Goal: Task Accomplishment & Management: Use online tool/utility

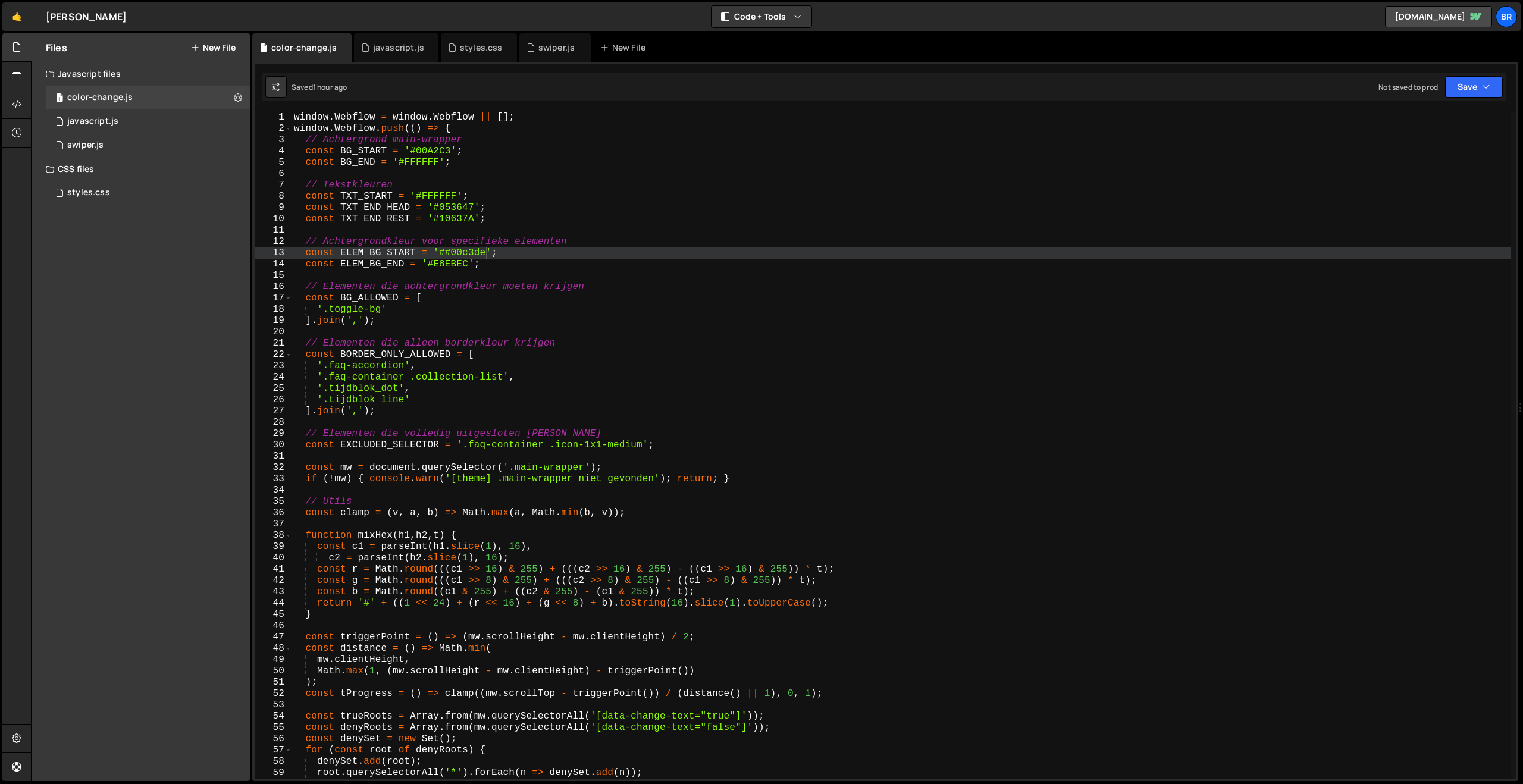
scroll to position [2784, 0]
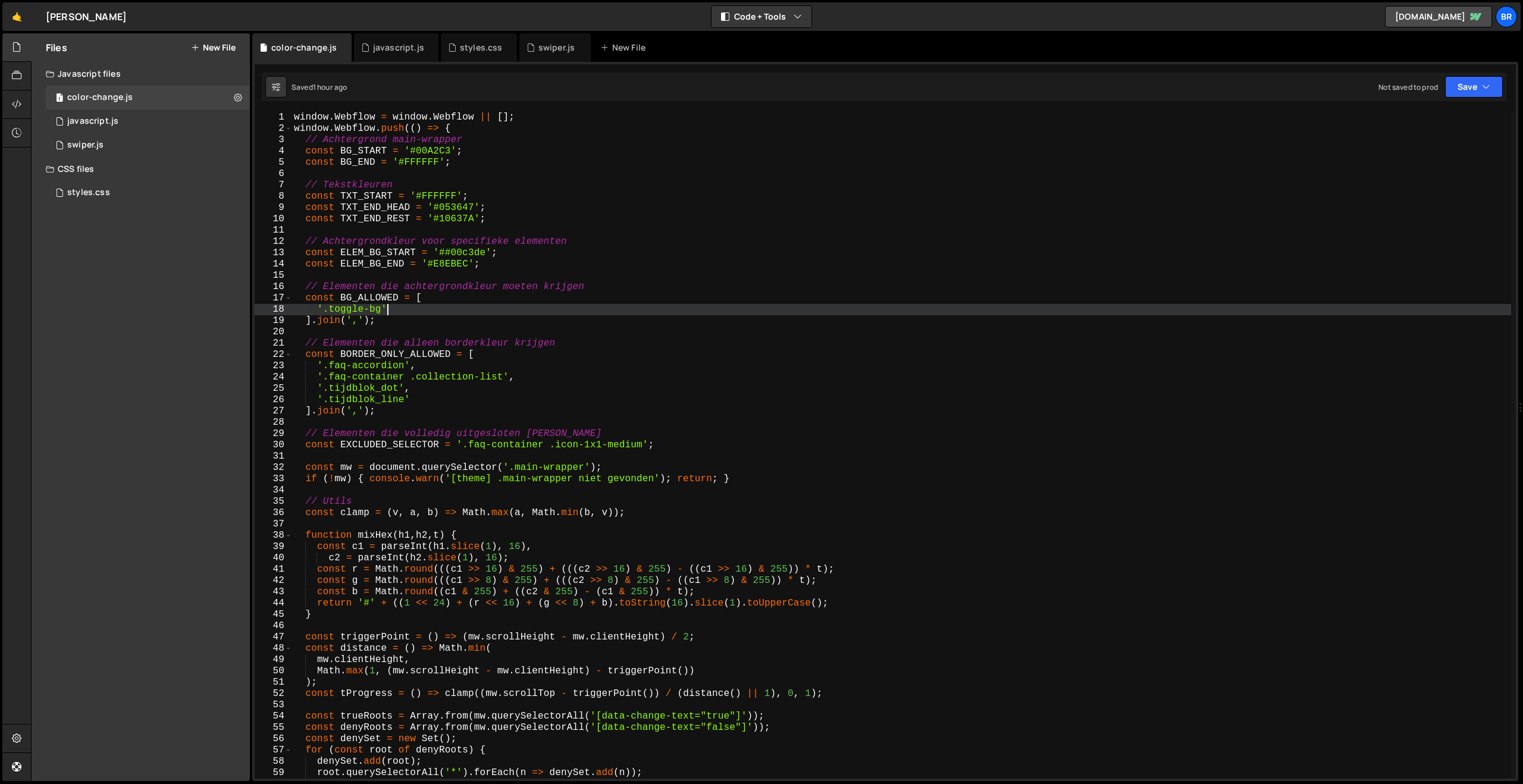
click at [480, 306] on div "window . Webflow = window . Webflow || [ ] ; window . Webflow . push (( ) => { …" at bounding box center [902, 456] width 1220 height 689
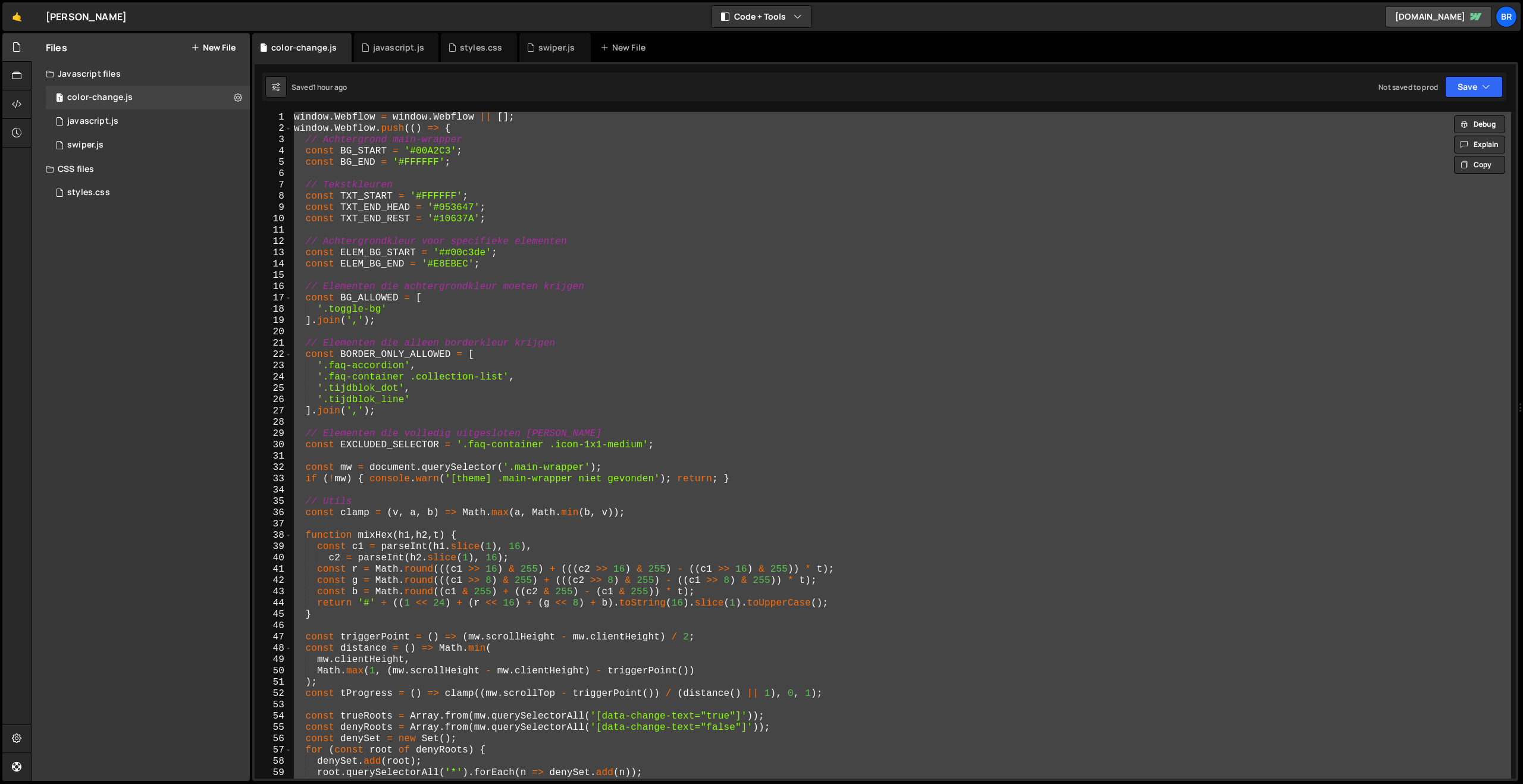
click at [546, 315] on div "window . Webflow = window . Webflow || [ ] ; window . Webflow . push (( ) => { …" at bounding box center [902, 445] width 1220 height 667
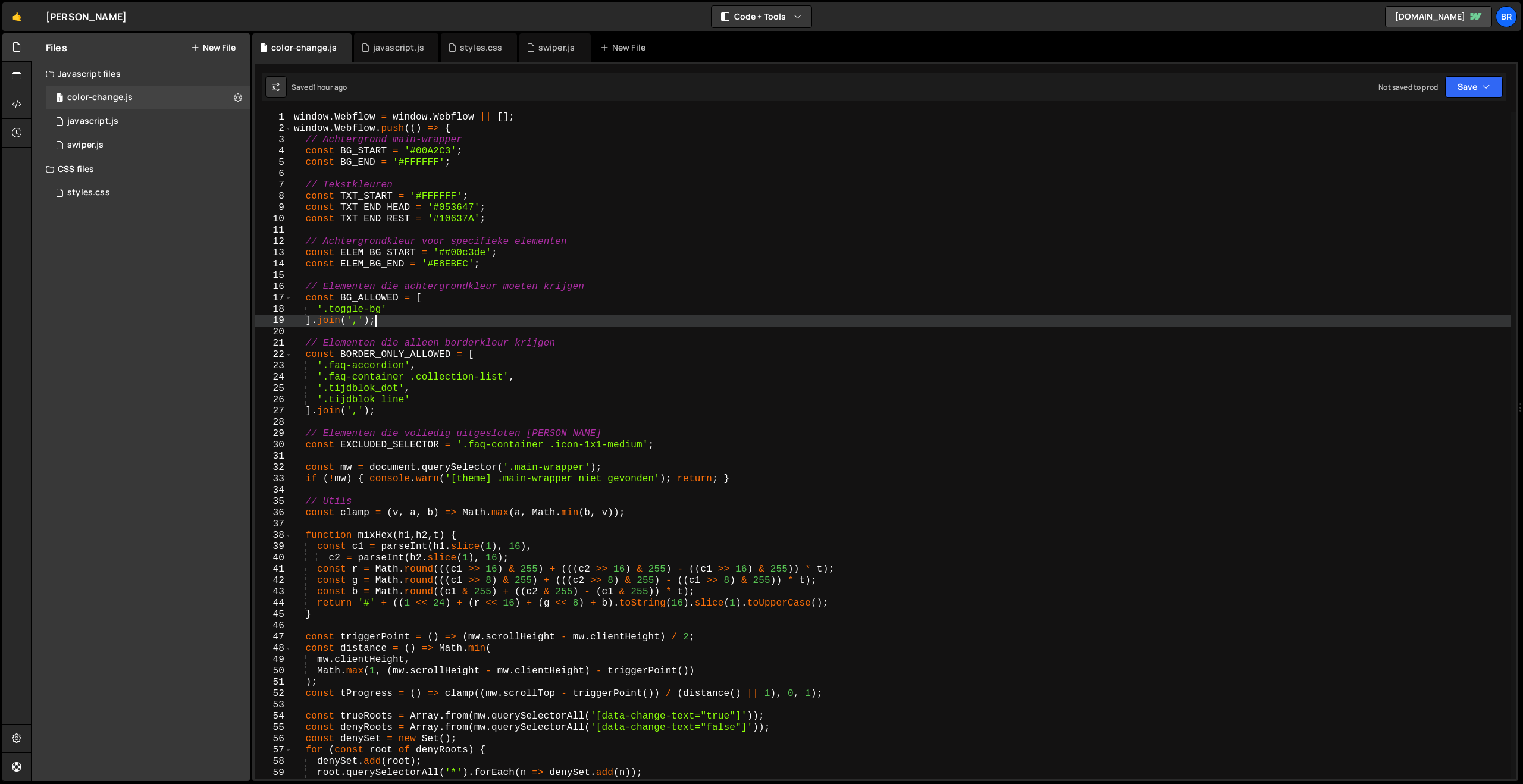
type textarea "});"
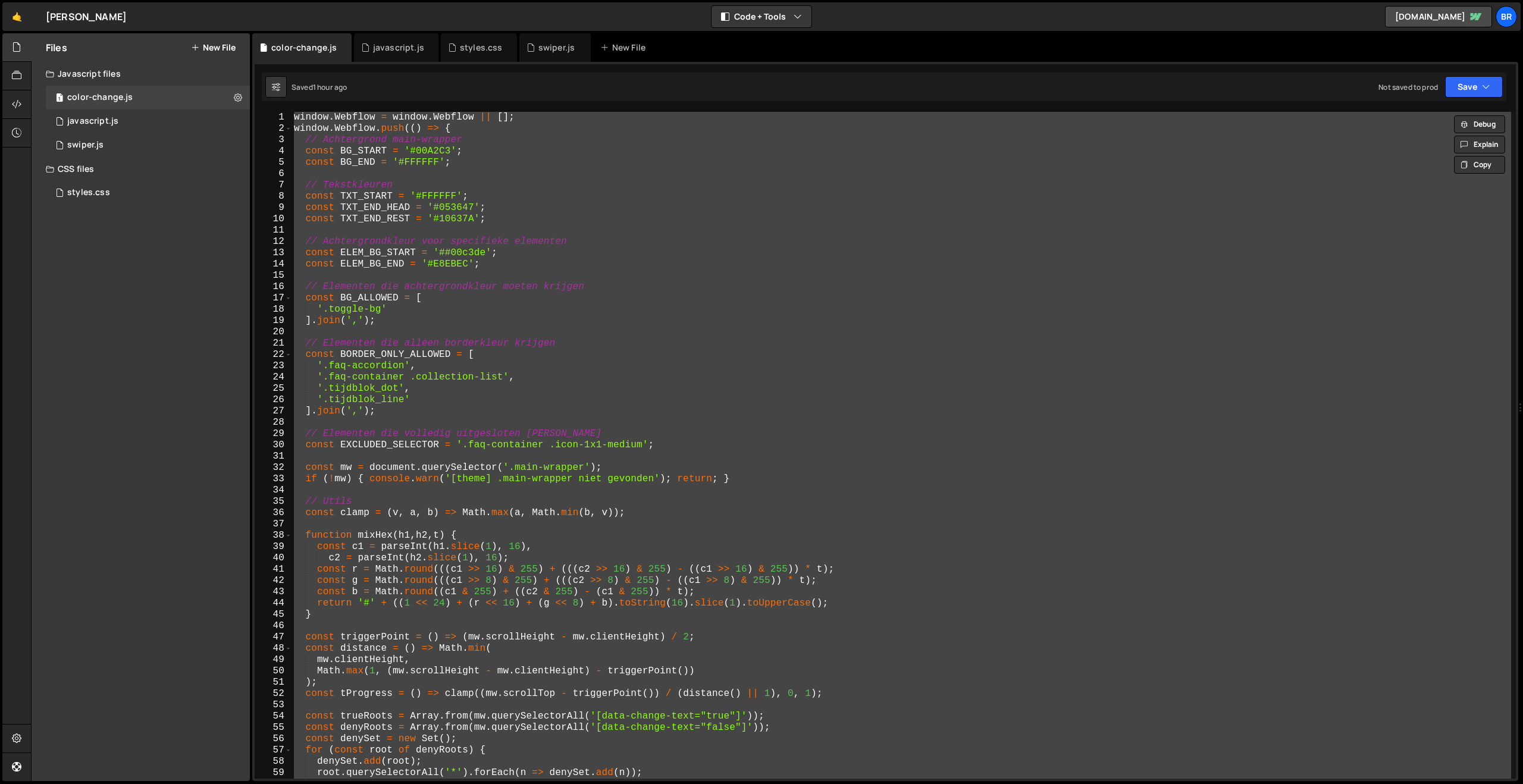
paste textarea
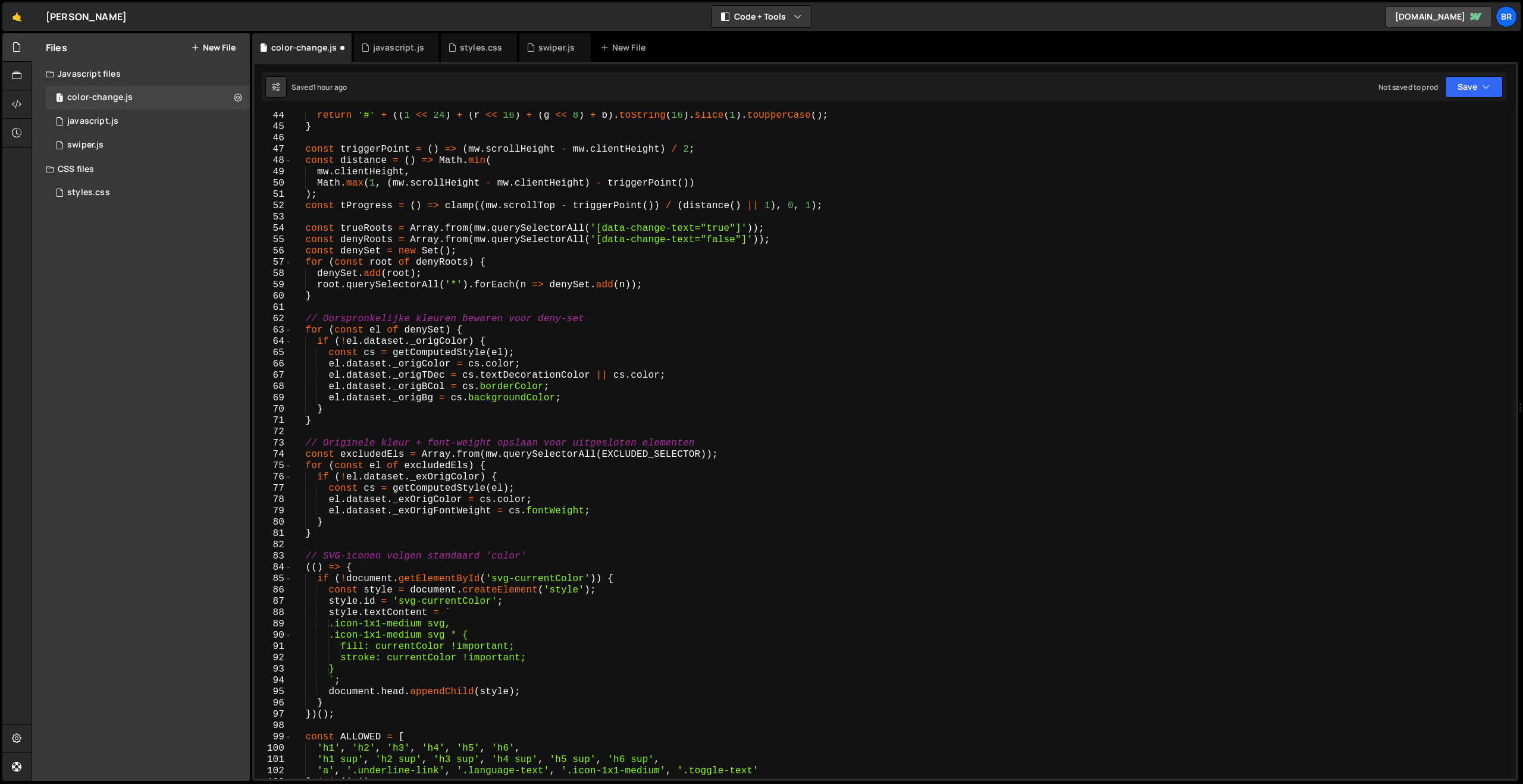
scroll to position [26, 0]
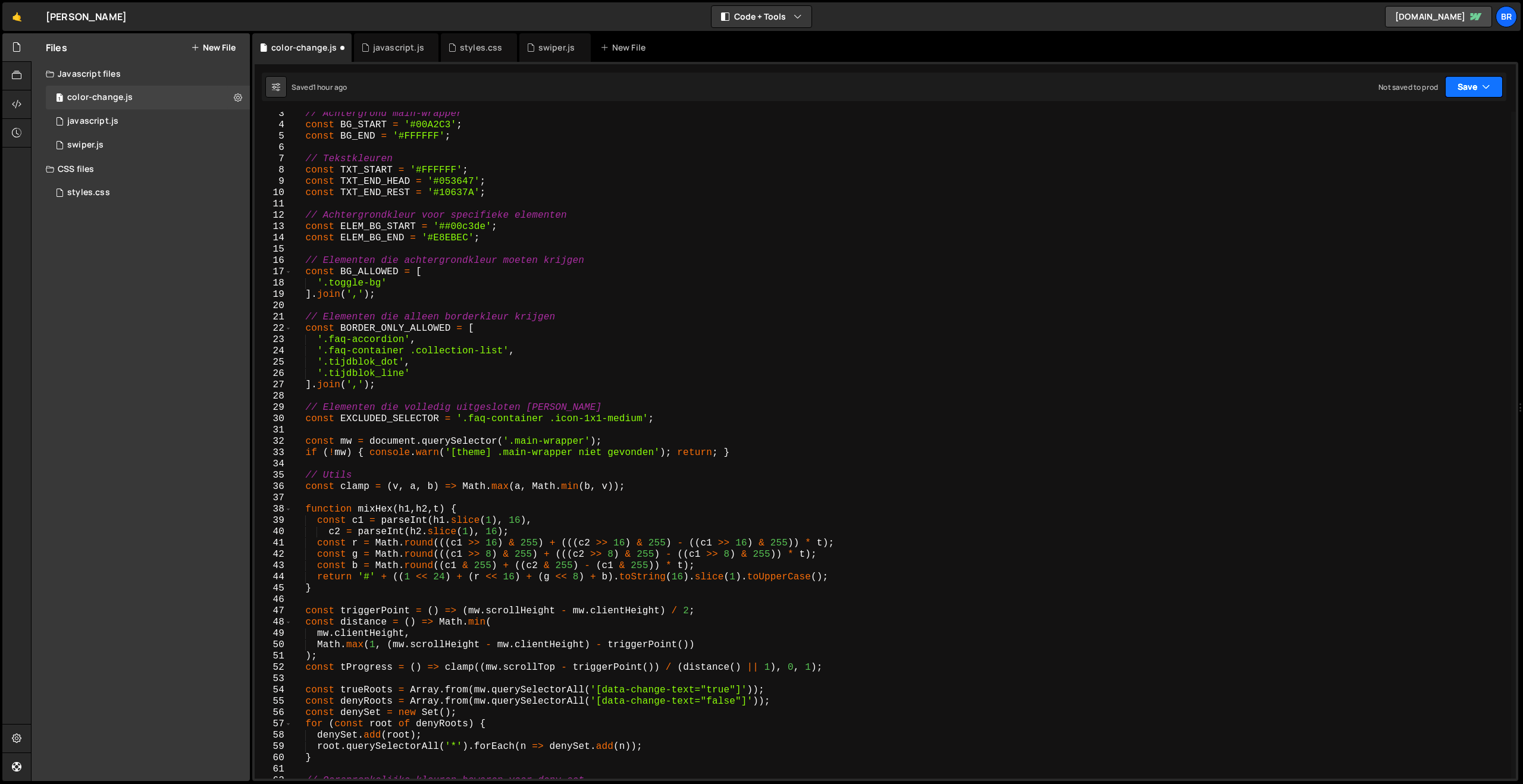
click at [1464, 89] on button "Save" at bounding box center [1473, 87] width 57 height 22
click at [1430, 132] on div "Saved 1 hour ago" at bounding box center [1433, 129] width 124 height 14
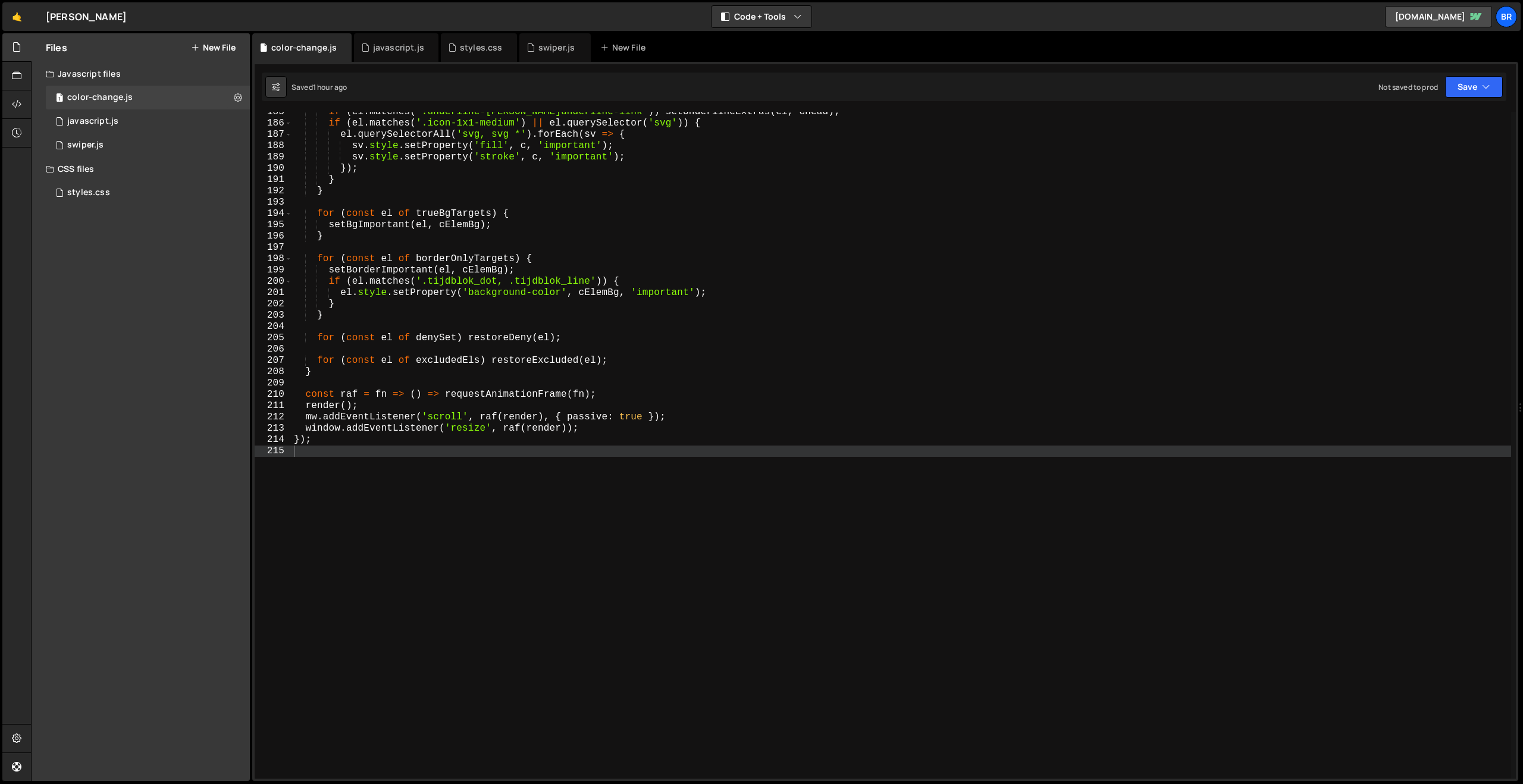
click at [521, 292] on div "if ( el . matches ( '.underline-link, a.underline-link' )) setUnderlineExtras (…" at bounding box center [902, 451] width 1220 height 689
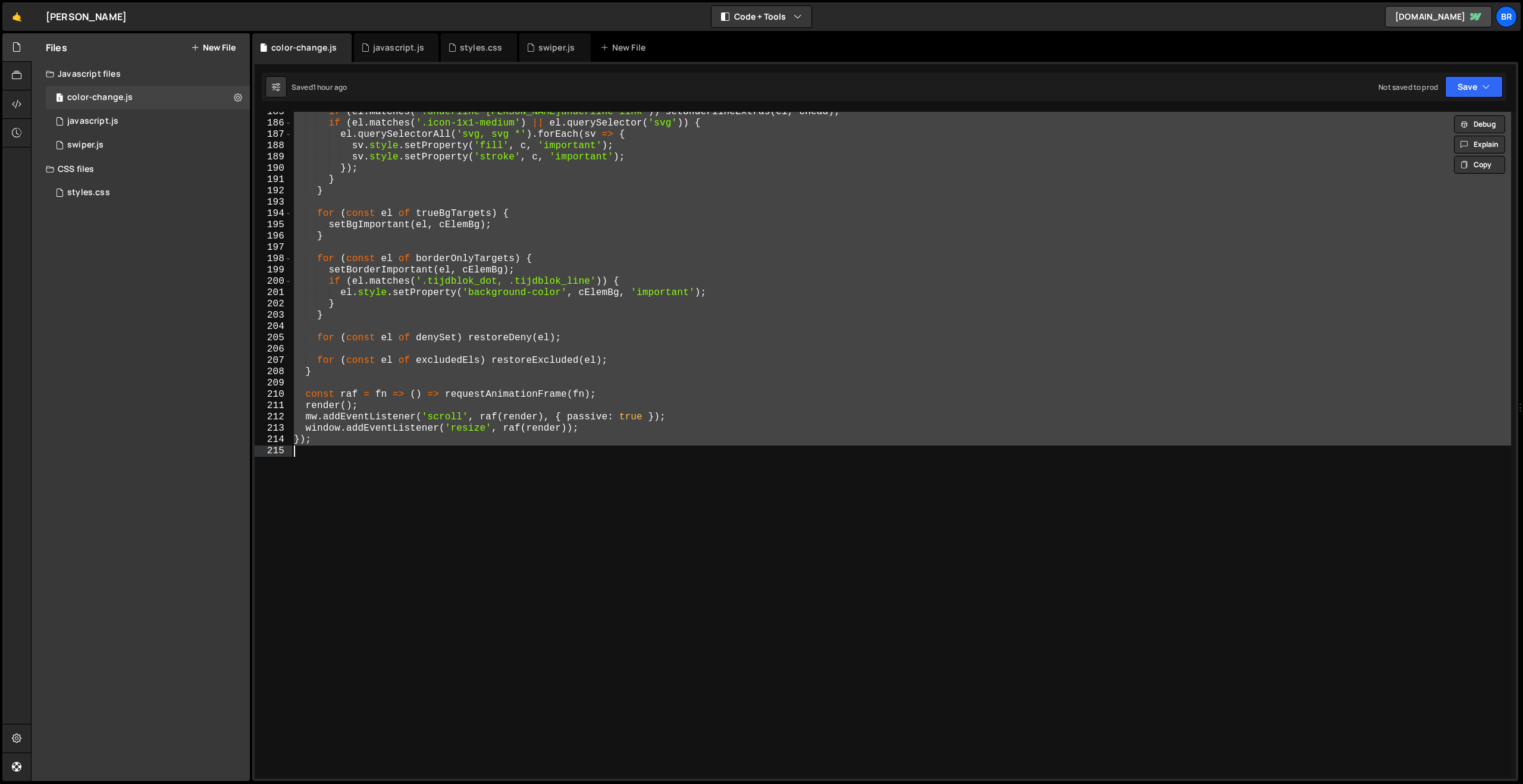
paste textarea
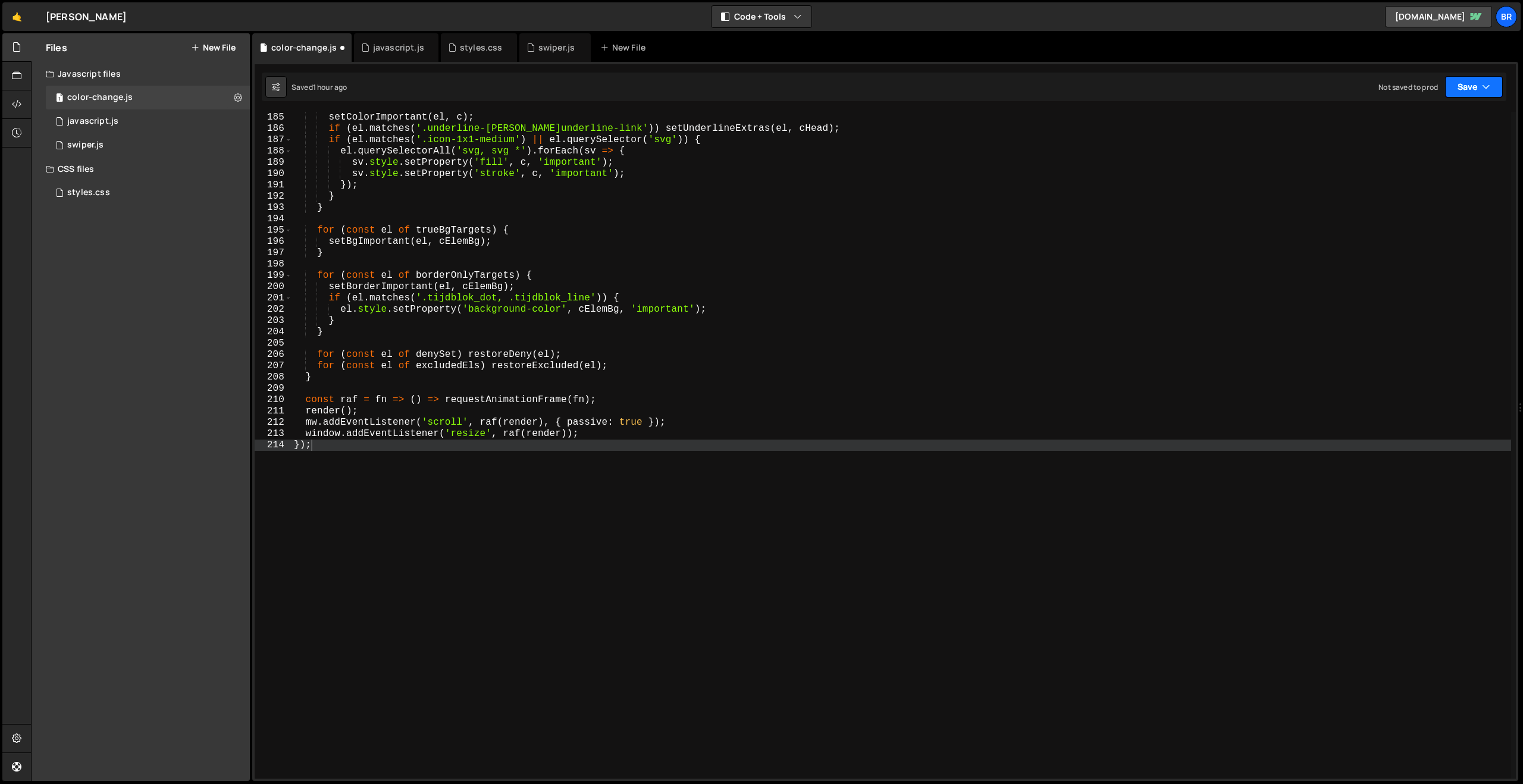
click at [1465, 86] on button "Save" at bounding box center [1473, 87] width 57 height 22
click at [1432, 130] on div "Saved 1 hour ago" at bounding box center [1433, 129] width 124 height 14
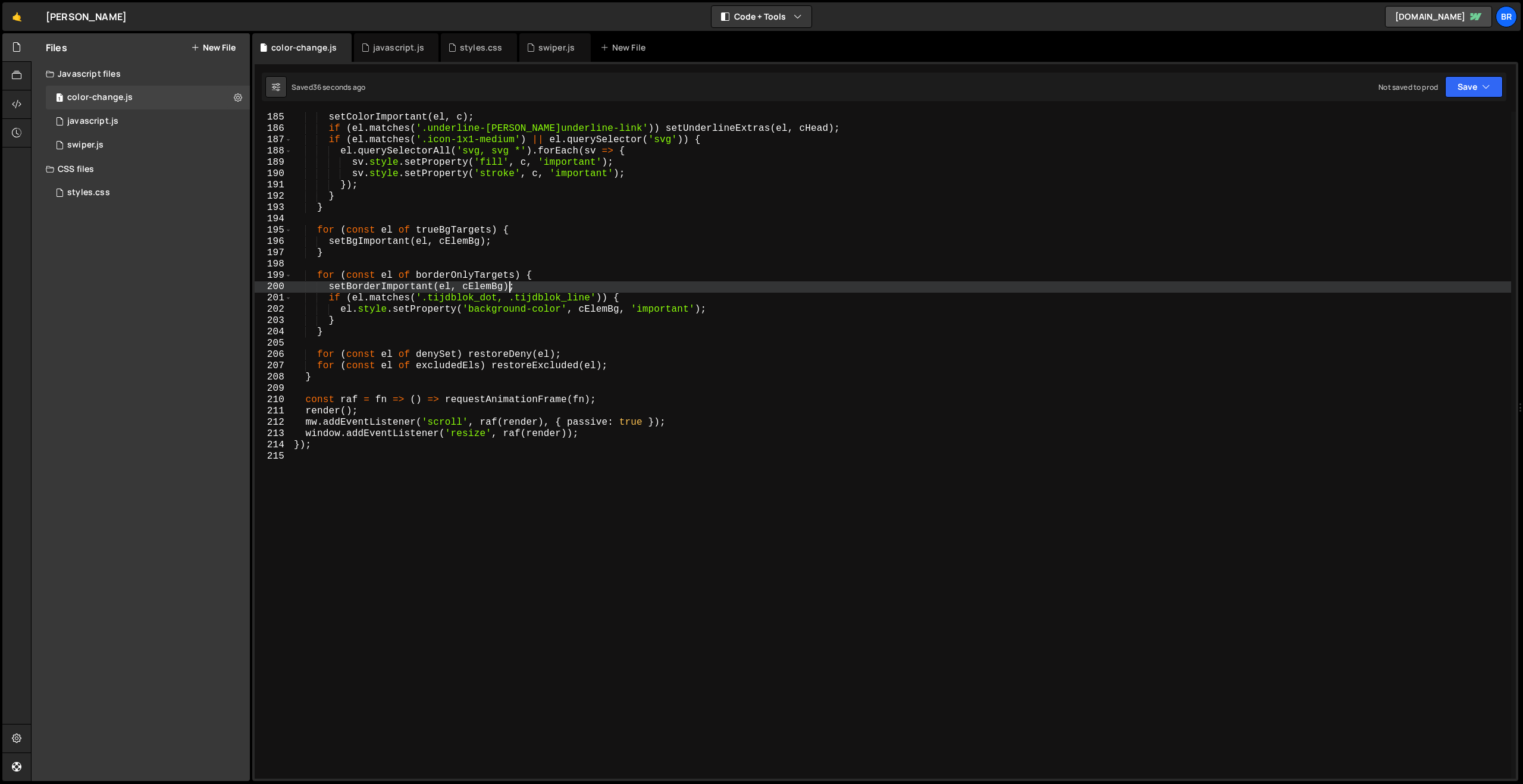
click at [508, 287] on div "setColorImportant ( el , c ) ; if ( el . matches ( '.underline-link, a.underlin…" at bounding box center [902, 456] width 1220 height 689
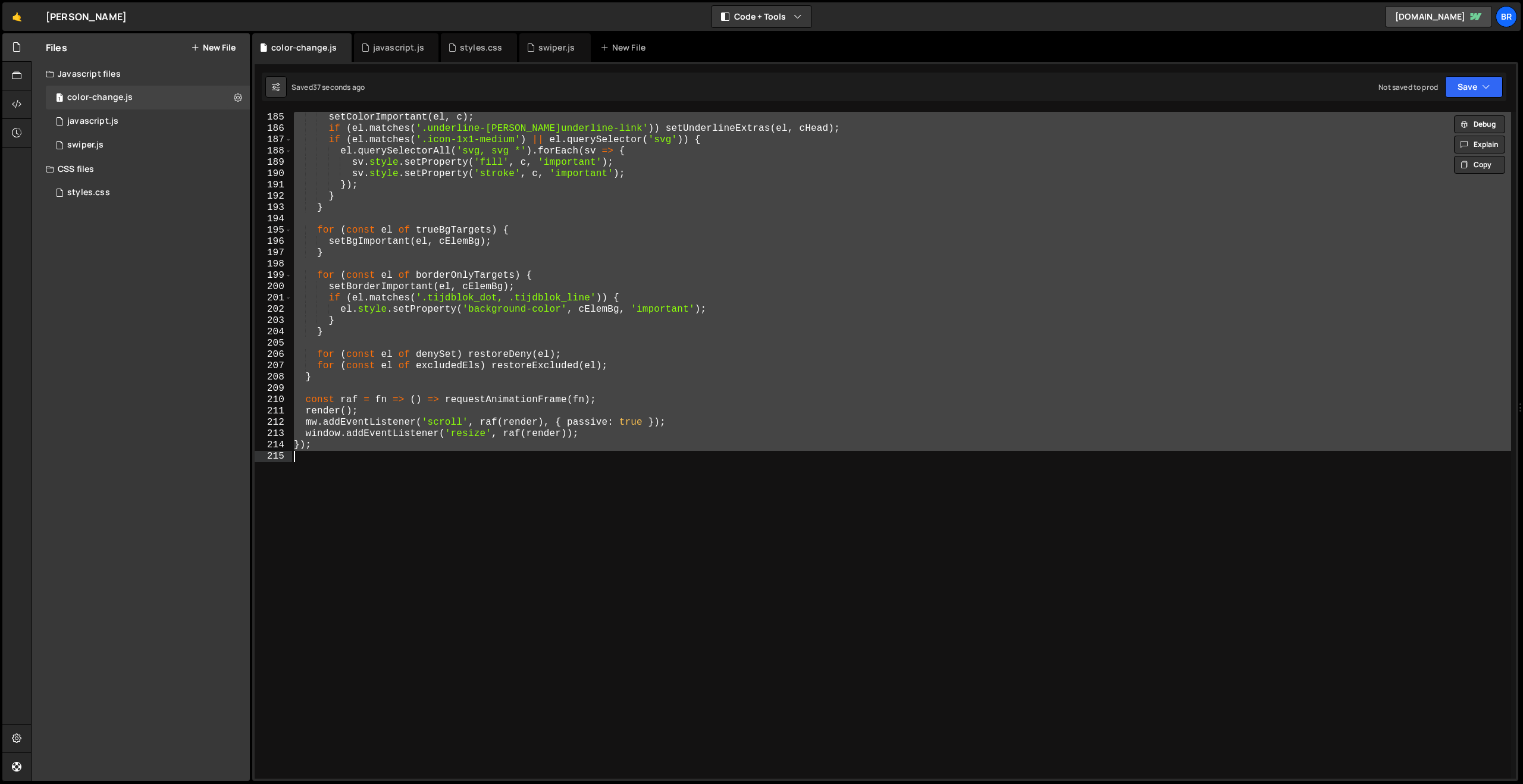
paste textarea
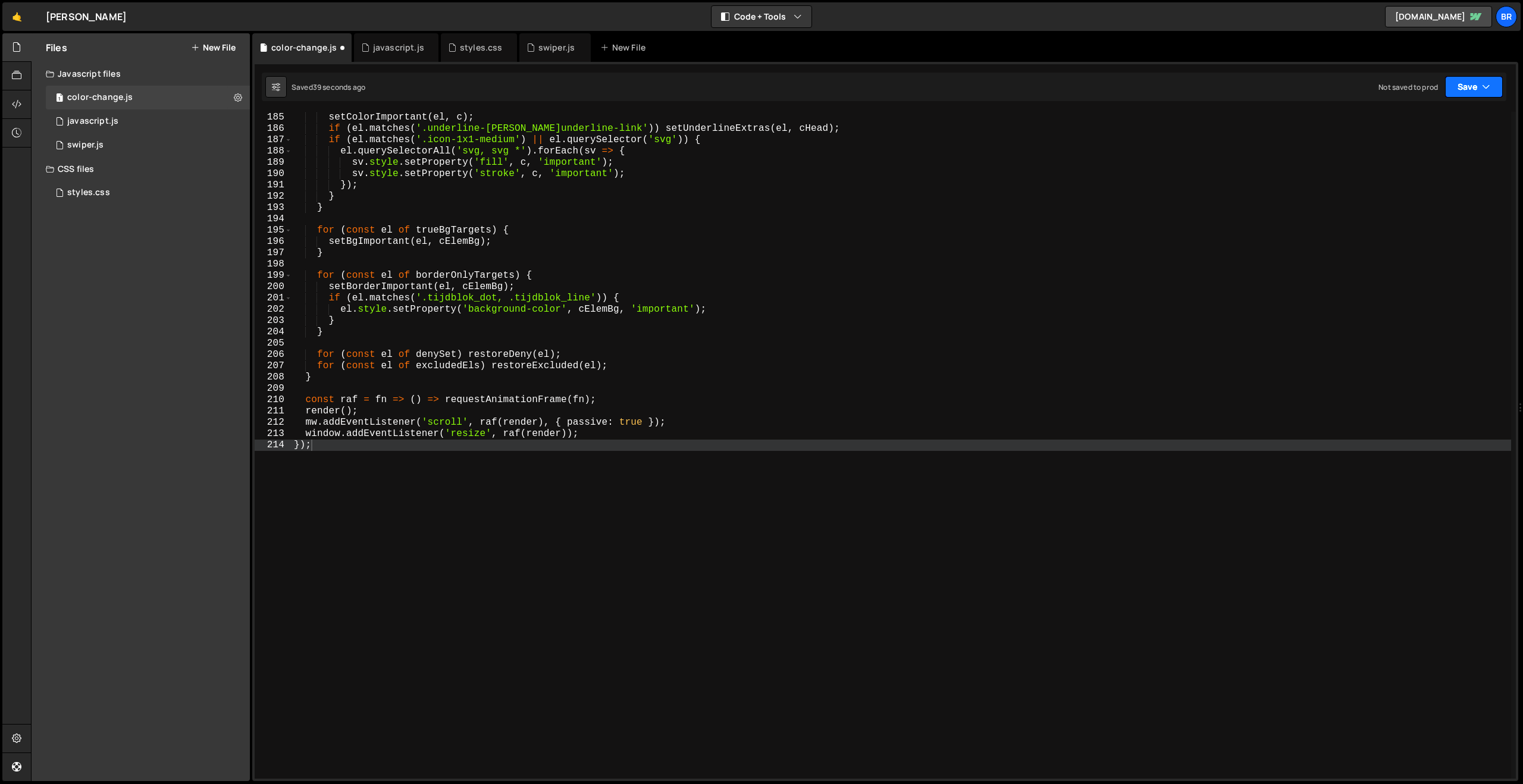
click at [1466, 89] on button "Save" at bounding box center [1473, 87] width 57 height 22
click at [1393, 130] on div "40 seconds ago" at bounding box center [1419, 128] width 53 height 10
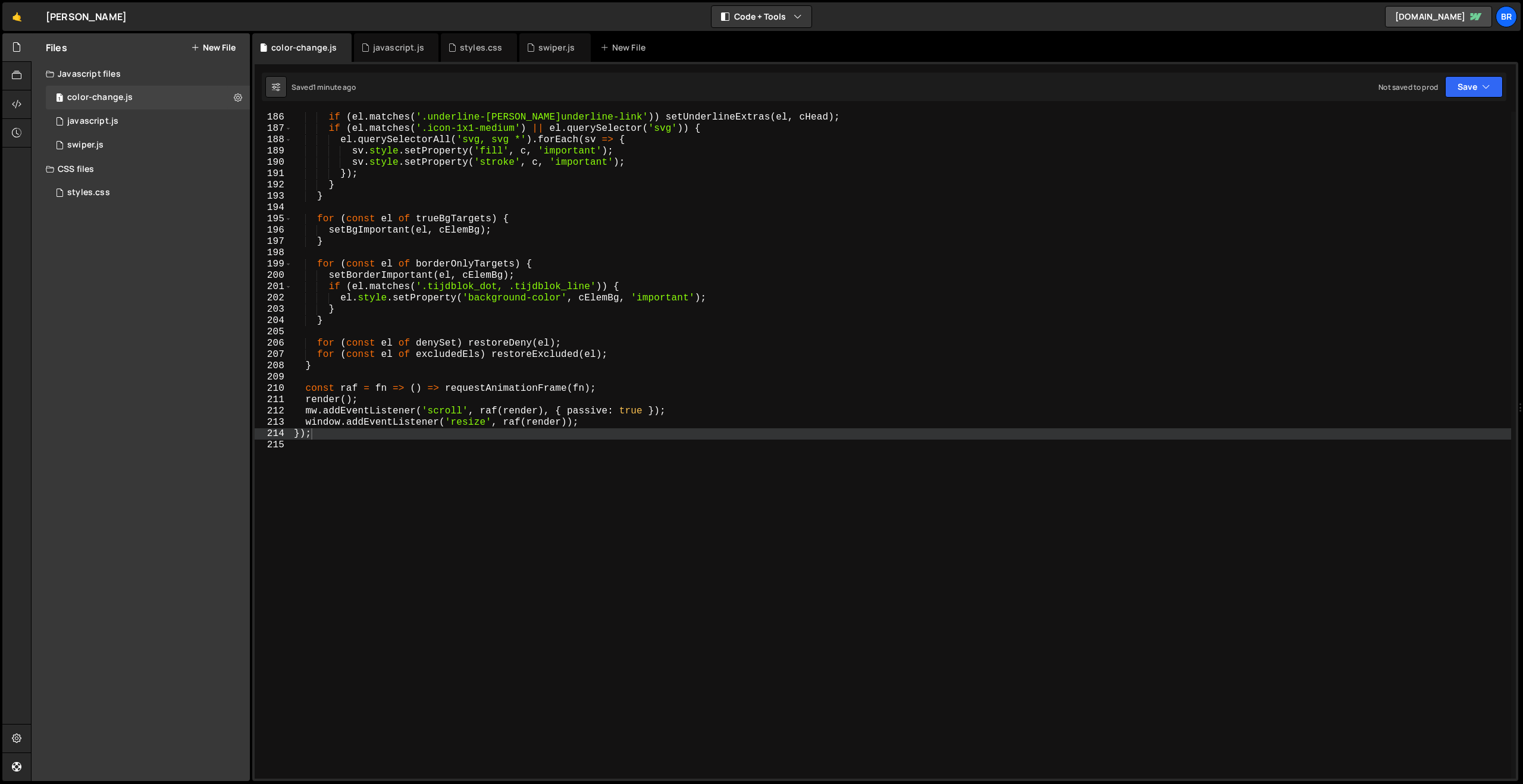
scroll to position [2091, 0]
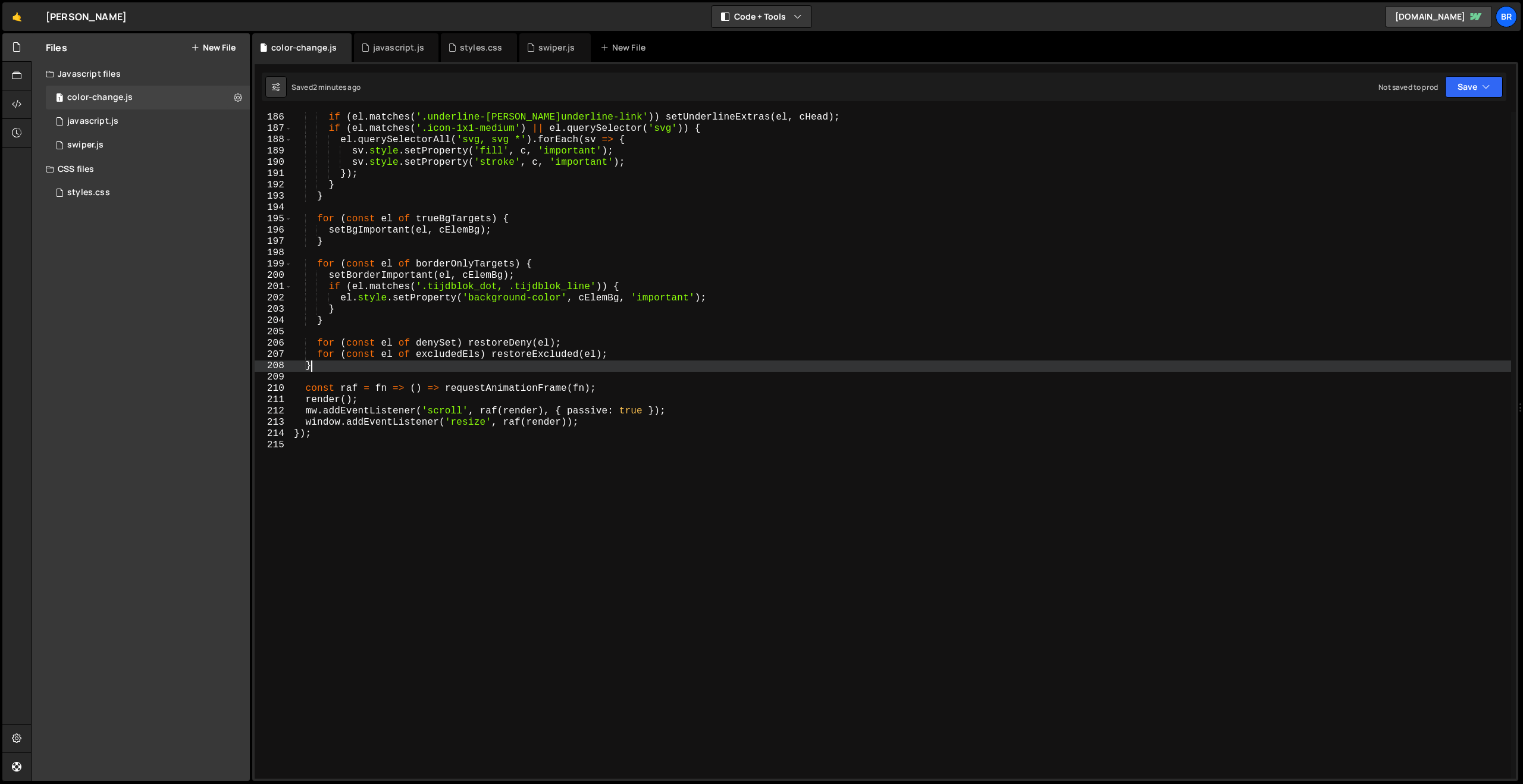
click at [667, 369] on div "if ( el . matches ( '.underline-link, a.underline-link' )) setUnderlineExtras (…" at bounding box center [902, 456] width 1220 height 689
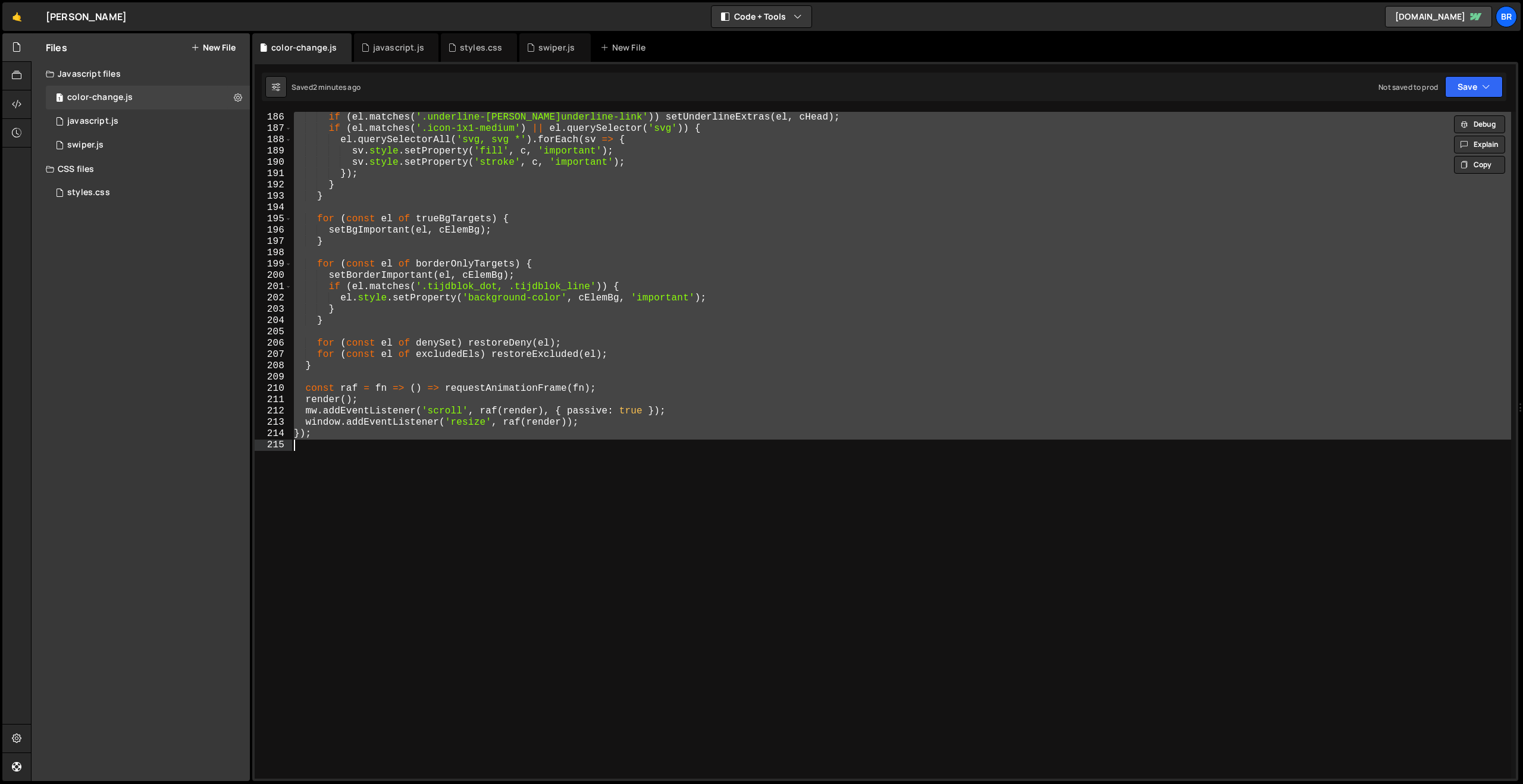
paste textarea
type textarea "});"
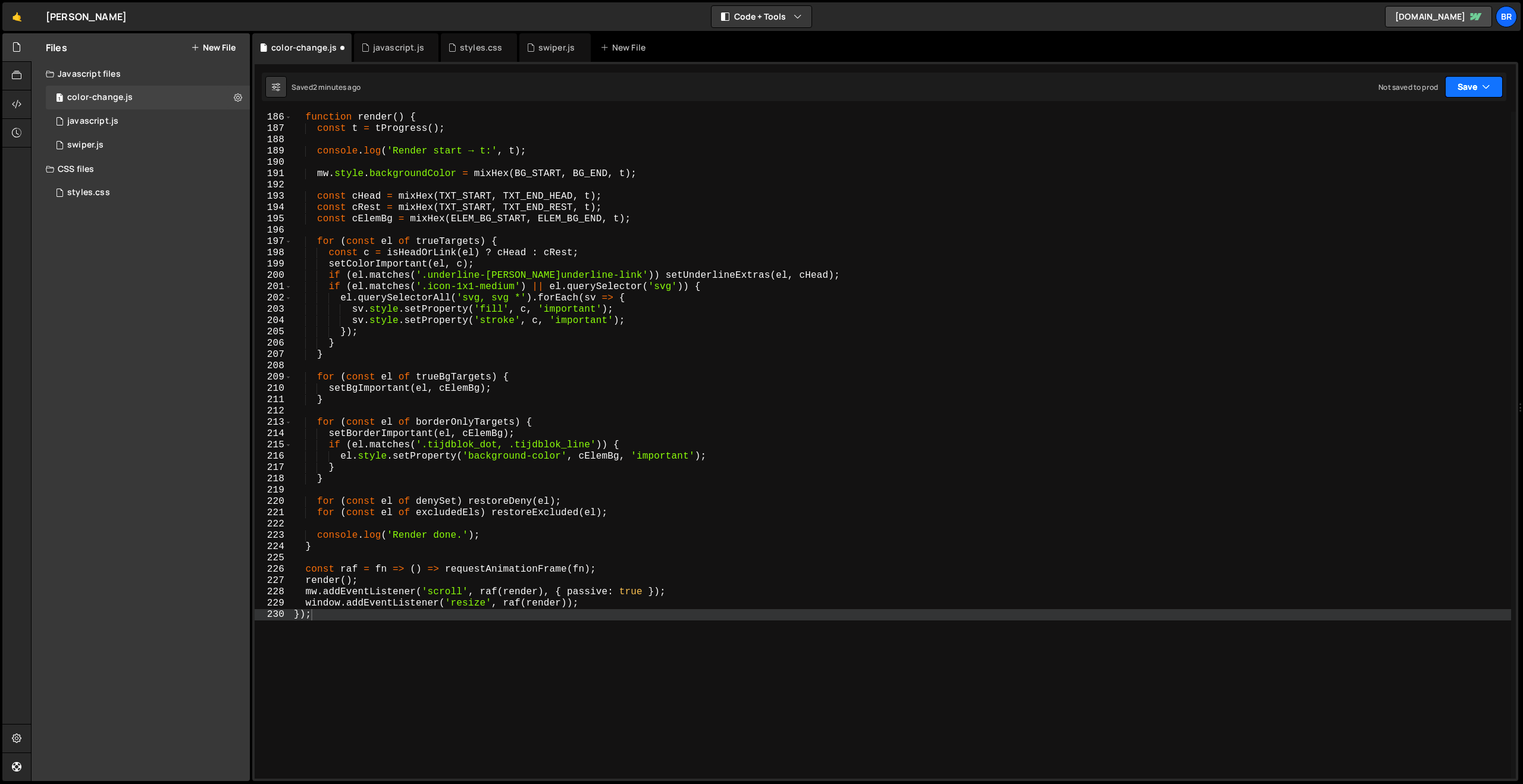
click at [1463, 95] on button "Save" at bounding box center [1473, 87] width 57 height 22
click at [1409, 127] on div "2 minutes ago" at bounding box center [1416, 128] width 47 height 10
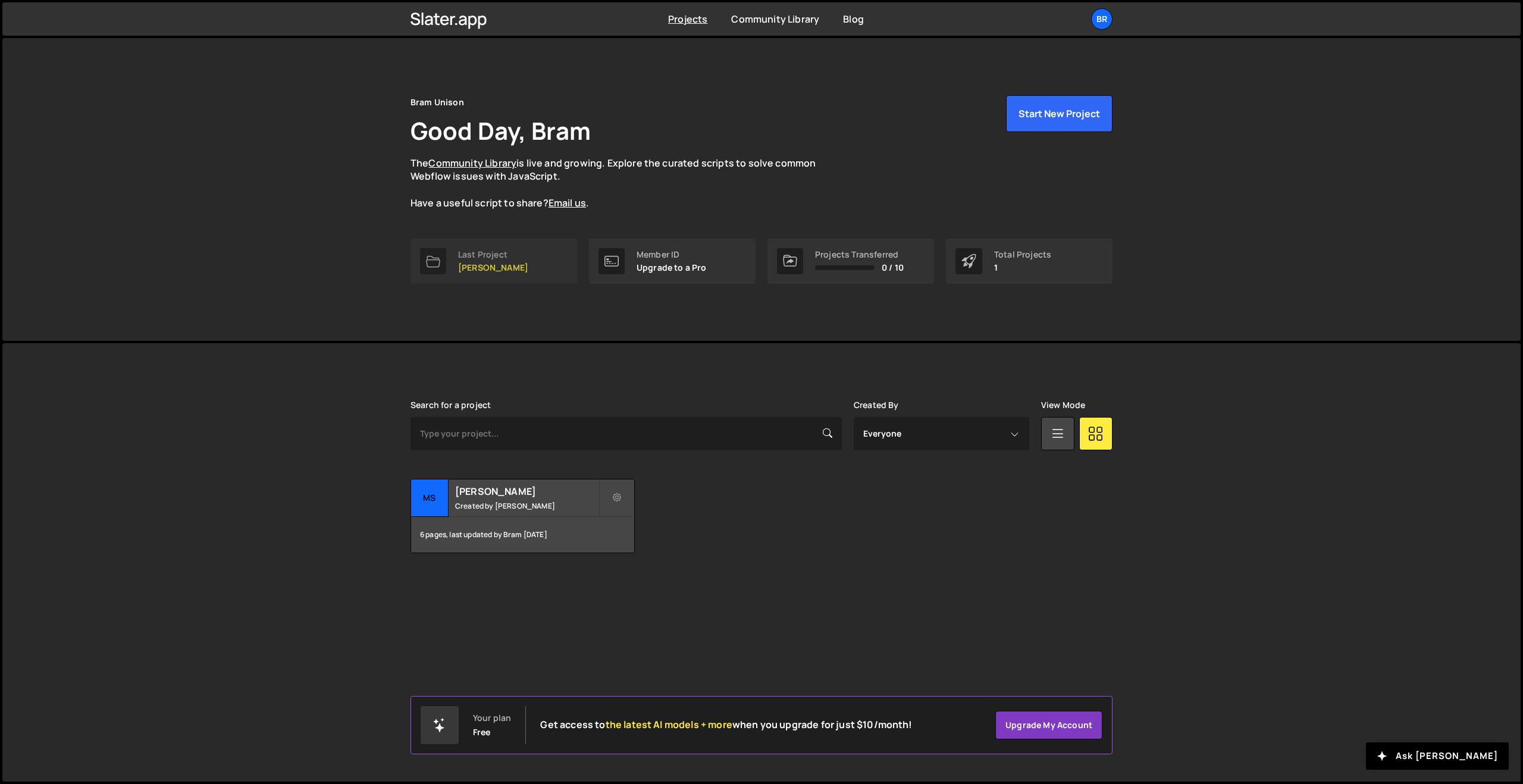
click at [501, 263] on p "[PERSON_NAME]" at bounding box center [493, 267] width 70 height 9
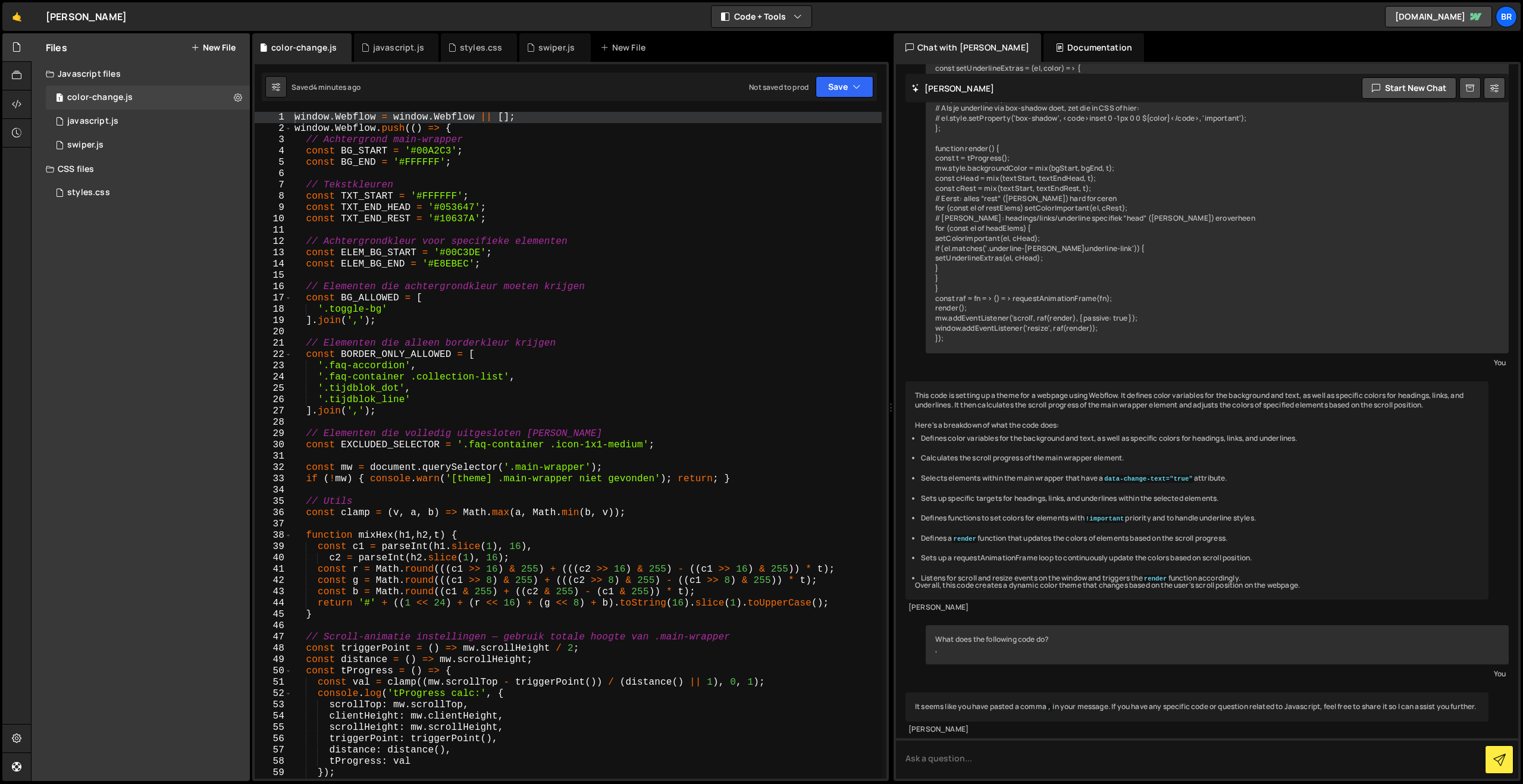
scroll to position [637, 0]
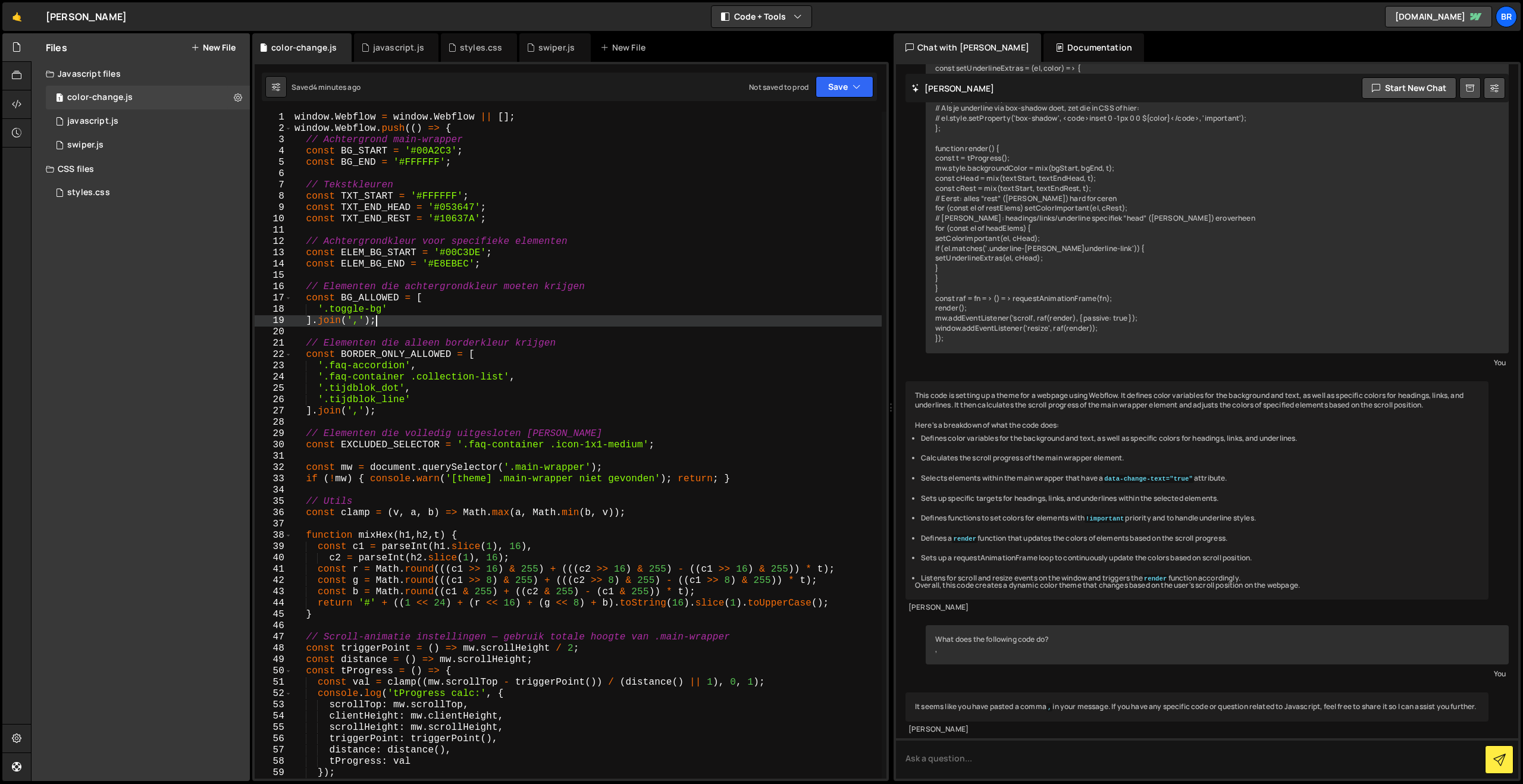
click at [489, 316] on div "window . Webflow = window . Webflow || [ ] ; window . Webflow . push (( ) => { …" at bounding box center [586, 456] width 590 height 689
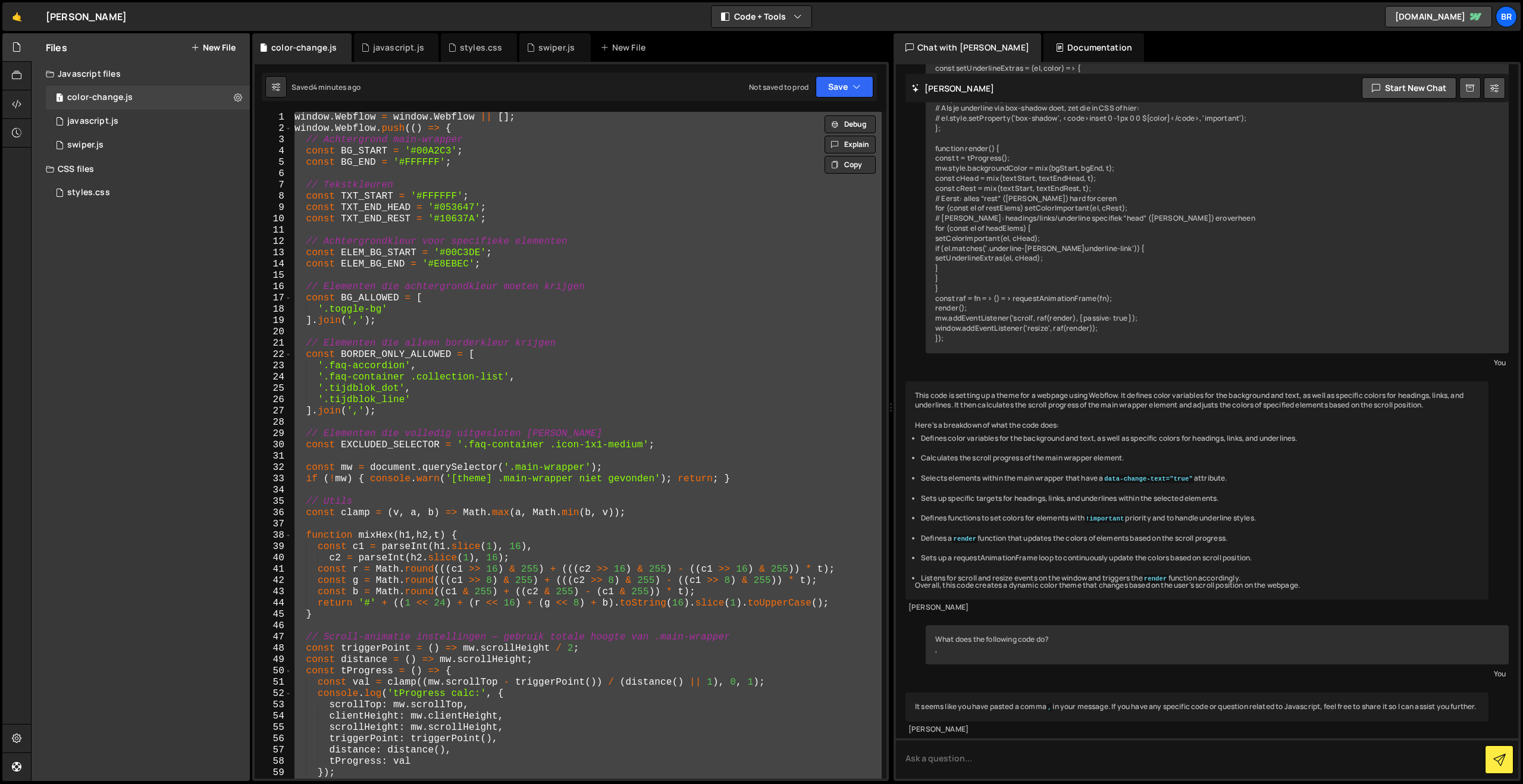
paste textarea
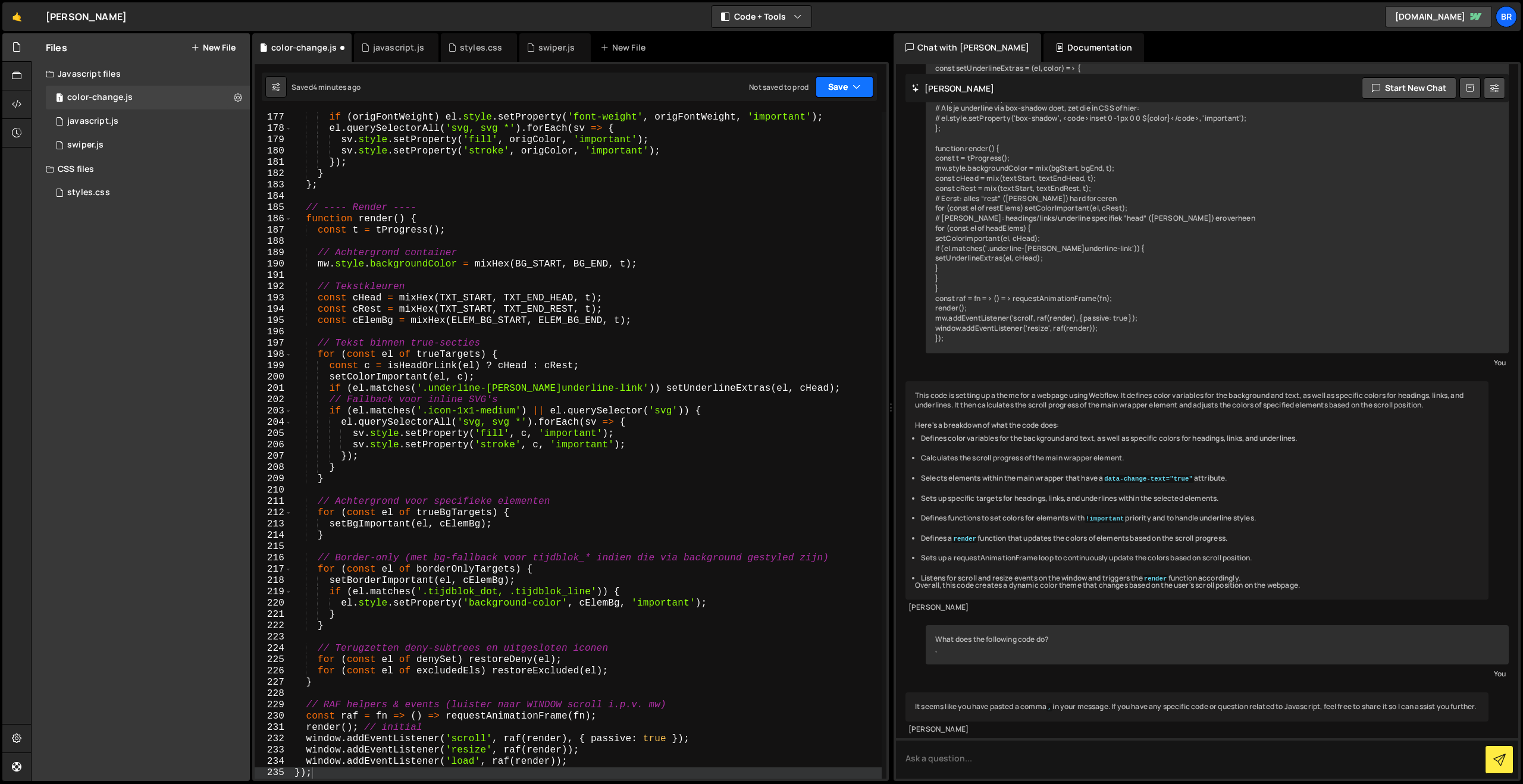
click at [835, 88] on button "Save" at bounding box center [844, 87] width 57 height 22
click at [810, 121] on div "Save to Staging S" at bounding box center [804, 116] width 124 height 12
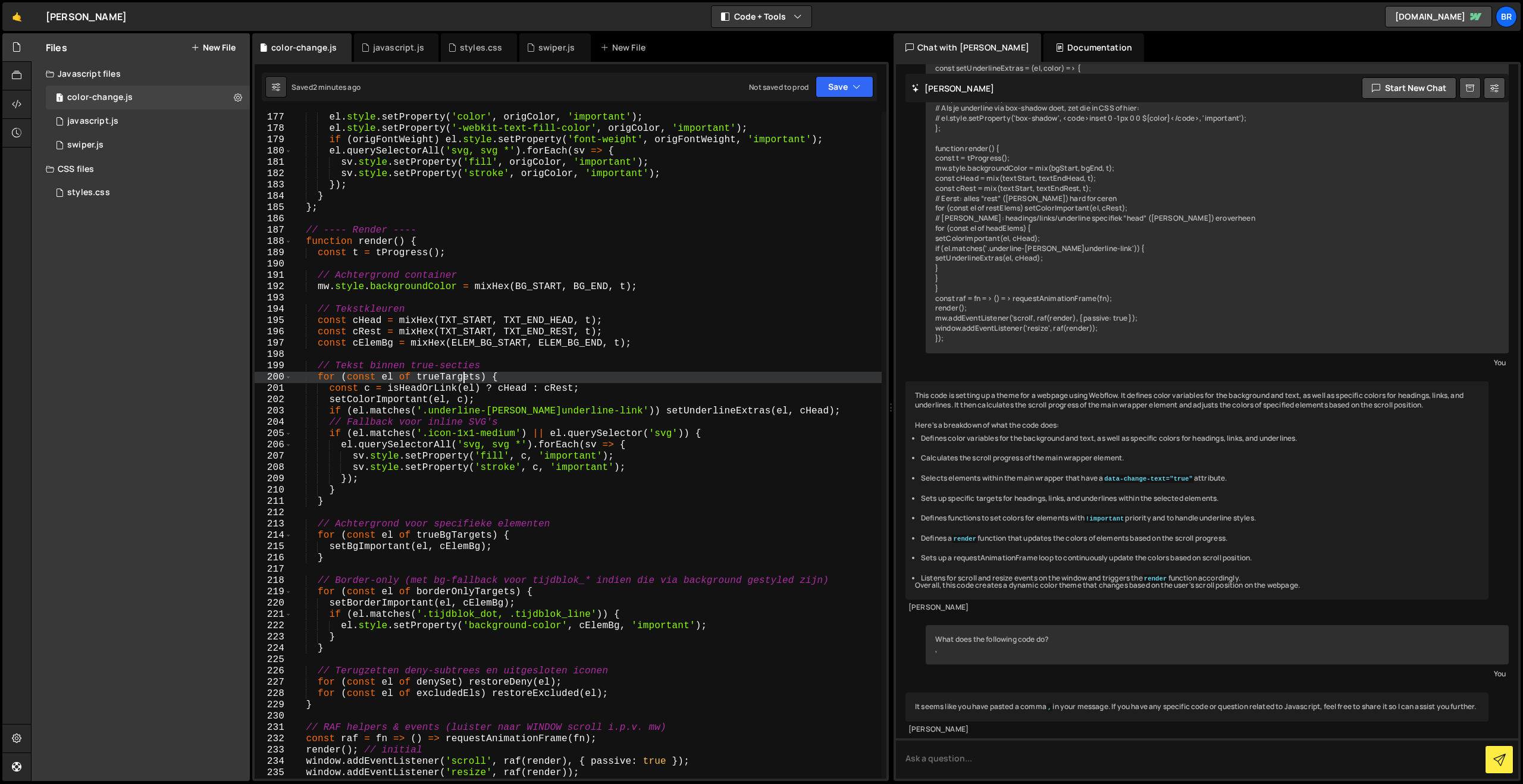
click at [464, 375] on div "el . style . setProperty ( 'color' , origColor , 'important' ) ; el . style . s…" at bounding box center [586, 456] width 590 height 689
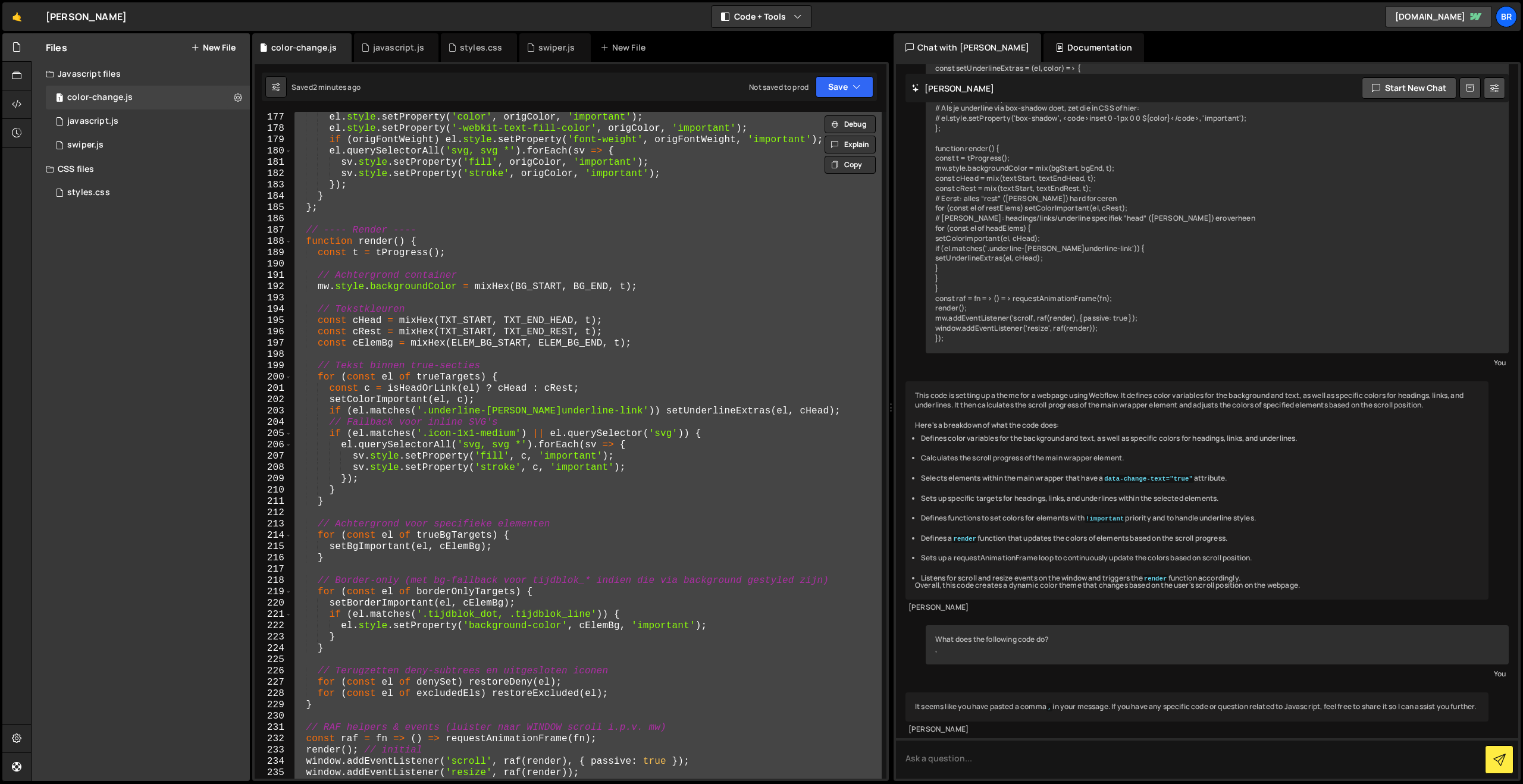
paste textarea
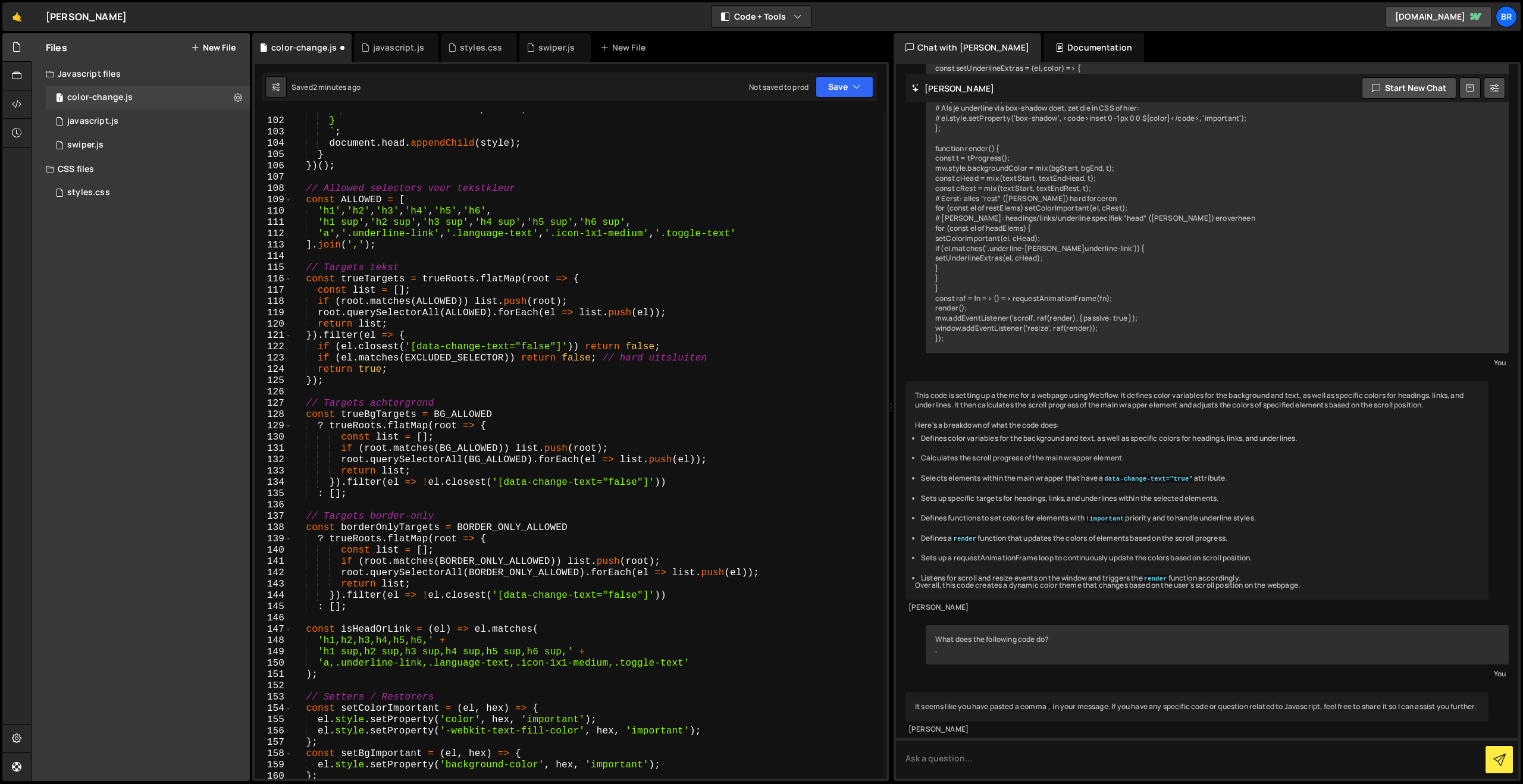
scroll to position [1138, 0]
click at [831, 82] on button "Save" at bounding box center [844, 87] width 57 height 22
click at [803, 120] on div "Save to Staging S" at bounding box center [804, 116] width 124 height 12
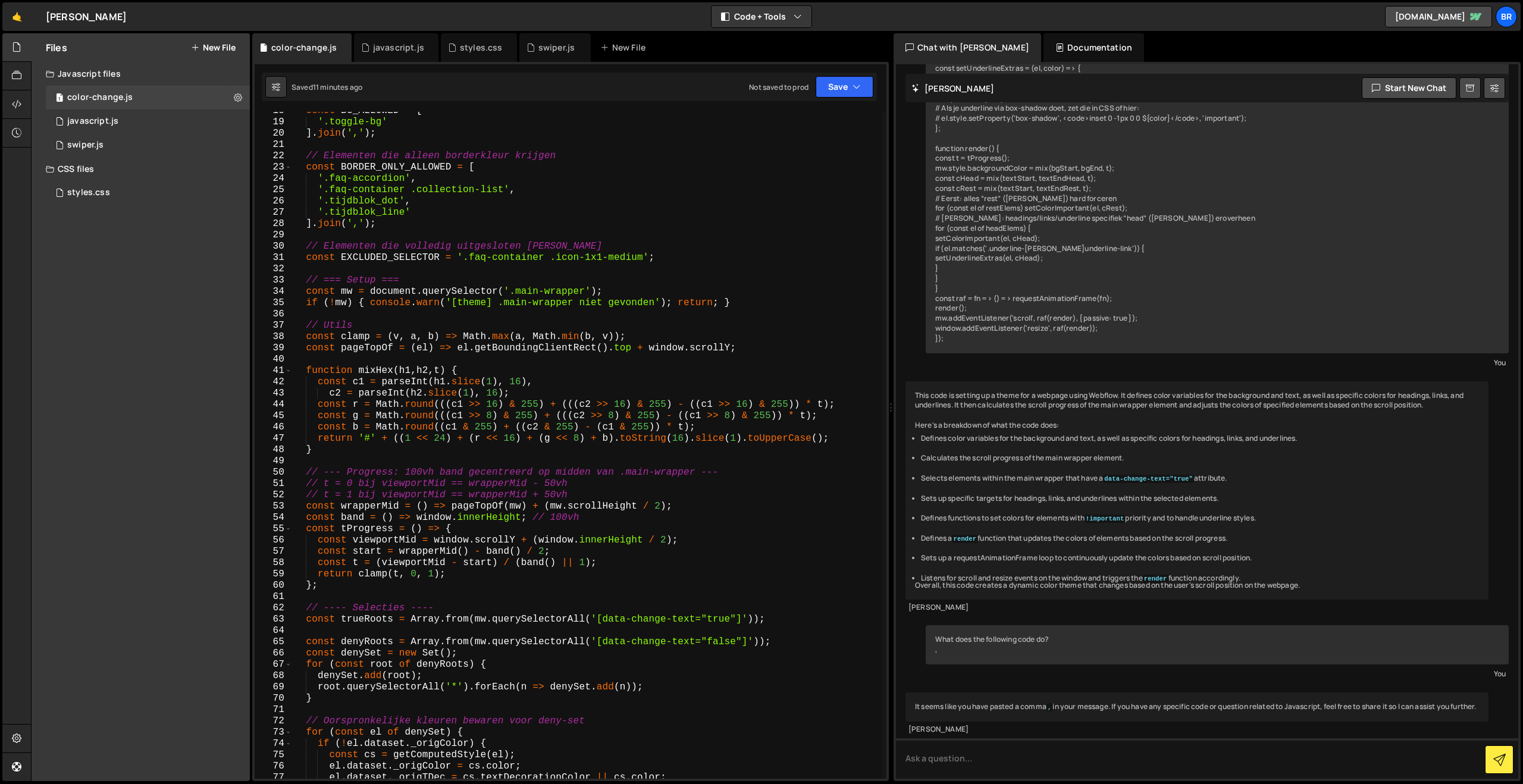
scroll to position [0, 0]
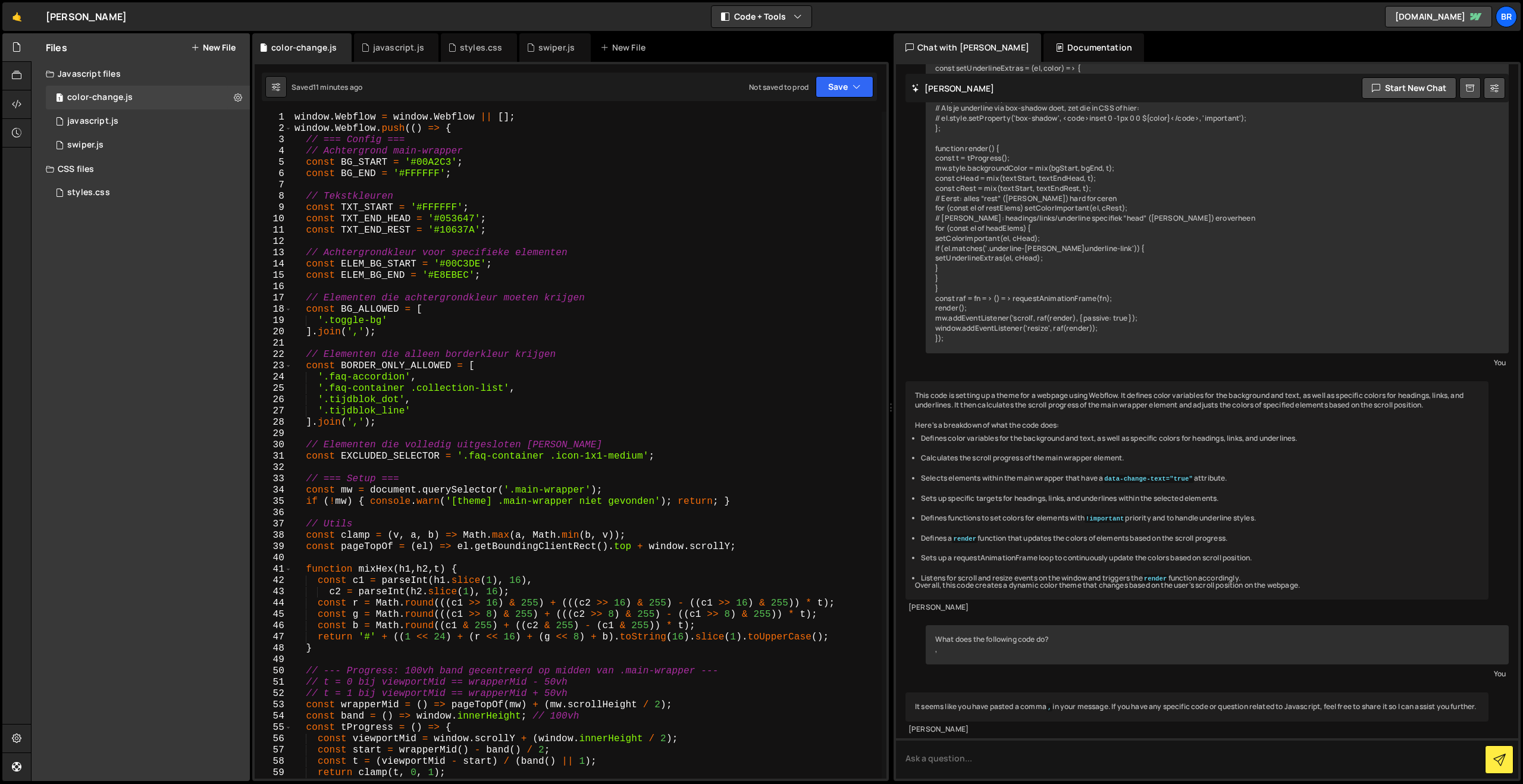
click at [578, 442] on div "window . Webflow = window . Webflow || [ ] ; window . Webflow . push (( ) => { …" at bounding box center [586, 456] width 590 height 689
type textarea "});"
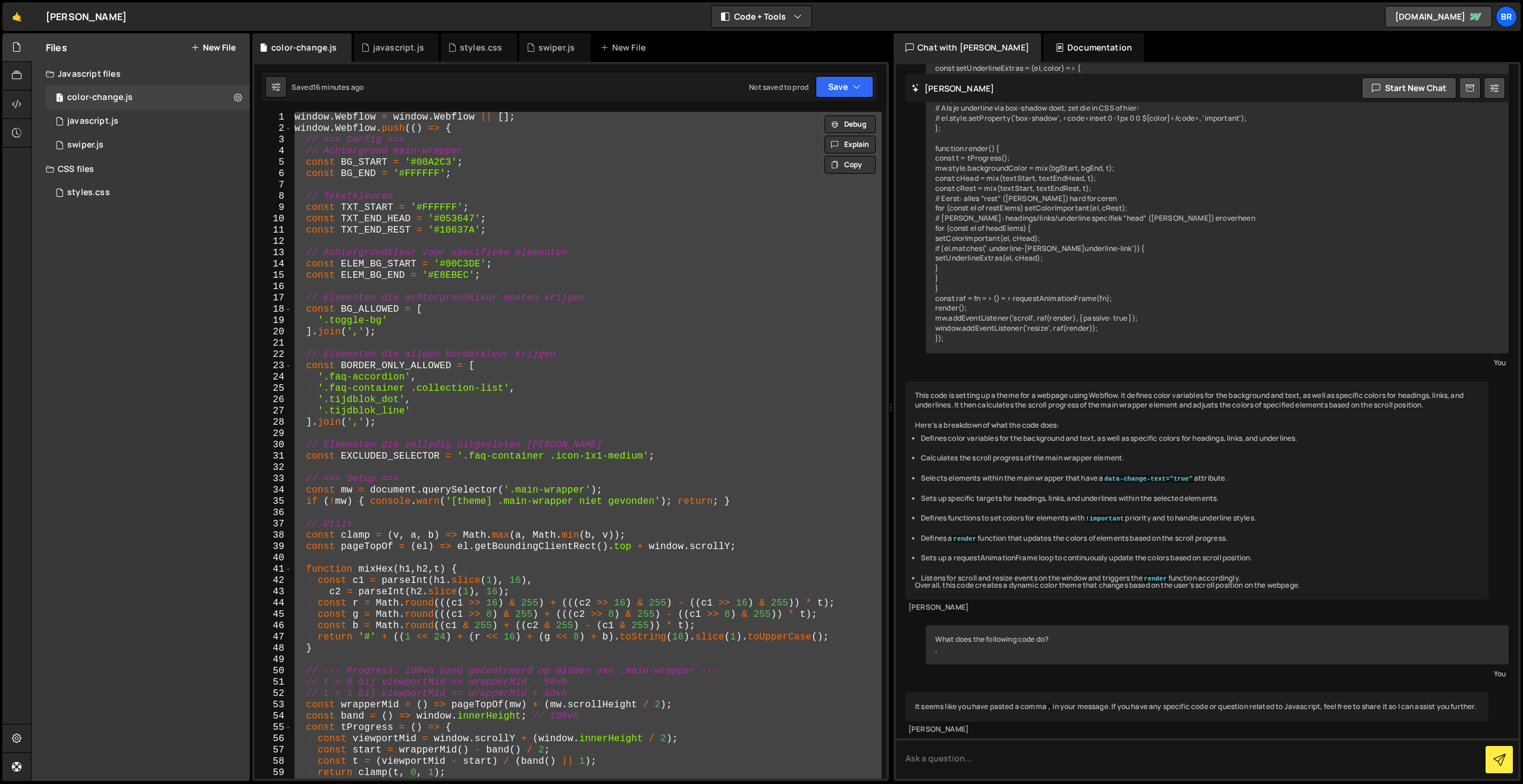
click at [493, 286] on div "window . Webflow = window . Webflow || [ ] ; window . Webflow . push (( ) => { …" at bounding box center [586, 445] width 590 height 667
paste textarea
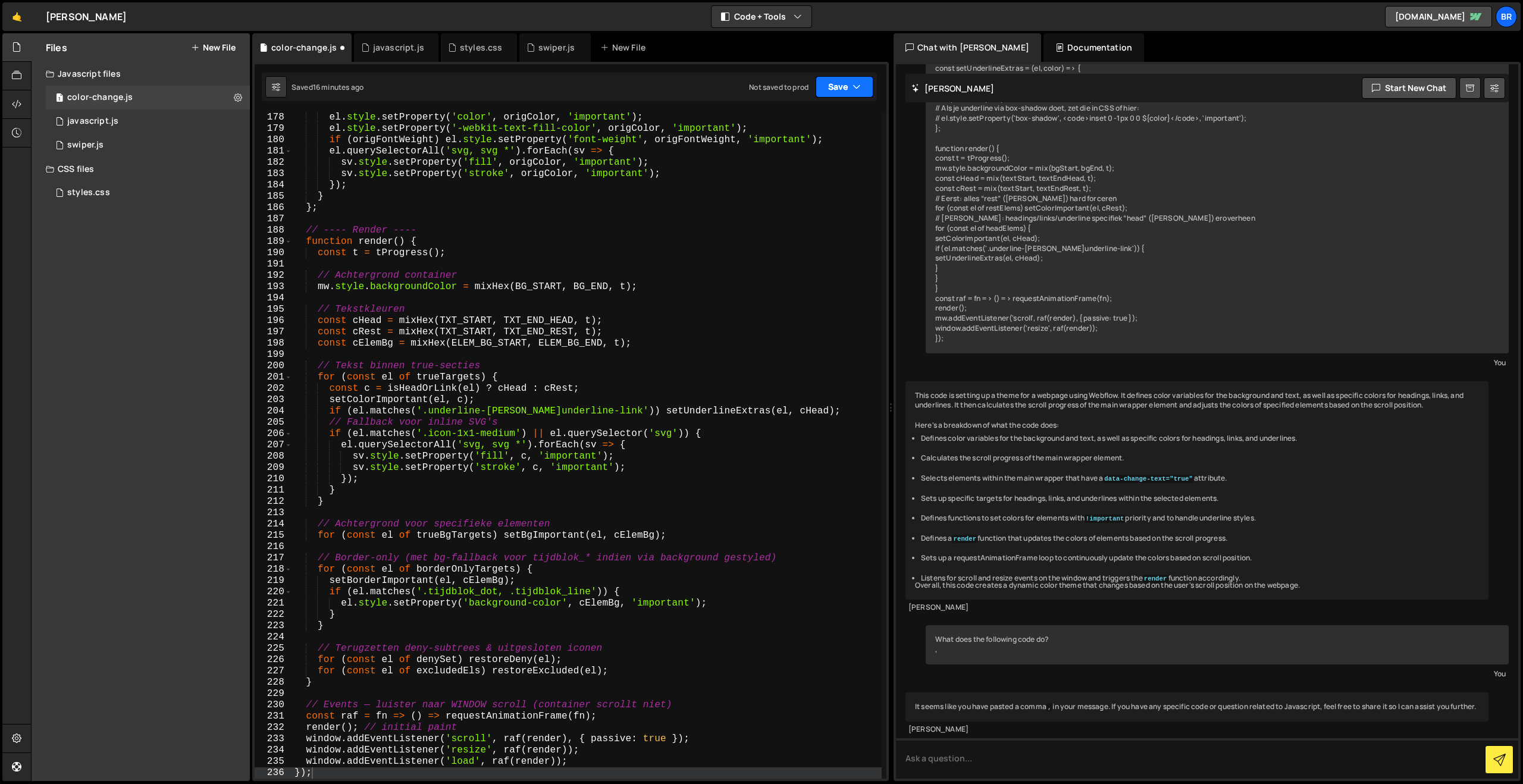
click at [825, 89] on button "Save" at bounding box center [844, 87] width 57 height 22
click at [802, 131] on div "16 minutes ago" at bounding box center [788, 128] width 49 height 10
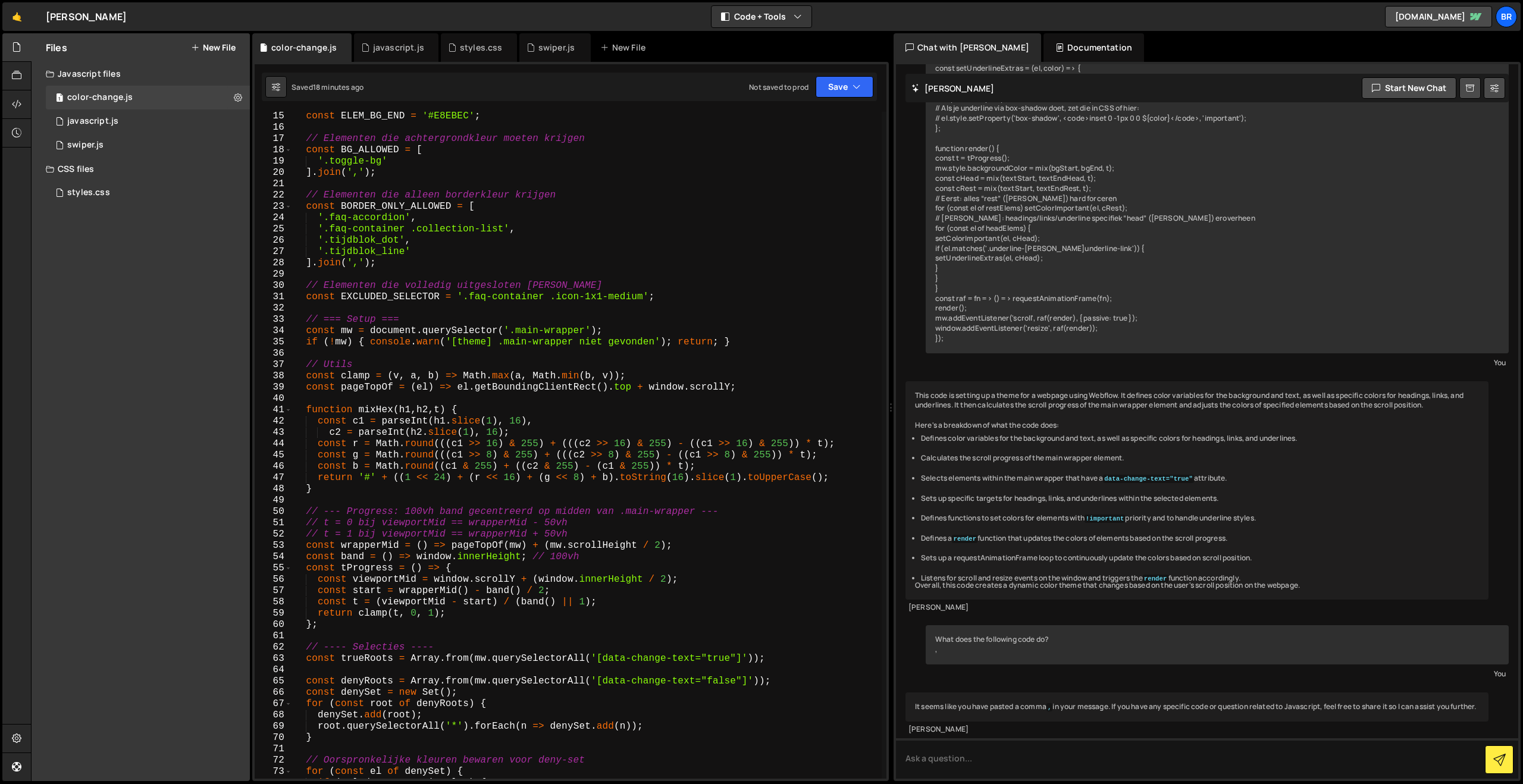
scroll to position [0, 0]
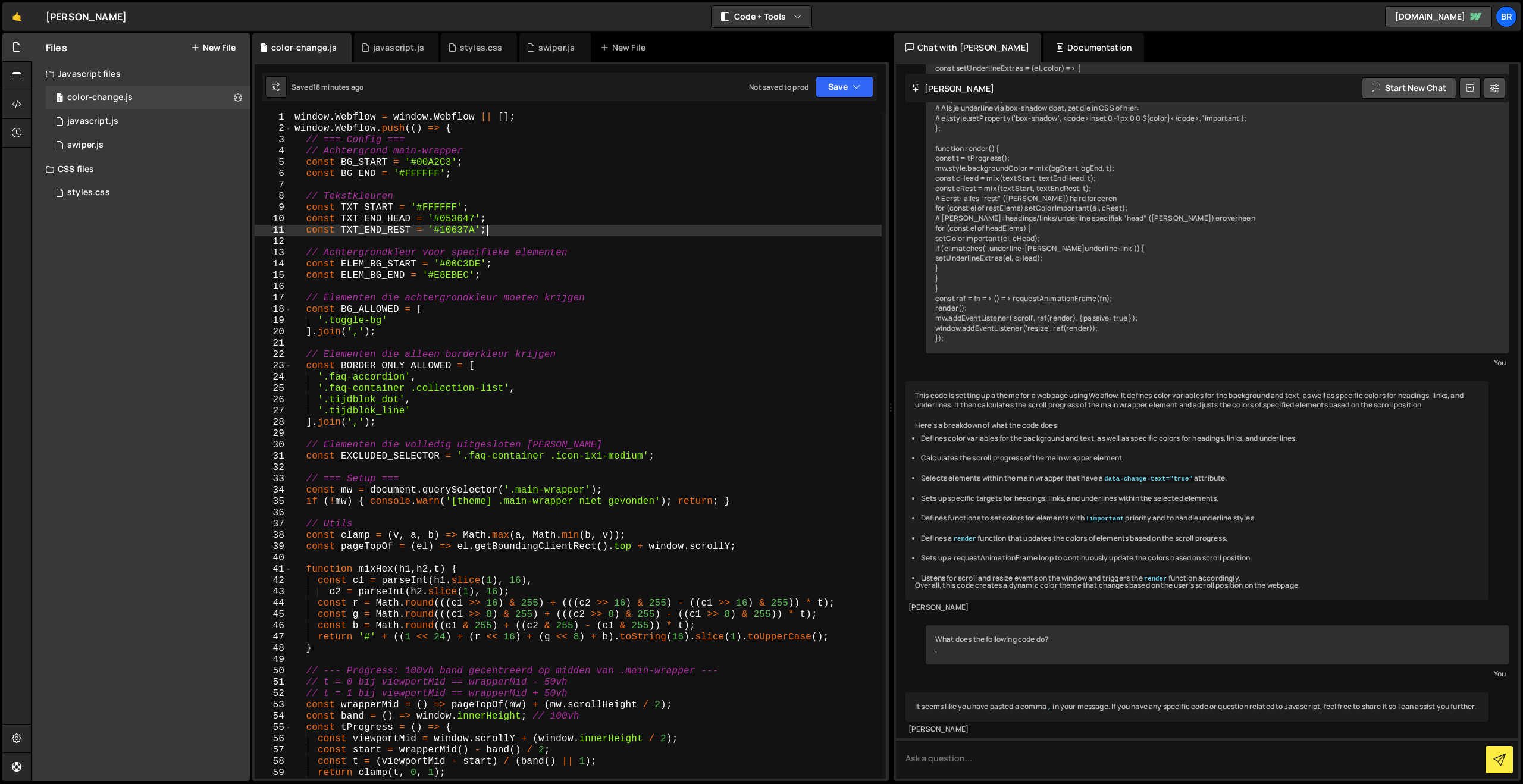
click at [515, 230] on div "window . Webflow = window . Webflow || [ ] ; window . Webflow . push (( ) => { …" at bounding box center [586, 456] width 590 height 689
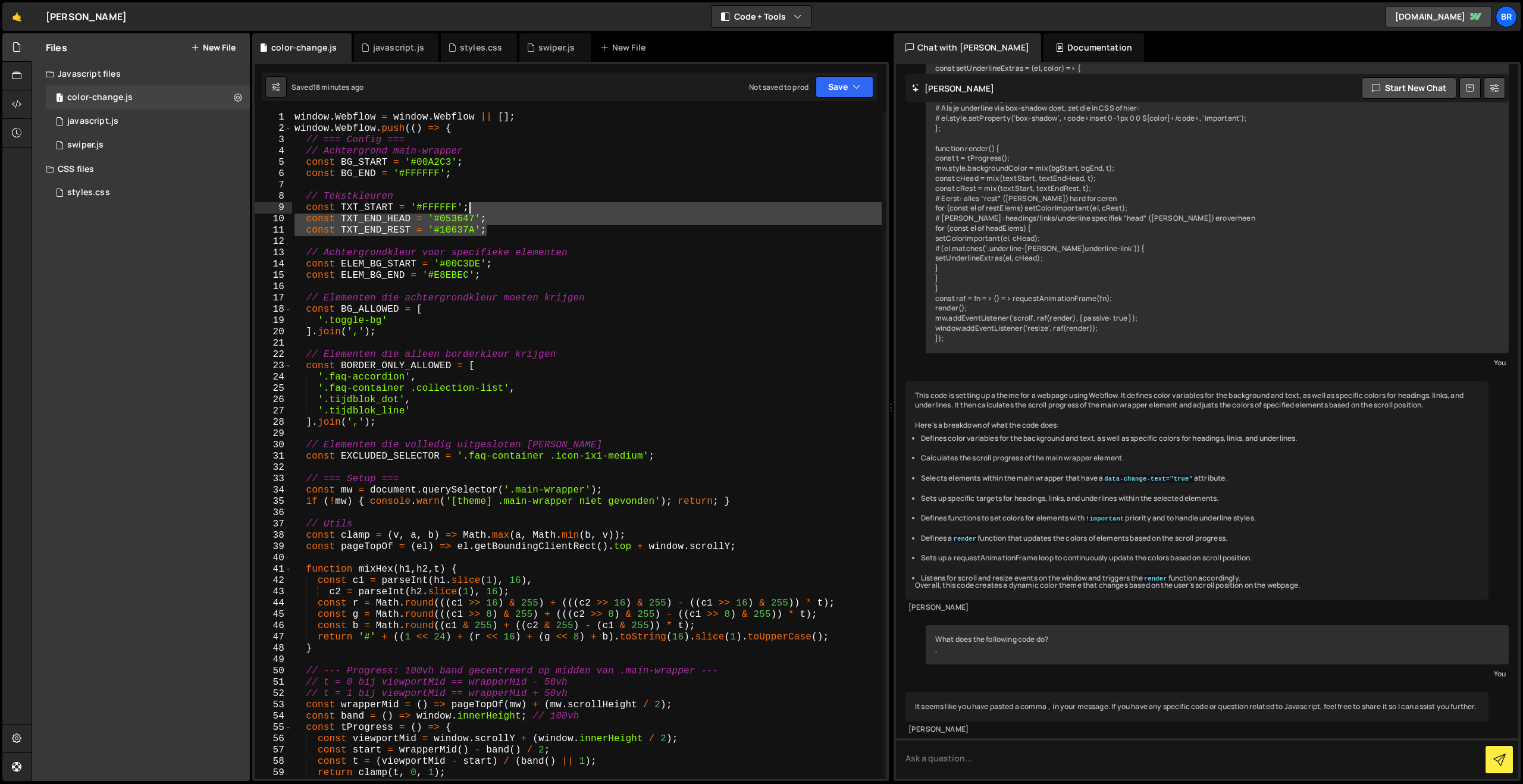
drag, startPoint x: 515, startPoint y: 230, endPoint x: 499, endPoint y: 212, distance: 24.1
click at [499, 212] on div "window . Webflow = window . Webflow || [ ] ; window . Webflow . push (( ) => { …" at bounding box center [586, 456] width 590 height 689
click at [501, 228] on div "window . Webflow = window . Webflow || [ ] ; window . Webflow . push (( ) => { …" at bounding box center [586, 445] width 590 height 667
drag, startPoint x: 501, startPoint y: 232, endPoint x: 432, endPoint y: 217, distance: 70.6
click at [432, 217] on div "window . Webflow = window . Webflow || [ ] ; window . Webflow . push (( ) => { …" at bounding box center [586, 456] width 590 height 689
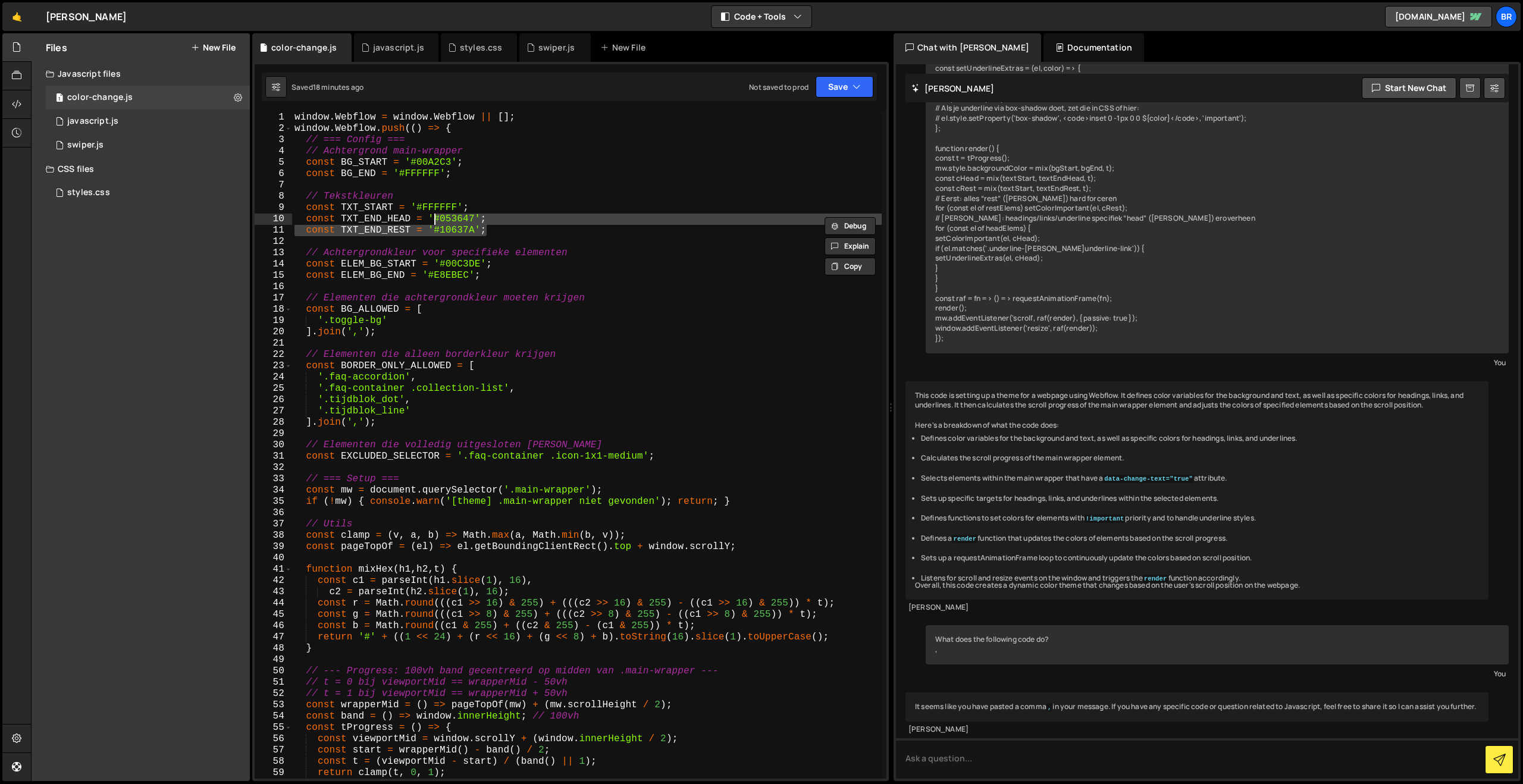
click at [467, 221] on div "window . Webflow = window . Webflow || [ ] ; window . Webflow . push (( ) => { …" at bounding box center [586, 445] width 590 height 667
click at [467, 221] on div "window . Webflow = window . Webflow || [ ] ; window . Webflow . push (( ) => { …" at bounding box center [586, 456] width 590 height 689
click at [450, 219] on div "window . Webflow = window . Webflow || [ ] ; window . Webflow . push (( ) => { …" at bounding box center [586, 445] width 590 height 667
click at [450, 219] on div "window . Webflow = window . Webflow || [ ] ; window . Webflow . push (( ) => { …" at bounding box center [586, 456] width 590 height 689
click at [465, 233] on div "window . Webflow = window . Webflow || [ ] ; window . Webflow . push (( ) => { …" at bounding box center [586, 456] width 590 height 689
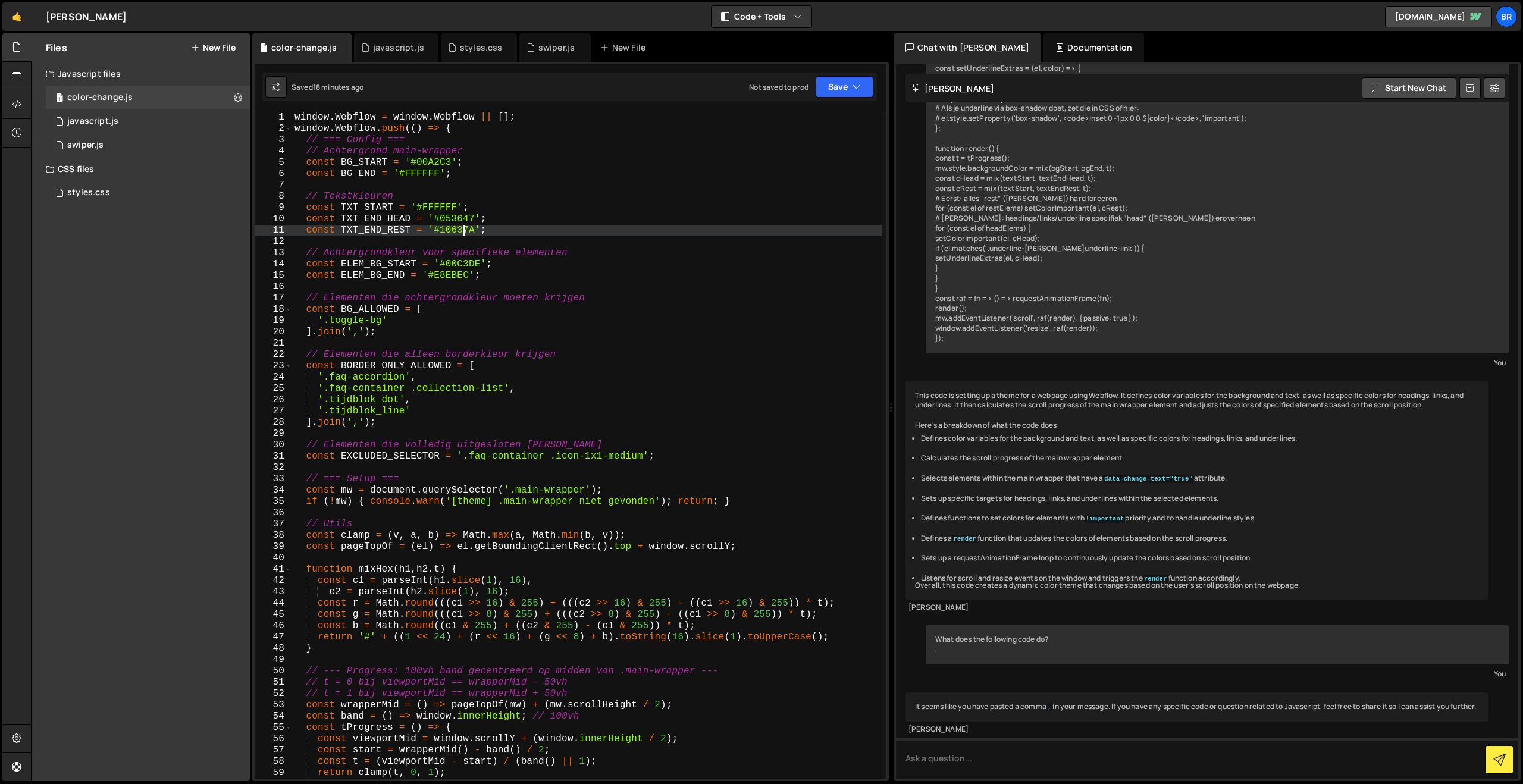
click at [465, 233] on div "window . Webflow = window . Webflow || [ ] ; window . Webflow . push (( ) => { …" at bounding box center [586, 456] width 590 height 689
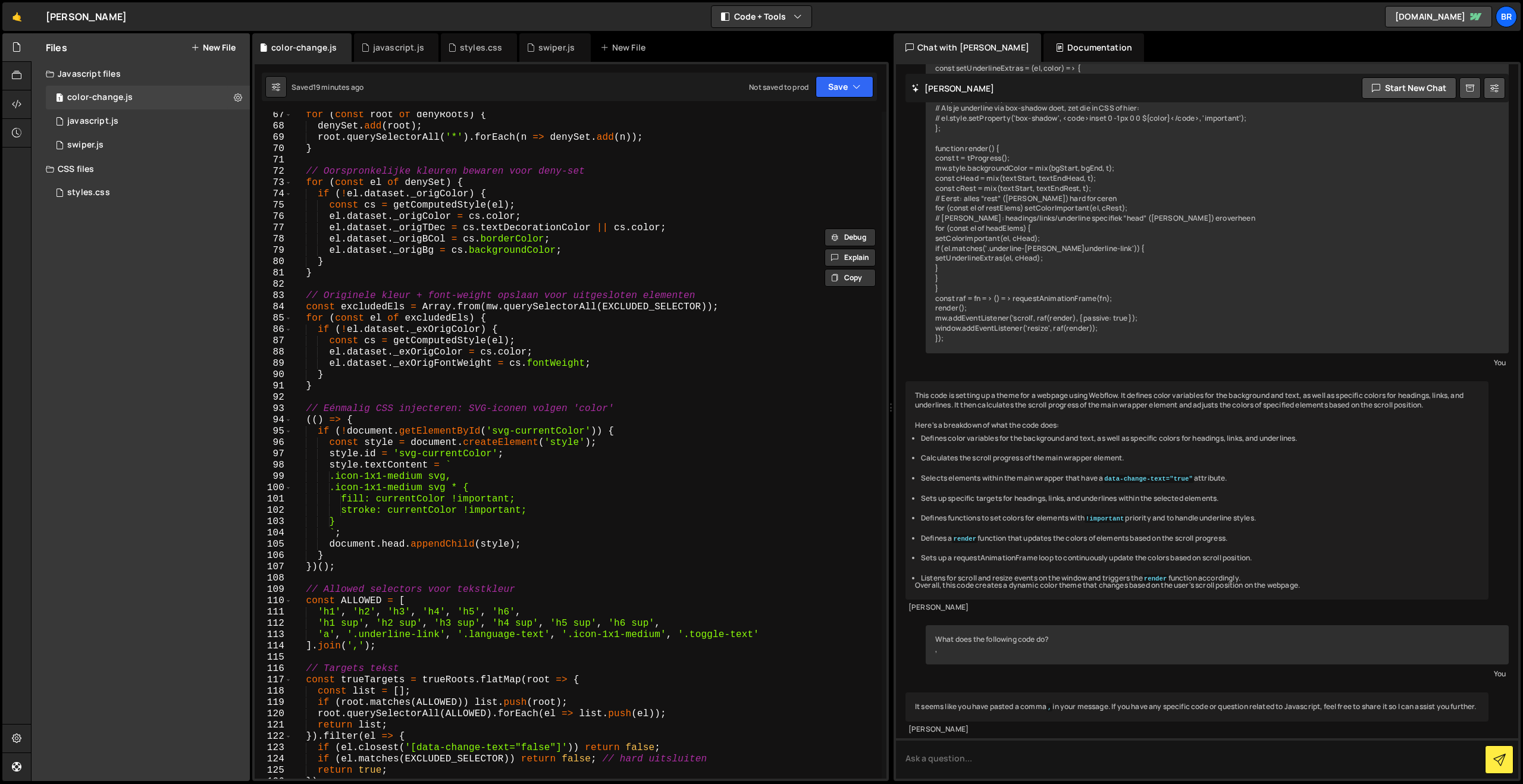
scroll to position [748, 0]
click at [763, 636] on div "for ( const root of denyRoots ) { denySet . add ( root ) ; root . querySelector…" at bounding box center [586, 454] width 590 height 689
drag, startPoint x: 760, startPoint y: 632, endPoint x: 679, endPoint y: 635, distance: 81.1
click at [679, 635] on div "for ( const root of denyRoots ) { denySet . add ( root ) ; root . querySelector…" at bounding box center [586, 454] width 590 height 689
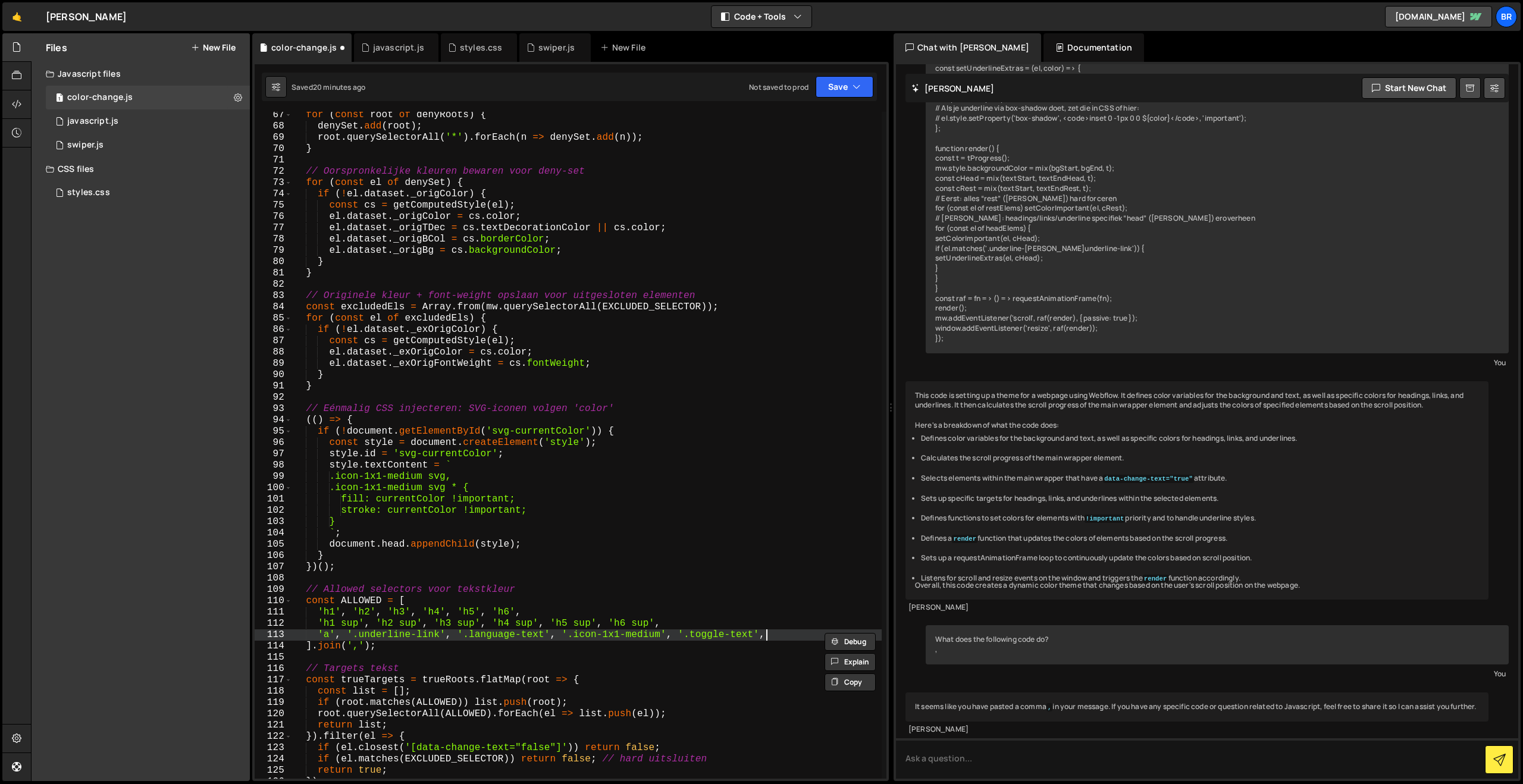
click at [792, 633] on div "for ( const root of denyRoots ) { denySet . add ( root ) ; root . querySelector…" at bounding box center [586, 454] width 590 height 689
paste textarea "'.toggle-text'"
click at [805, 637] on div "for ( const root of denyRoots ) { denySet . add ( root ) ; root . querySelector…" at bounding box center [586, 454] width 590 height 689
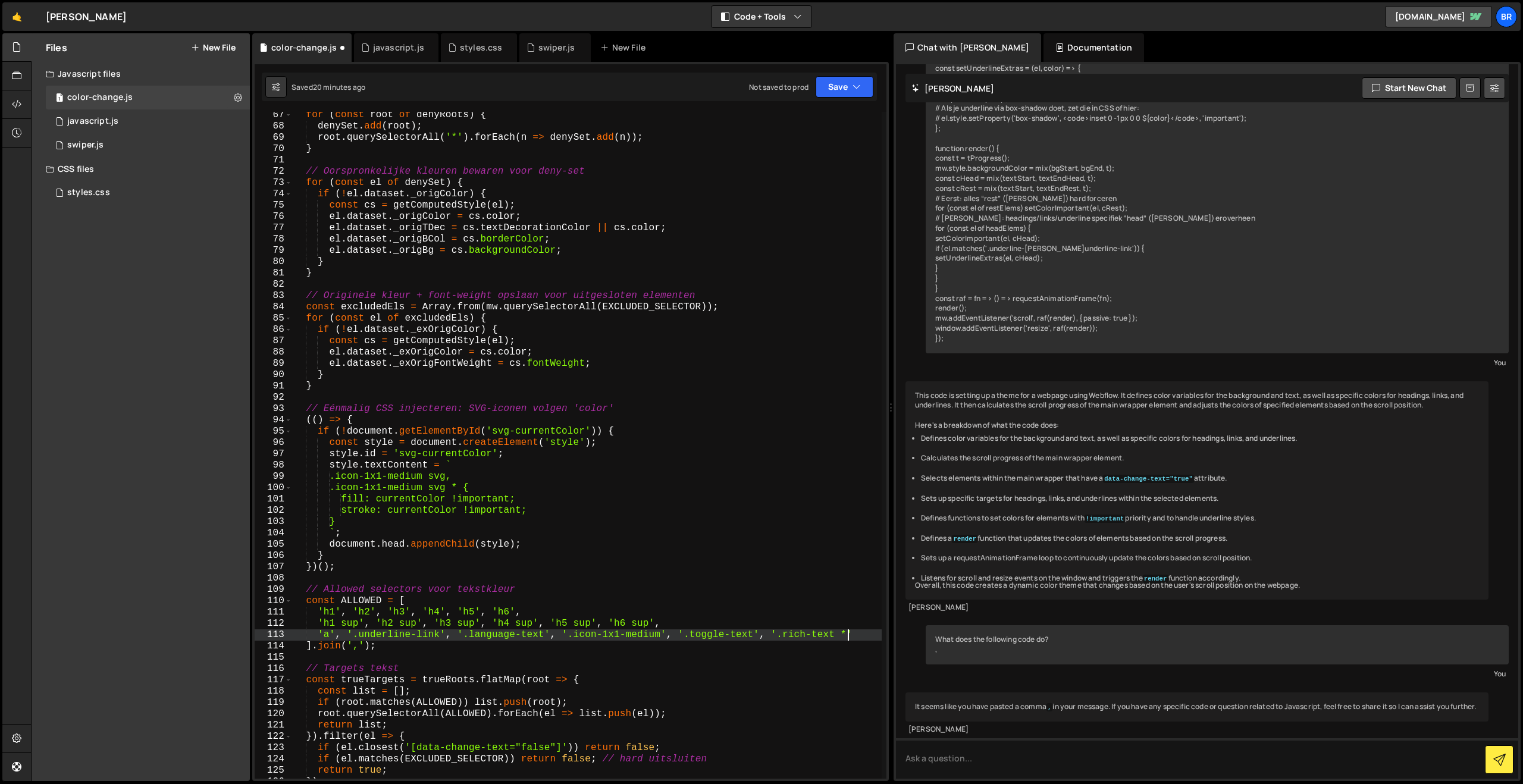
scroll to position [0, 33]
click at [840, 78] on button "Save" at bounding box center [844, 87] width 57 height 22
click at [804, 119] on div "Save to Staging S" at bounding box center [804, 116] width 124 height 12
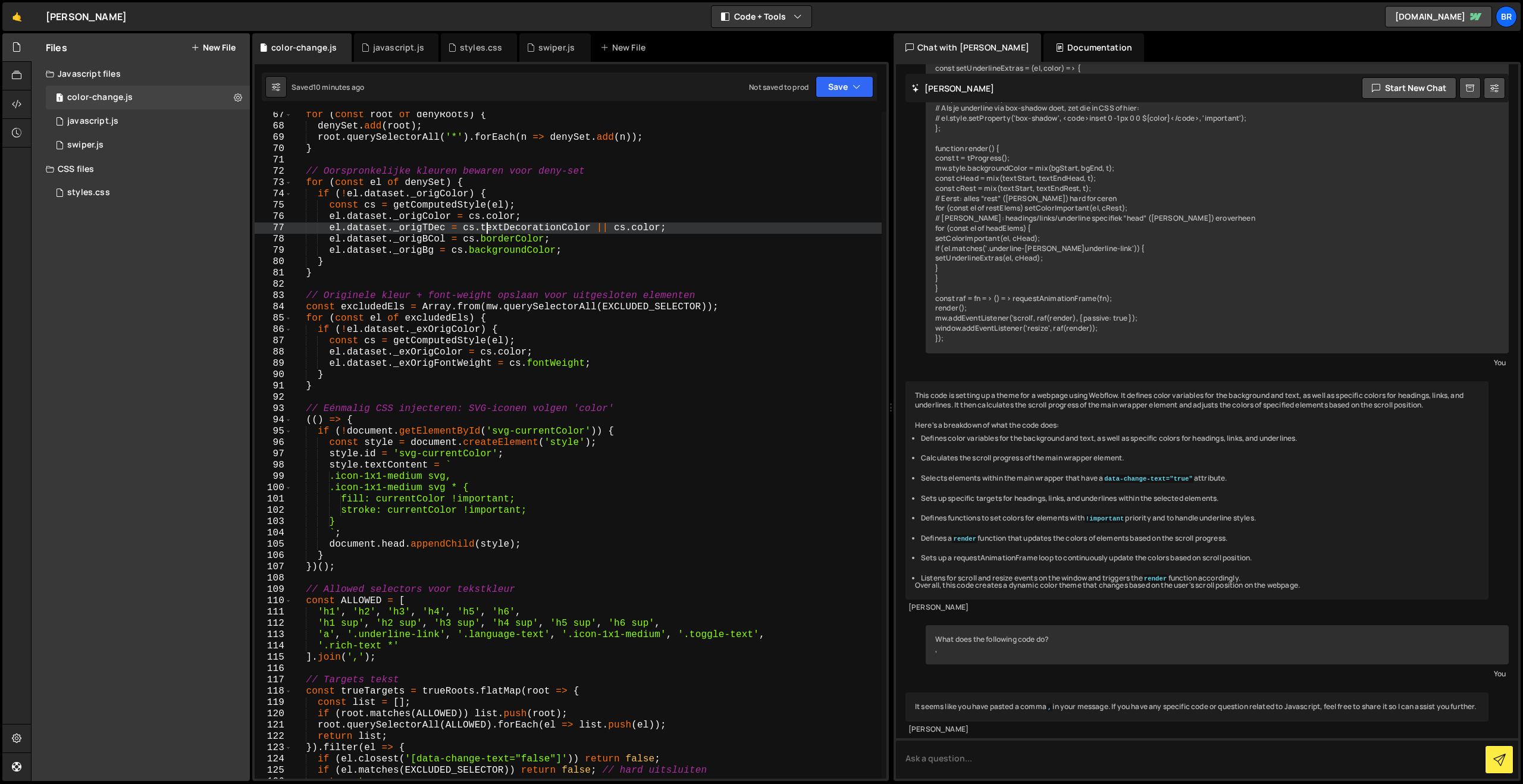
click at [490, 230] on div "for ( const root of denyRoots ) { denySet . add ( root ) ; root . querySelector…" at bounding box center [586, 454] width 590 height 689
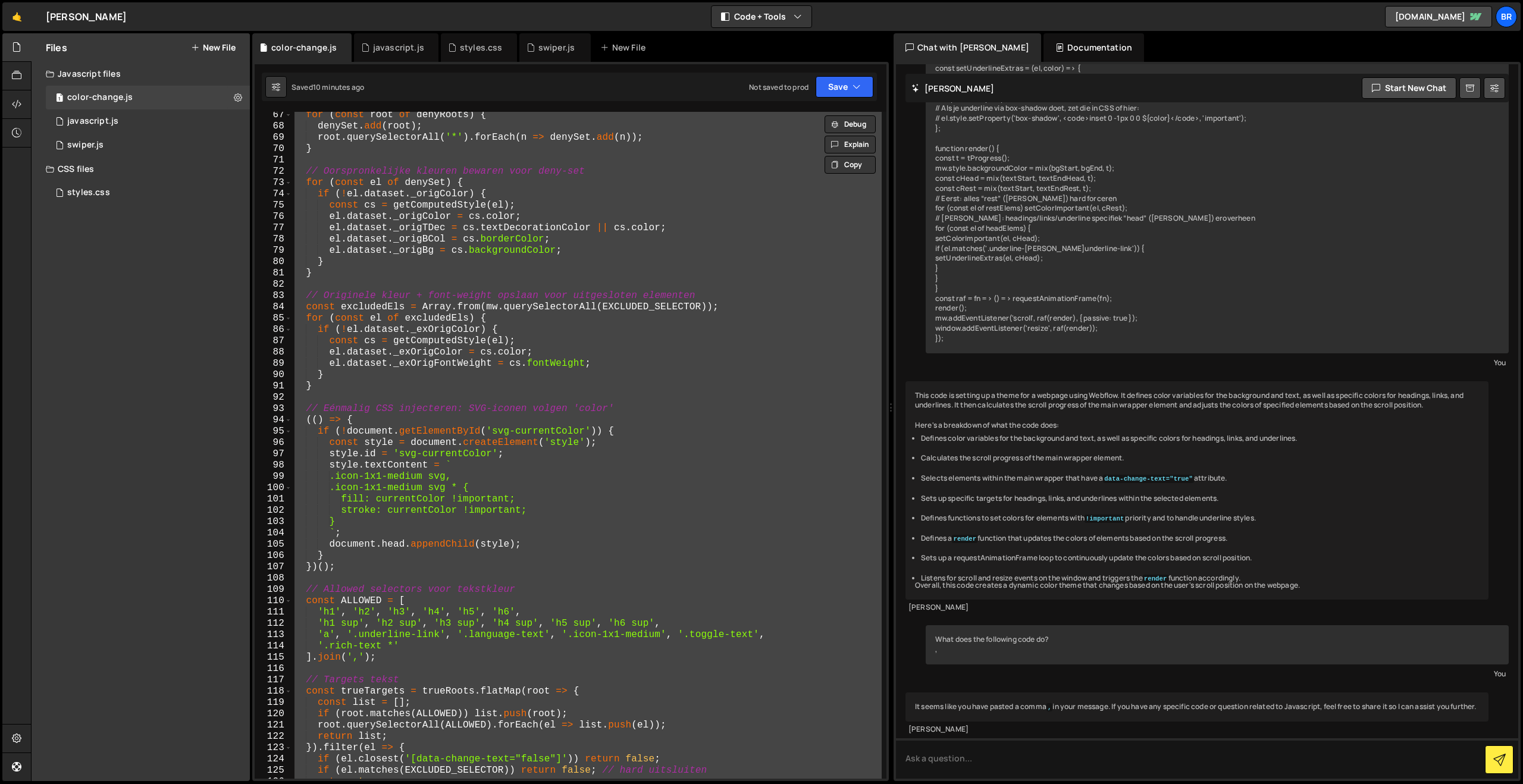
scroll to position [0, 1]
click at [434, 660] on div "for ( const root of denyRoots ) { denySet . add ( root ) ; root . querySelector…" at bounding box center [586, 445] width 590 height 667
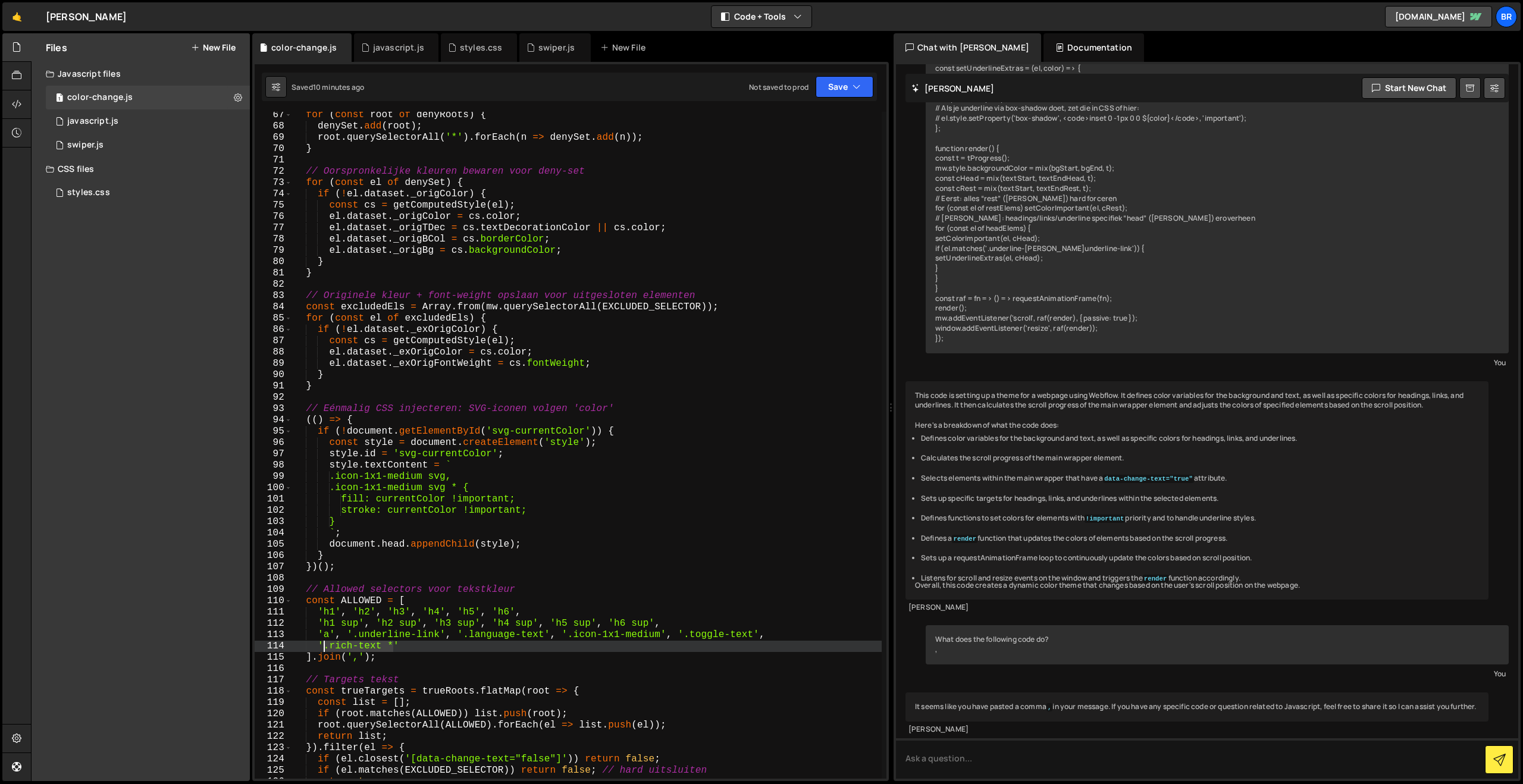
drag, startPoint x: 392, startPoint y: 650, endPoint x: 323, endPoint y: 651, distance: 69.0
click at [323, 651] on div "for ( const root of denyRoots ) { denySet . add ( root ) ; root . querySelector…" at bounding box center [586, 454] width 590 height 689
click at [773, 633] on div "for ( const root of denyRoots ) { denySet . add ( root ) ; root . querySelector…" at bounding box center [586, 454] width 590 height 689
type textarea "'a', '.underline-link', '.language-text', '.icon-1x1-medium', '.toggle-text',"
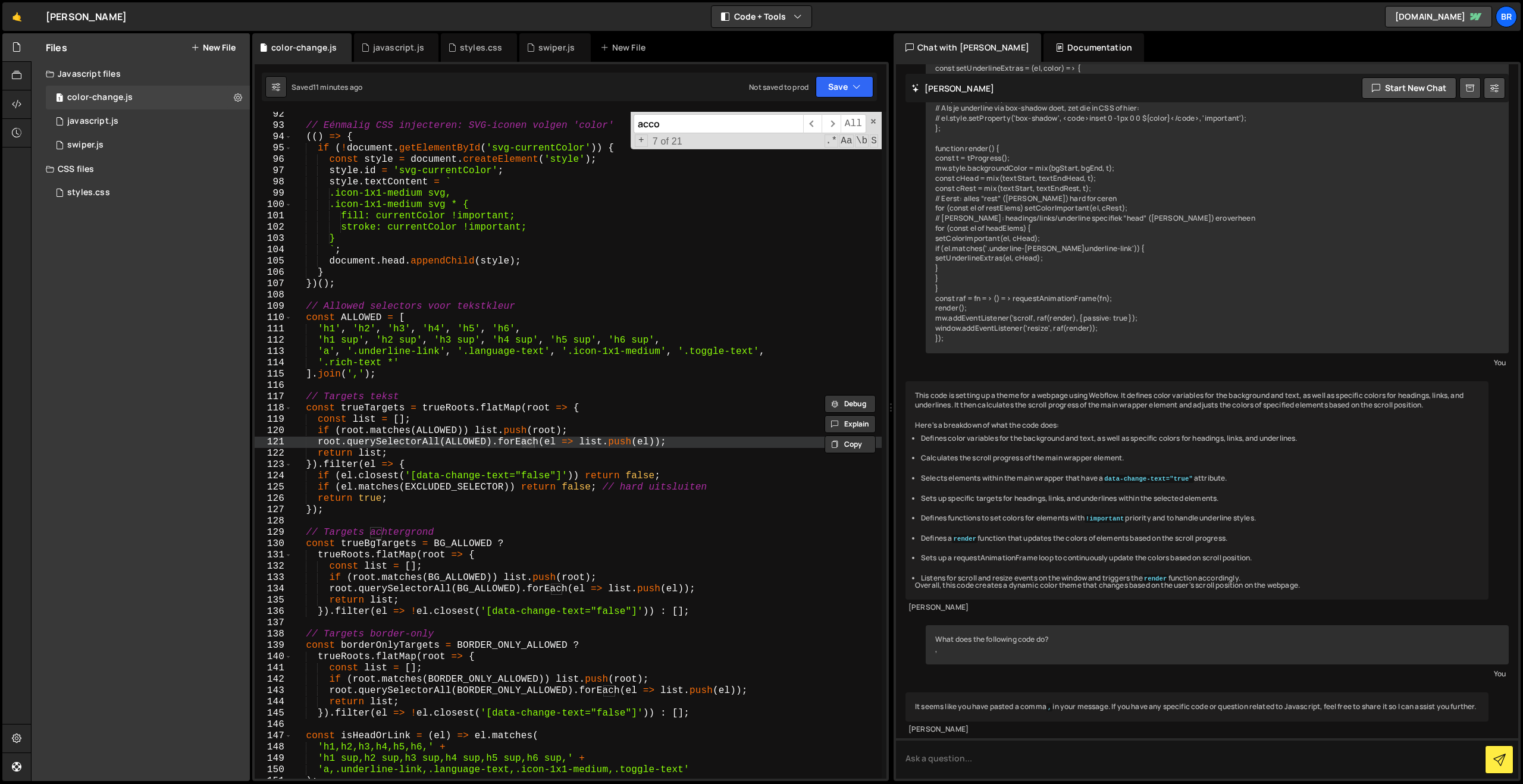
scroll to position [0, 0]
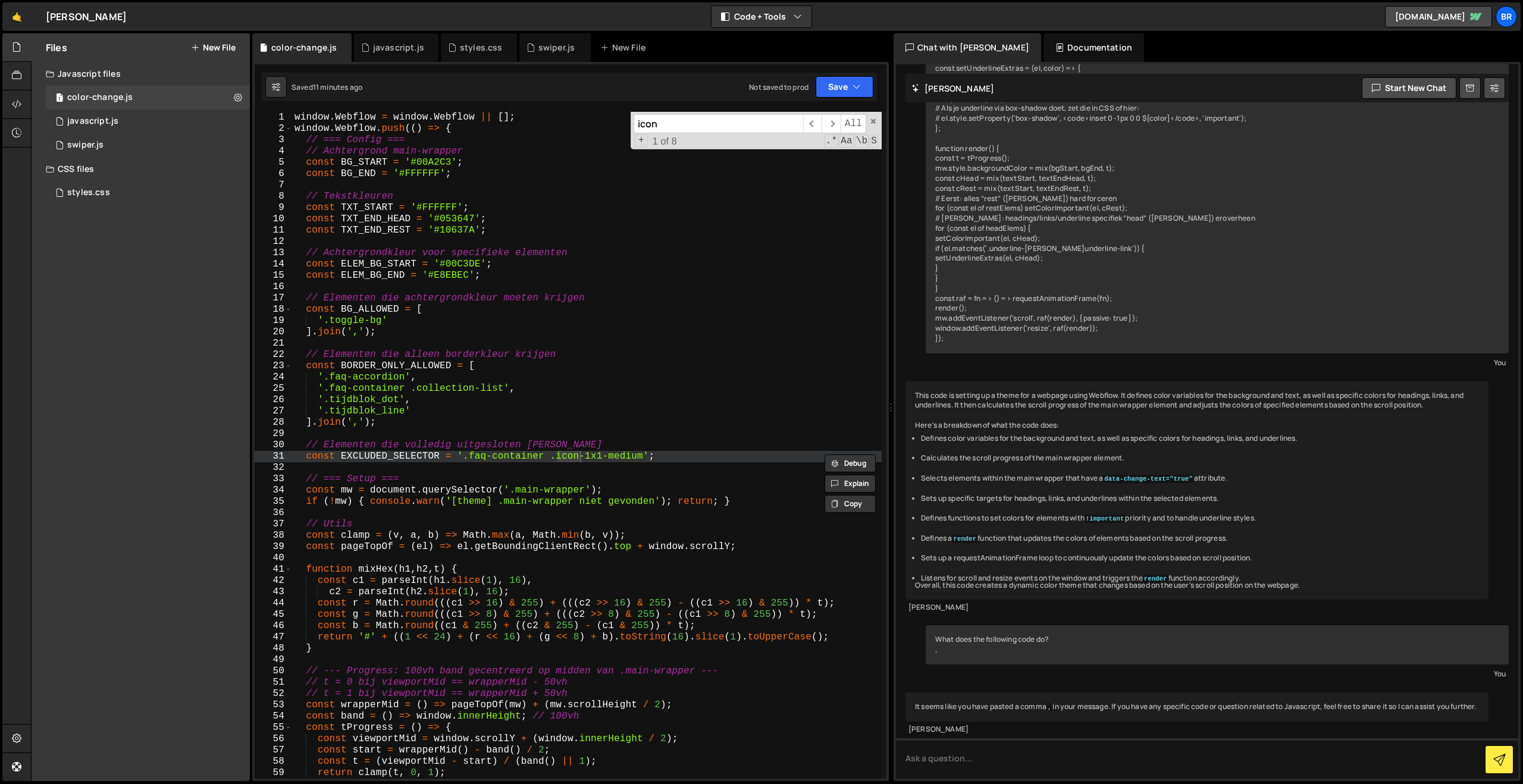
type input "icon"
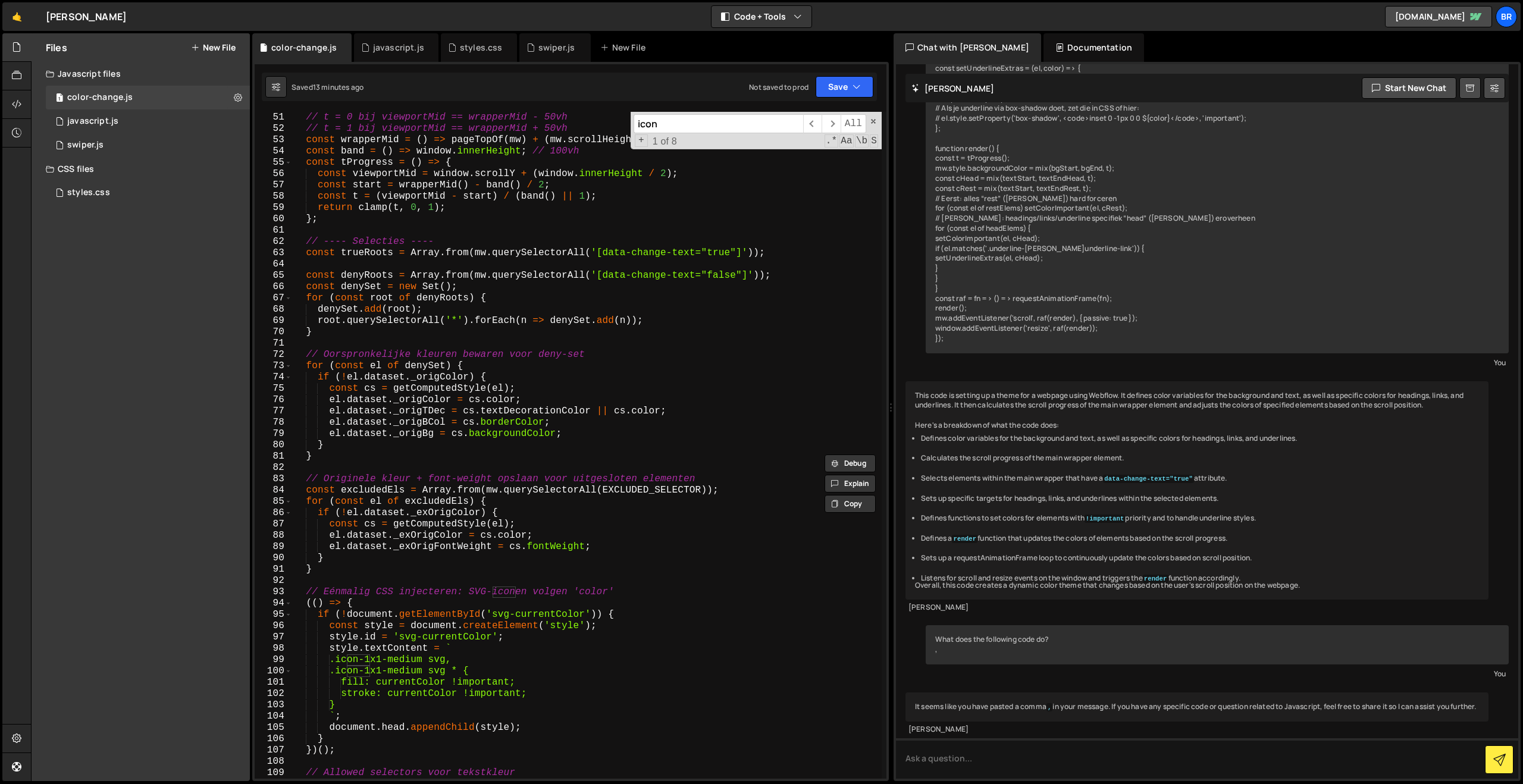
scroll to position [569, 0]
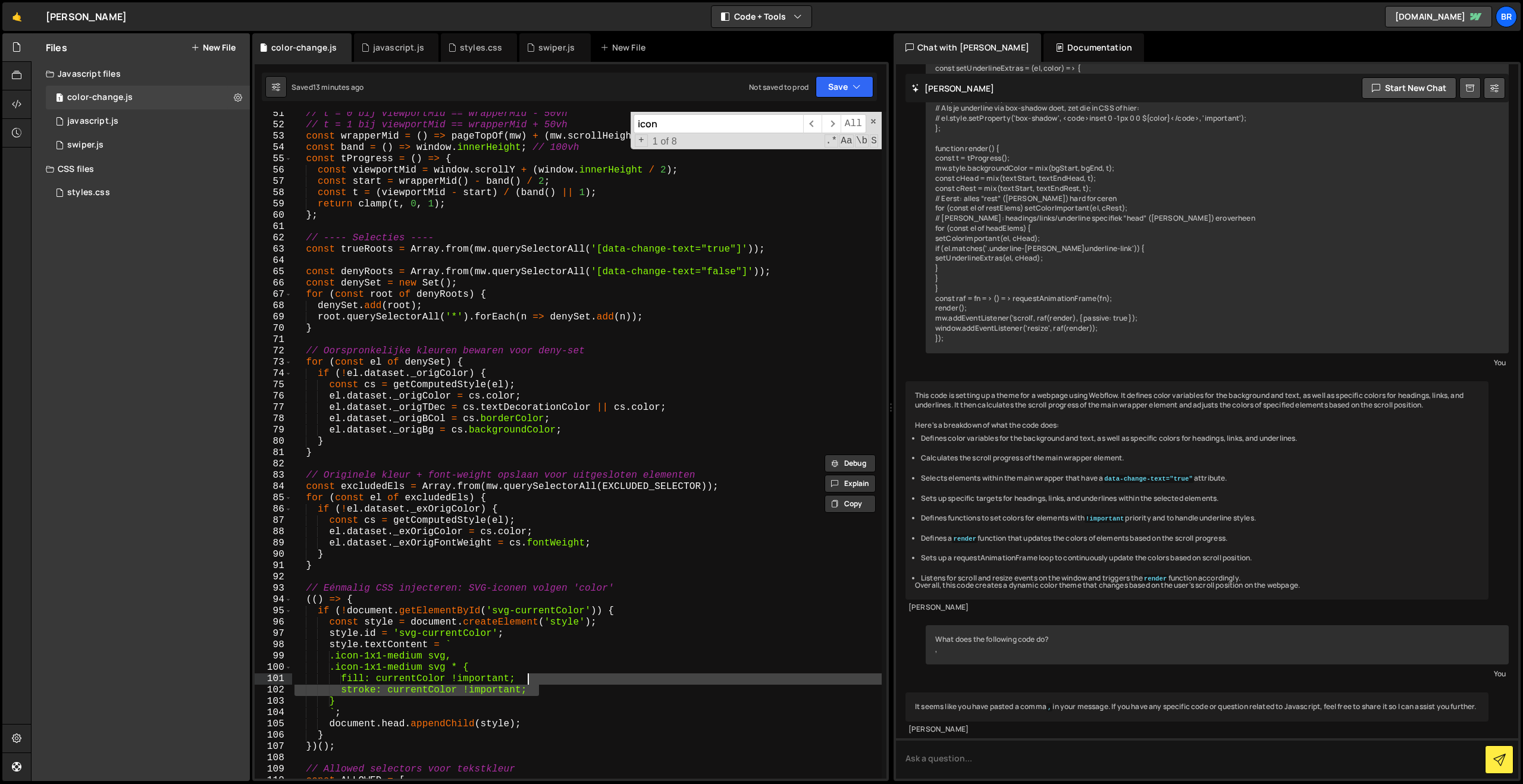
drag, startPoint x: 561, startPoint y: 691, endPoint x: 561, endPoint y: 681, distance: 10.0
click at [561, 681] on div "// t = 0 bij viewportMid == wrapperMid - 50vh // t = 1 bij viewportMid == wrapp…" at bounding box center [586, 452] width 590 height 689
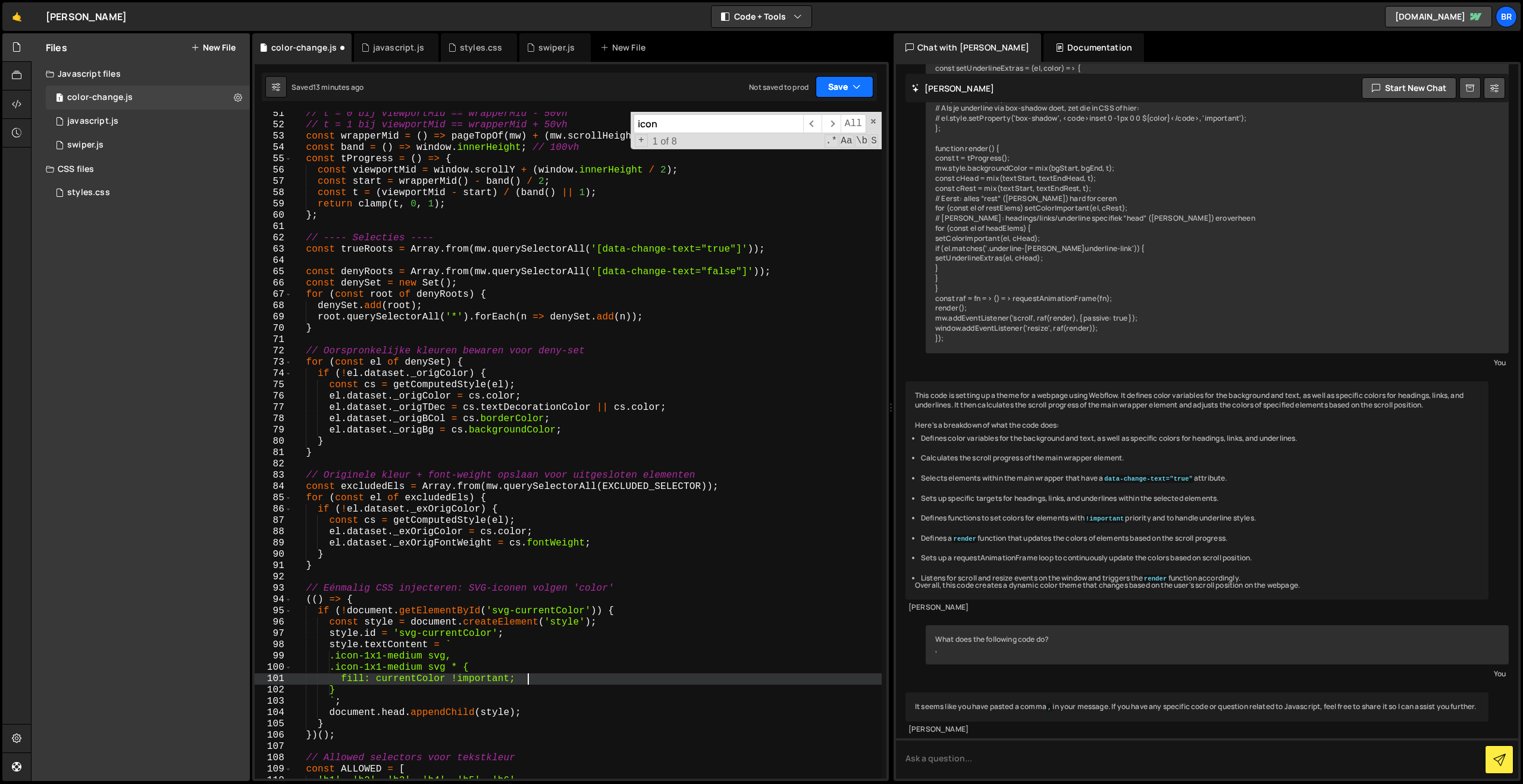
click at [833, 84] on button "Save" at bounding box center [844, 87] width 57 height 22
click at [801, 129] on div "14 minutes ago" at bounding box center [788, 128] width 49 height 10
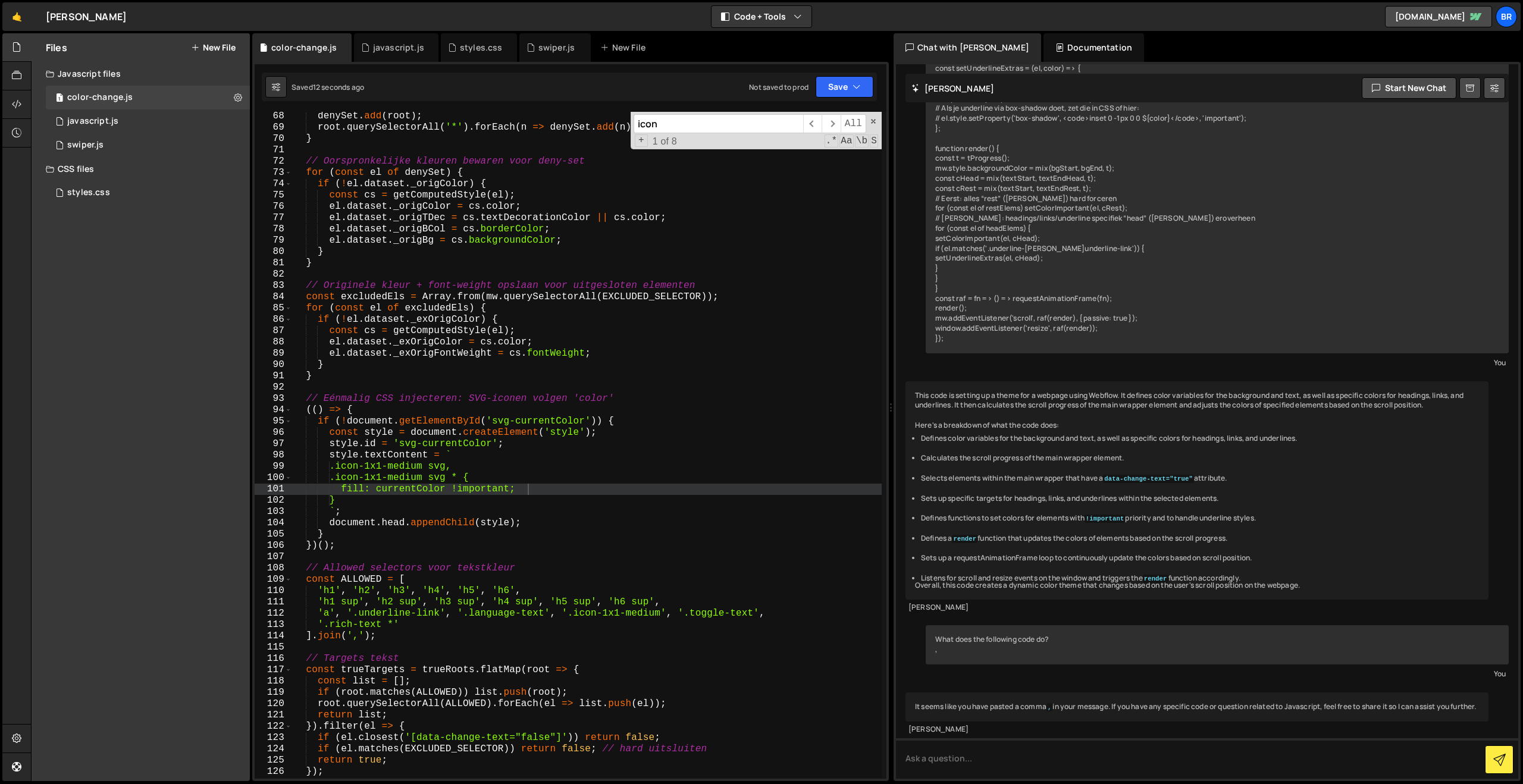
scroll to position [762, 0]
type textarea "}"
click at [613, 498] on div "denySet . add ( root ) ; root . querySelectorAll ( '*' ) . forEach ( n => denyS…" at bounding box center [586, 452] width 590 height 689
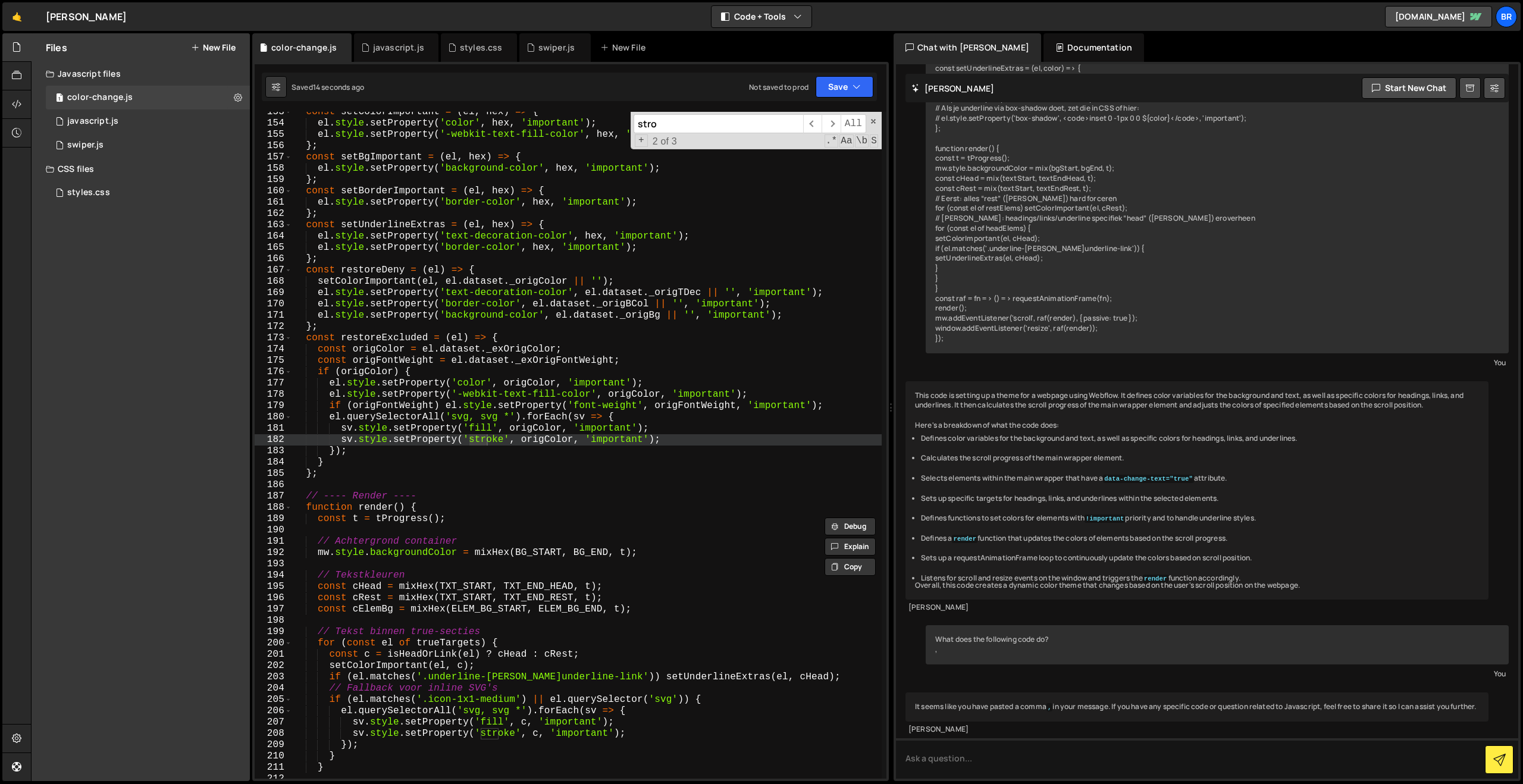
scroll to position [1723, 0]
type input "stroke"
click at [704, 436] on div "const setColorImportant = ( el , hex ) => { el . style . setProperty ( 'color' …" at bounding box center [586, 451] width 590 height 689
drag, startPoint x: 679, startPoint y: 443, endPoint x: 677, endPoint y: 432, distance: 11.2
click at [677, 432] on div "const setColorImportant = ( el , hex ) => { el . style . setProperty ( 'color' …" at bounding box center [586, 451] width 590 height 689
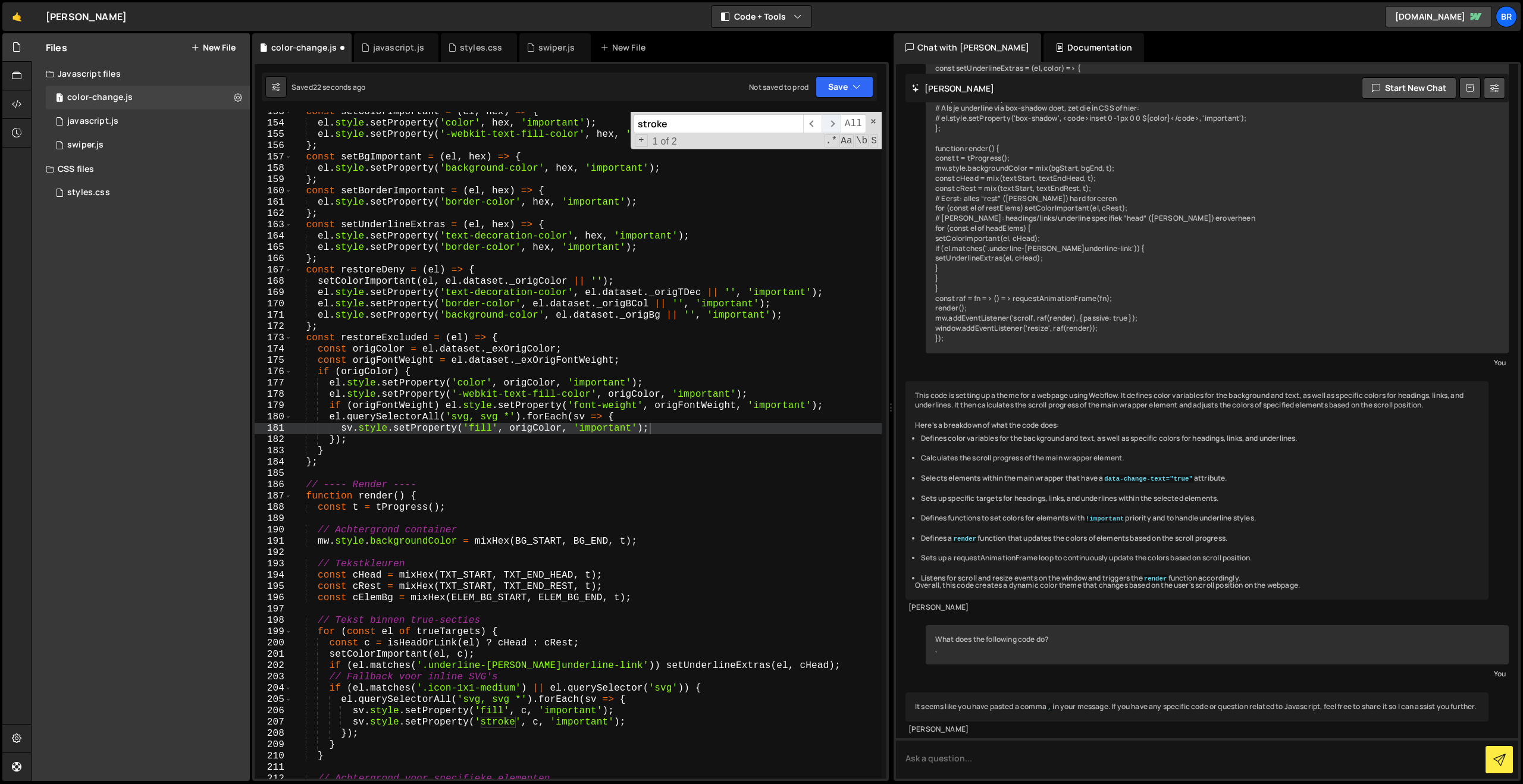
click at [834, 119] on span "​" at bounding box center [830, 124] width 18 height 19
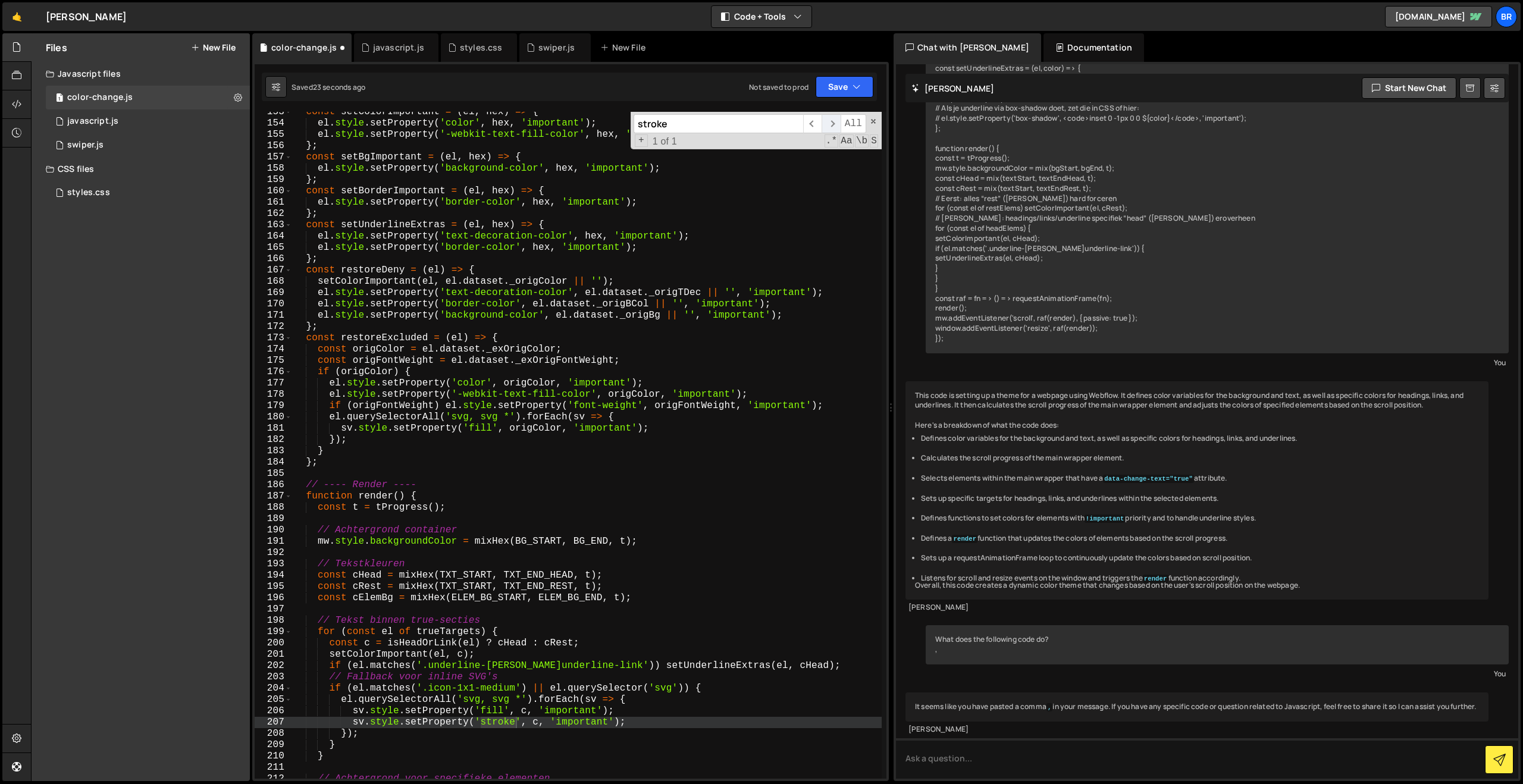
click at [834, 119] on span "​" at bounding box center [830, 124] width 18 height 19
click at [813, 122] on span "​" at bounding box center [812, 124] width 18 height 19
type textarea "};"
click at [465, 464] on div "const setColorImportant = ( el , hex ) => { el . style . setProperty ( 'color' …" at bounding box center [586, 451] width 590 height 689
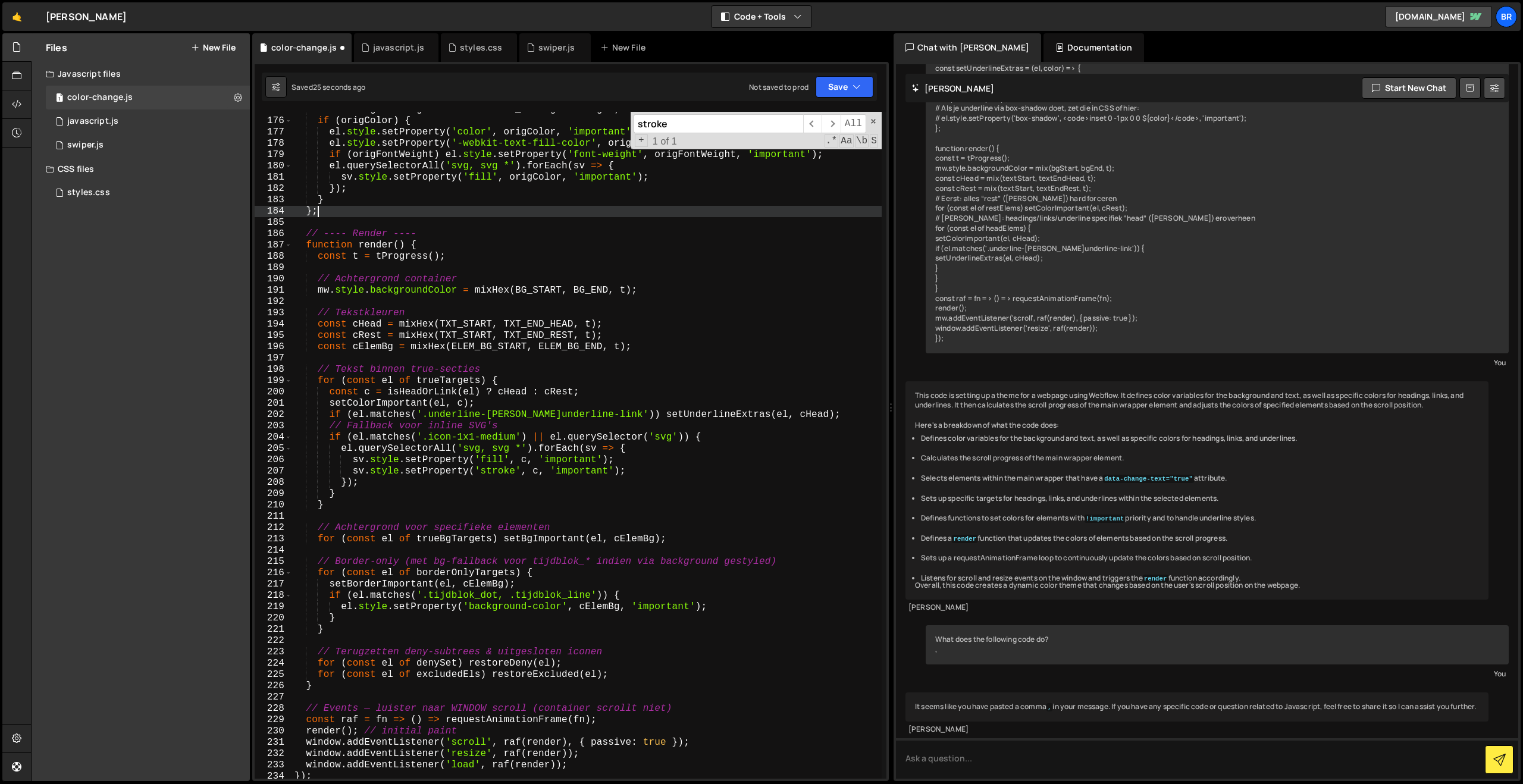
scroll to position [2038, 0]
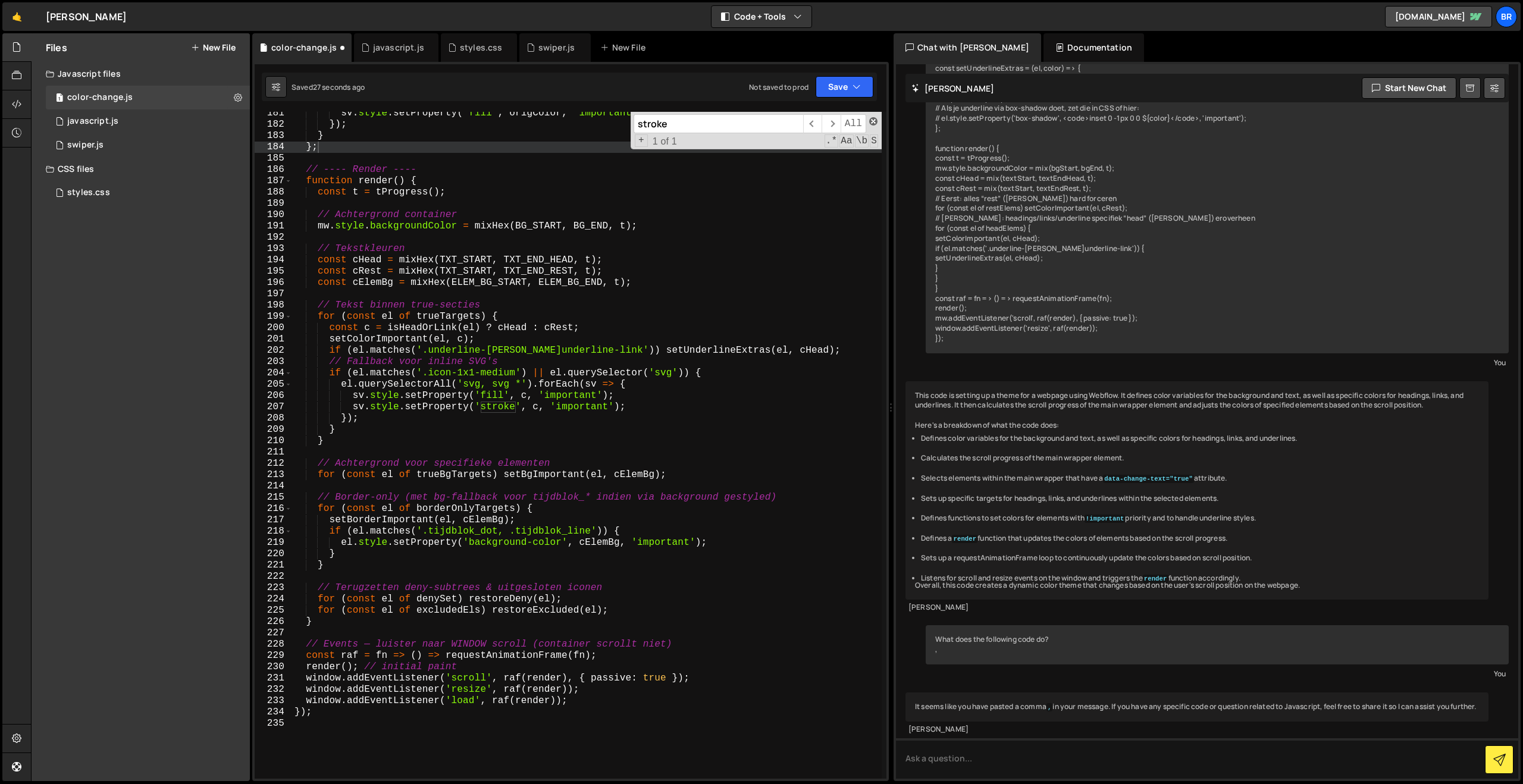
click at [876, 120] on span at bounding box center [873, 122] width 8 height 8
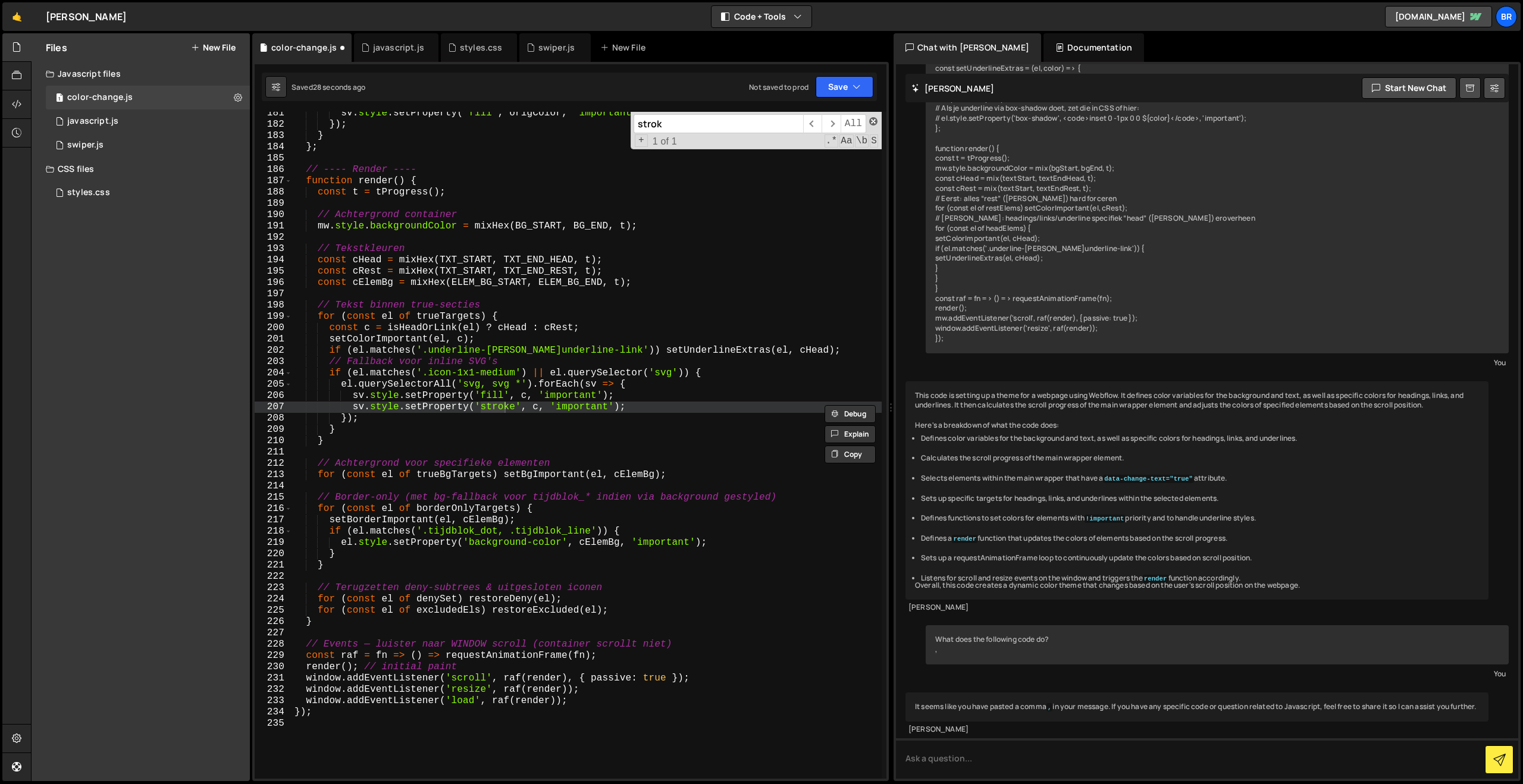
type input "stroke"
click at [623, 407] on div "sv . style . setProperty ( 'fill' , origColor , 'important' ) ; }) ; } } ; // -…" at bounding box center [586, 452] width 590 height 689
drag, startPoint x: 641, startPoint y: 407, endPoint x: 636, endPoint y: 398, distance: 10.3
click at [636, 399] on div "sv . style . setProperty ( 'fill' , origColor , 'important' ) ; }) ; } } ; // -…" at bounding box center [586, 452] width 590 height 689
type textarea "sv.style.setProperty('fill', c, 'important');"
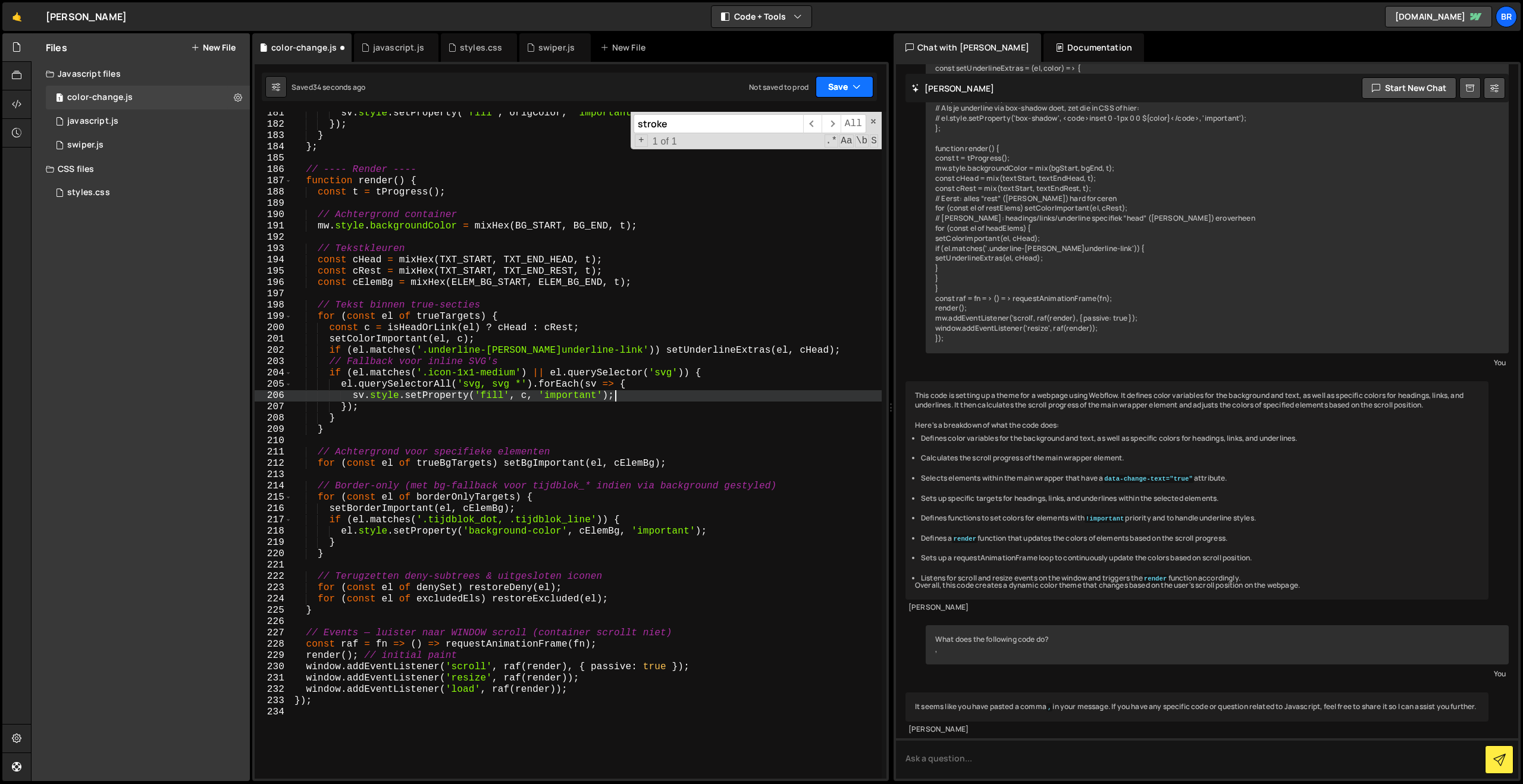
click at [840, 87] on button "Save" at bounding box center [844, 87] width 57 height 22
click at [791, 127] on div "35 seconds ago" at bounding box center [790, 128] width 53 height 10
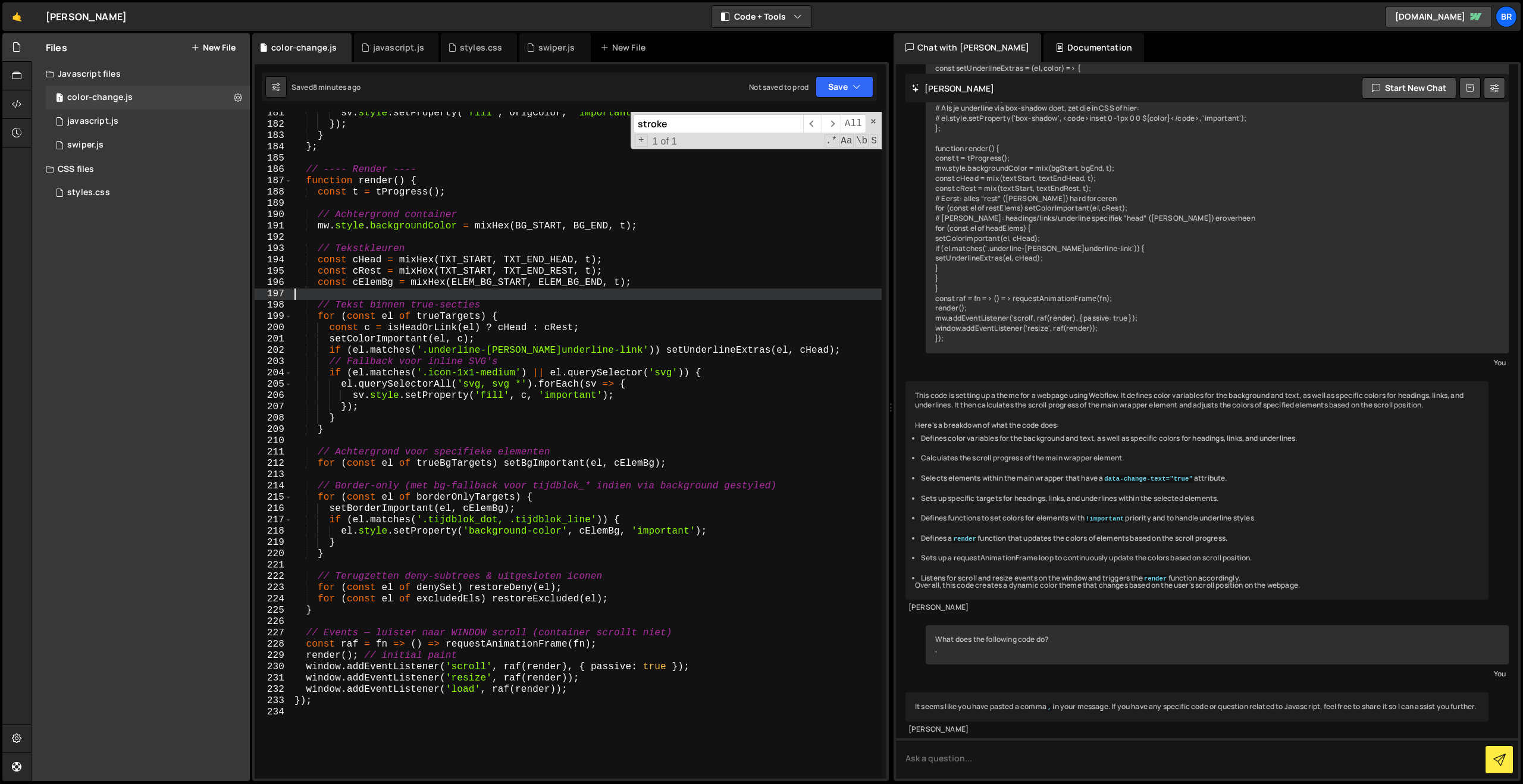
scroll to position [0, 0]
click at [437, 296] on div "sv . style . setProperty ( 'fill' , origColor , 'important' ) ; }) ; } } ; // -…" at bounding box center [586, 452] width 590 height 689
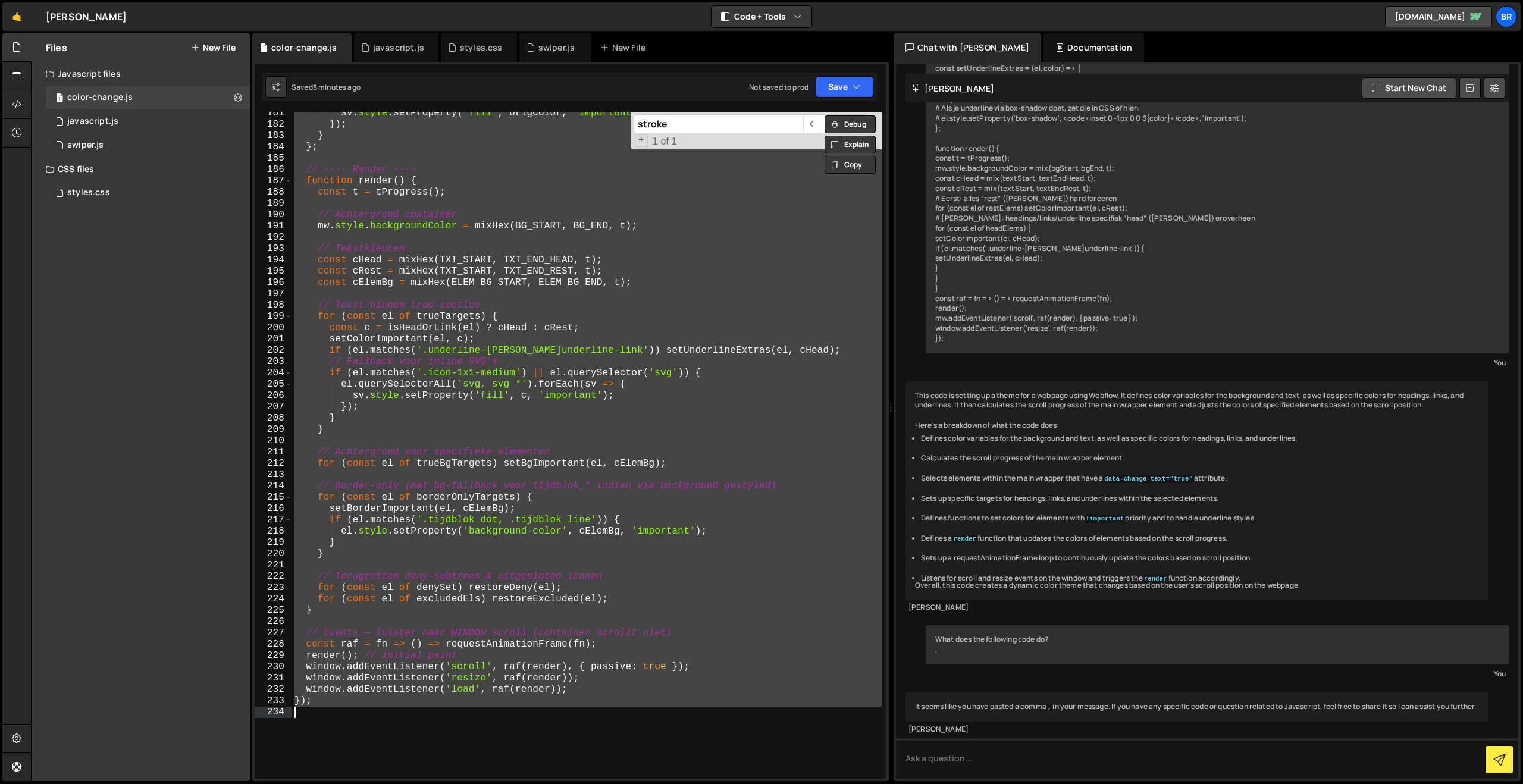
paste textarea
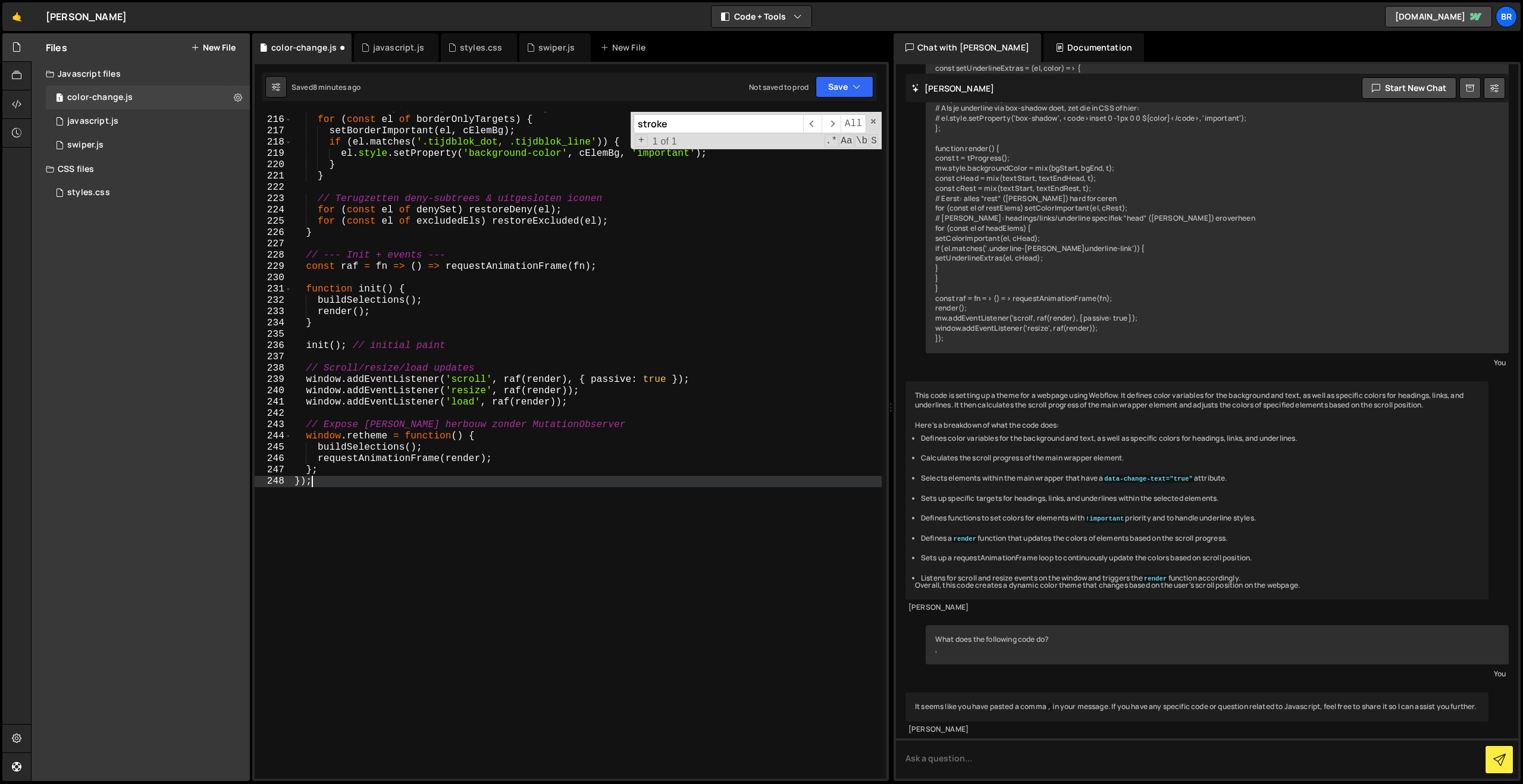
scroll to position [2427, 0]
click at [837, 86] on button "Save" at bounding box center [844, 87] width 57 height 22
click at [796, 122] on div "Saved 8 minutes ago" at bounding box center [804, 129] width 124 height 14
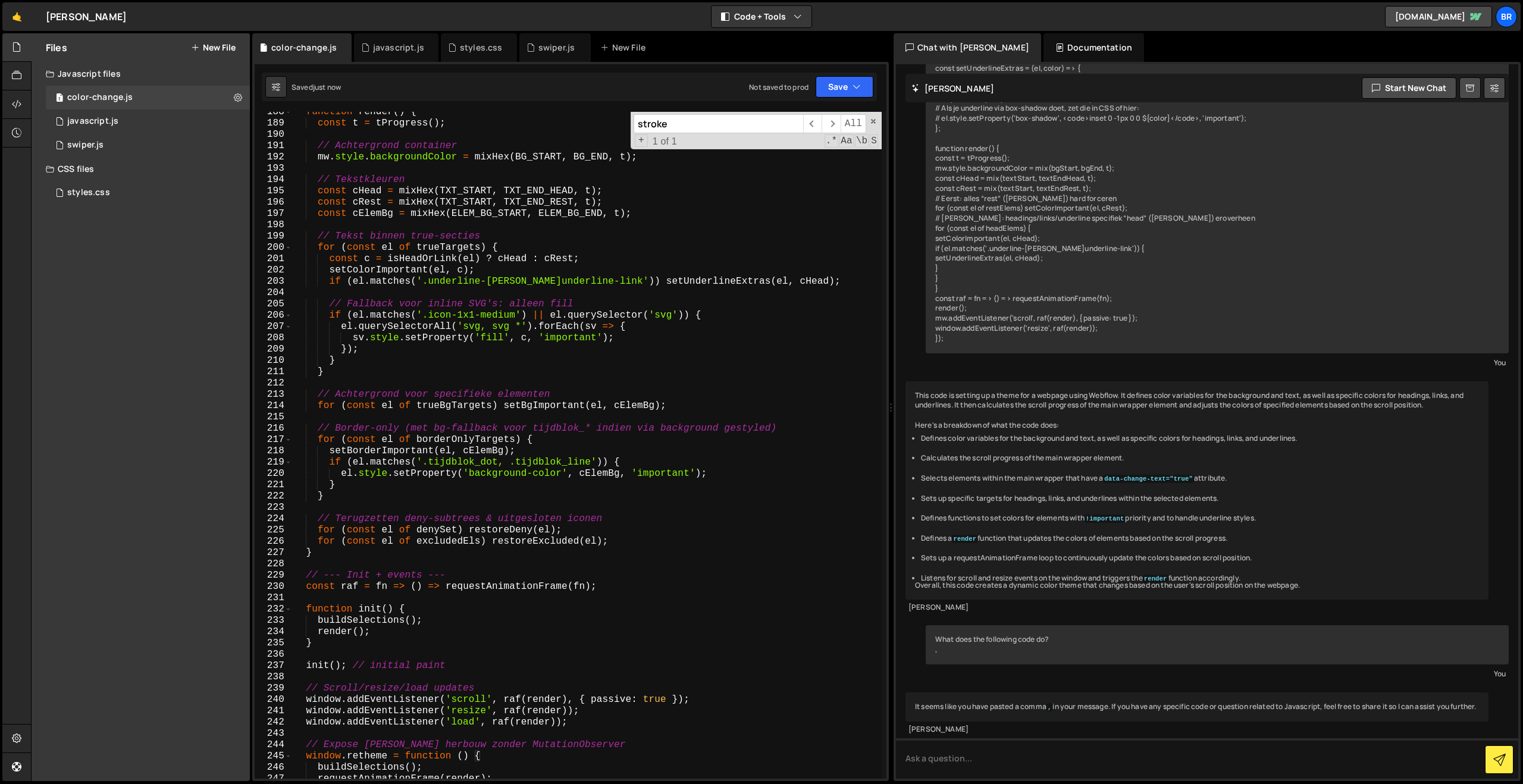
scroll to position [2118, 0]
click at [837, 86] on button "Save" at bounding box center [844, 87] width 57 height 22
click at [808, 115] on div "Save to Staging S" at bounding box center [804, 116] width 124 height 12
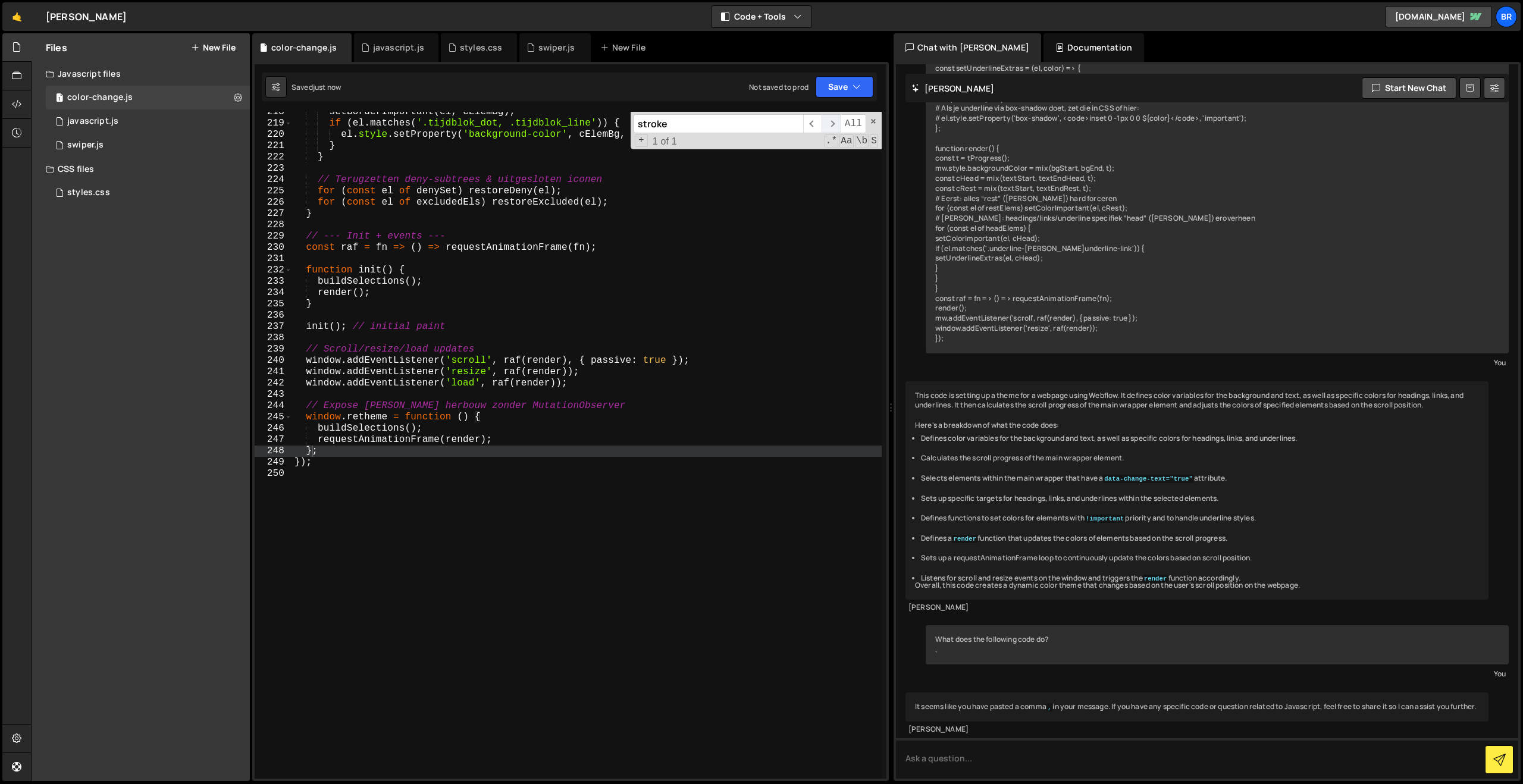
click at [831, 126] on span "​" at bounding box center [830, 124] width 18 height 19
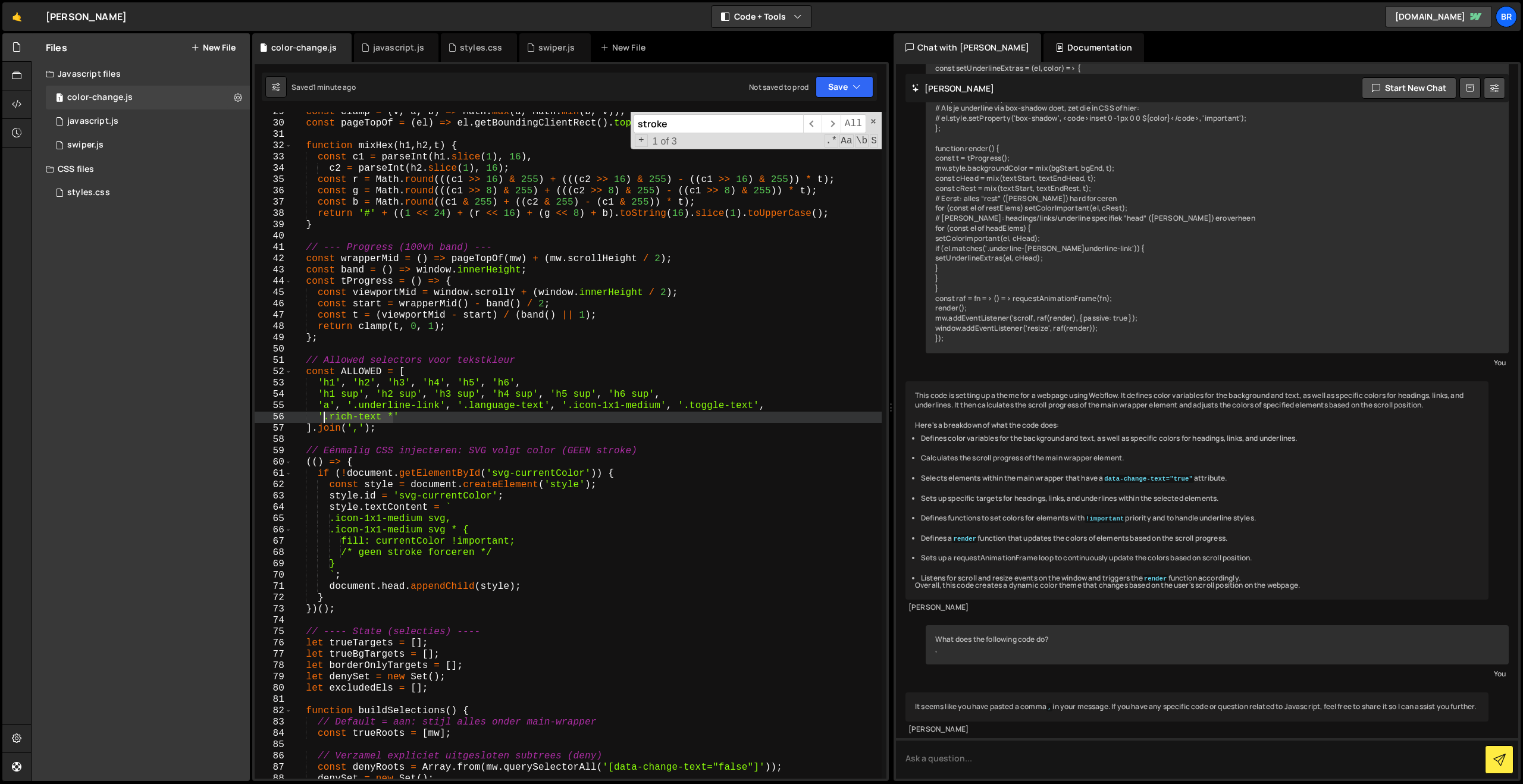
drag, startPoint x: 394, startPoint y: 419, endPoint x: 324, endPoint y: 417, distance: 70.0
click at [324, 417] on div "const clamp = ( v , a , b ) => Math . max ( a , Math . min ( b , v )) ; const p…" at bounding box center [586, 451] width 590 height 689
drag, startPoint x: 419, startPoint y: 415, endPoint x: 761, endPoint y: 410, distance: 342.0
click at [761, 410] on div "const clamp = ( v , a , b ) => Math . max ( a , Math . min ( b , v )) ; const p…" at bounding box center [586, 451] width 590 height 689
click at [409, 423] on div "const clamp = ( v , a , b ) => Math . max ( a , Math . min ( b , v )) ; const p…" at bounding box center [586, 451] width 590 height 689
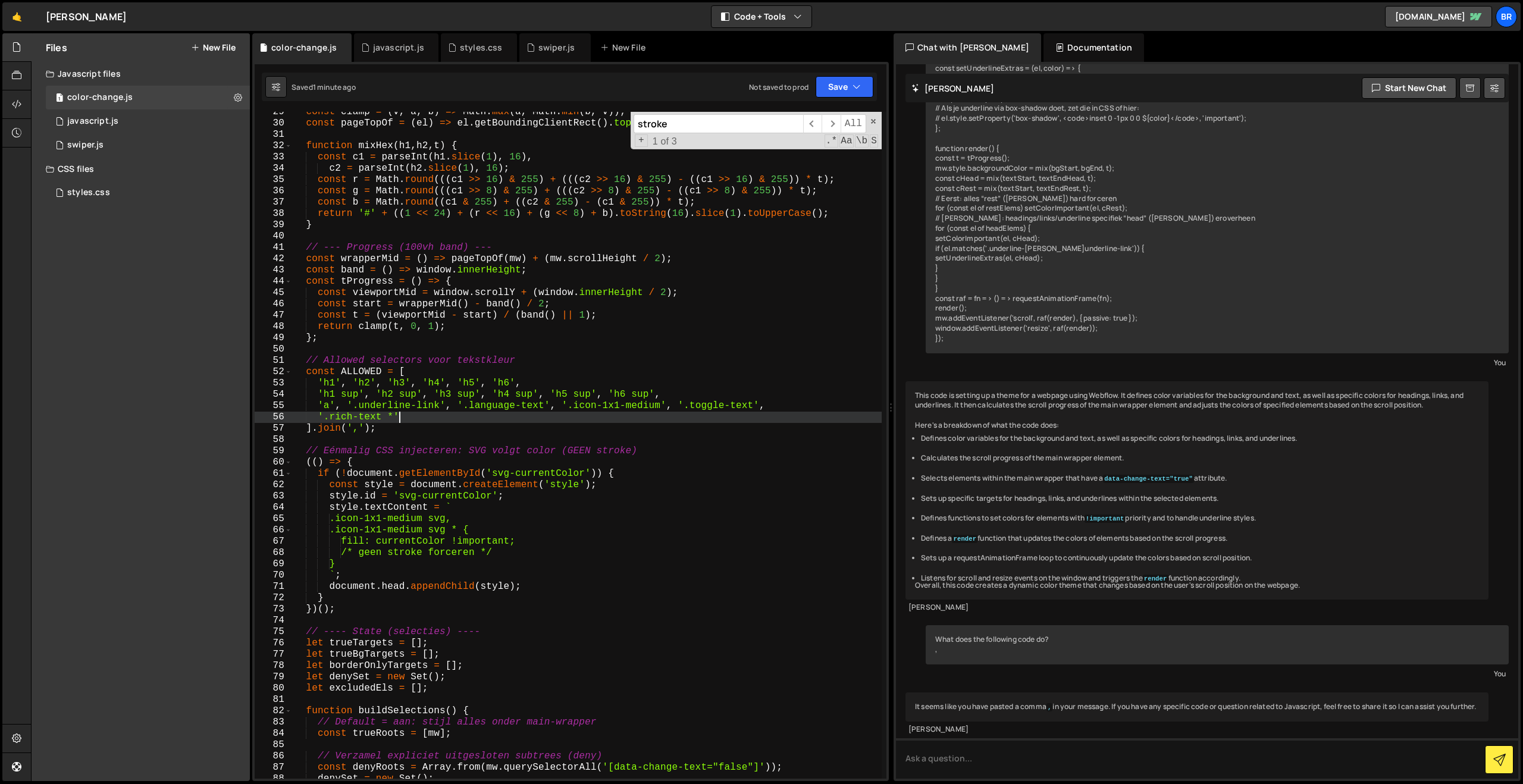
click at [407, 419] on div "const clamp = ( v , a , b ) => Math . max ( a , Math . min ( b , v )) ; const p…" at bounding box center [586, 451] width 590 height 689
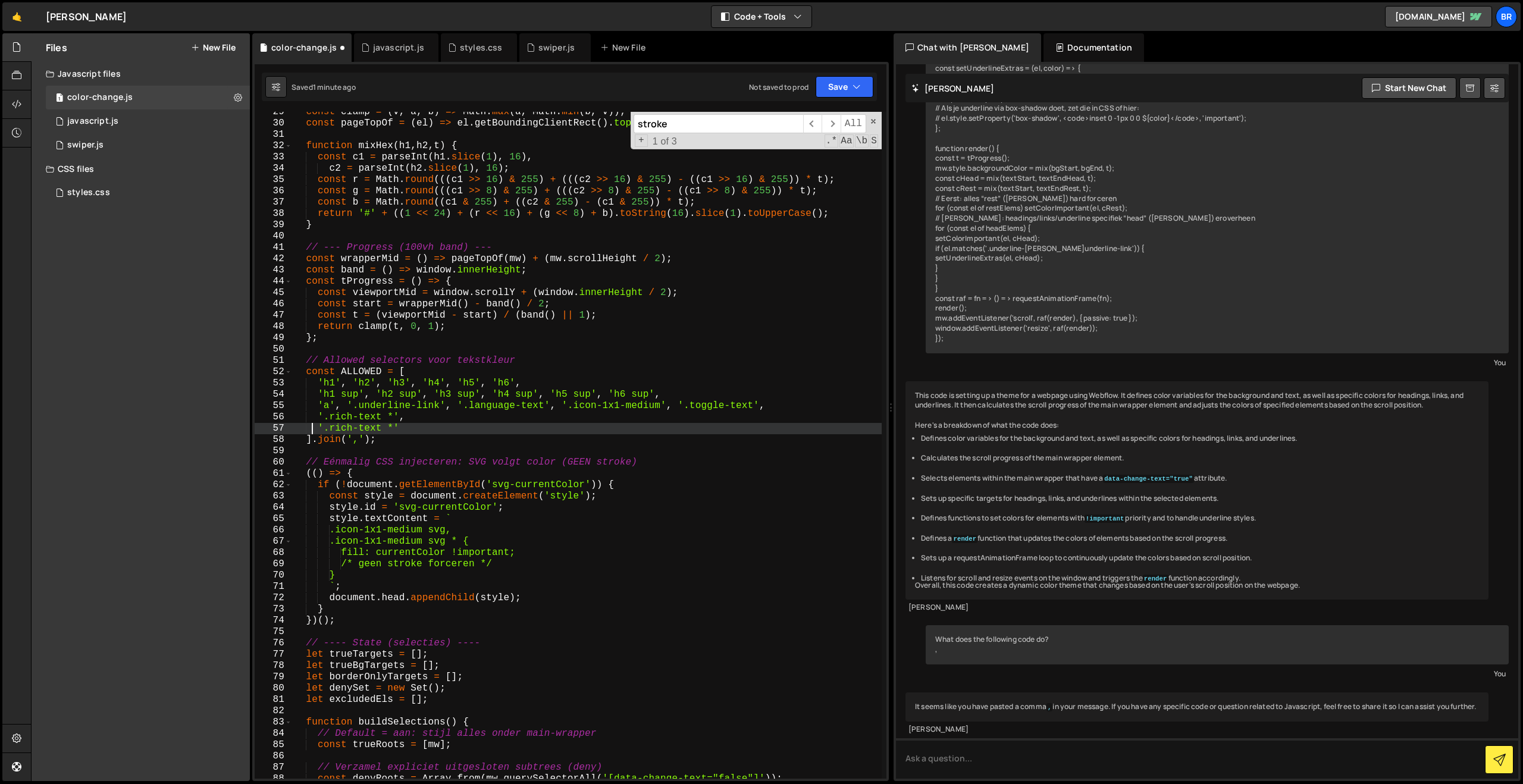
click at [312, 432] on div "const clamp = ( v , a , b ) => Math . max ( a , Math . min ( b , v )) ; const p…" at bounding box center [586, 451] width 590 height 689
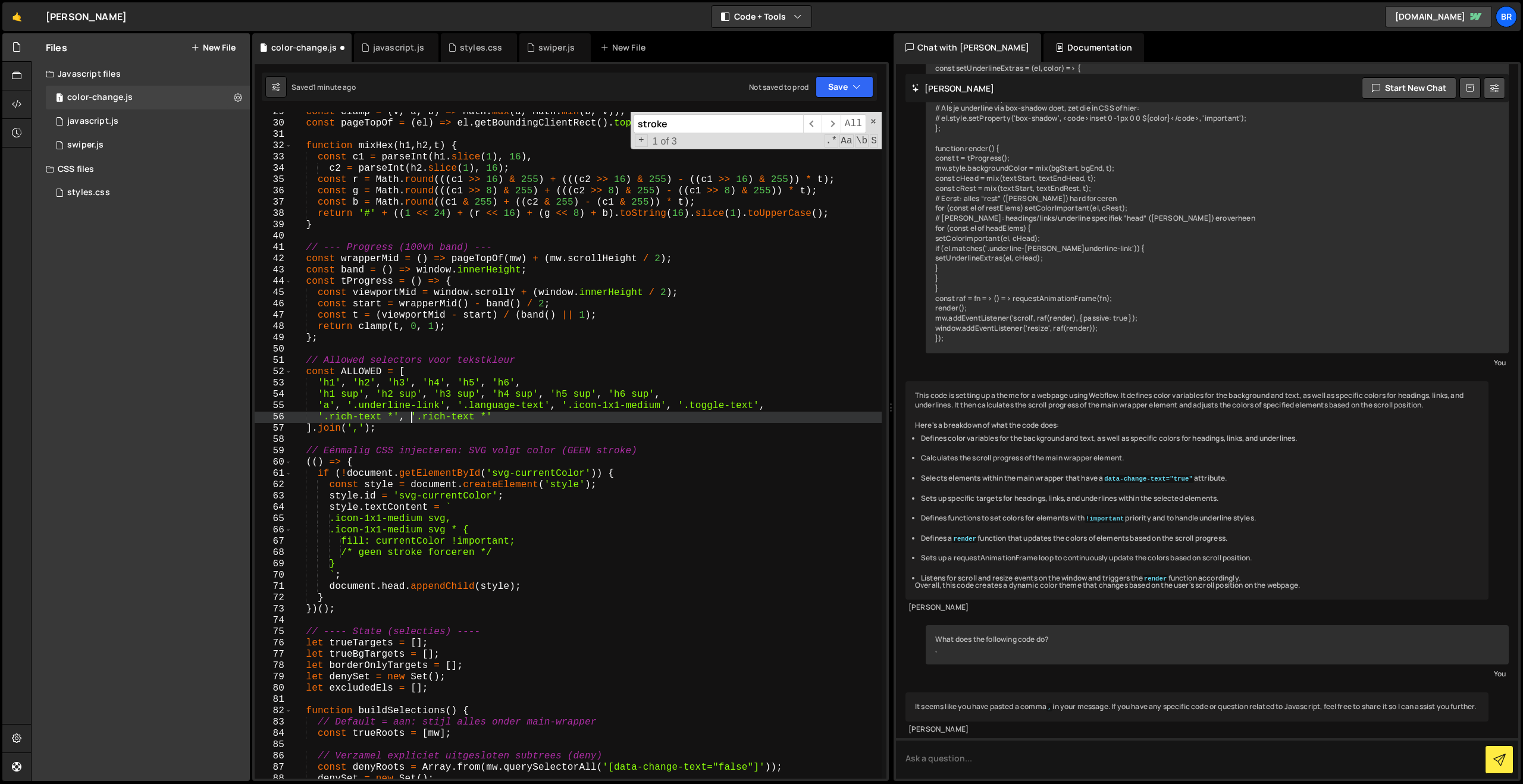
scroll to position [0, 7]
click at [483, 420] on div "const clamp = ( v , a , b ) => Math . max ( a , Math . min ( b , v )) ; const p…" at bounding box center [586, 451] width 590 height 689
click at [833, 90] on button "Save" at bounding box center [844, 87] width 57 height 22
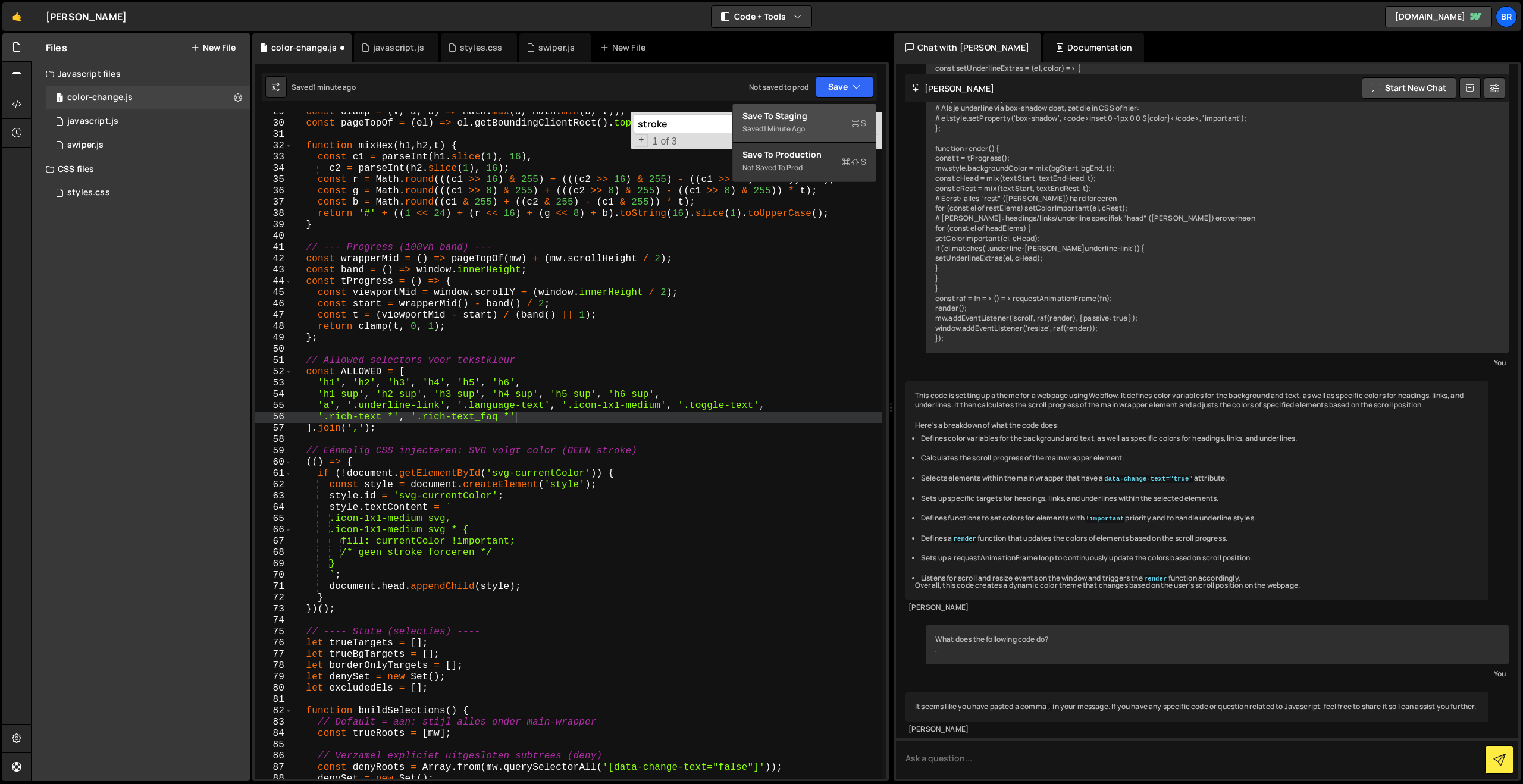
click at [803, 124] on div "1 minute ago" at bounding box center [784, 128] width 42 height 10
click at [871, 121] on span at bounding box center [873, 122] width 8 height 8
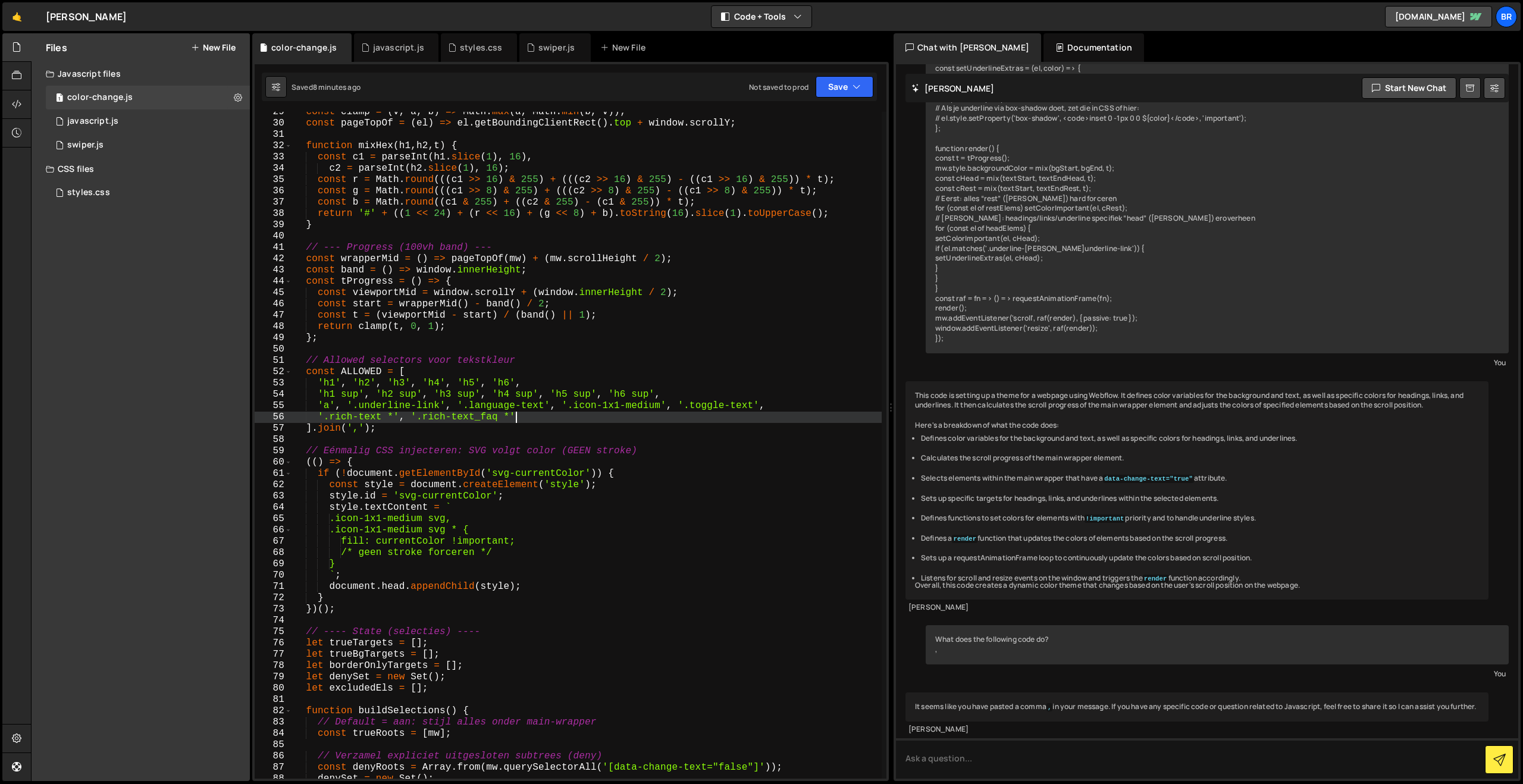
click at [580, 415] on div "const clamp = ( v , a , b ) => Math . max ( a , Math . min ( b , v )) ; const p…" at bounding box center [586, 451] width 590 height 689
click at [572, 409] on div "const clamp = ( v , a , b ) => Math . max ( a , Math . min ( b , v )) ; const p…" at bounding box center [586, 451] width 590 height 689
click at [568, 407] on div "const clamp = ( v , a , b ) => Math . max ( a , Math . min ( b , v )) ; const p…" at bounding box center [586, 451] width 590 height 689
click at [598, 407] on div "const clamp = ( v , a , b ) => Math . max ( a , Math . min ( b , v )) ; const p…" at bounding box center [586, 451] width 590 height 689
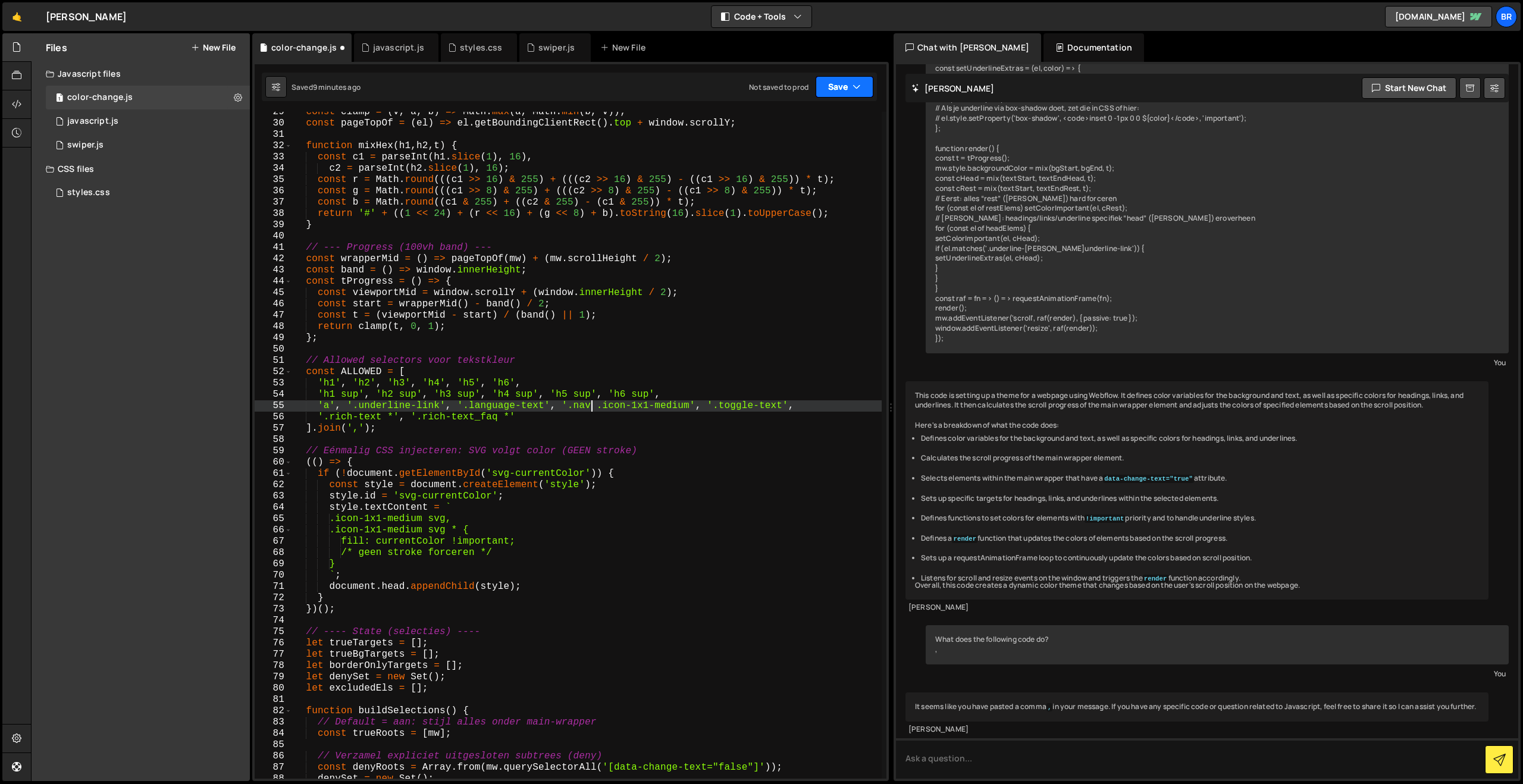
click at [835, 84] on button "Save" at bounding box center [844, 87] width 57 height 22
click at [818, 128] on div "Saved 9 minutes ago" at bounding box center [804, 129] width 124 height 14
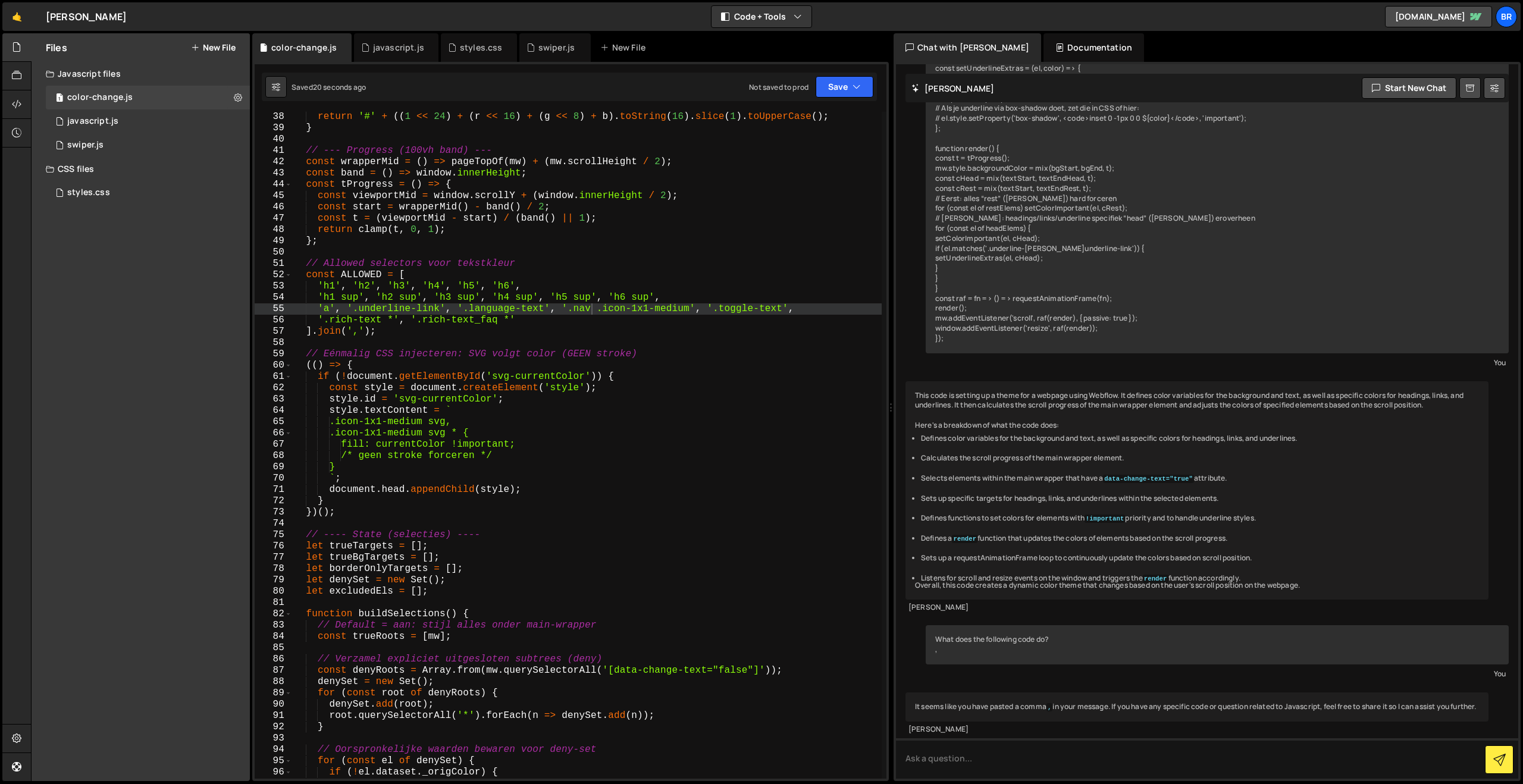
scroll to position [419, 0]
drag, startPoint x: 593, startPoint y: 311, endPoint x: 571, endPoint y: 311, distance: 22.0
click at [571, 311] on div "return '#' + (( 1 << 24 ) + ( r << 16 ) + ( g << 8 ) + b ) . toString ( 16 ) . …" at bounding box center [586, 456] width 590 height 689
click at [341, 422] on div "return '#' + (( 1 << 24 ) + ( r << 16 ) + ( g << 8 ) + b ) . toString ( 16 ) . …" at bounding box center [586, 456] width 590 height 689
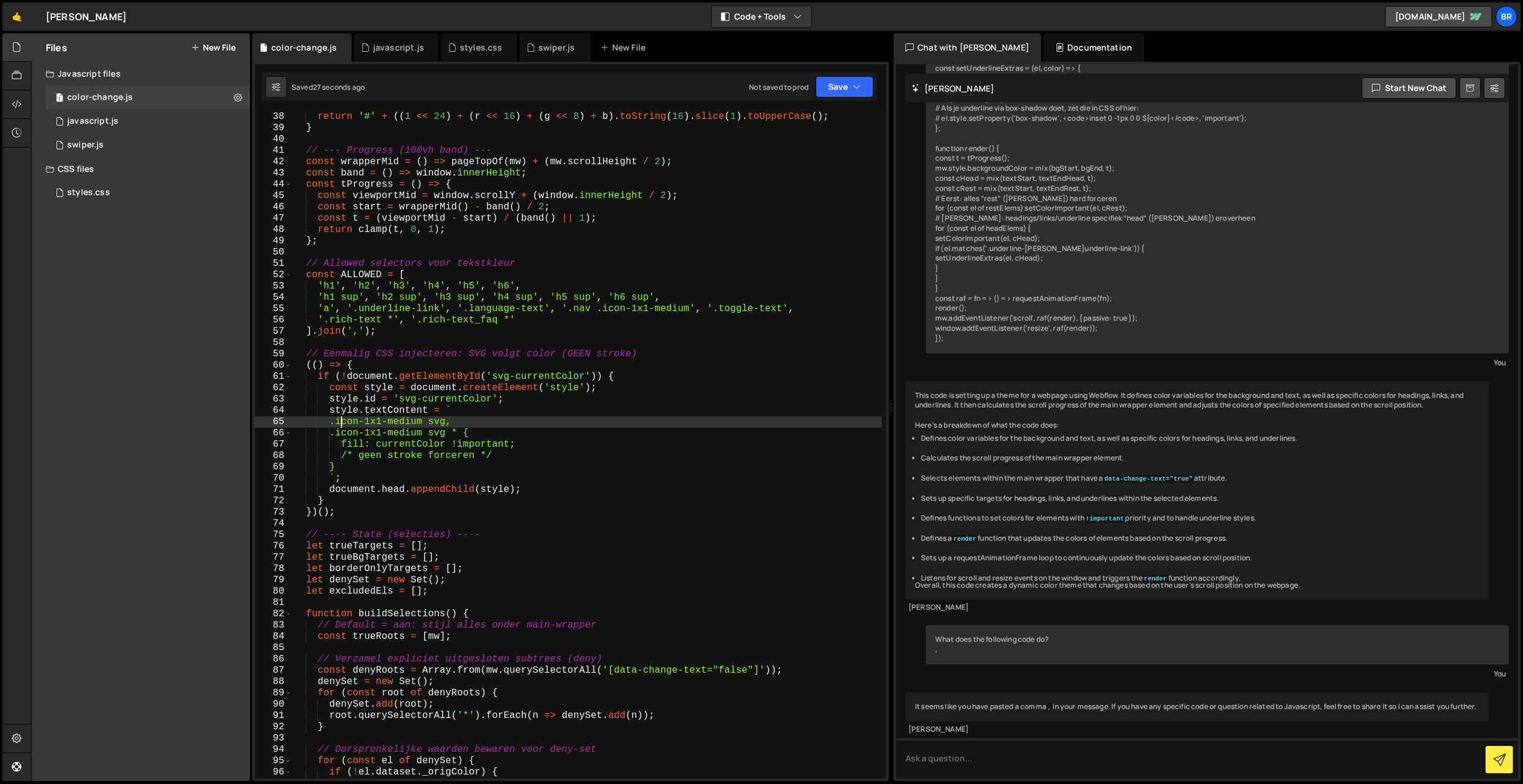
scroll to position [0, 9]
paste textarea "nav."
click at [344, 434] on div "return '#' + (( 1 << 24 ) + ( r << 16 ) + ( g << 8 ) + b ) . toString ( 16 ) . …" at bounding box center [586, 456] width 590 height 689
paste textarea "nav."
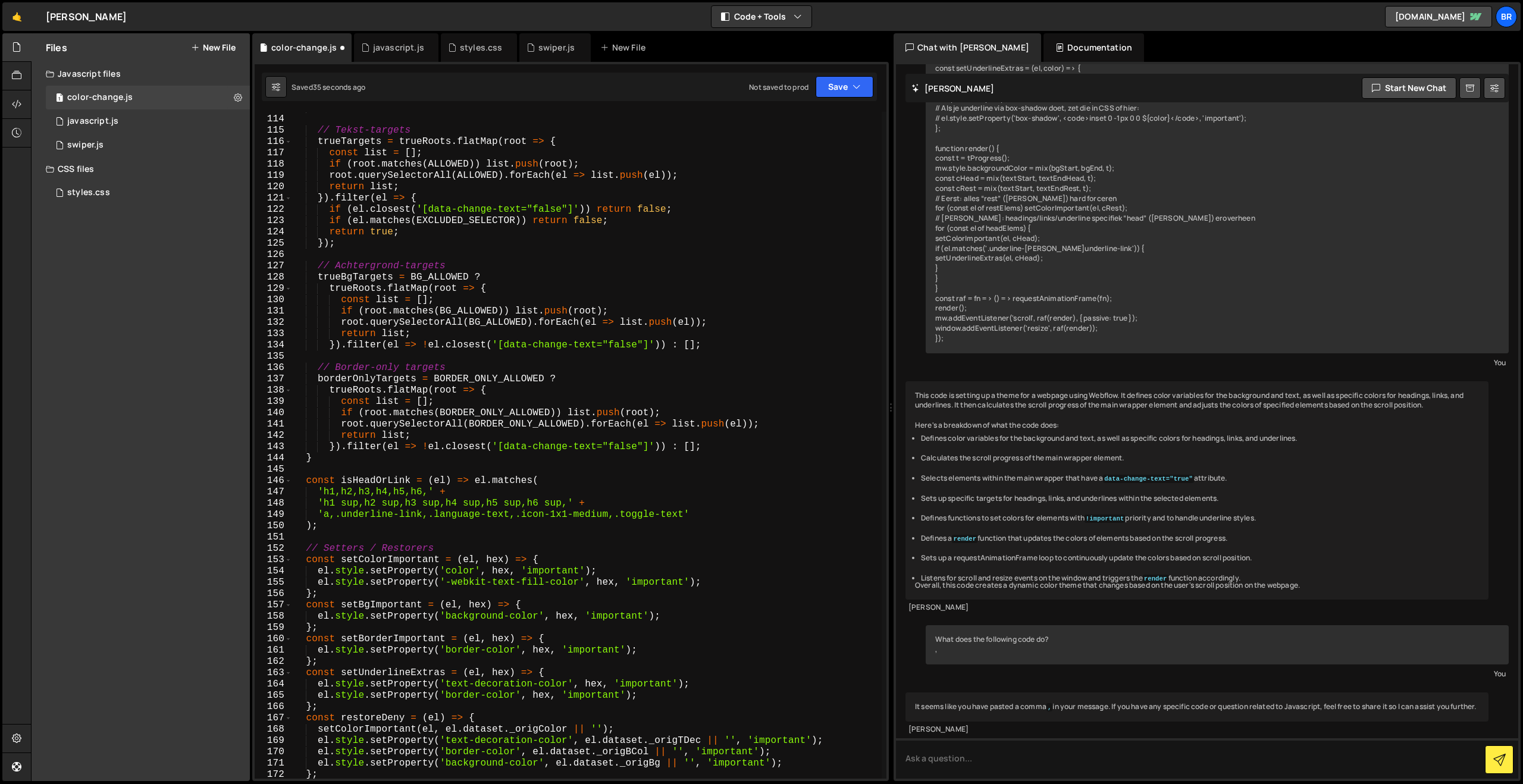
scroll to position [1275, 0]
click at [519, 517] on div "} // Tekst-targets trueTargets = trueRoots . flatMap ( root => { const list = […" at bounding box center [586, 446] width 590 height 689
paste textarea "nav."
click at [516, 516] on div "} // Tekst-targets trueTargets = trueRoots . flatMap ( root => { const list = […" at bounding box center [586, 446] width 590 height 689
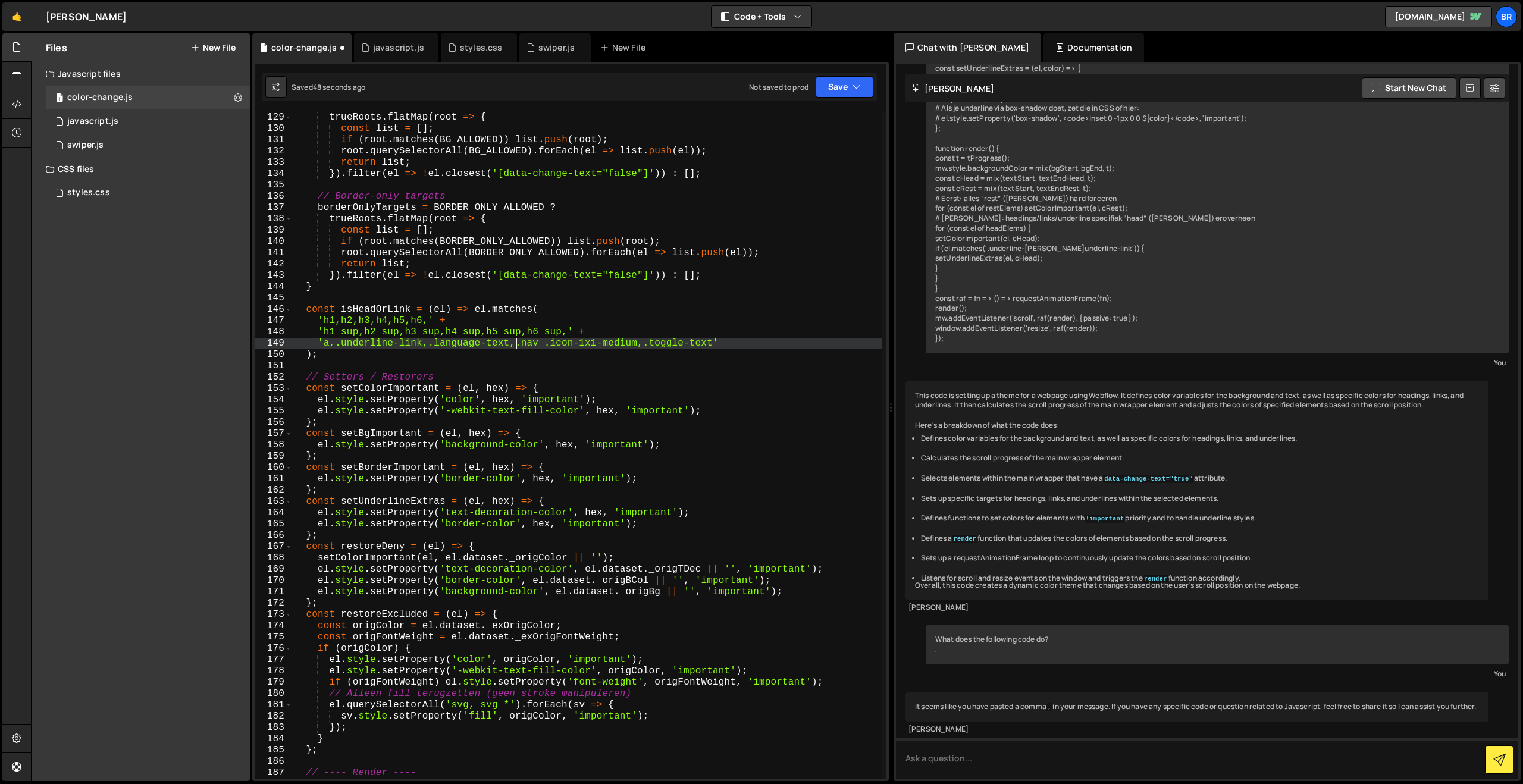
scroll to position [1452, 0]
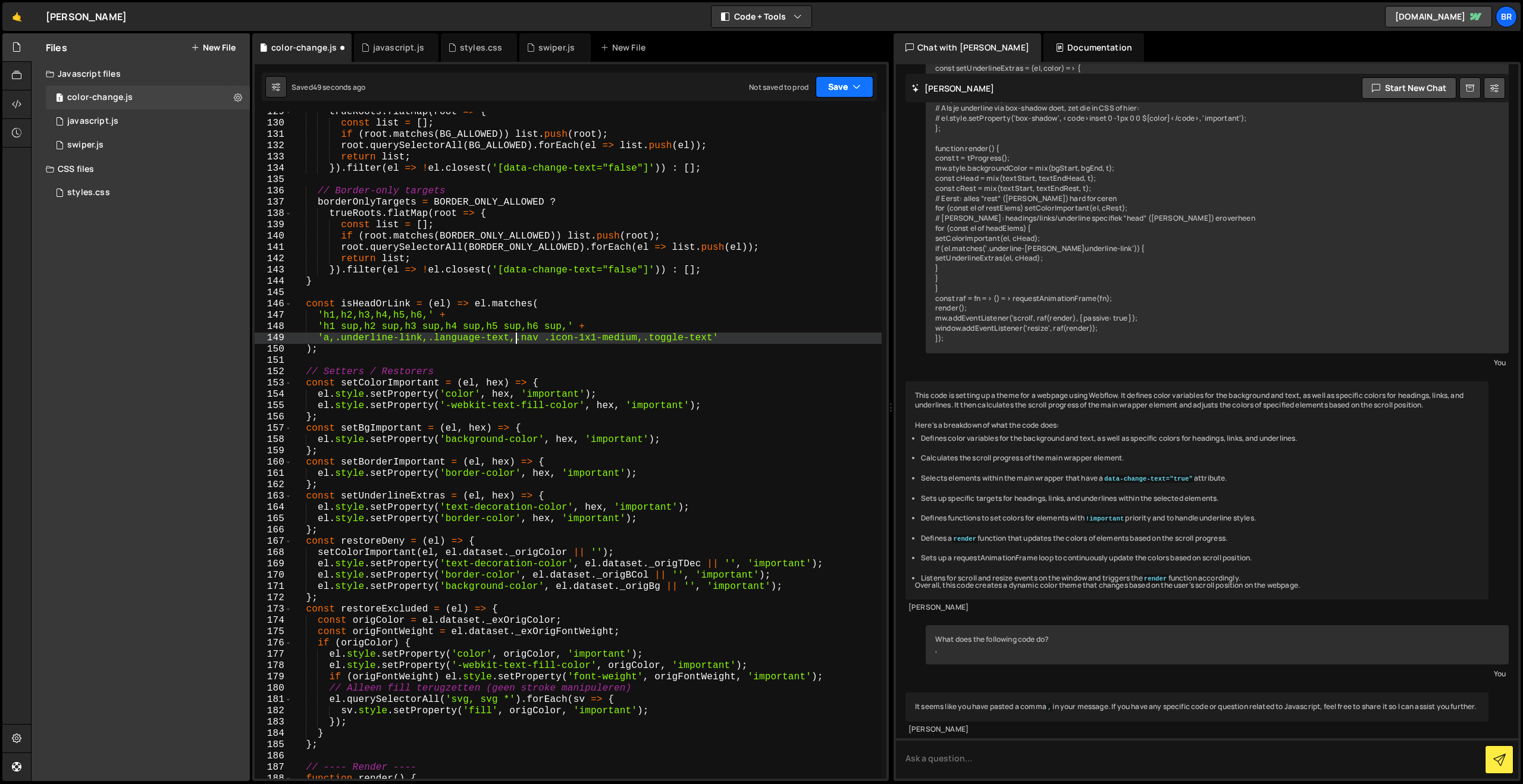
type textarea "'a,.underline-link,.language-text,.nav .icon-1x1-medium,.toggle-text'"
click at [831, 76] on button "Save" at bounding box center [844, 87] width 57 height 22
click at [800, 122] on div "Saved 50 seconds ago" at bounding box center [804, 129] width 124 height 14
click at [521, 341] on div "trueRoots . flatMap ( root => { const list = [ ] ; if ( root . matches ( BG_ALL…" at bounding box center [586, 451] width 590 height 689
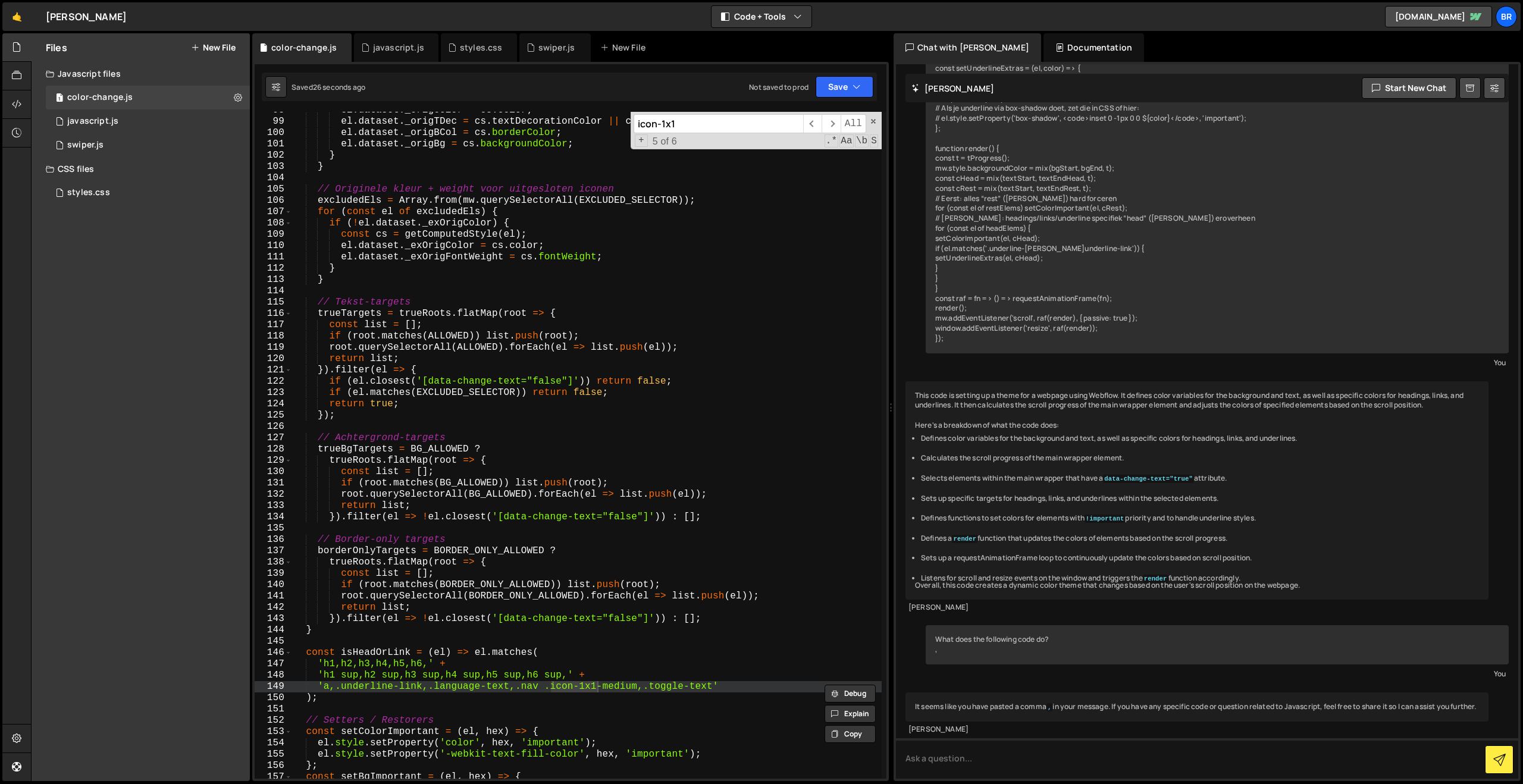
scroll to position [1994, 0]
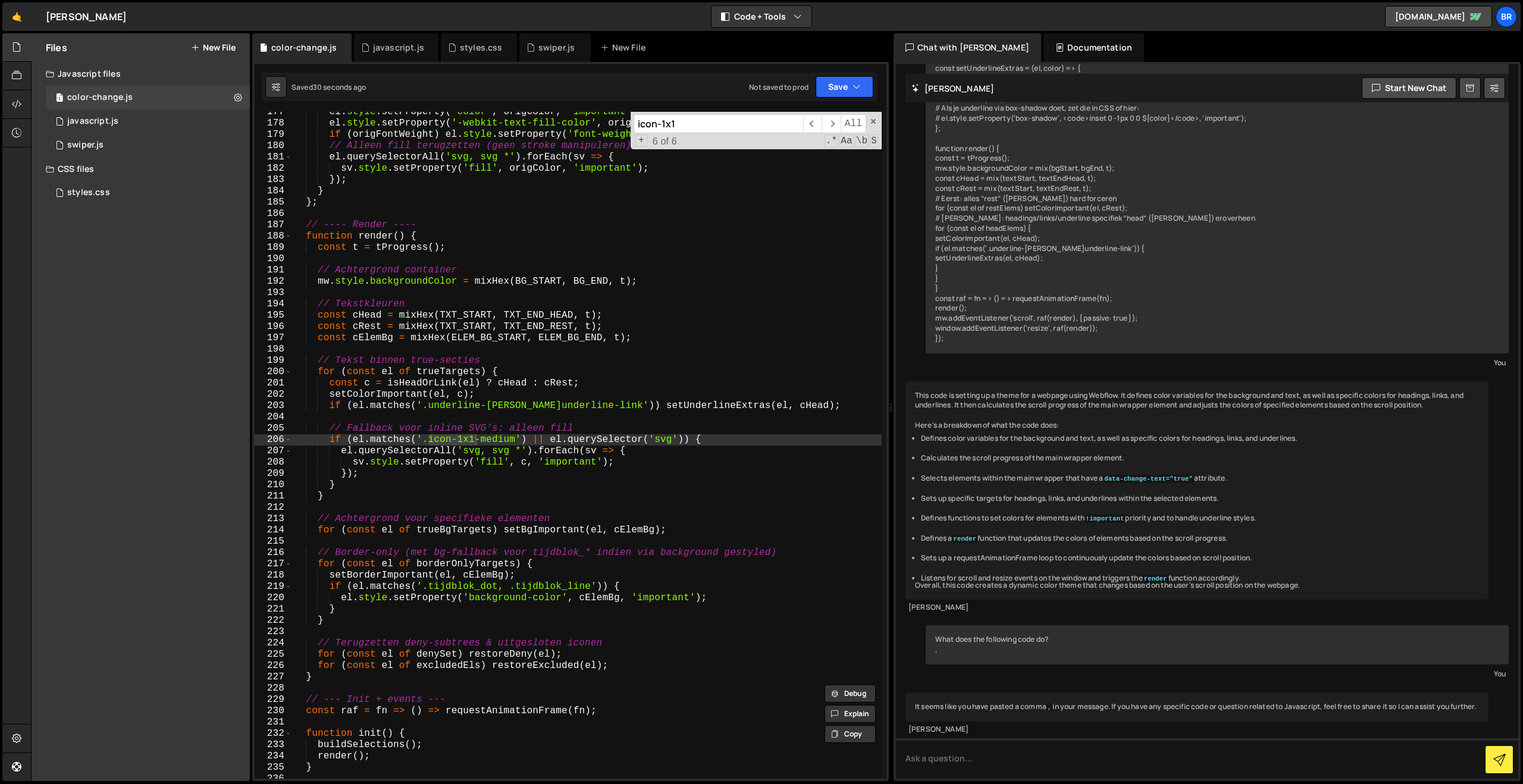
type input "icon-1x1"
click at [421, 440] on div "el . style . setProperty ( 'color' , origColor , 'important' ) ; el . style . s…" at bounding box center [586, 451] width 590 height 689
click at [834, 123] on span "​" at bounding box center [830, 124] width 18 height 19
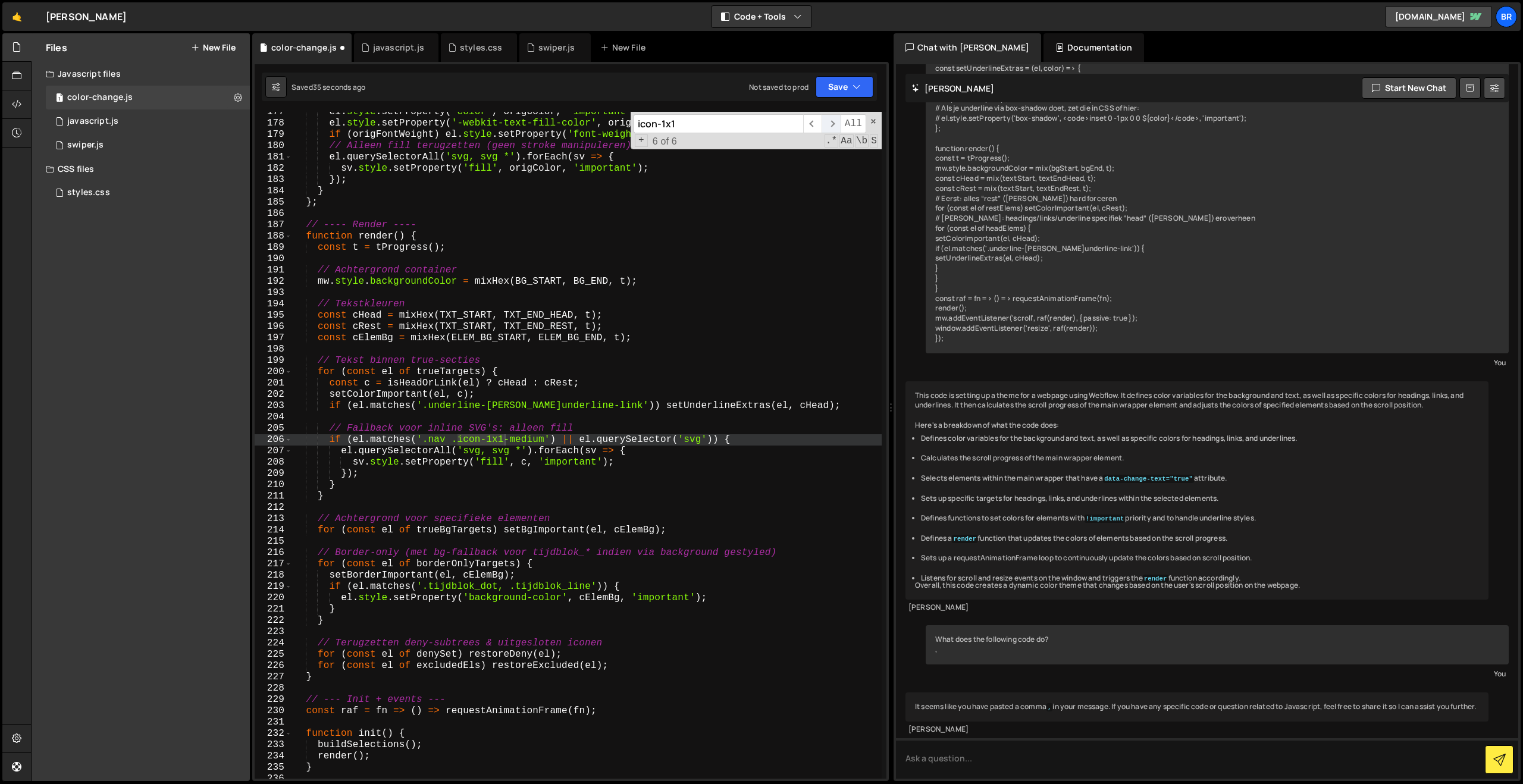
scroll to position [0, 0]
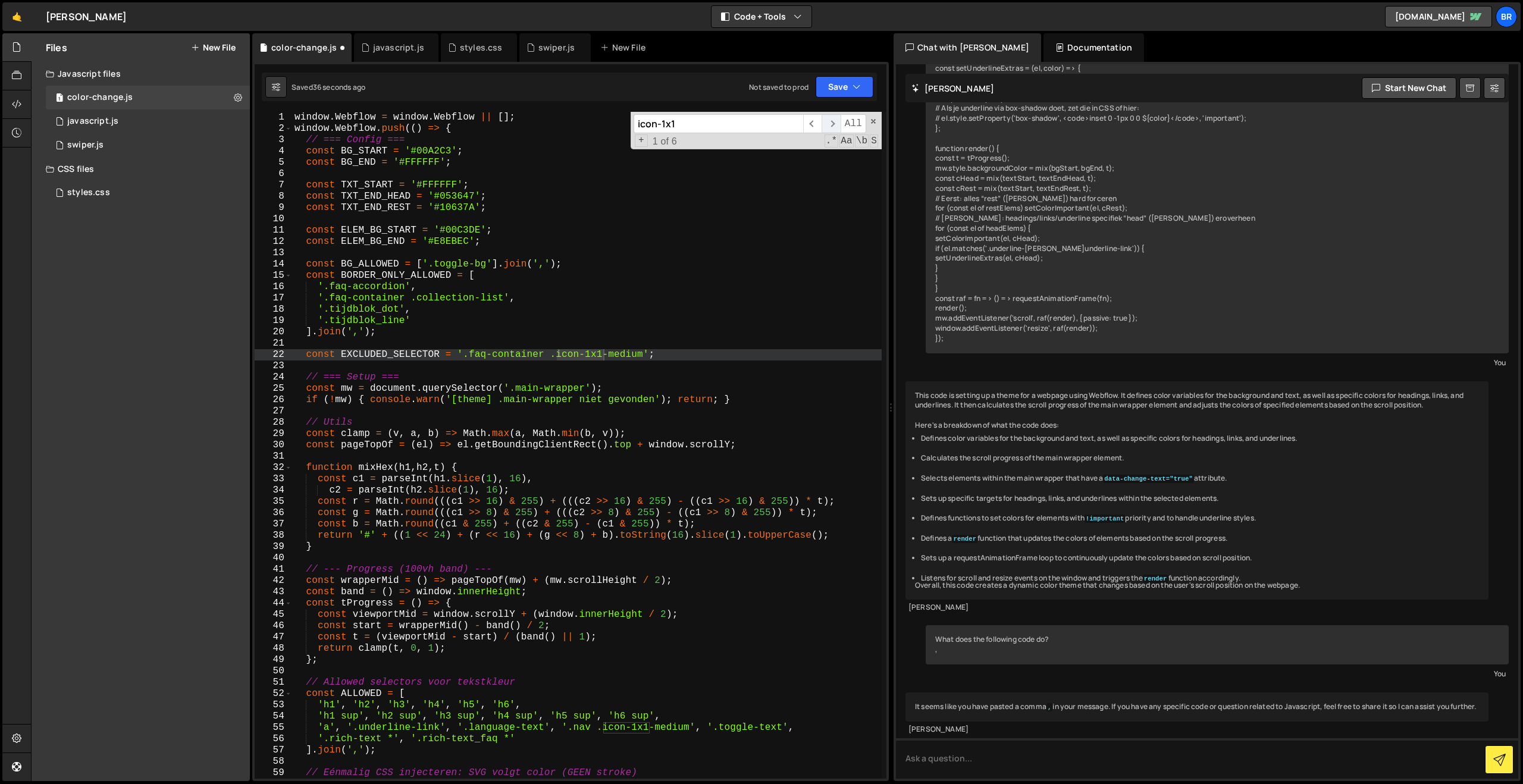
click at [834, 123] on span "​" at bounding box center [830, 124] width 18 height 19
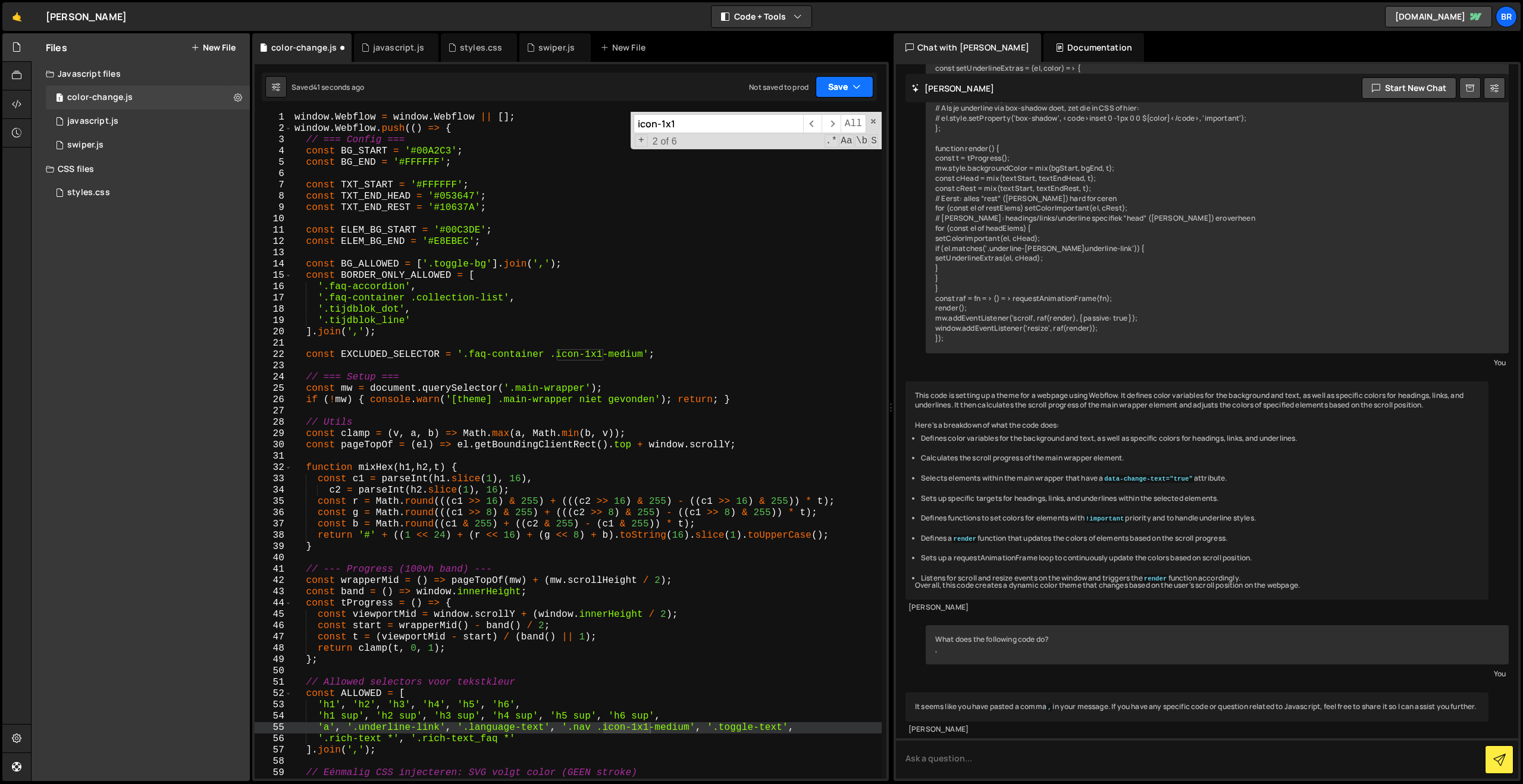
click at [834, 88] on button "Save" at bounding box center [844, 87] width 57 height 22
click at [796, 122] on div "Saved 42 seconds ago" at bounding box center [804, 129] width 124 height 14
click at [480, 321] on div "window . Webflow = window . Webflow || [ ] ; window . Webflow . push (( ) => { …" at bounding box center [586, 456] width 590 height 689
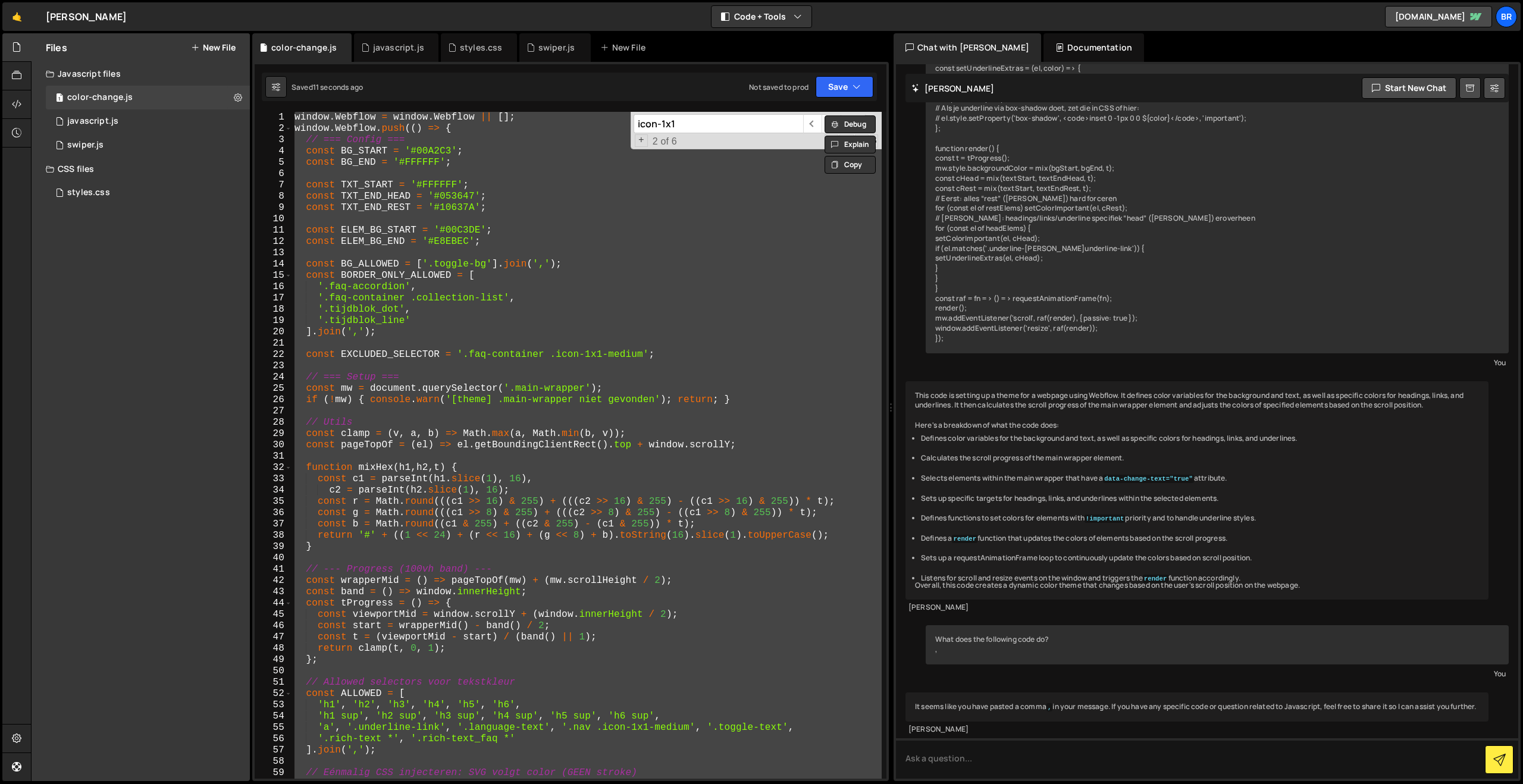
scroll to position [0, 1]
click at [476, 277] on div "window . Webflow = window . Webflow || [ ] ; window . Webflow . push (( ) => { …" at bounding box center [586, 445] width 590 height 667
paste textarea
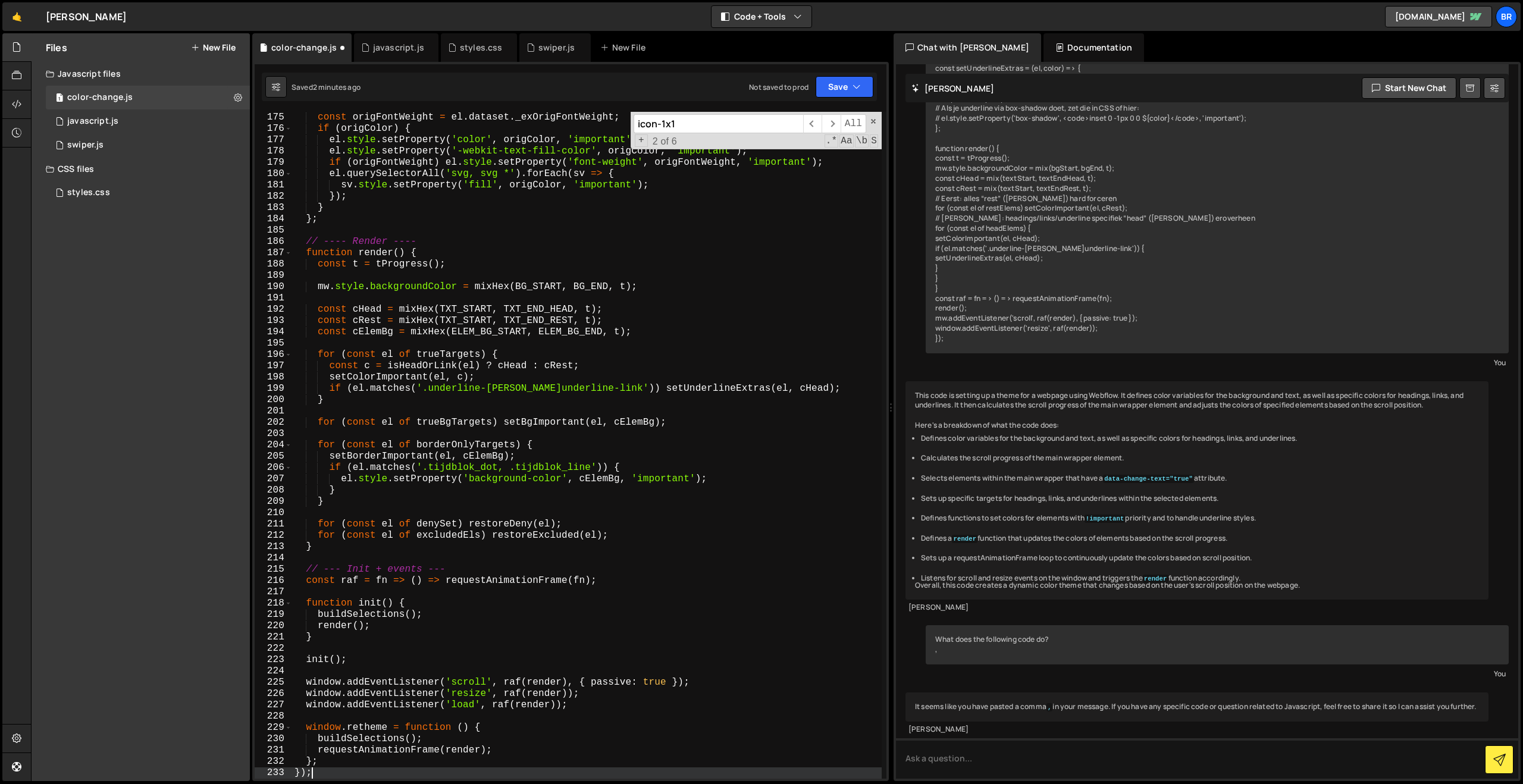
scroll to position [1966, 0]
click at [836, 89] on button "Save" at bounding box center [844, 87] width 57 height 22
click at [806, 119] on div "Save to Staging S" at bounding box center [804, 116] width 124 height 12
click at [829, 82] on button "Save" at bounding box center [844, 87] width 57 height 22
click at [796, 127] on div "31 seconds ago" at bounding box center [789, 128] width 52 height 10
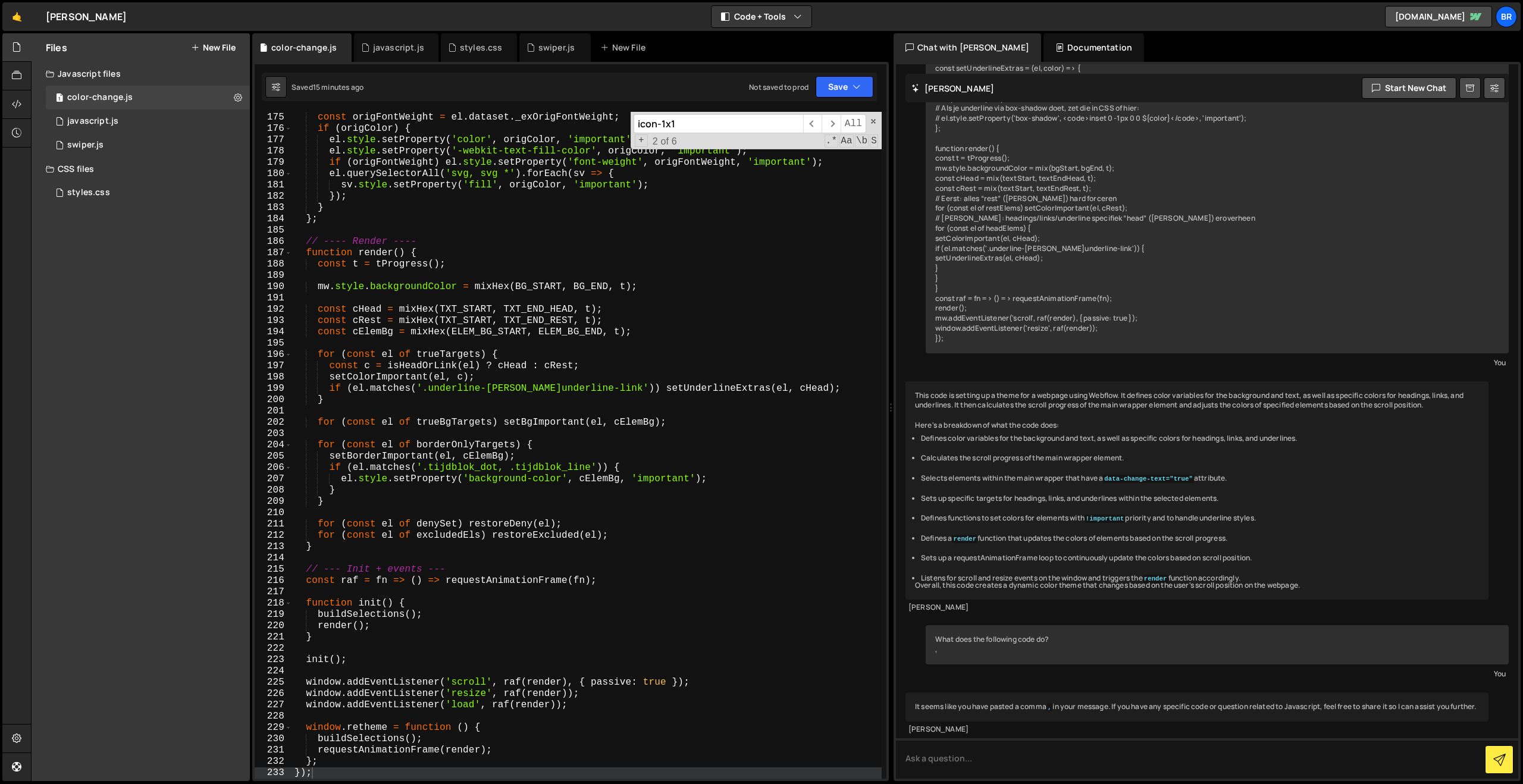
click at [630, 221] on div "const origFontWeight = el . dataset . _exOrigFontWeight ; if ( origColor ) { el…" at bounding box center [586, 456] width 590 height 689
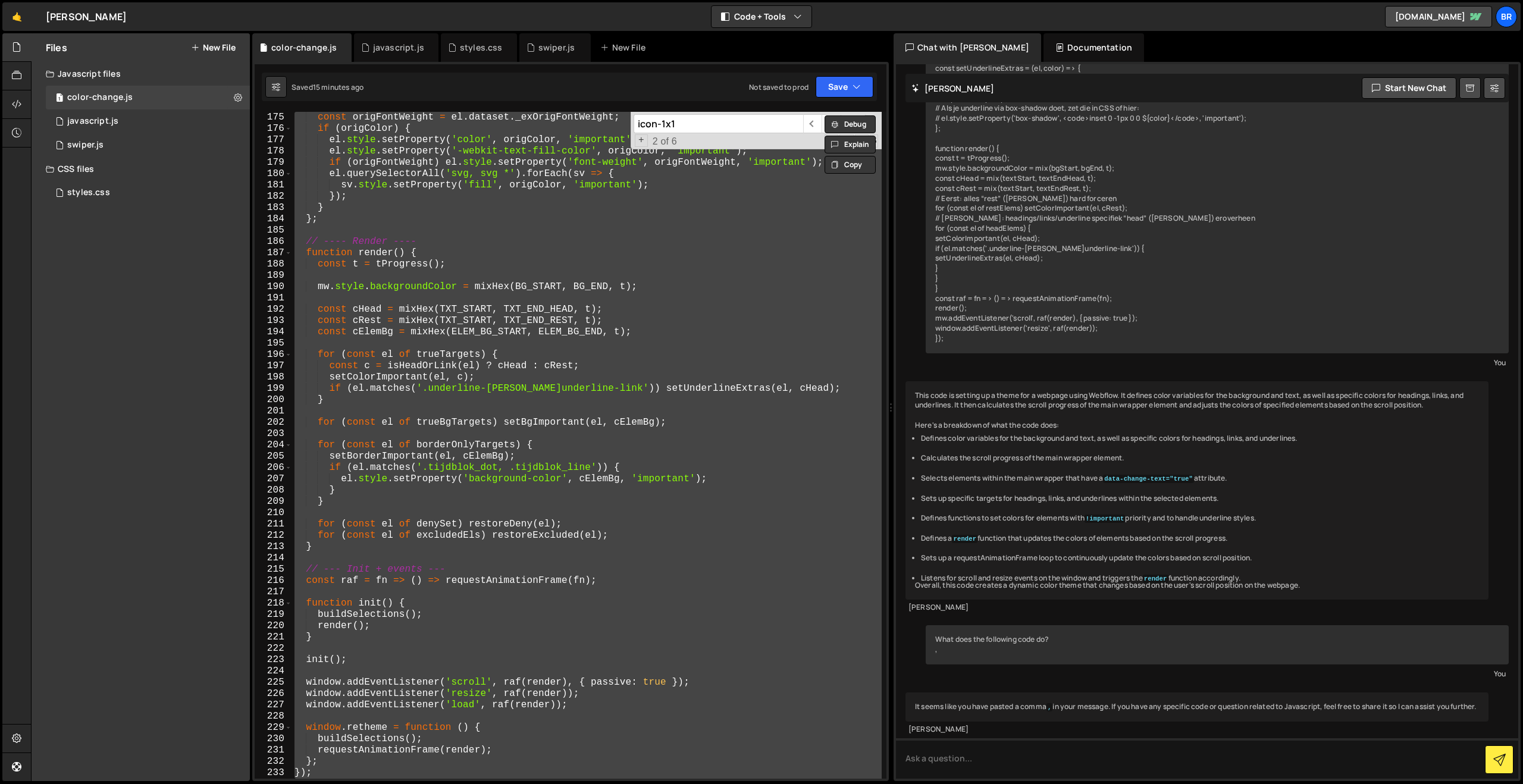
paste textarea
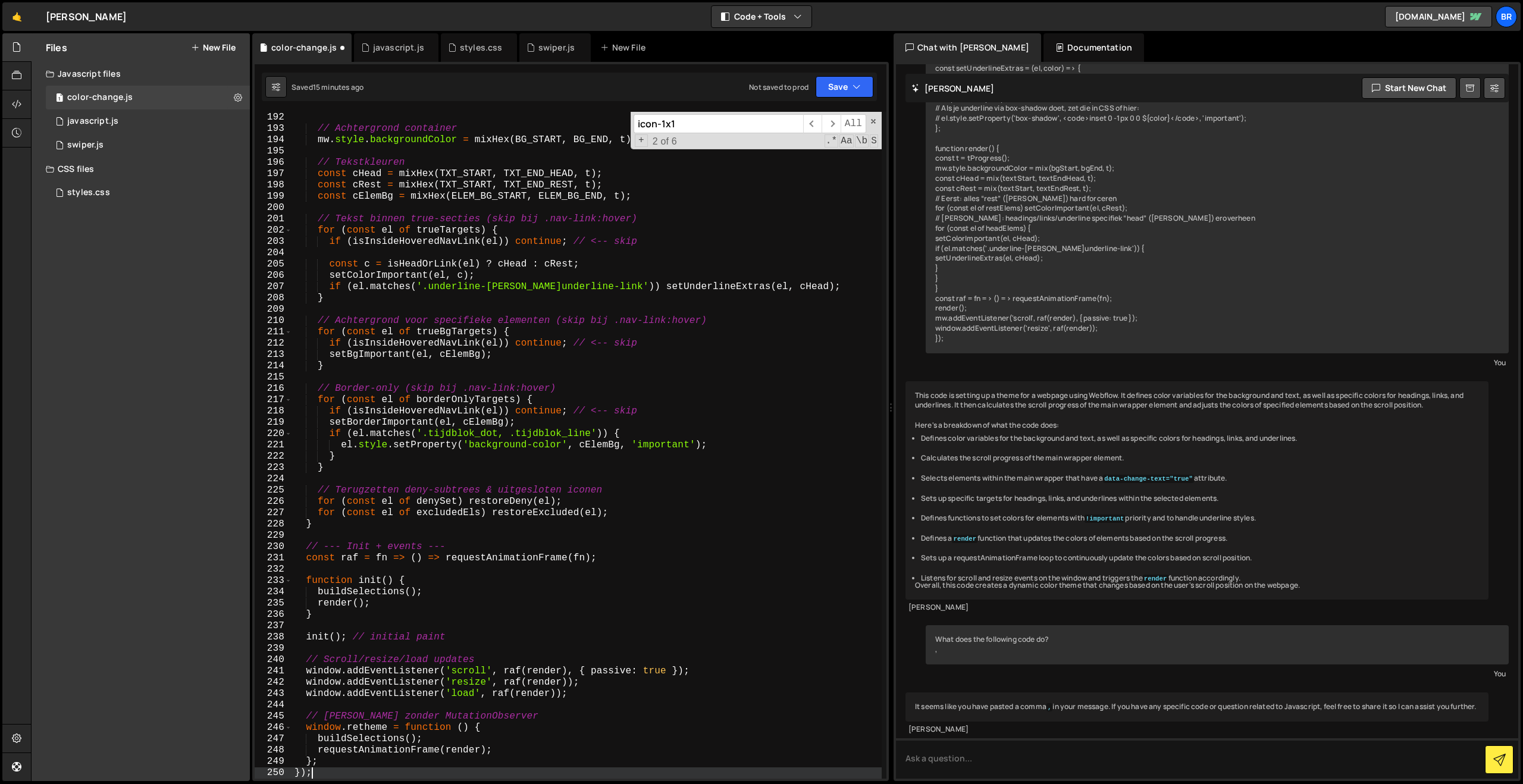
scroll to position [2158, 0]
click at [838, 91] on button "Save" at bounding box center [844, 87] width 57 height 22
click at [797, 128] on div "15 minutes ago" at bounding box center [788, 128] width 49 height 10
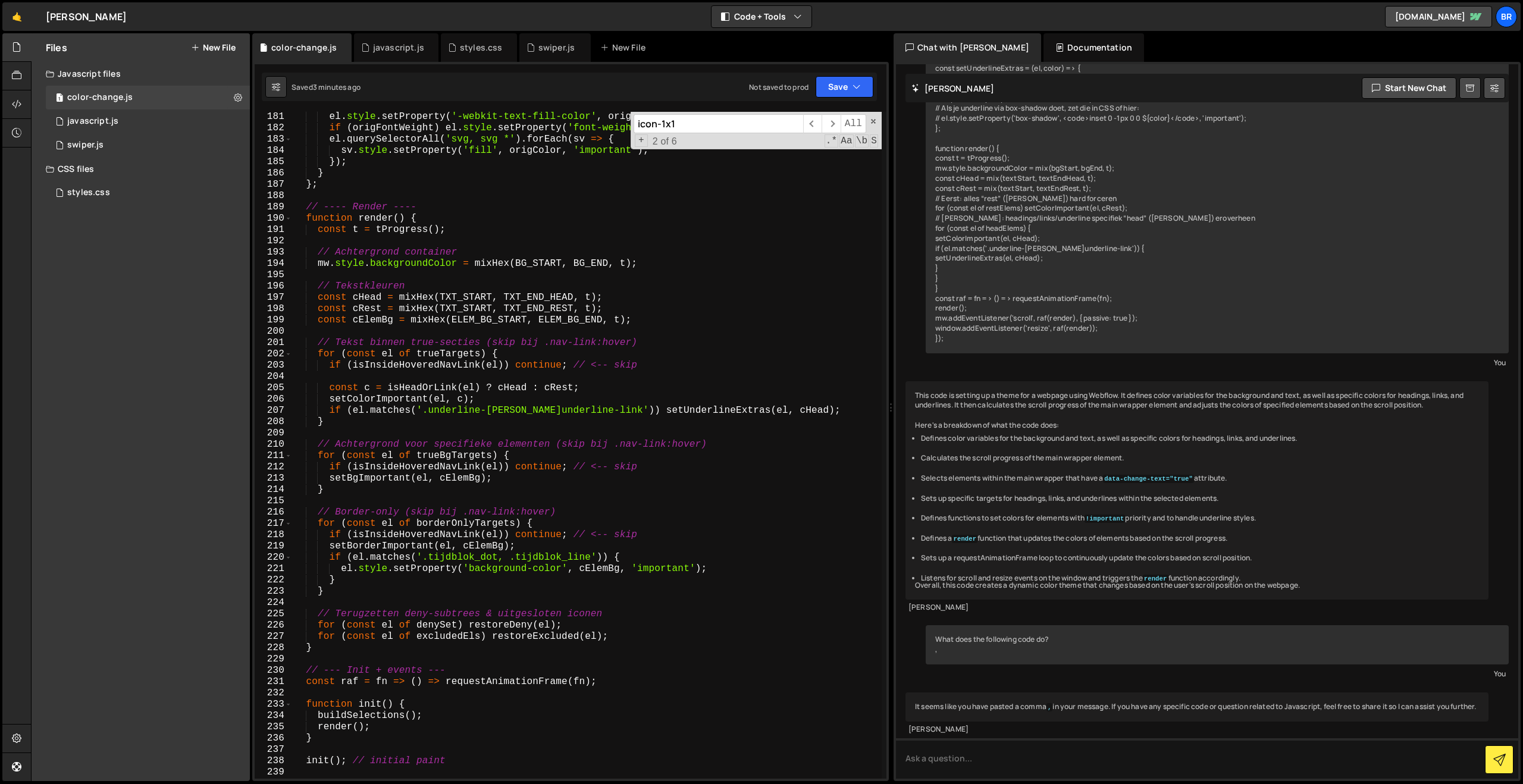
scroll to position [2027, 0]
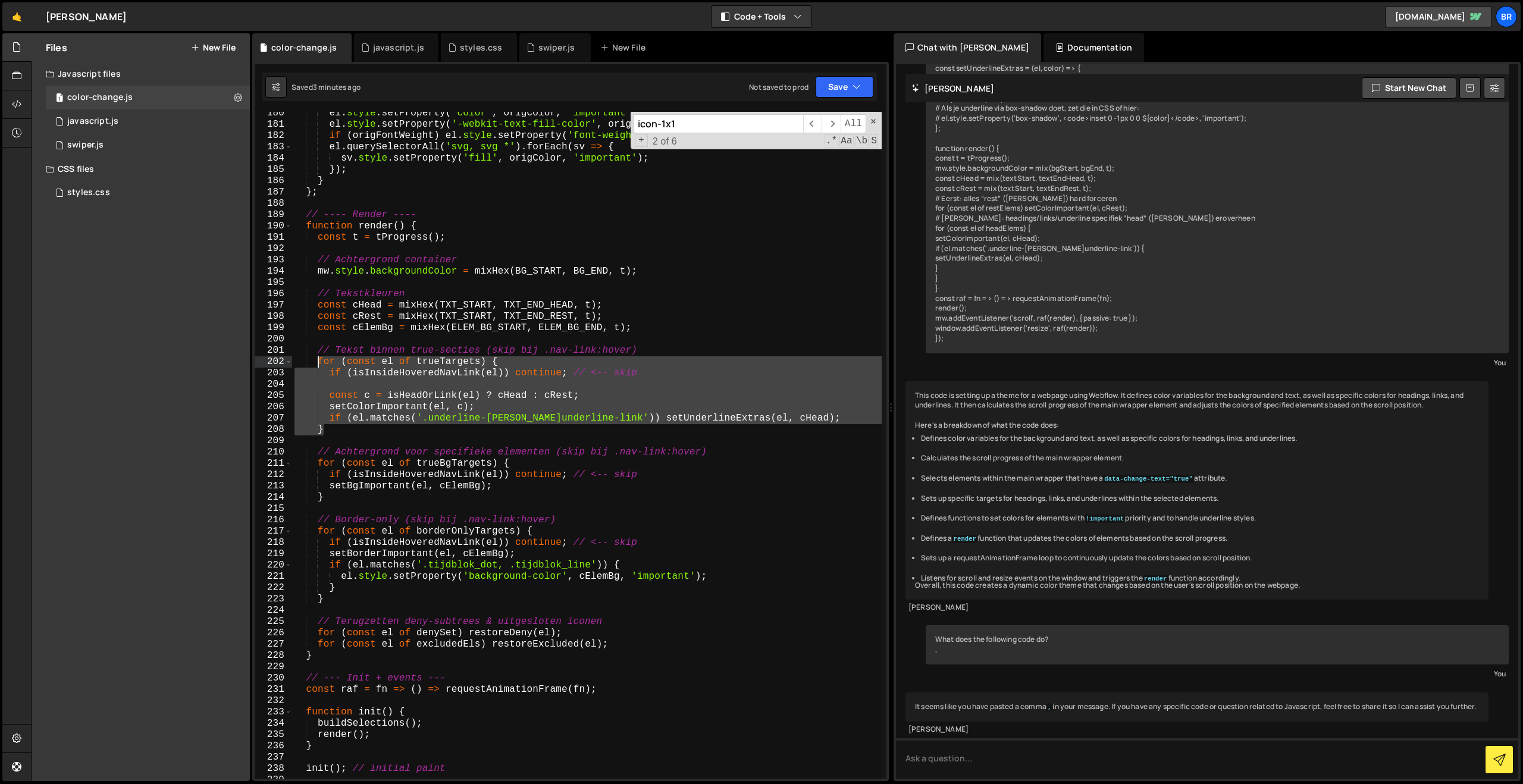
drag, startPoint x: 347, startPoint y: 429, endPoint x: 317, endPoint y: 358, distance: 77.1
click at [317, 358] on div "el . style . setProperty ( 'color' , origColor , 'important' ) ; el . style . s…" at bounding box center [586, 452] width 590 height 689
paste textarea "}"
type textarea "}"
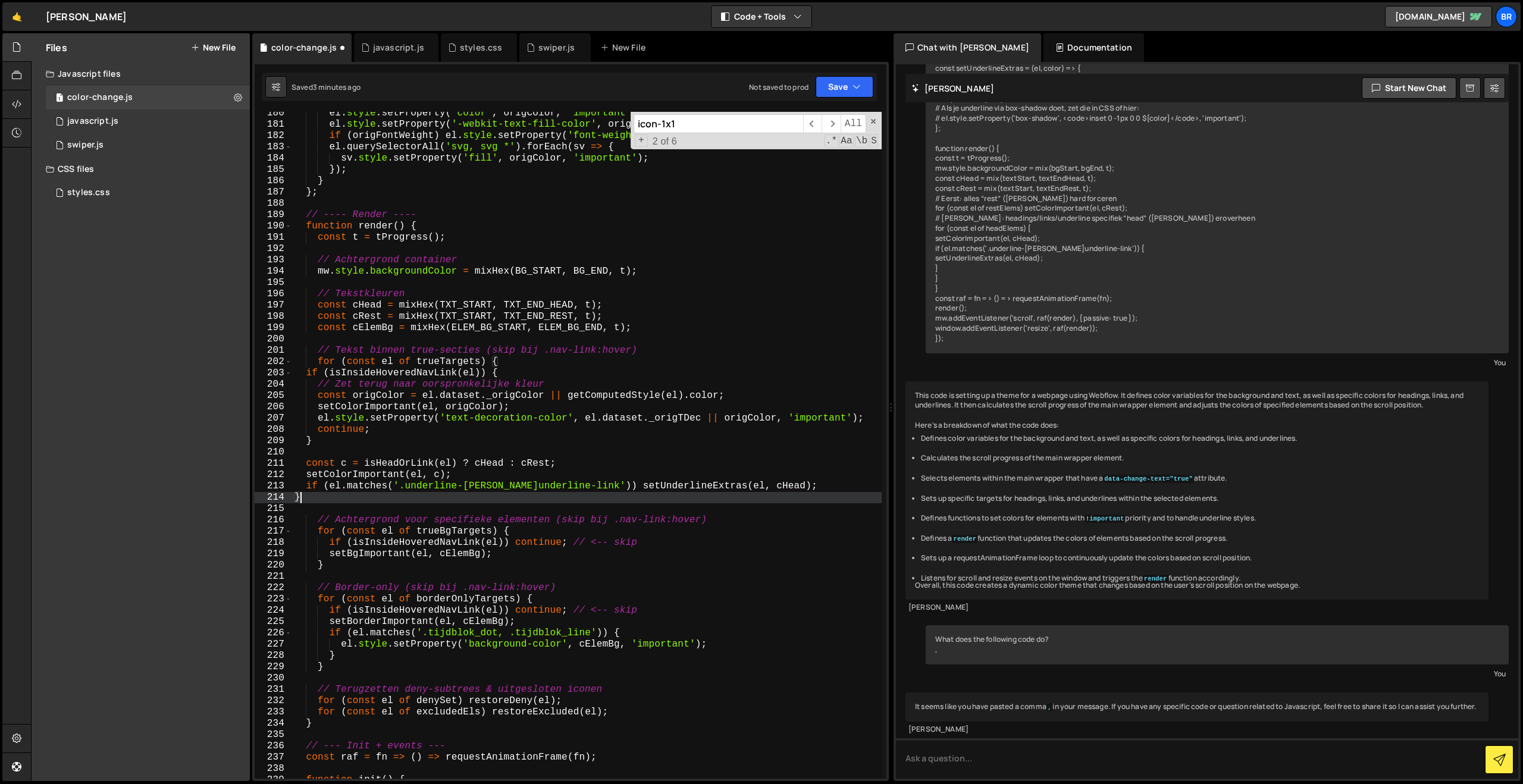
scroll to position [0, 0]
click at [842, 86] on button "Save" at bounding box center [844, 87] width 57 height 22
click at [816, 115] on div "Save to Staging S" at bounding box center [804, 116] width 124 height 12
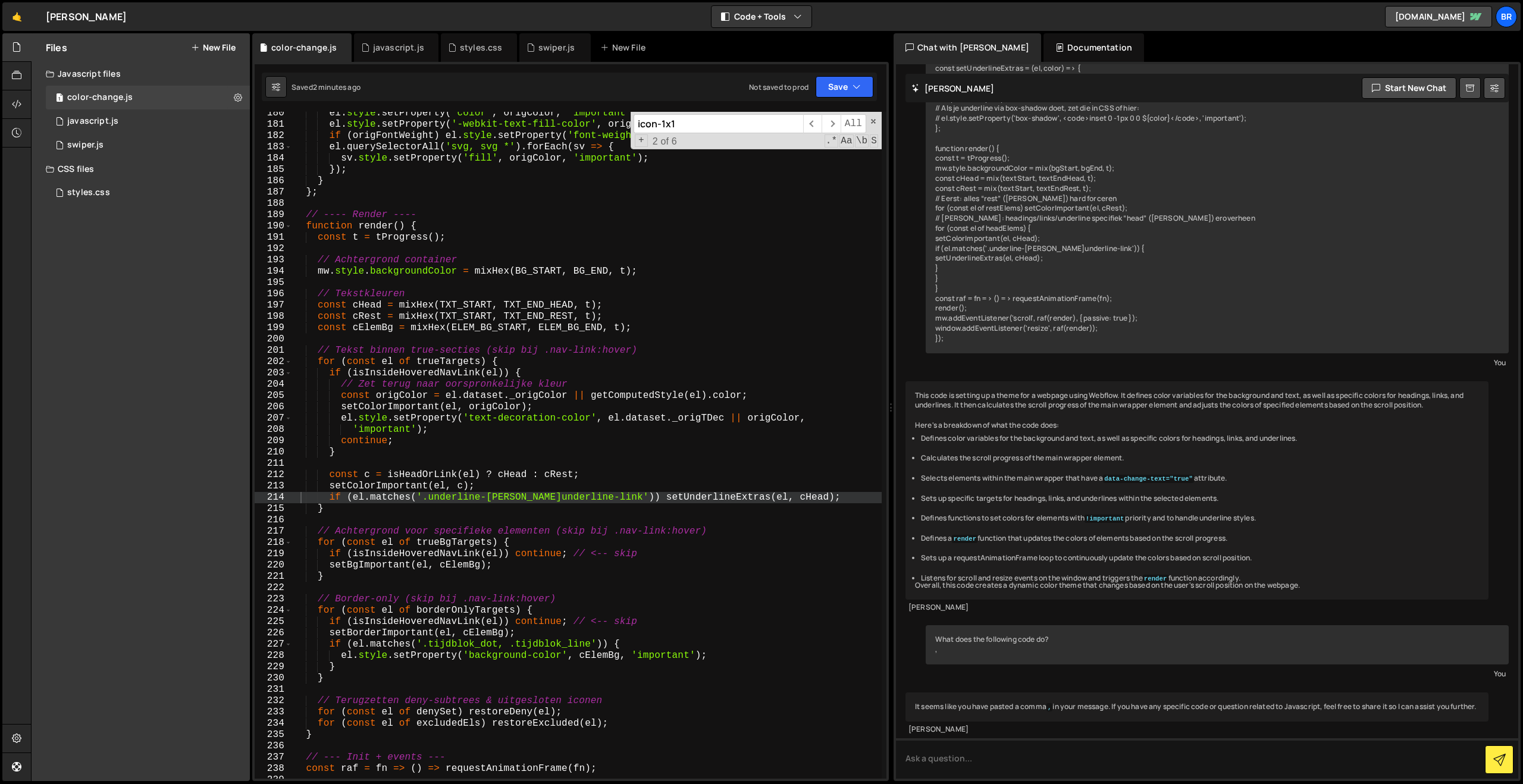
click at [363, 521] on div "el . style . setProperty ( 'color' , origColor , 'important' ) ; el . style . s…" at bounding box center [586, 452] width 590 height 689
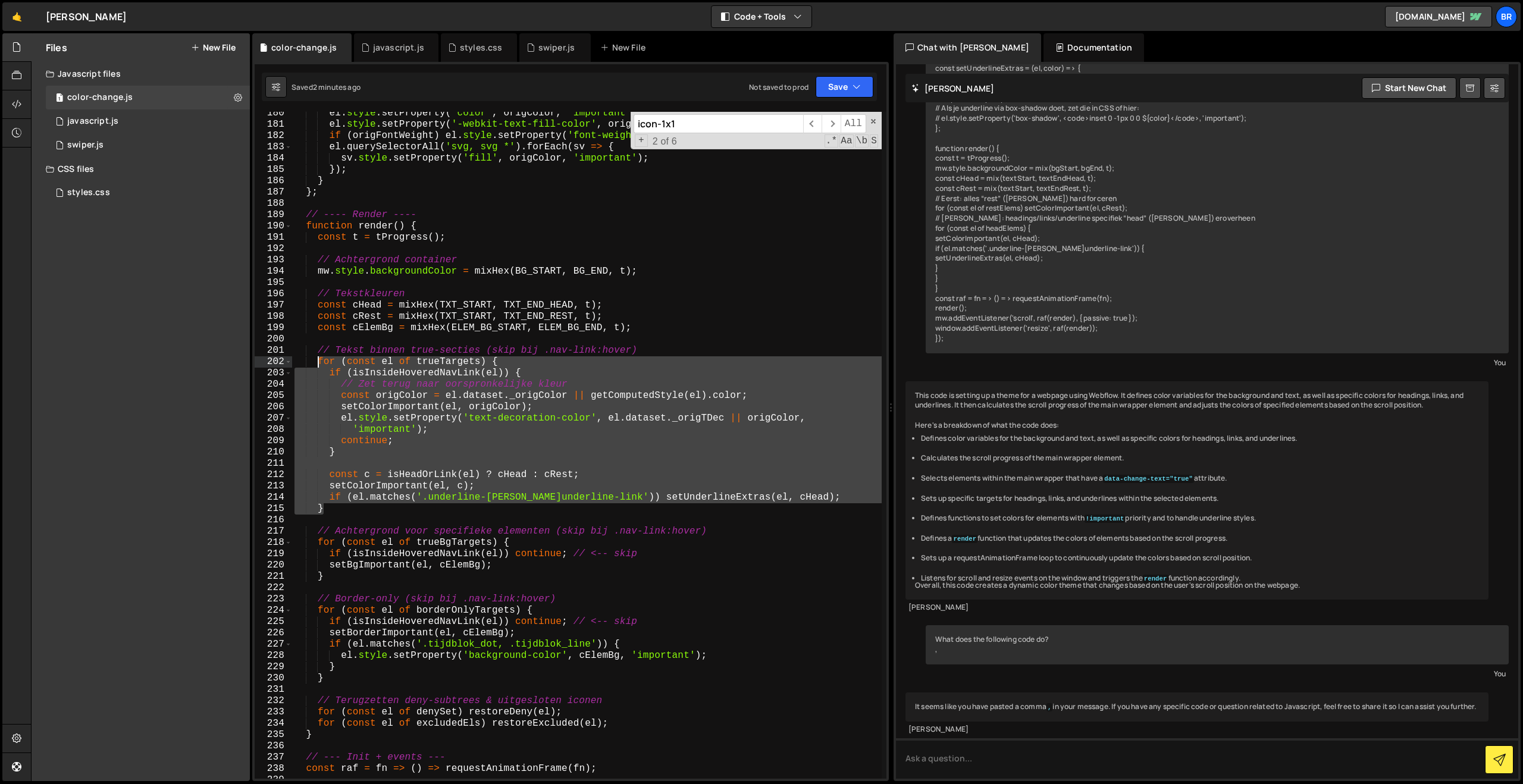
drag, startPoint x: 342, startPoint y: 511, endPoint x: 317, endPoint y: 367, distance: 146.2
click at [317, 367] on div "el . style . setProperty ( 'color' , origColor , 'important' ) ; el . style . s…" at bounding box center [586, 452] width 590 height 689
paste textarea "}"
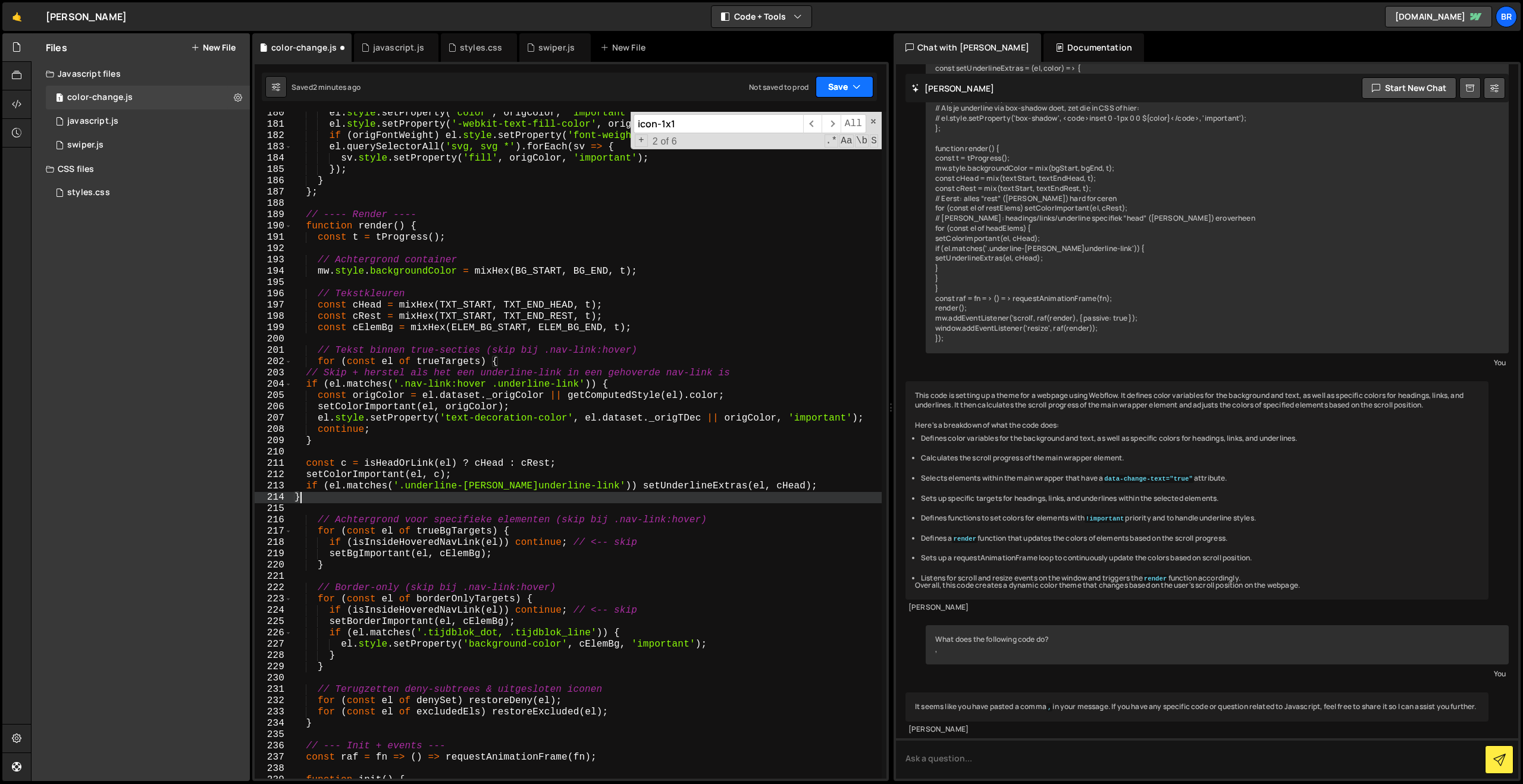
click at [835, 88] on button "Save" at bounding box center [844, 87] width 57 height 22
click at [820, 127] on div "Saved 2 minutes ago" at bounding box center [804, 129] width 124 height 14
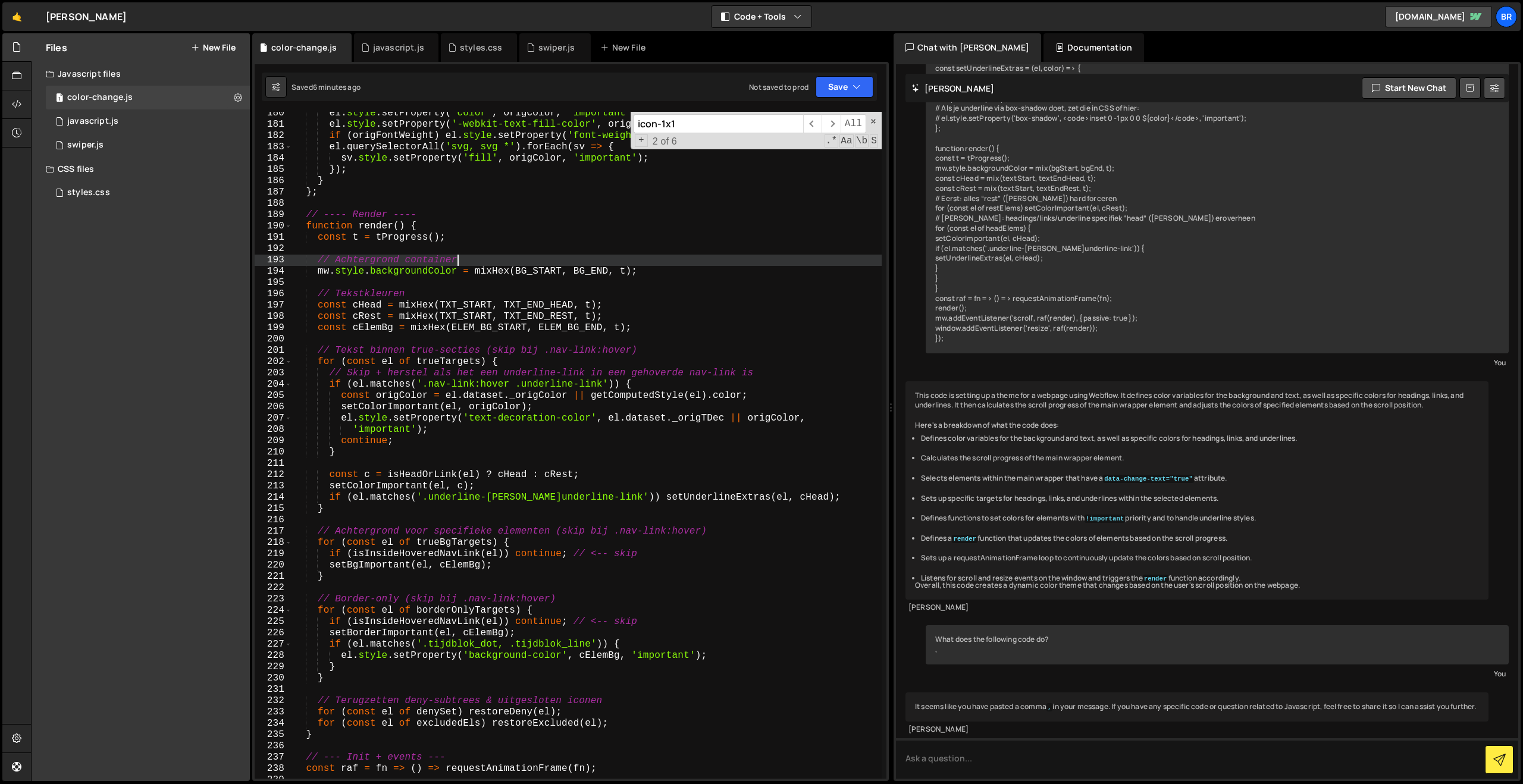
click at [547, 257] on div "el . style . setProperty ( 'color' , origColor , 'important' ) ; el . style . s…" at bounding box center [586, 452] width 590 height 689
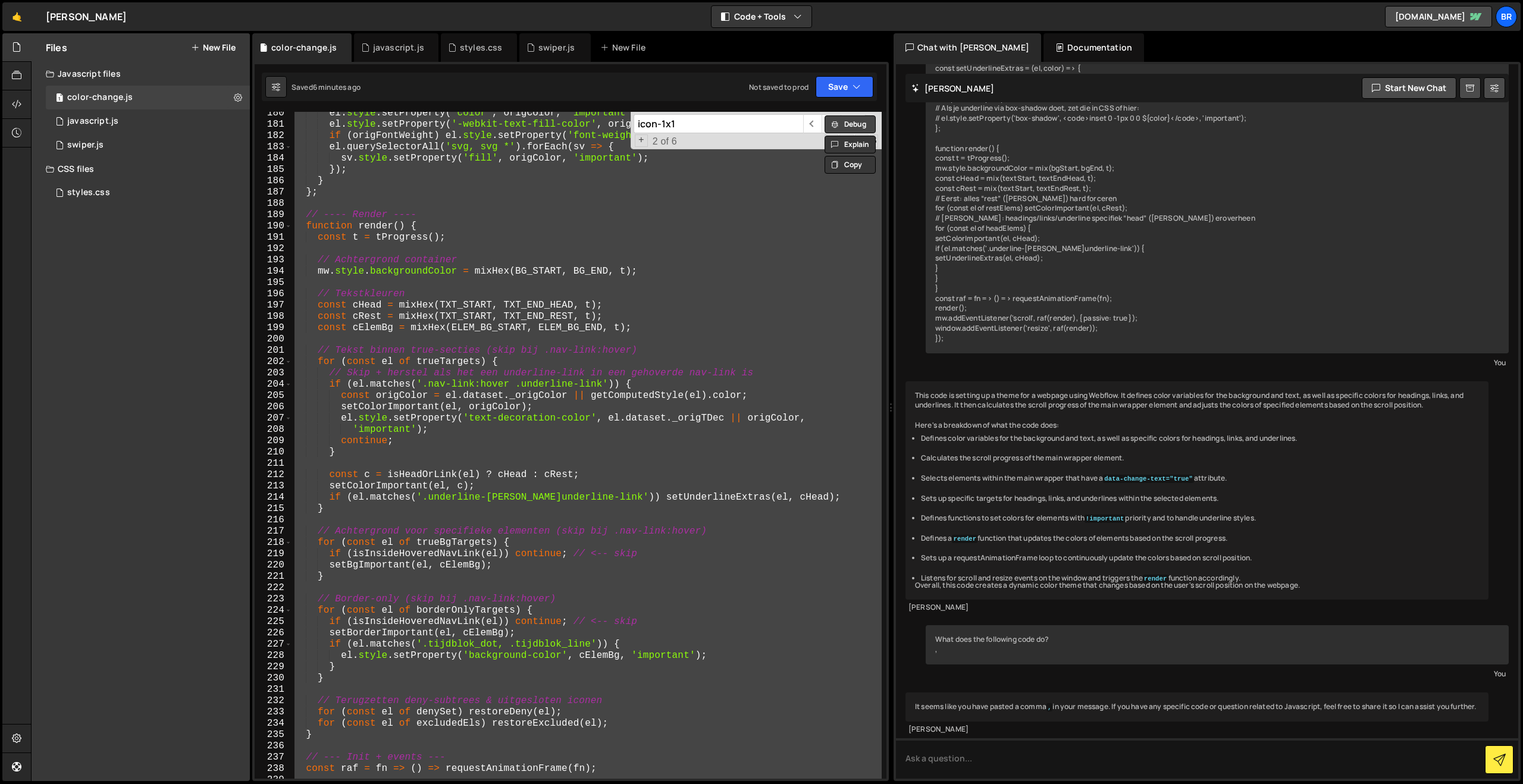
paste textarea
type textarea "});"
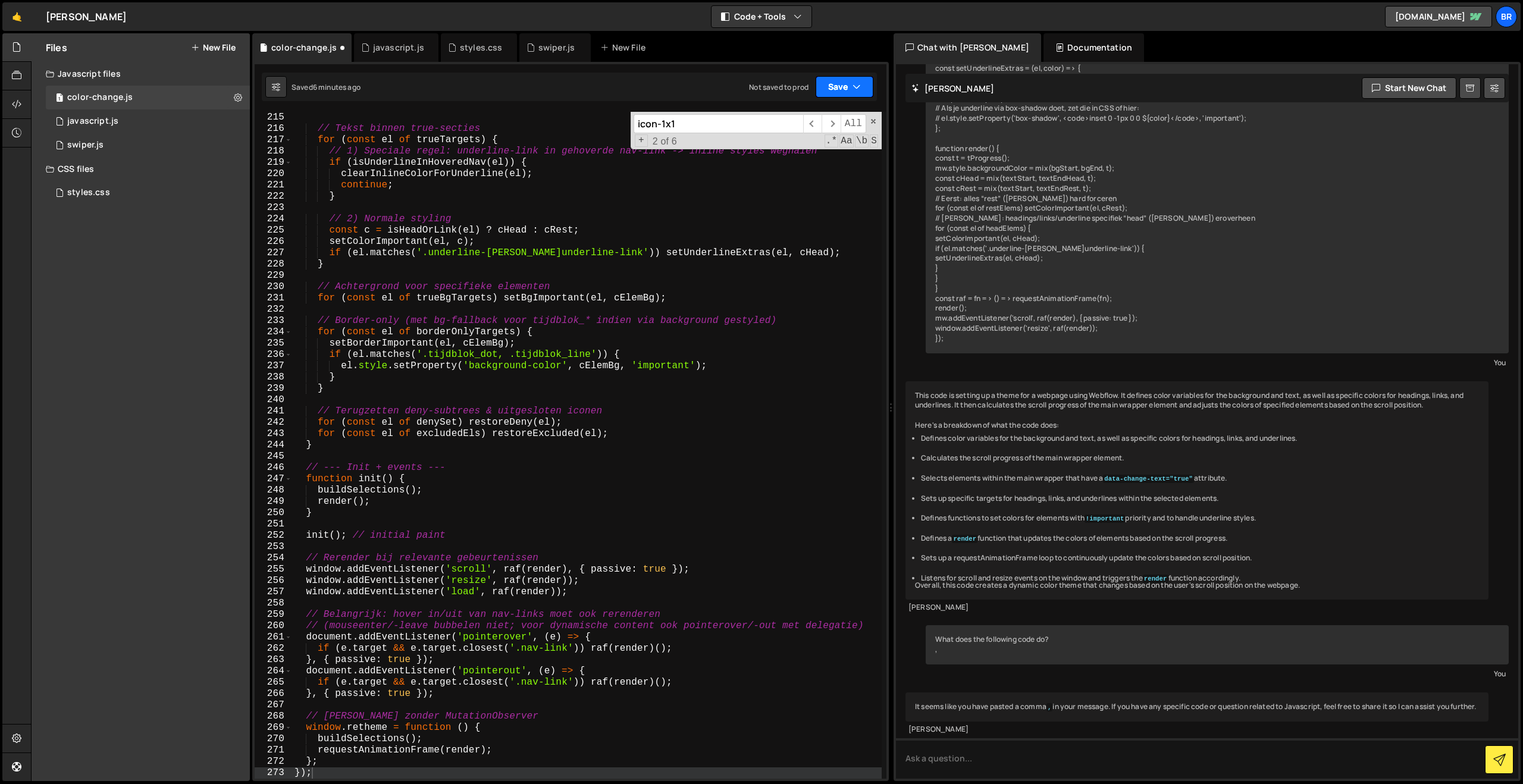
click at [837, 93] on button "Save" at bounding box center [844, 87] width 57 height 22
click at [810, 126] on div "6 minutes ago" at bounding box center [786, 128] width 47 height 10
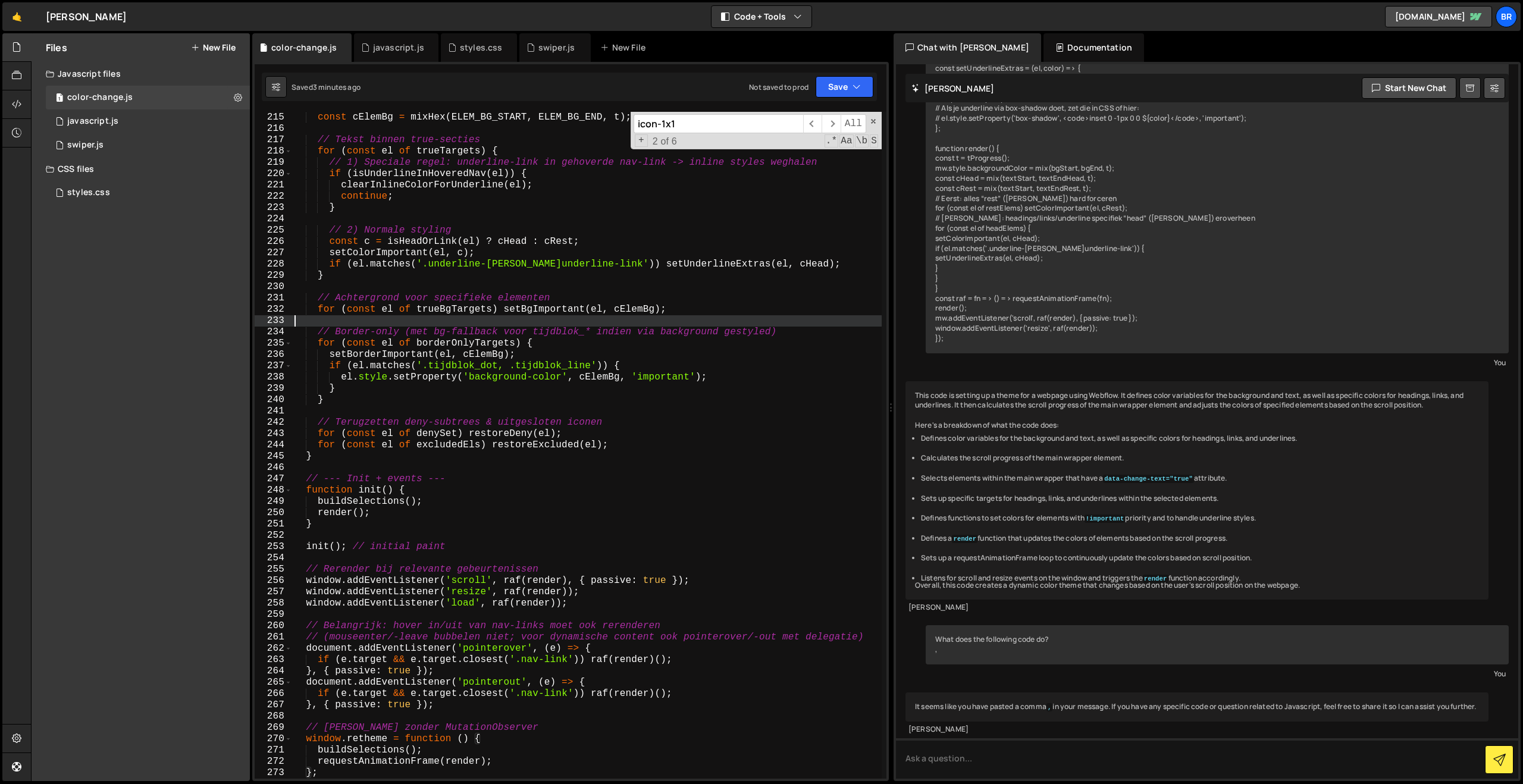
click at [459, 321] on div "const cElemBg = mixHex ( ELEM_BG_START , ELEM_BG_END , t ) ; // Tekst binnen tr…" at bounding box center [586, 456] width 590 height 689
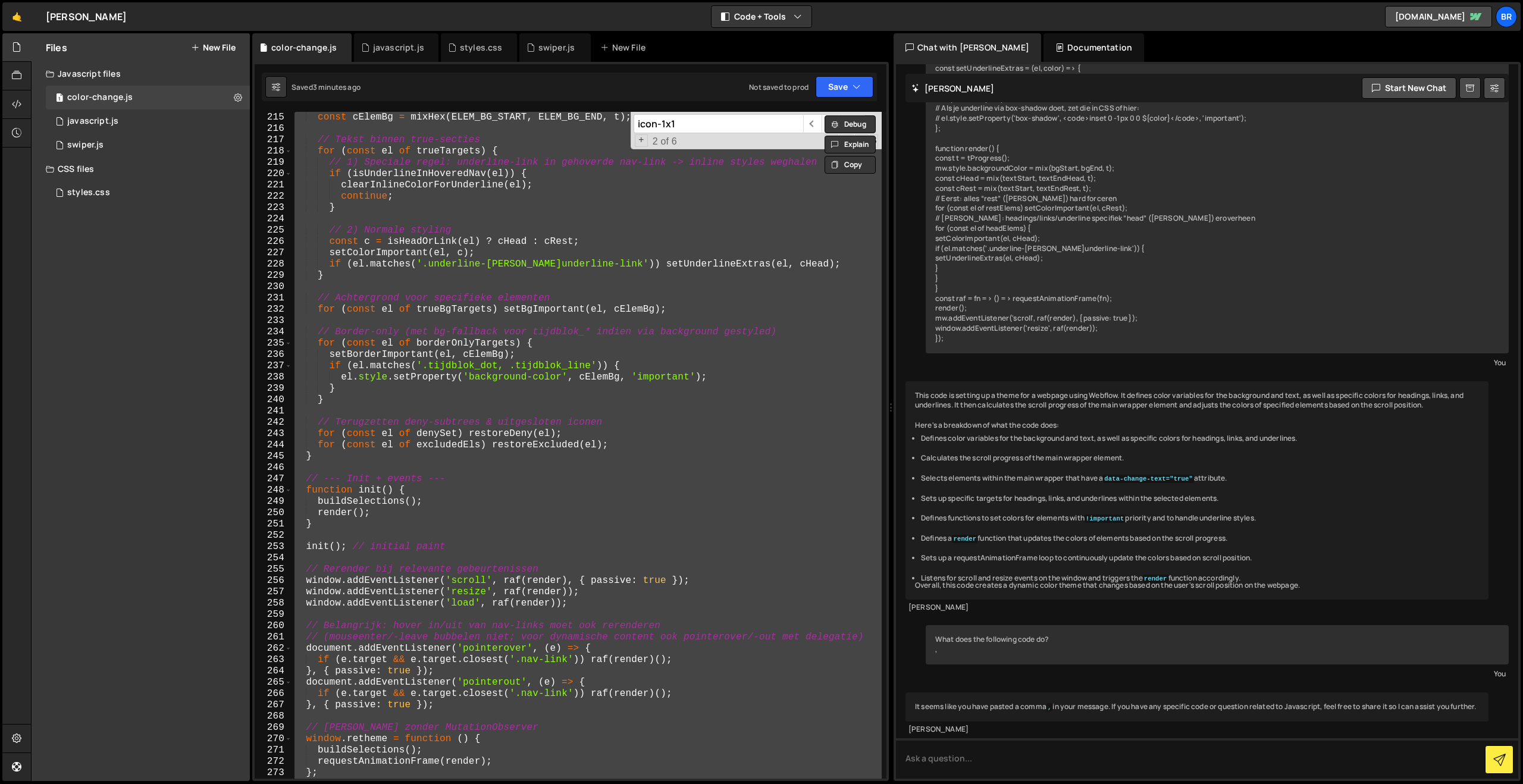
paste textarea
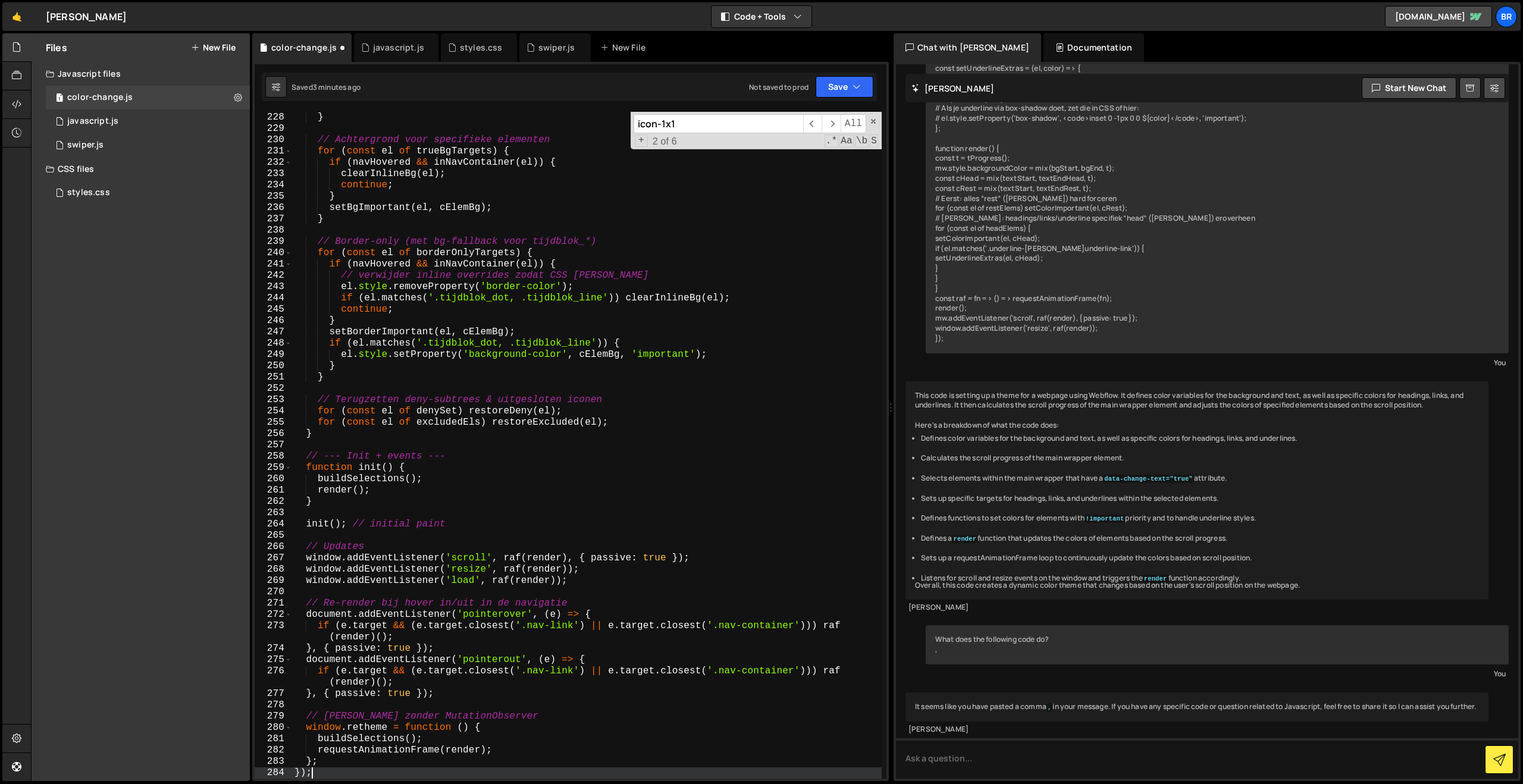
scroll to position [2565, 0]
click at [835, 81] on button "Save" at bounding box center [844, 87] width 57 height 22
click at [804, 122] on div "Saved 3 minutes ago" at bounding box center [804, 129] width 124 height 14
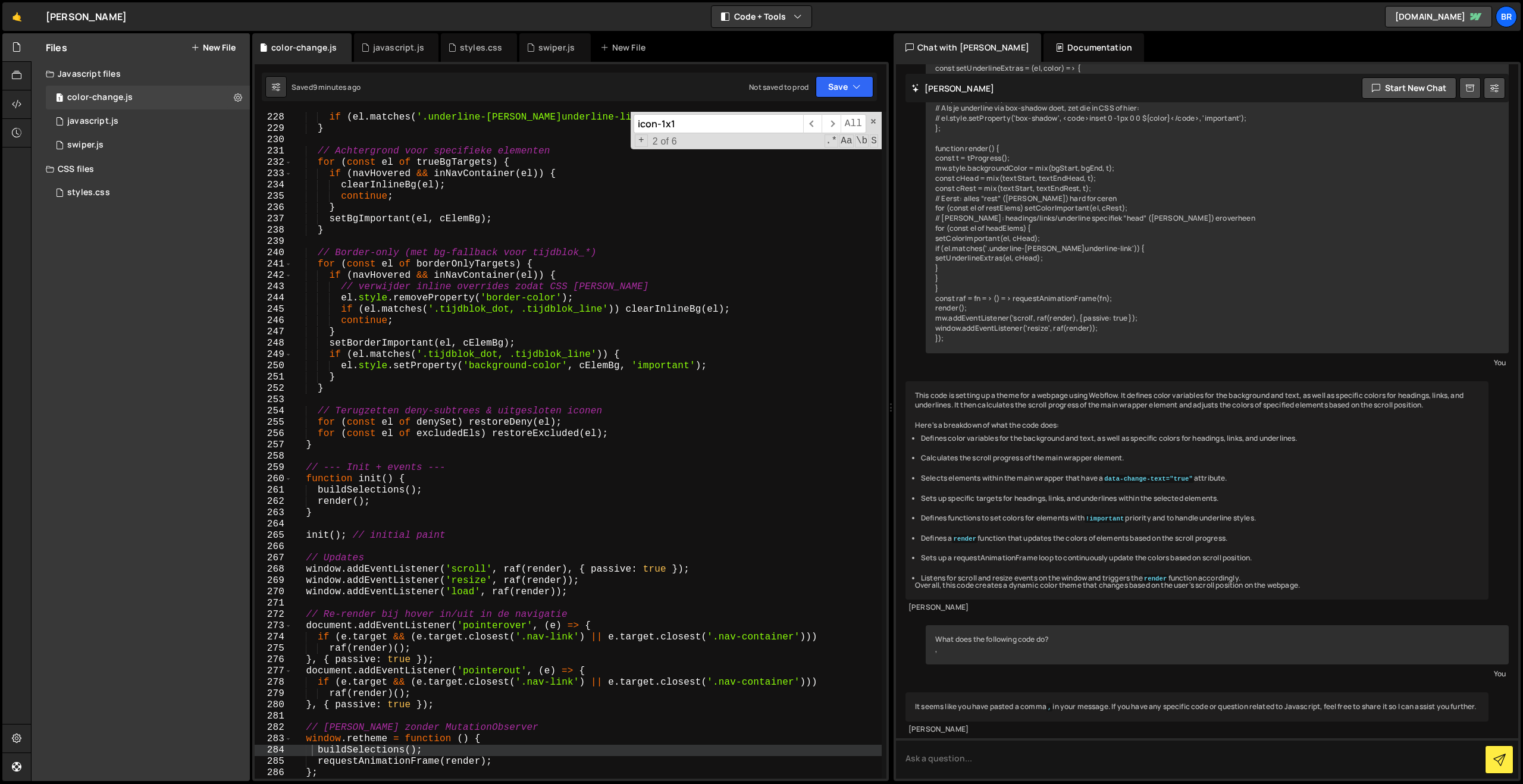
click at [517, 293] on div "if ( el . matches ( '.underline-link, a.underline-link' )) setUnderlineExtras (…" at bounding box center [586, 456] width 590 height 689
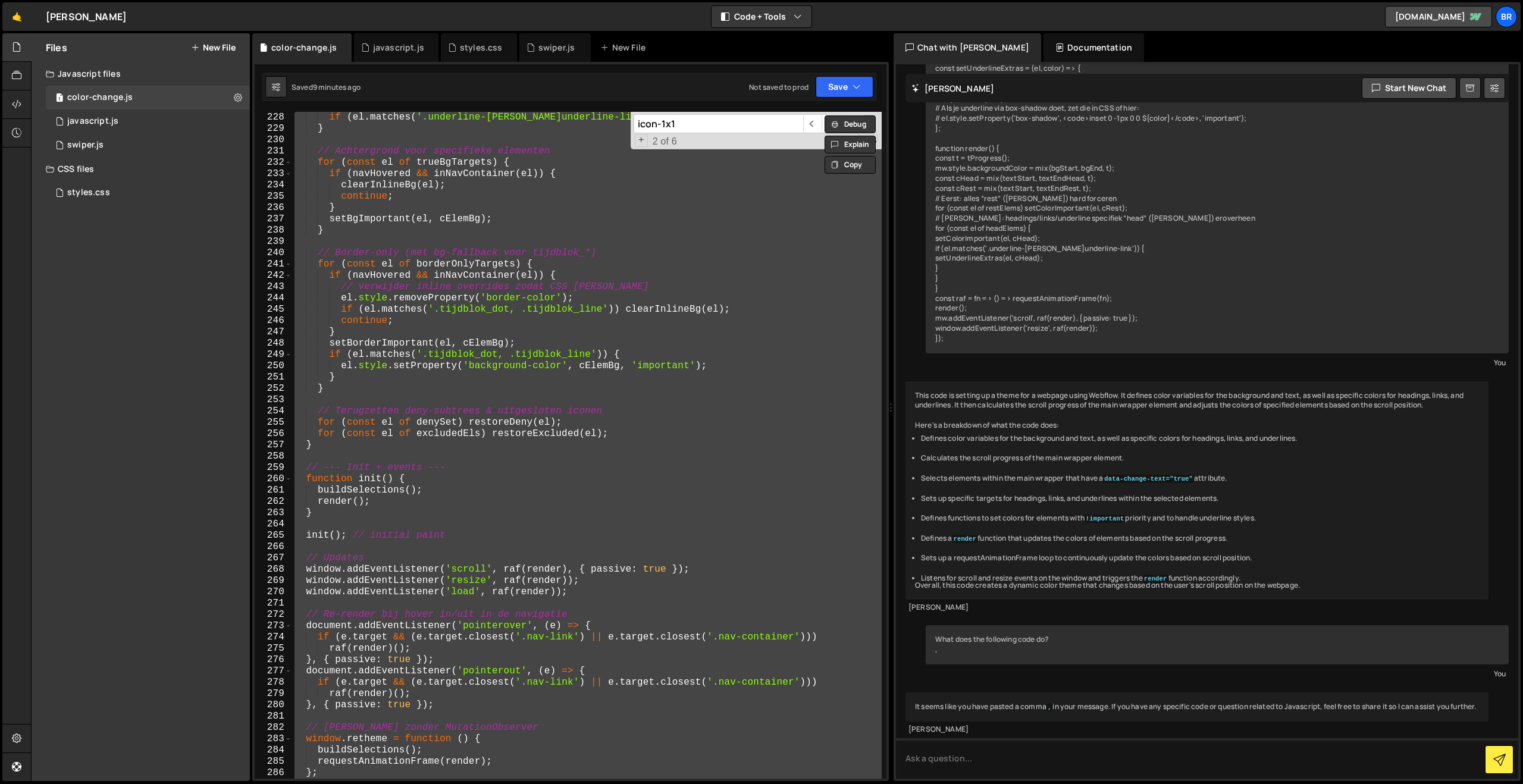
paste textarea
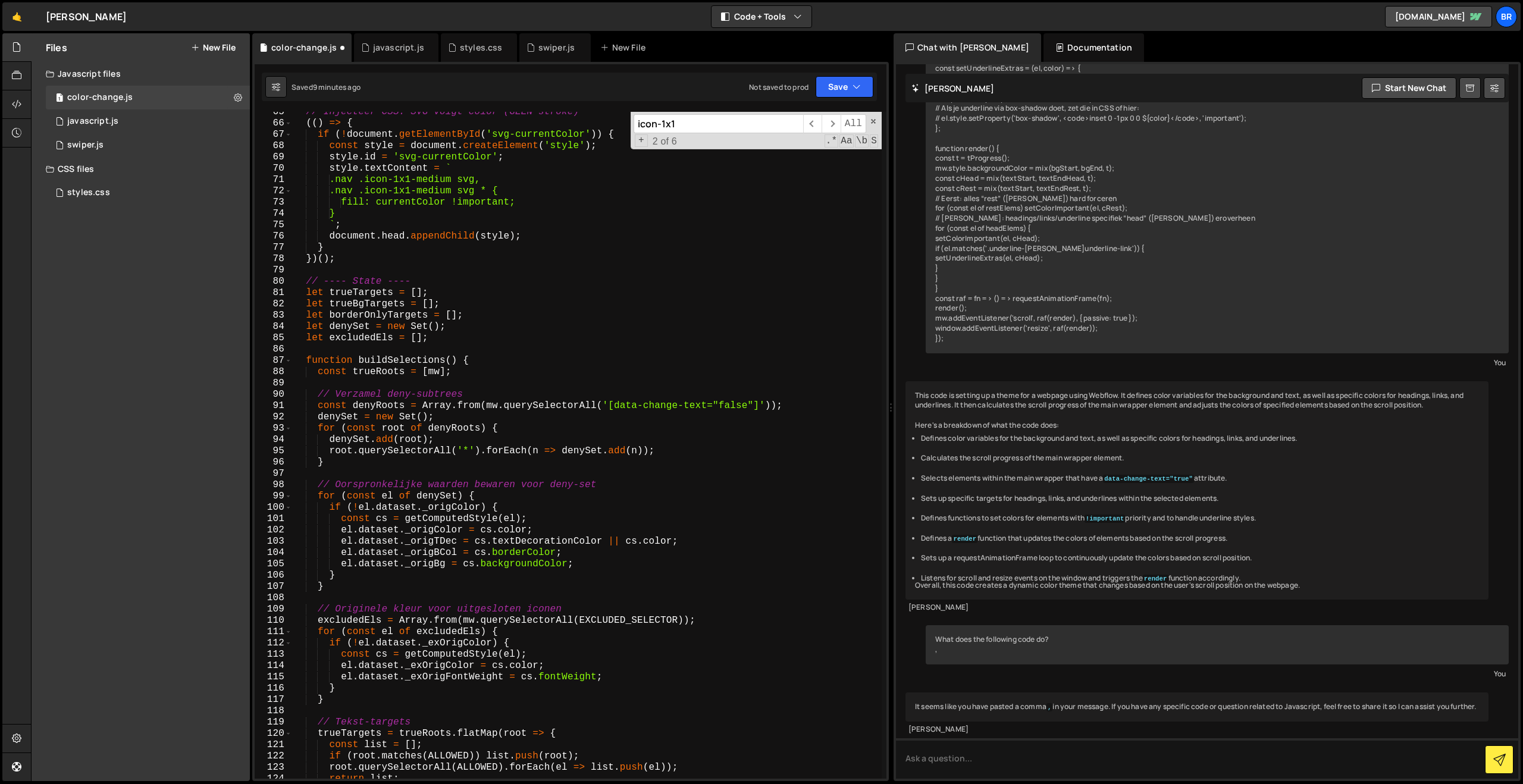
scroll to position [732, 0]
click at [531, 506] on div "// Injecteer CSS: SVG volgt color (GEEN stroke) (( ) => { if ( ! document . get…" at bounding box center [586, 447] width 590 height 689
type textarea "if (!el.dataset._origColor) {"
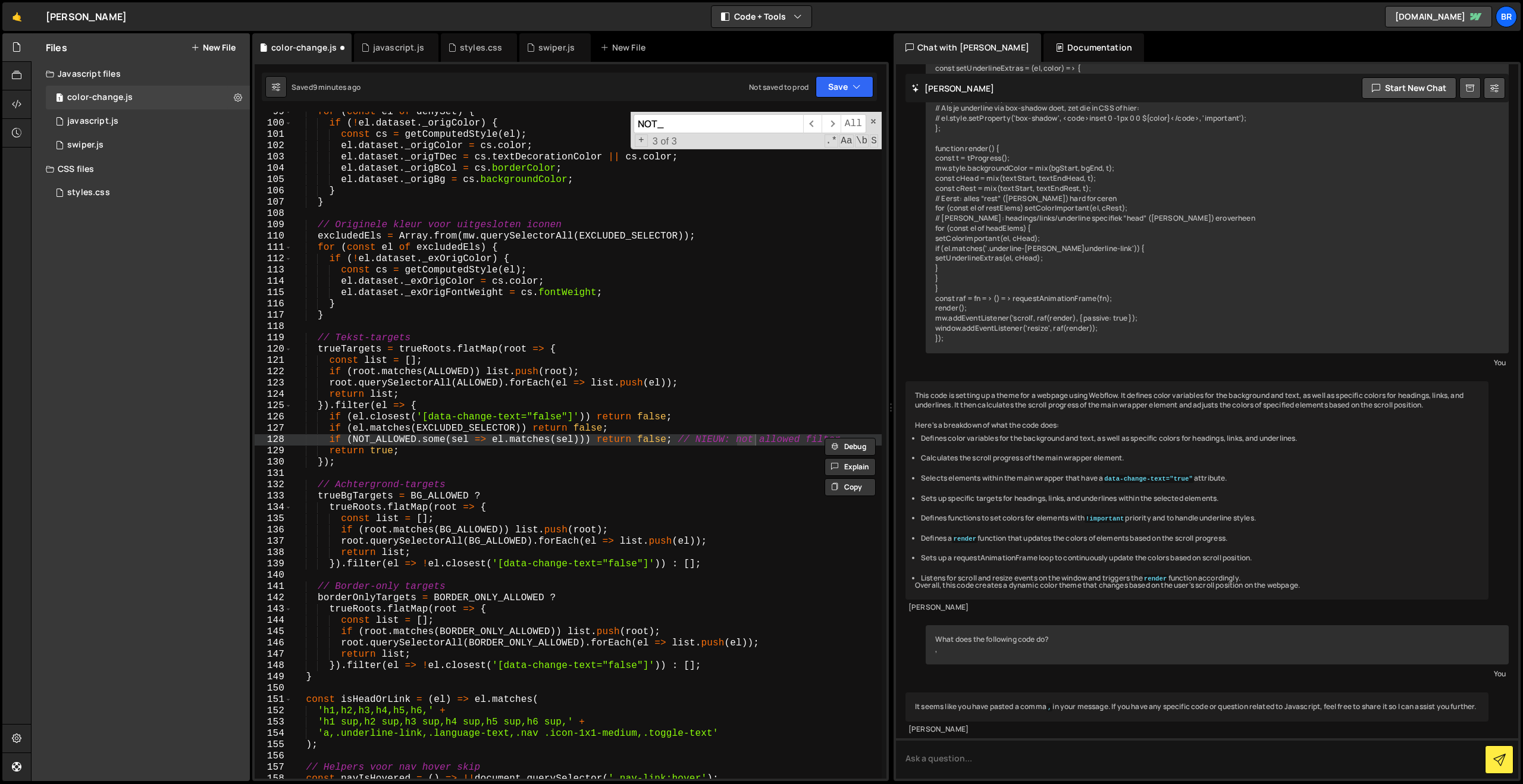
scroll to position [0, 0]
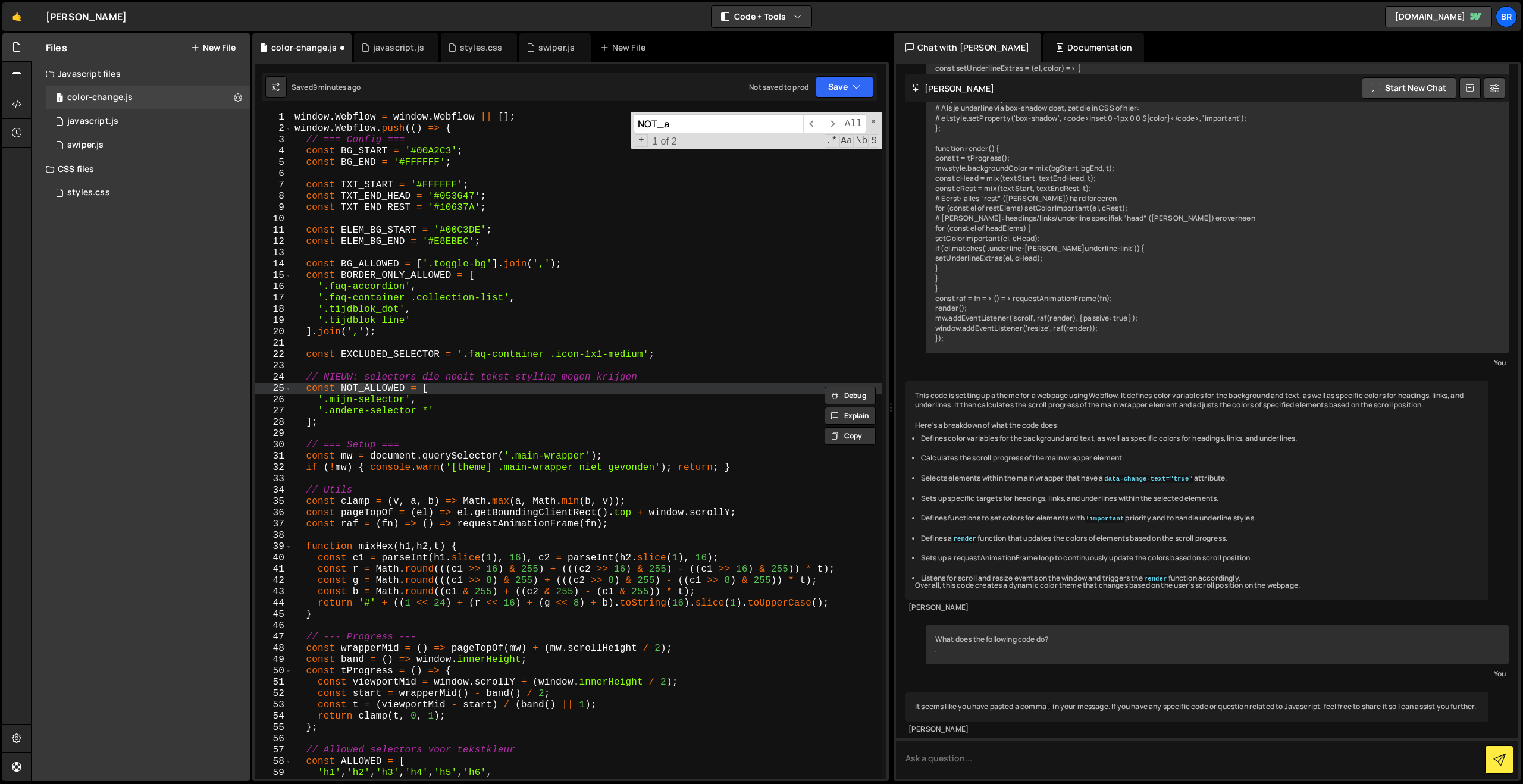
type input "NOT_a"
click at [409, 424] on div "window . Webflow = window . Webflow || [ ] ; window . Webflow . push (( ) => { …" at bounding box center [586, 456] width 590 height 689
drag, startPoint x: 404, startPoint y: 402, endPoint x: 326, endPoint y: 402, distance: 78.0
click at [326, 402] on div "window . Webflow = window . Webflow || [ ] ; window . Webflow . push (( ) => { …" at bounding box center [586, 456] width 590 height 689
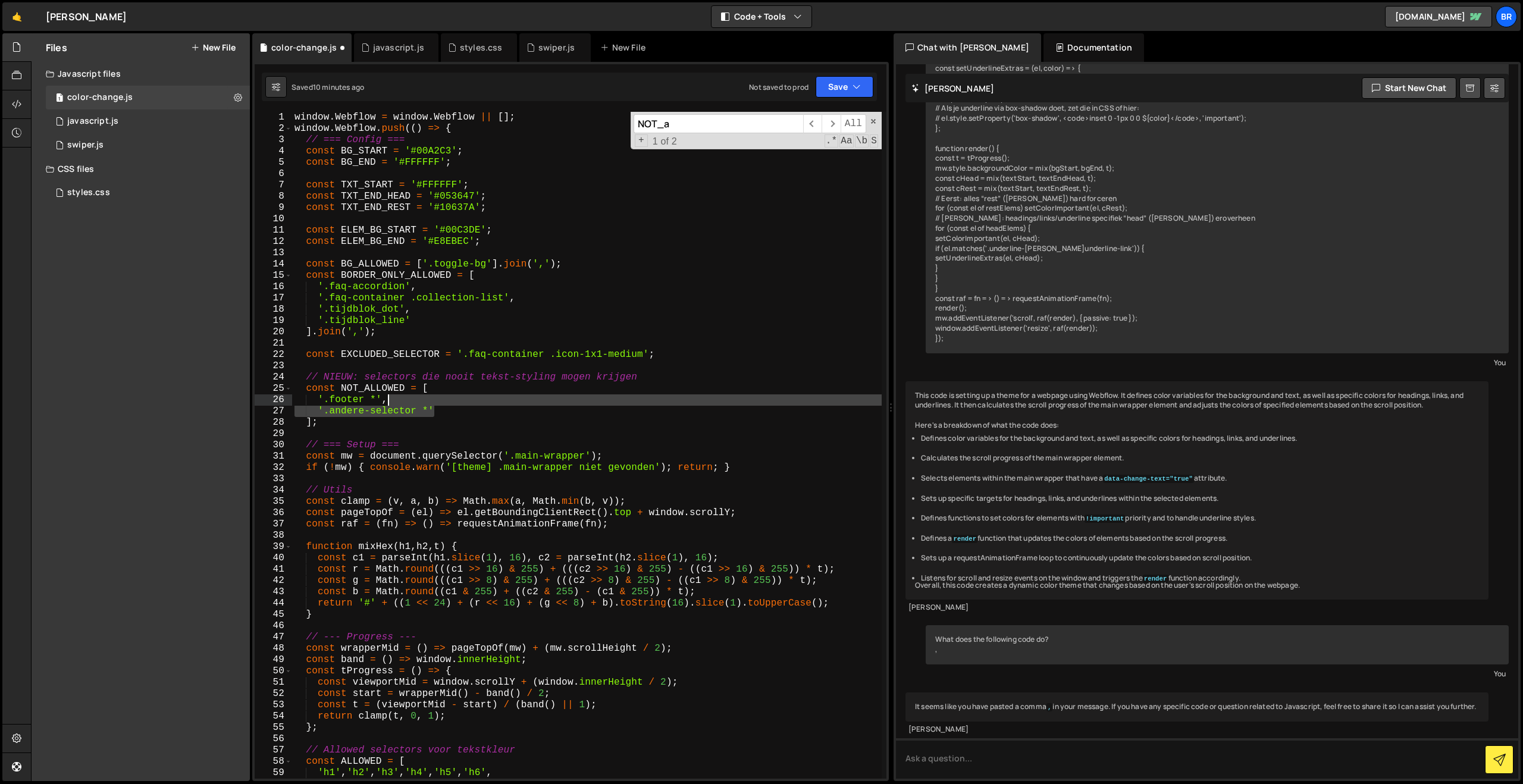
click at [442, 404] on div "window . Webflow = window . Webflow || [ ] ; window . Webflow . push (( ) => { …" at bounding box center [586, 456] width 590 height 689
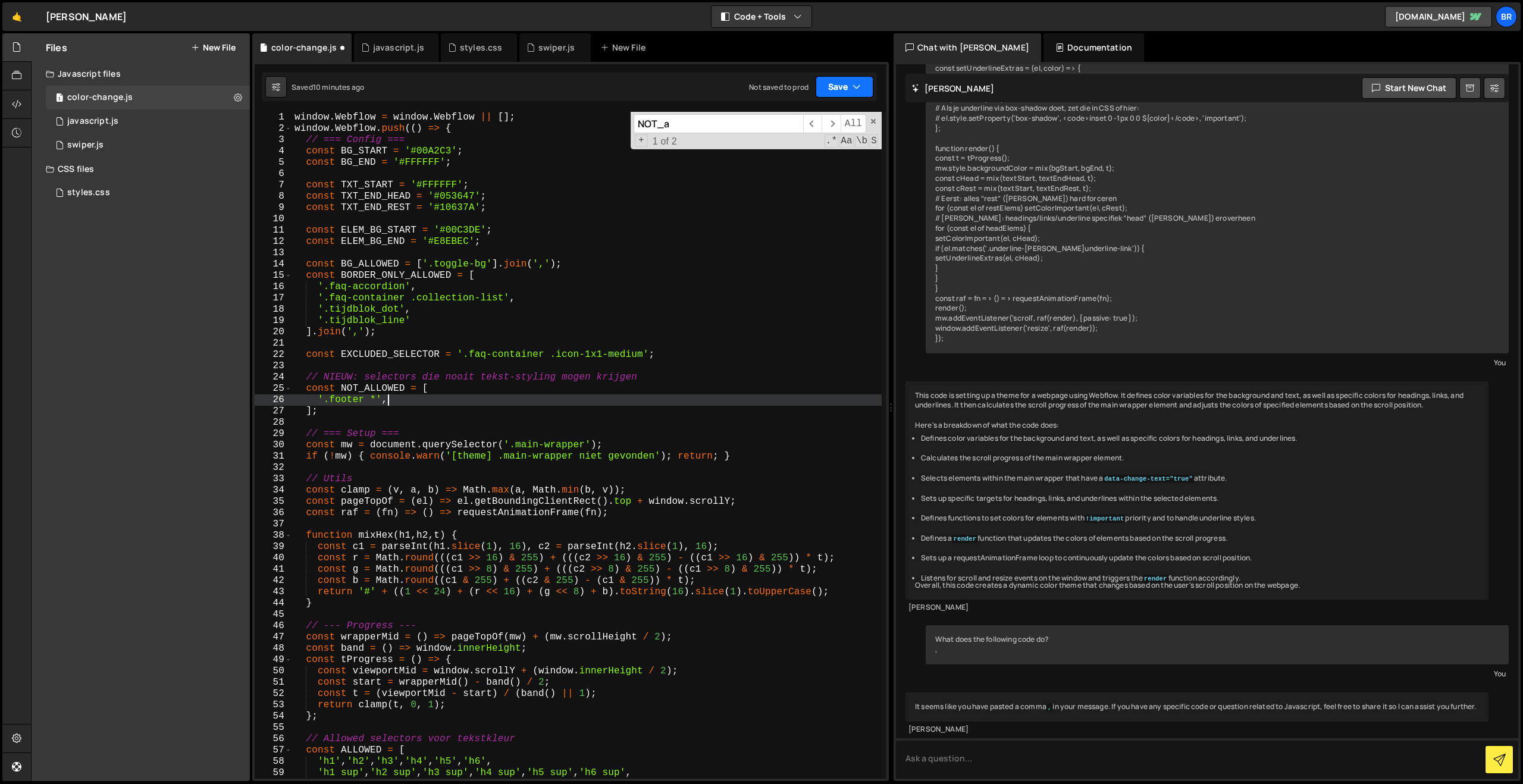
click at [839, 88] on button "Save" at bounding box center [844, 87] width 57 height 22
click at [805, 120] on div "Save to Staging S" at bounding box center [804, 116] width 124 height 12
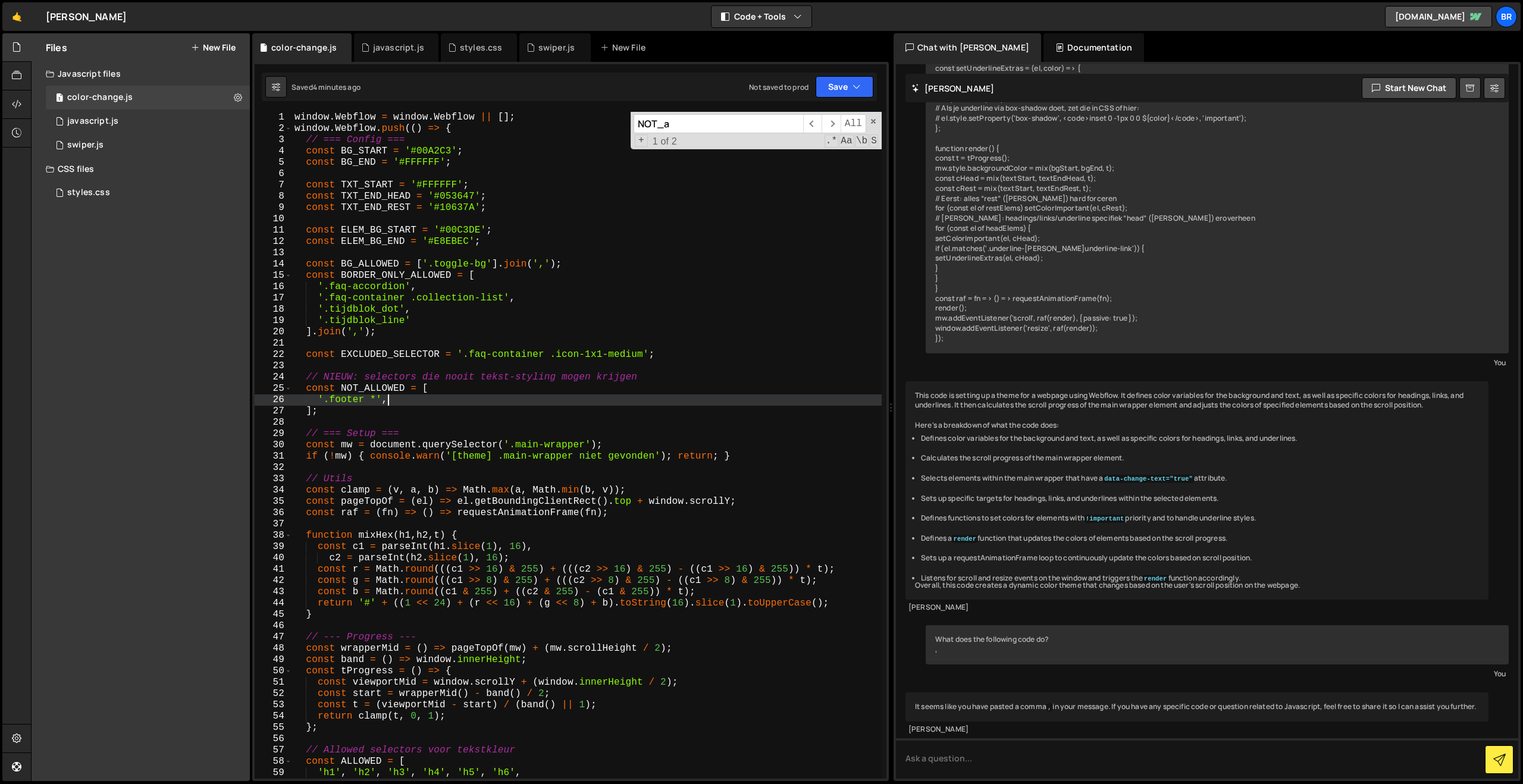
click at [385, 402] on div "window . Webflow = window . Webflow || [ ] ; window . Webflow . push (( ) => { …" at bounding box center [586, 456] width 590 height 689
drag, startPoint x: 403, startPoint y: 396, endPoint x: 322, endPoint y: 396, distance: 81.0
click at [322, 396] on div "window . Webflow = window . Webflow || [ ] ; window . Webflow . push (( ) => { …" at bounding box center [586, 456] width 590 height 689
click at [396, 404] on div "window . Webflow = window . Webflow || [ ] ; window . Webflow . push (( ) => { …" at bounding box center [586, 445] width 590 height 667
drag, startPoint x: 395, startPoint y: 403, endPoint x: 319, endPoint y: 398, distance: 76.2
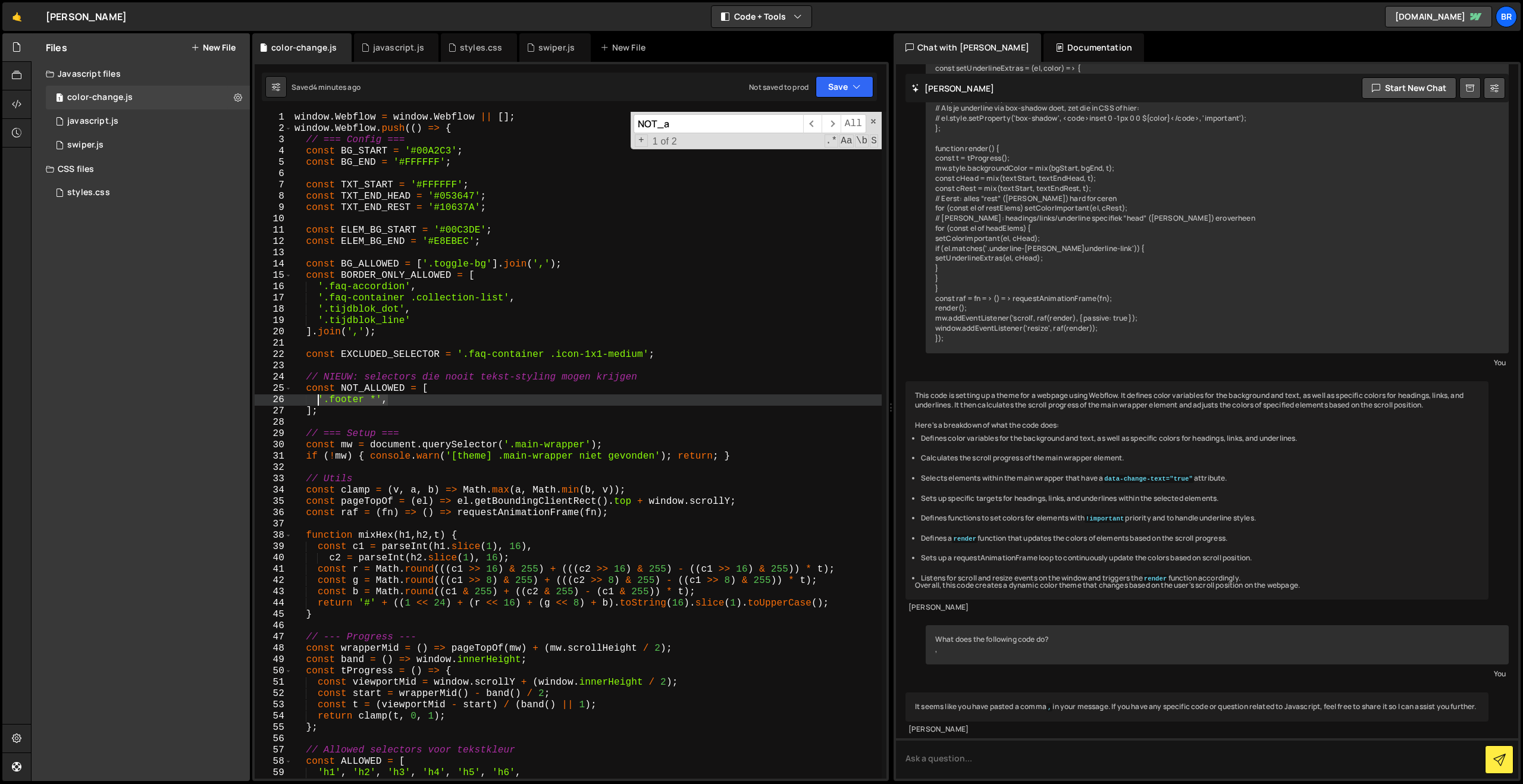
click at [319, 397] on div "window . Webflow = window . Webflow || [ ] ; window . Webflow . push (( ) => { …" at bounding box center [586, 456] width 590 height 689
click at [403, 400] on div "window . Webflow = window . Webflow || [ ] ; window . Webflow . push (( ) => { …" at bounding box center [586, 445] width 590 height 667
paste textarea "'.footer *',"
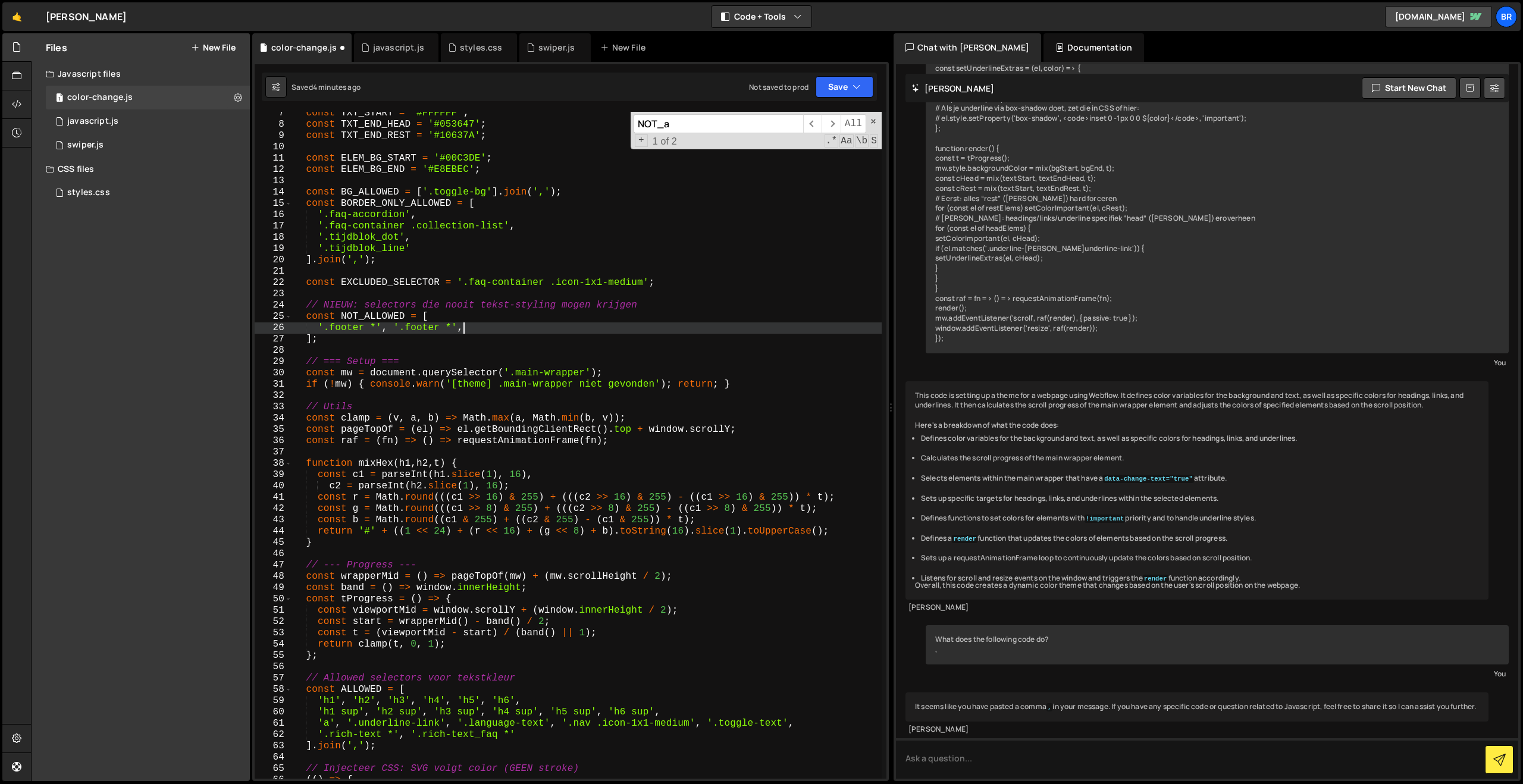
scroll to position [69, 0]
click at [429, 332] on div "const TXT_START = '#FFFFFF' ; const TXT_END_HEAD = '#053647' ; const TXT_END_RE…" at bounding box center [586, 455] width 590 height 689
drag, startPoint x: 451, startPoint y: 333, endPoint x: 406, endPoint y: 332, distance: 45.0
click at [406, 332] on div "const TXT_START = '#FFFFFF' ; const TXT_END_HEAD = '#053647' ; const TXT_END_RE…" at bounding box center [586, 455] width 590 height 689
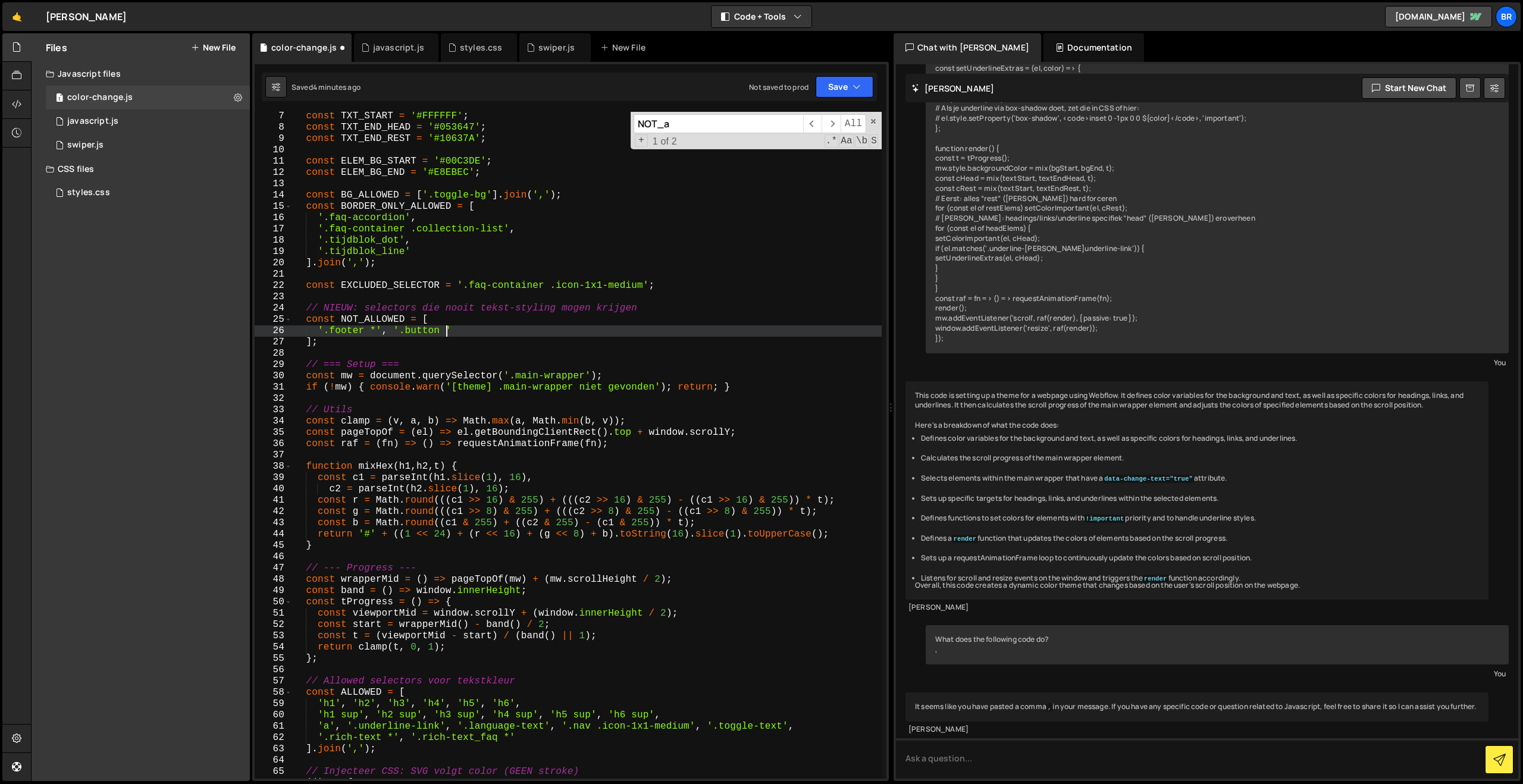
scroll to position [0, 9]
click at [833, 85] on button "Save" at bounding box center [844, 87] width 57 height 22
click at [819, 122] on div "Saved 4 minutes ago" at bounding box center [804, 129] width 124 height 14
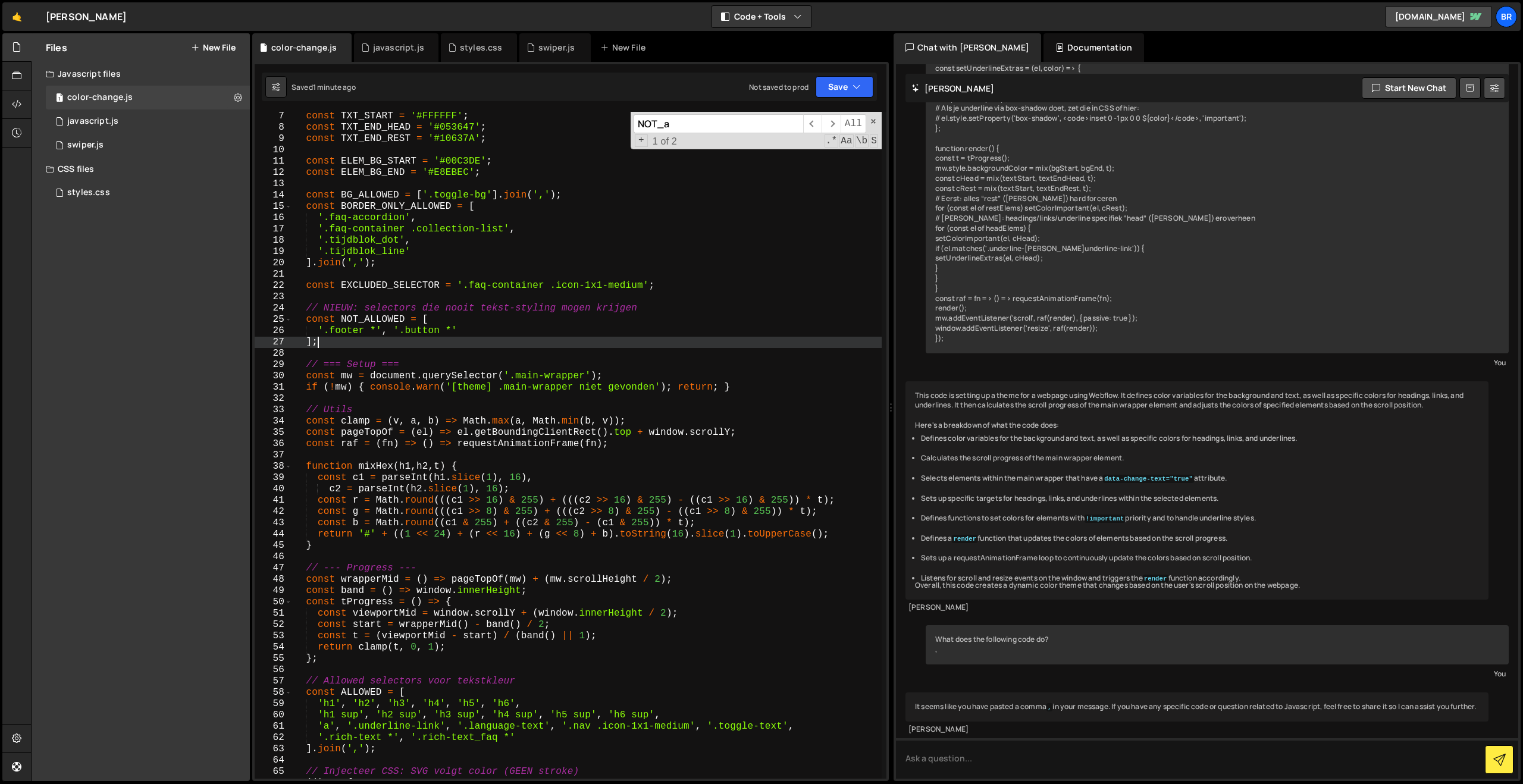
scroll to position [0, 1]
click at [444, 338] on div "const TXT_START = '#FFFFFF' ; const TXT_END_HEAD = '#053647' ; const TXT_END_RE…" at bounding box center [586, 455] width 590 height 689
click at [444, 333] on div "const TXT_START = '#FFFFFF' ; const TXT_END_HEAD = '#053647' ; const TXT_END_RE…" at bounding box center [586, 455] width 590 height 689
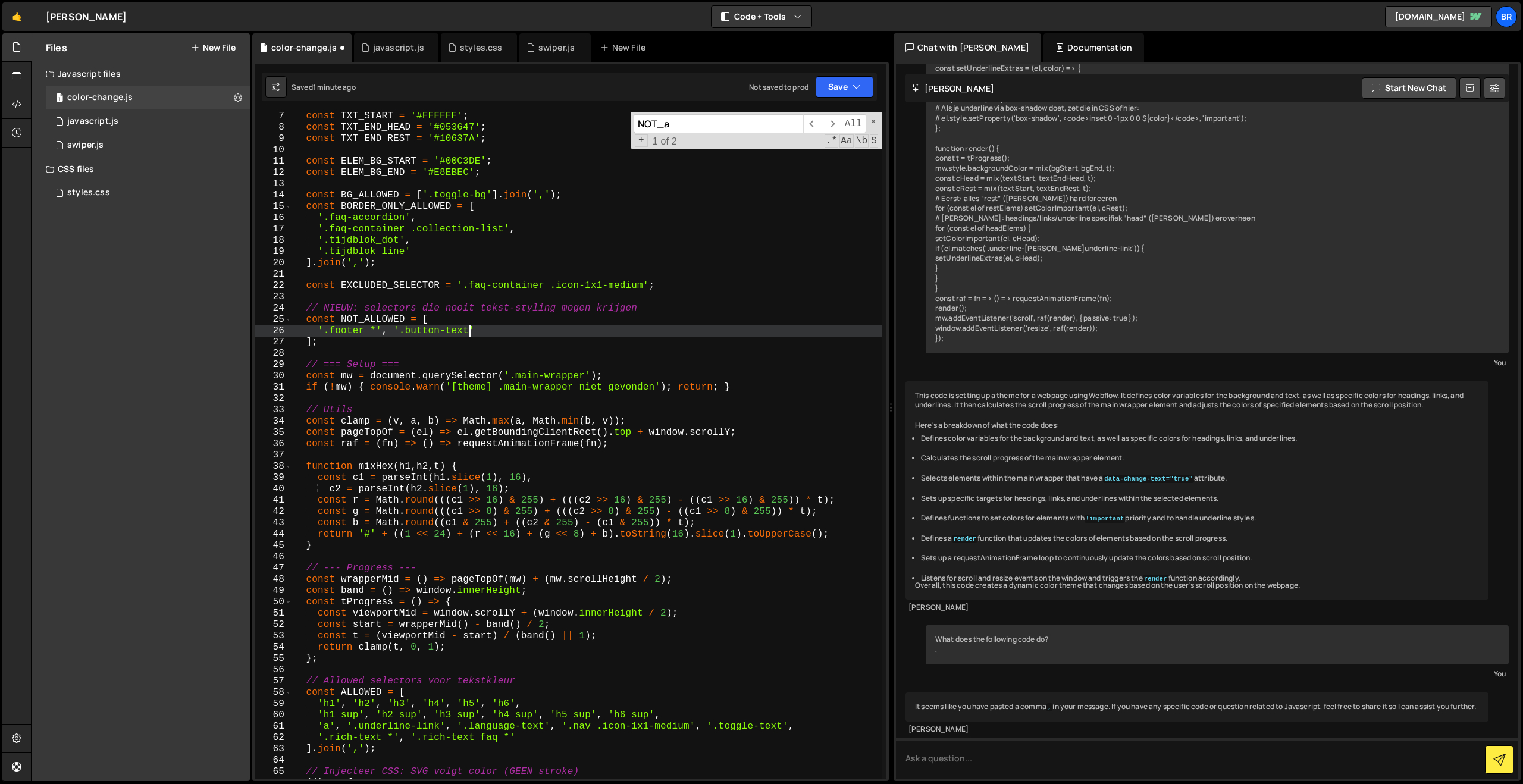
scroll to position [0, 10]
type textarea "'.footer *', '.button-text'"
click at [838, 90] on button "Save" at bounding box center [844, 87] width 57 height 22
click at [806, 122] on div "Saved 1 minute ago" at bounding box center [804, 129] width 124 height 14
click at [522, 357] on div "const TXT_START = '#FFFFFF' ; const TXT_END_HEAD = '#053647' ; const TXT_END_RE…" at bounding box center [586, 455] width 590 height 689
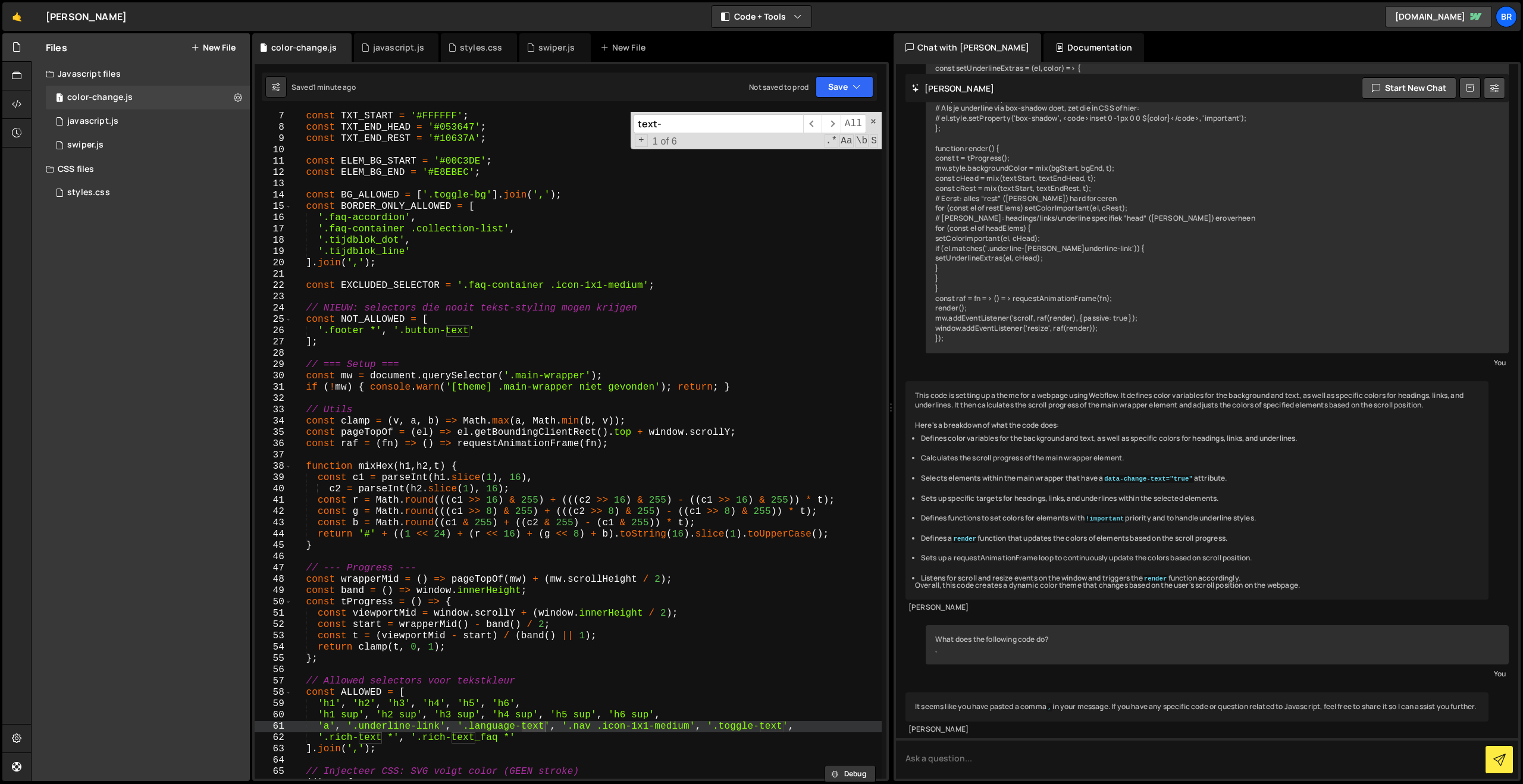
scroll to position [1576, 0]
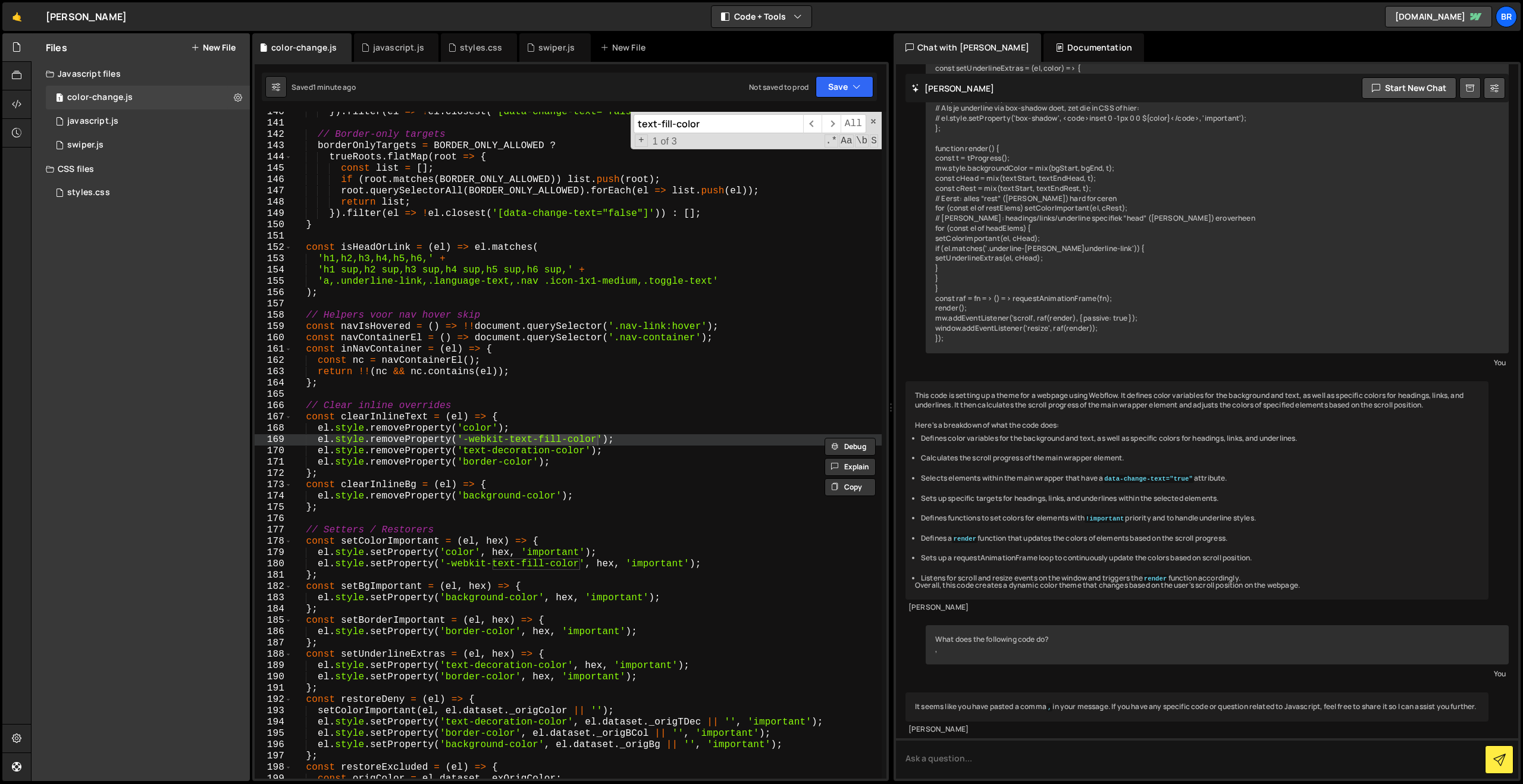
type input "text-fill-color"
click at [627, 446] on div "}) . filter ( el => ! el . closest ( '[data-change-text="false"]' )) : [ ] ; //…" at bounding box center [586, 451] width 590 height 689
drag, startPoint x: 627, startPoint y: 440, endPoint x: 615, endPoint y: 423, distance: 20.8
click at [615, 423] on div "}) . filter ( el => ! el . closest ( '[data-change-text="false"]' )) : [ ] ; //…" at bounding box center [586, 451] width 590 height 689
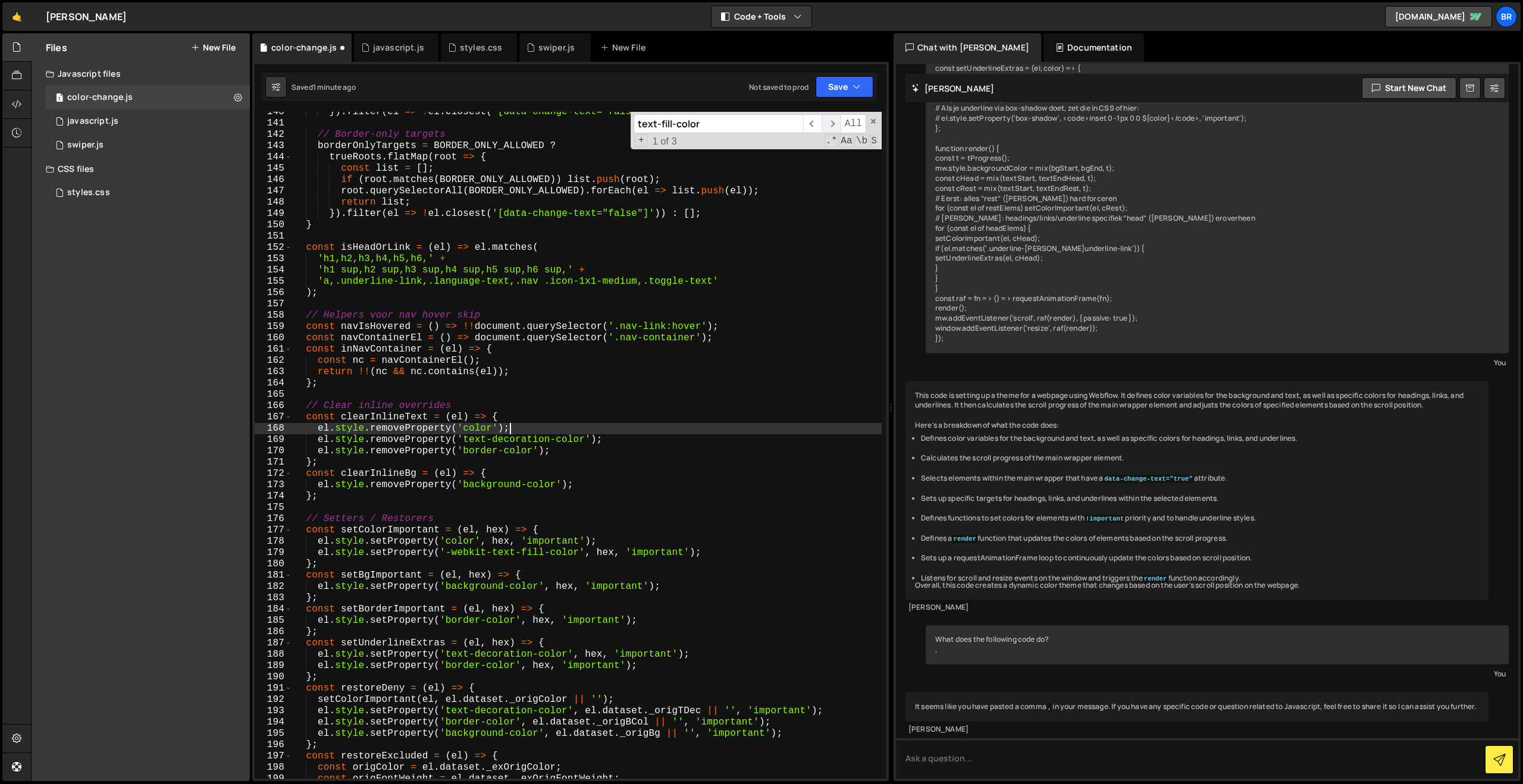
click at [834, 127] on span "​" at bounding box center [830, 124] width 18 height 19
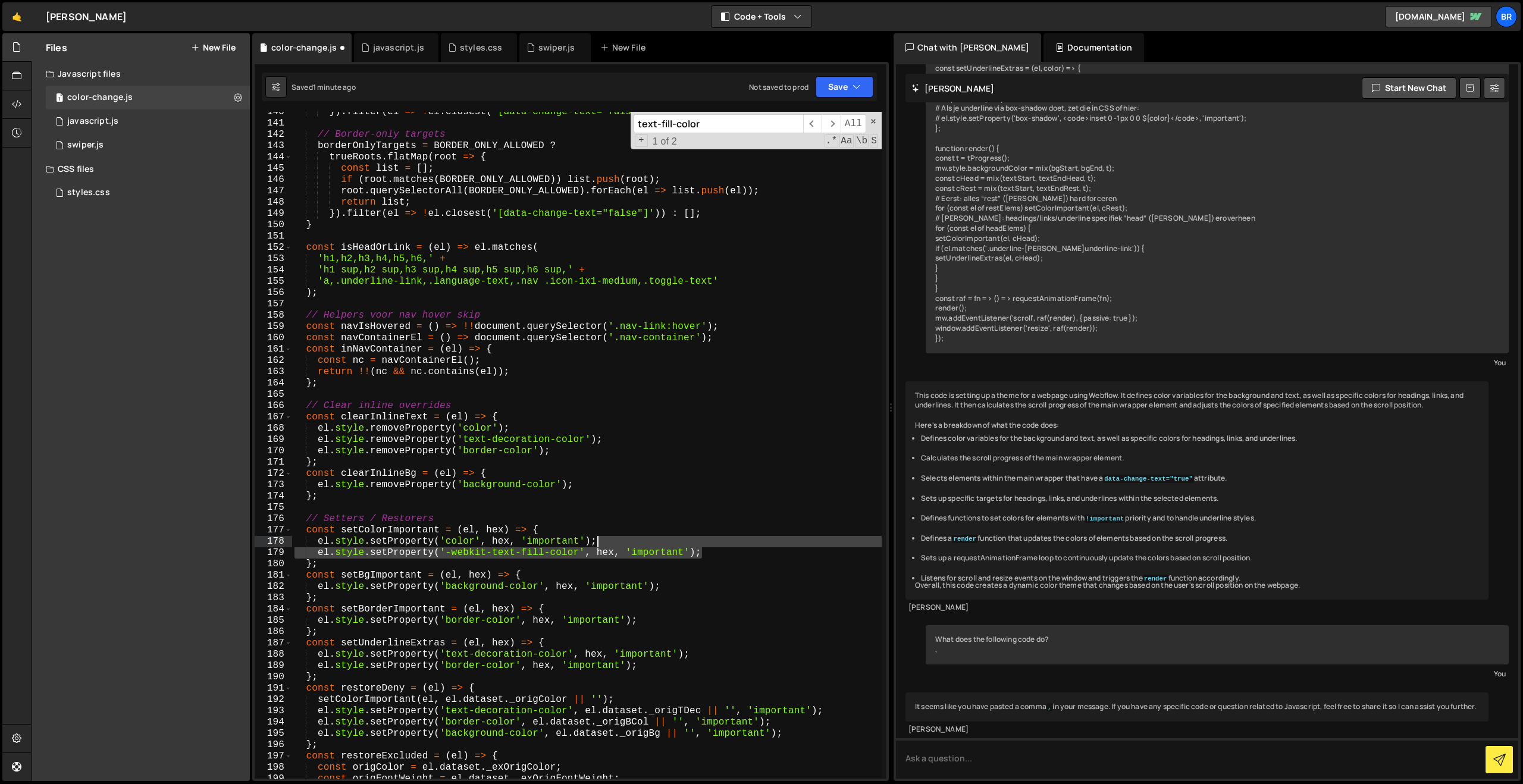
click at [724, 546] on div "}) . filter ( el => ! el . closest ( '[data-change-text="false"]' )) : [ ] ; //…" at bounding box center [586, 451] width 590 height 689
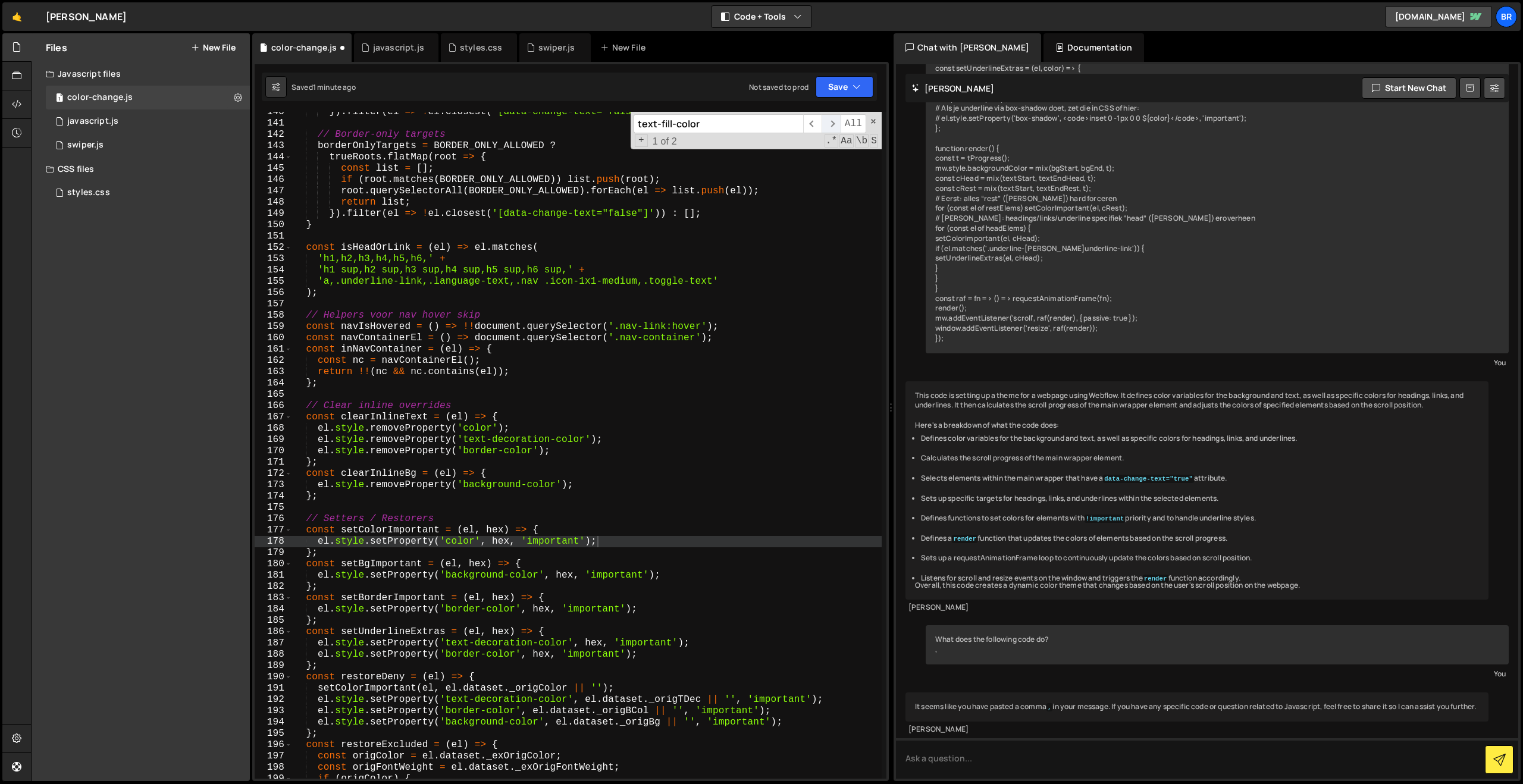
click at [829, 123] on span "​" at bounding box center [830, 124] width 18 height 19
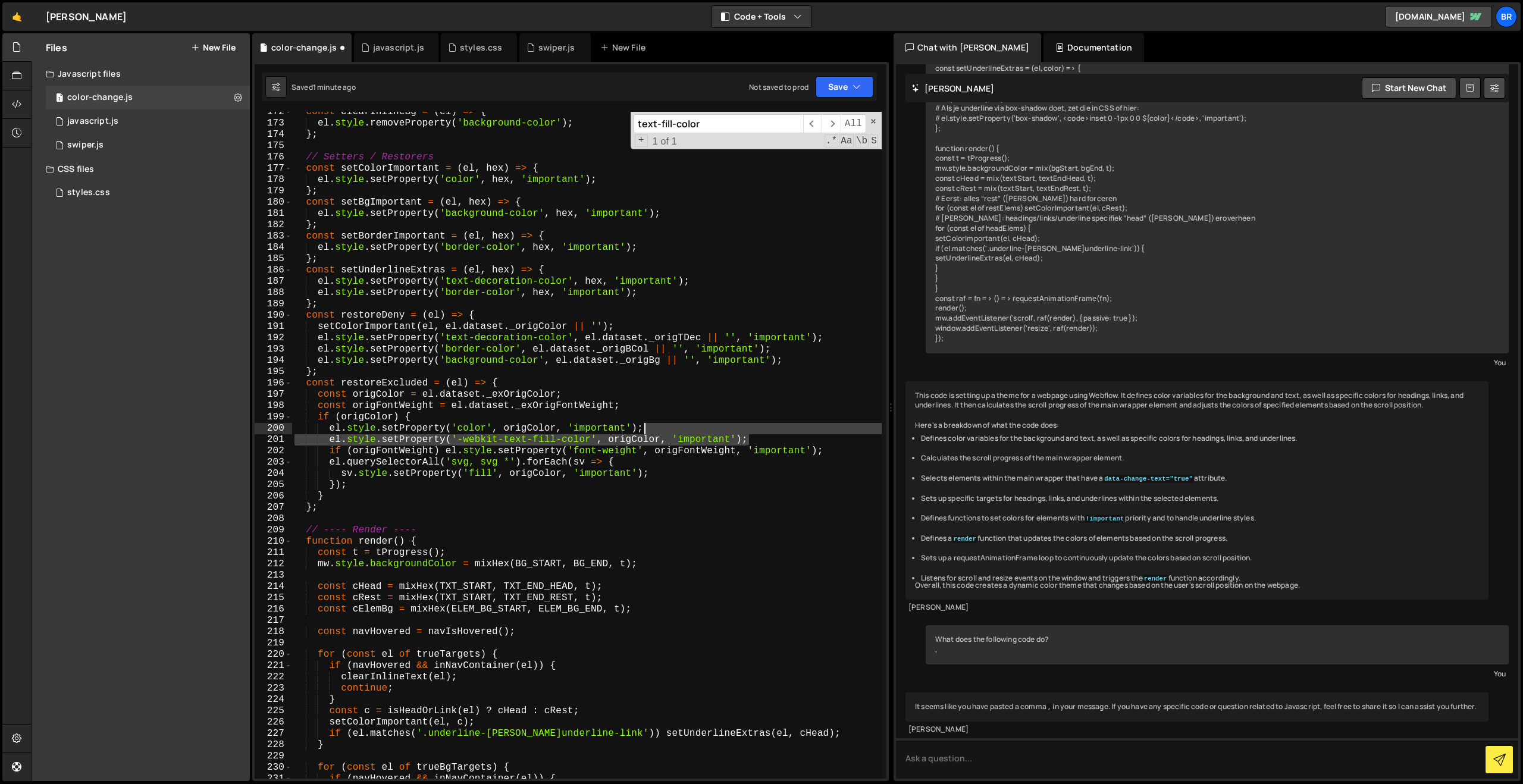
click at [770, 431] on div "const clearInlineBg = ( el ) => { el . style . removeProperty ( 'background-col…" at bounding box center [586, 451] width 590 height 689
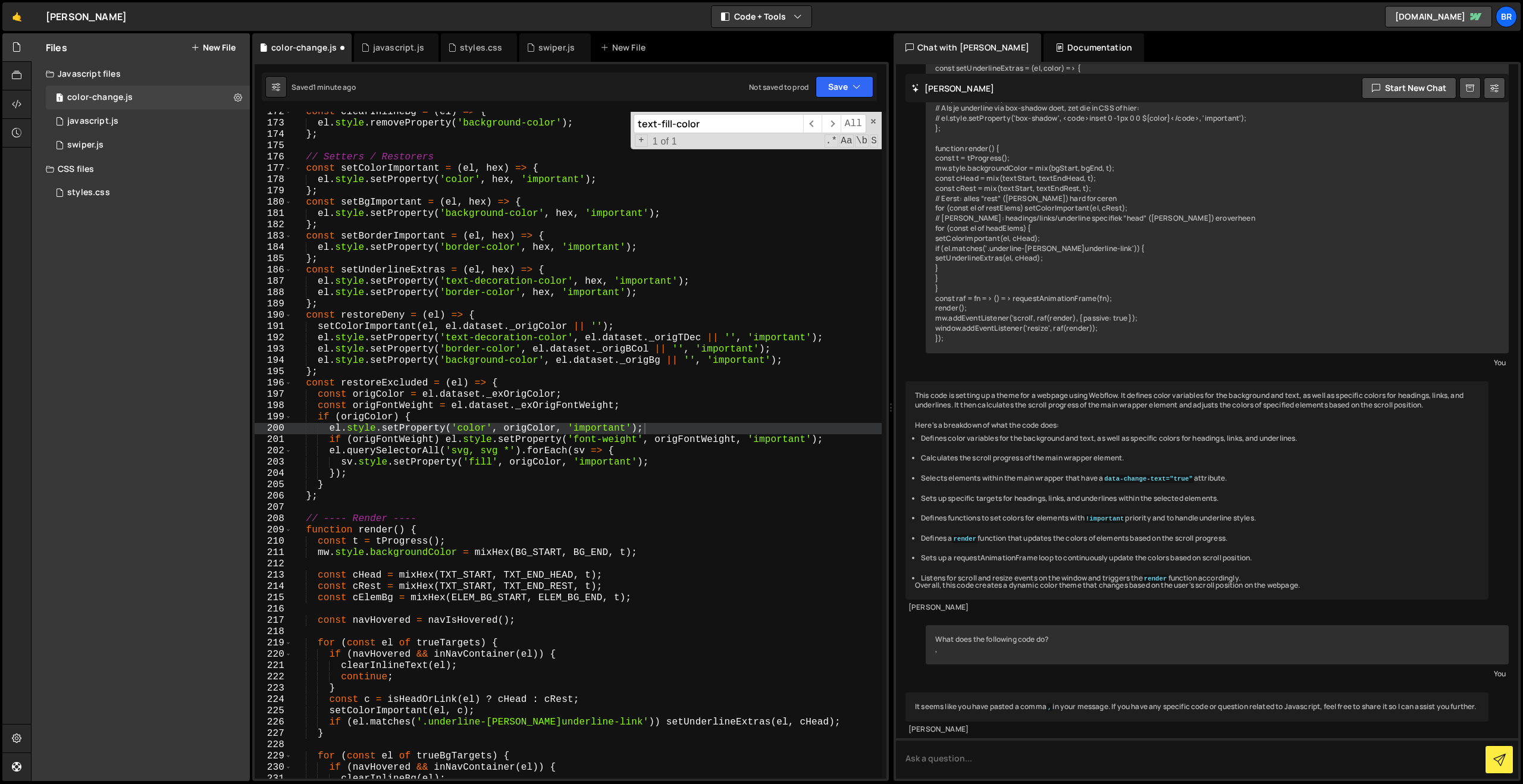
click at [788, 122] on input "text-fill-color" at bounding box center [718, 124] width 170 height 19
click at [854, 120] on span "All" at bounding box center [853, 124] width 26 height 19
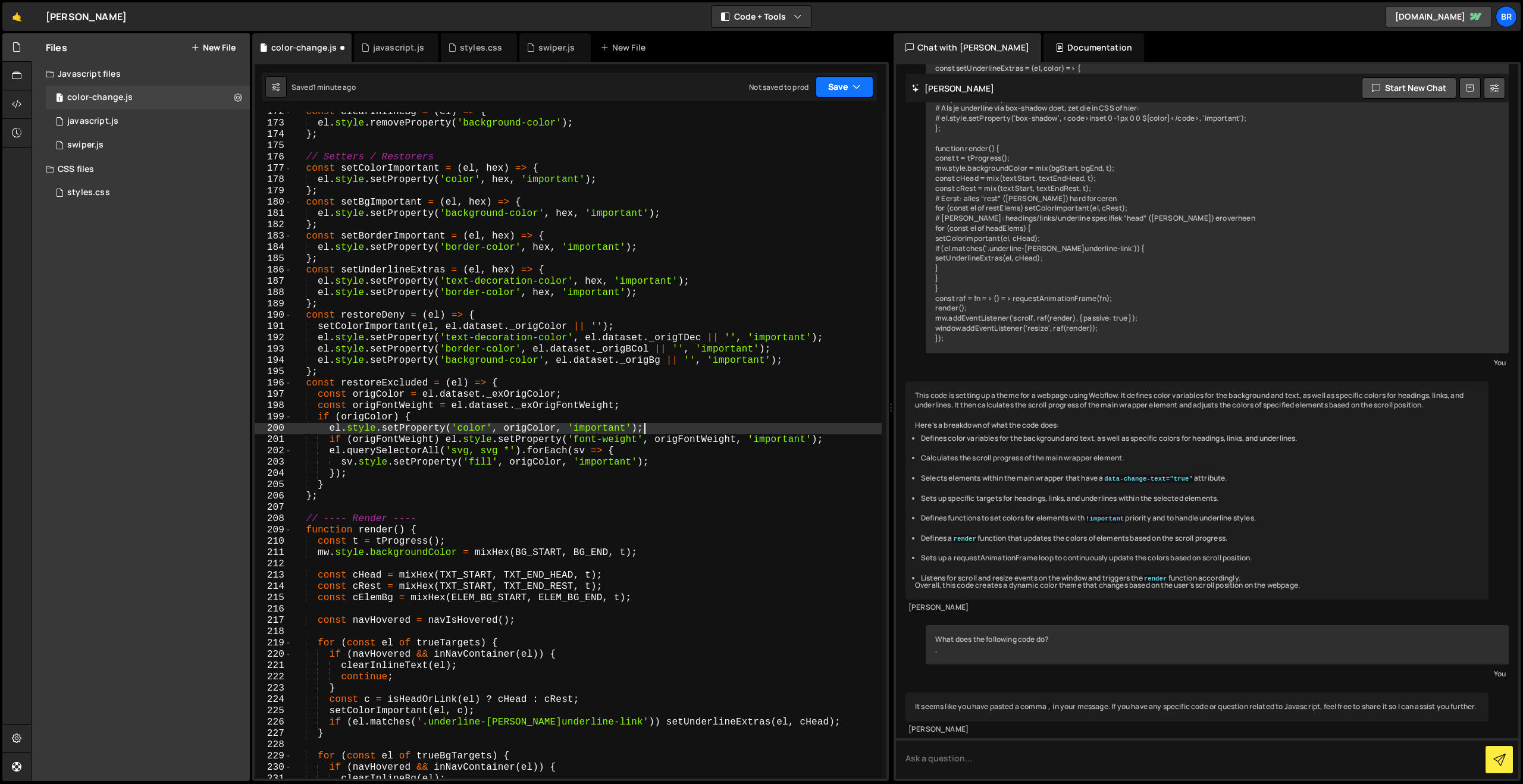
click at [837, 87] on button "Save" at bounding box center [844, 87] width 57 height 22
click at [780, 128] on div "1 minute ago" at bounding box center [784, 128] width 42 height 10
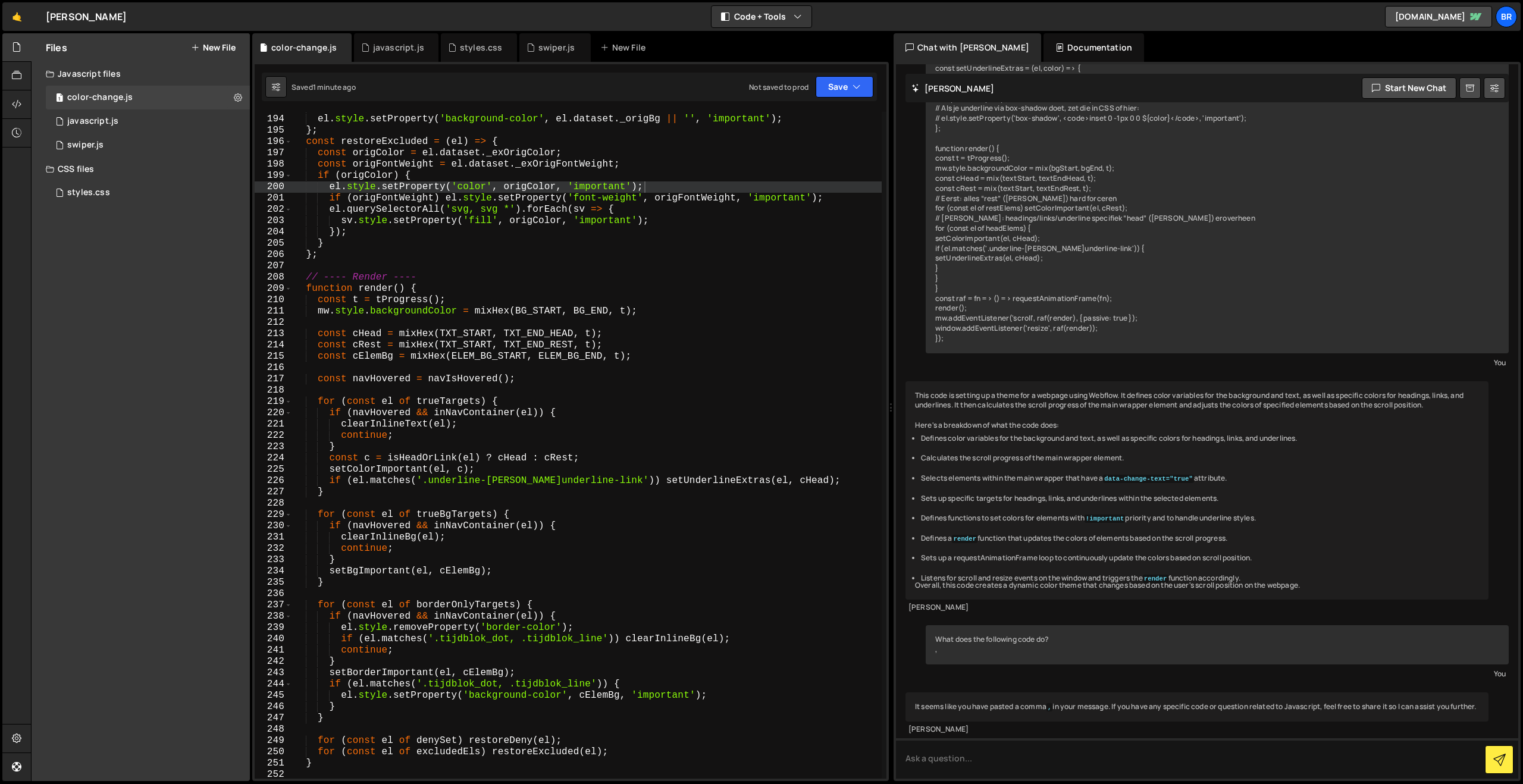
scroll to position [2187, 0]
type textarea "continue;"
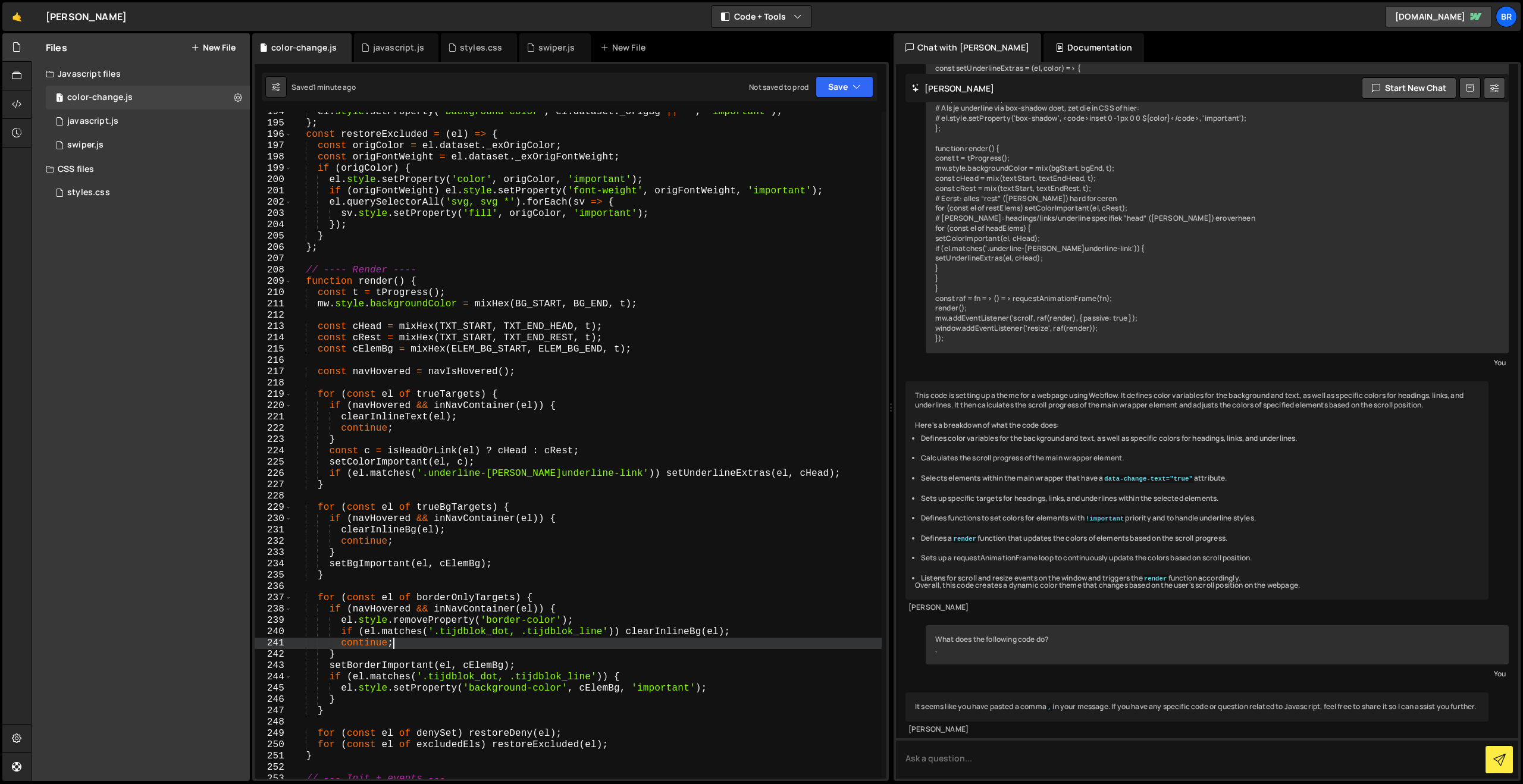
click at [578, 642] on div "el . style . setProperty ( 'background-color' , el . dataset . _origBg || '' , …" at bounding box center [586, 451] width 590 height 689
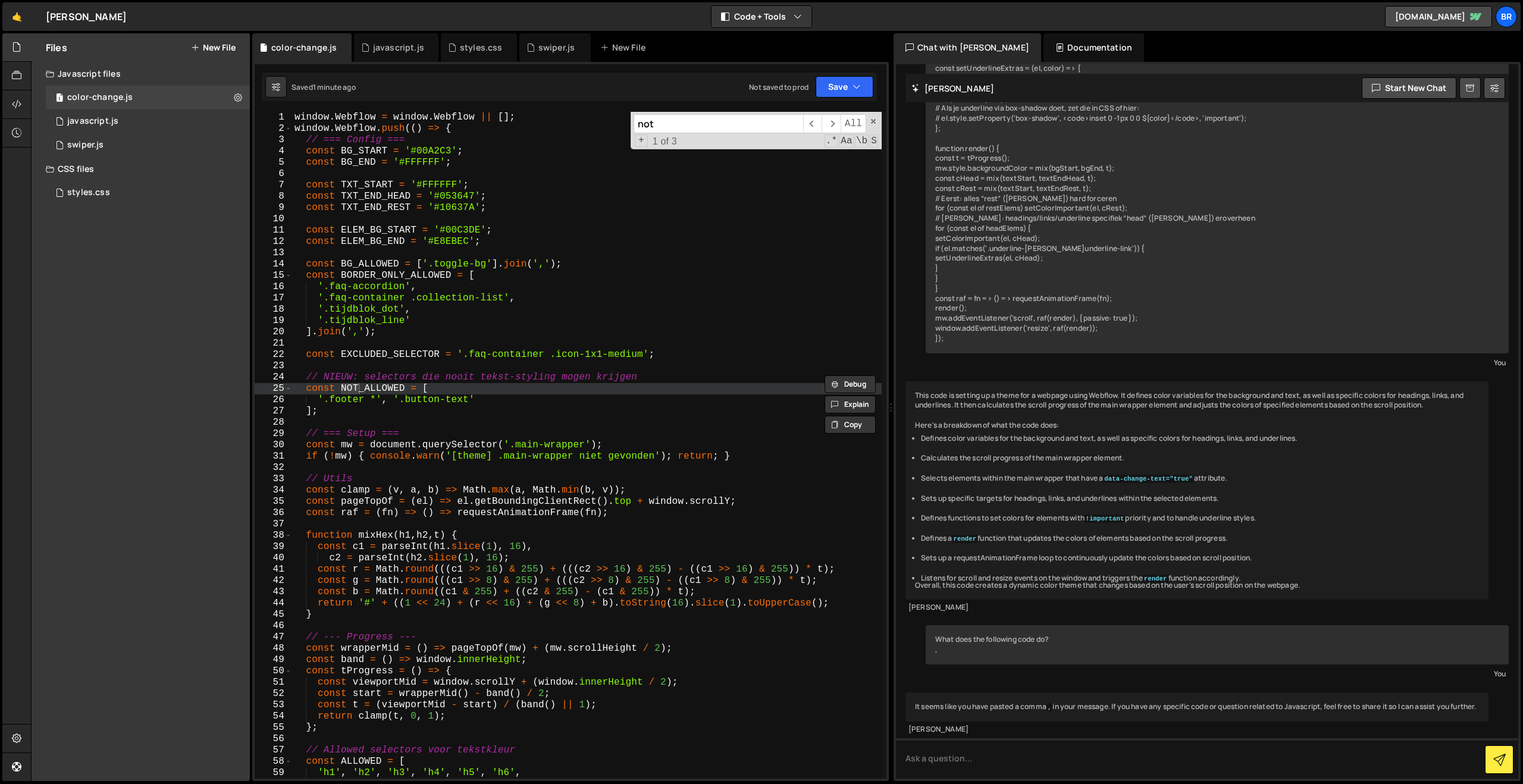
type input "not"
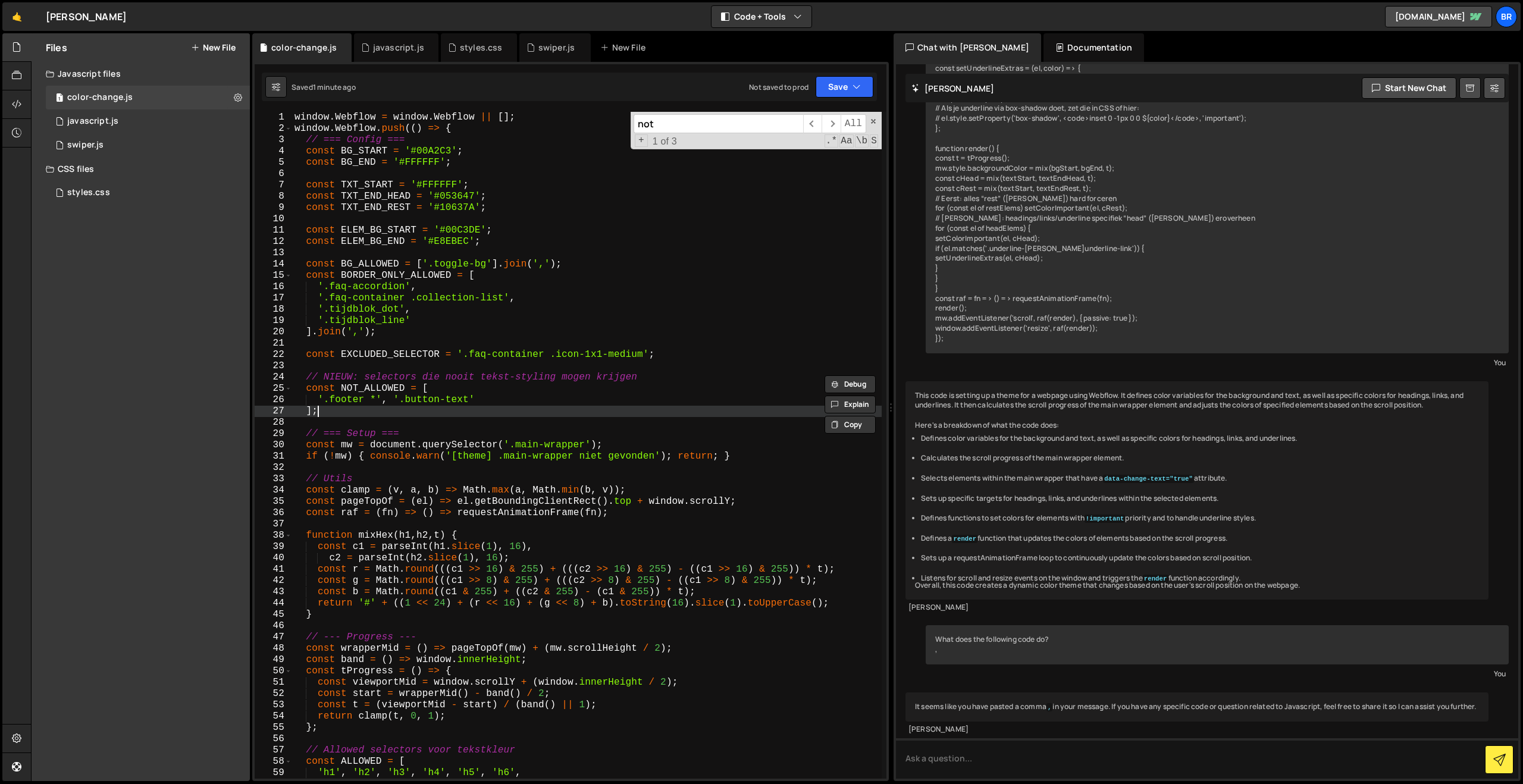
click at [492, 411] on div "window . Webflow = window . Webflow || [ ] ; window . Webflow . push (( ) => { …" at bounding box center [586, 456] width 590 height 689
drag, startPoint x: 467, startPoint y: 402, endPoint x: 401, endPoint y: 403, distance: 66.0
click at [401, 403] on div "window . Webflow = window . Webflow || [ ] ; window . Webflow . push (( ) => { …" at bounding box center [586, 456] width 590 height 689
paste textarea "vaarten-uitgelicht_wrapper"
click at [402, 404] on div "window . Webflow = window . Webflow || [ ] ; window . Webflow . push (( ) => { …" at bounding box center [586, 456] width 590 height 689
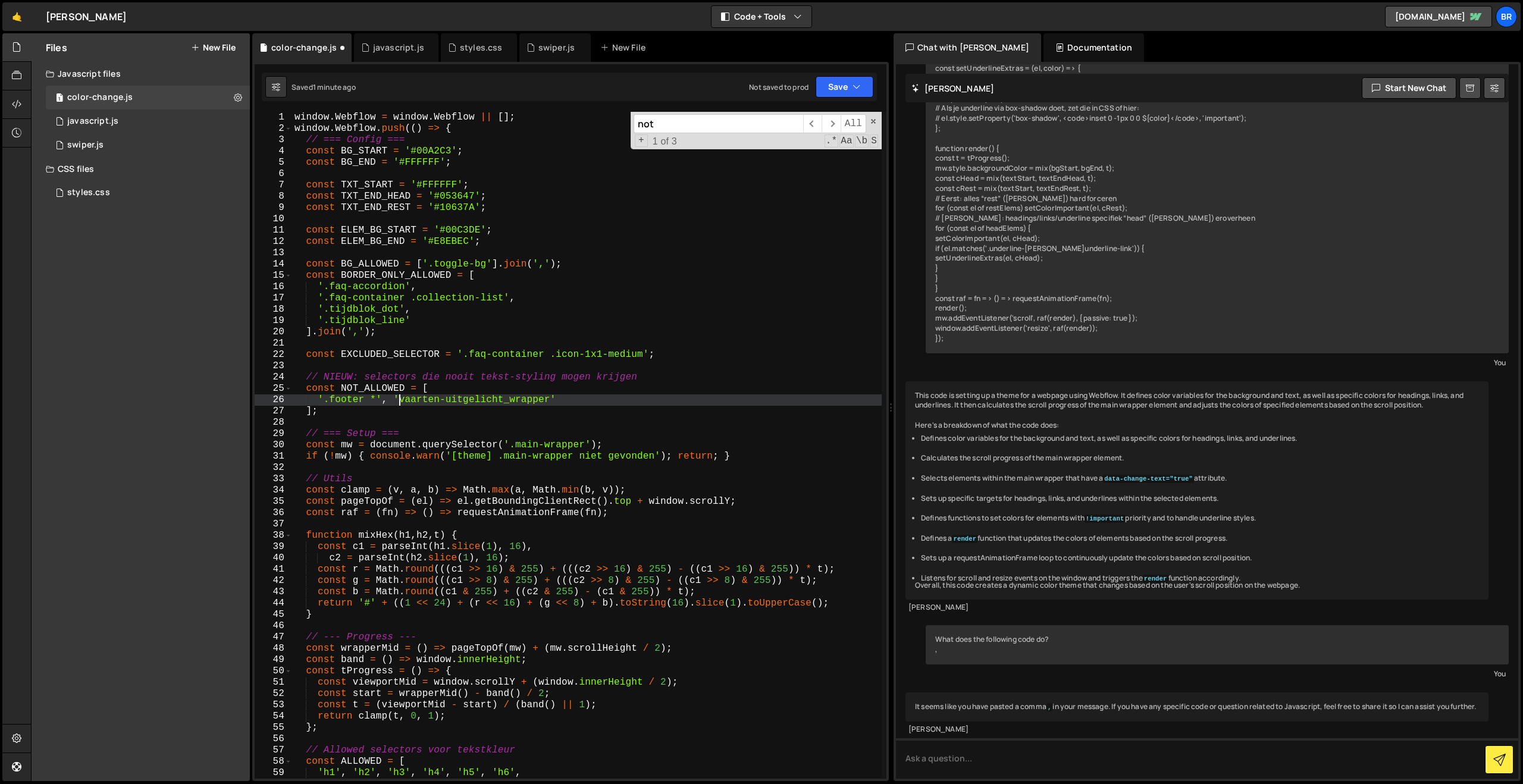
scroll to position [0, 7]
click at [556, 402] on div "window . Webflow = window . Webflow || [ ] ; window . Webflow . push (( ) => { …" at bounding box center [586, 456] width 590 height 689
type textarea "'.footer *', '.vaarten-uitgelicht_wrapper *'"
click at [833, 87] on button "Save" at bounding box center [844, 87] width 57 height 22
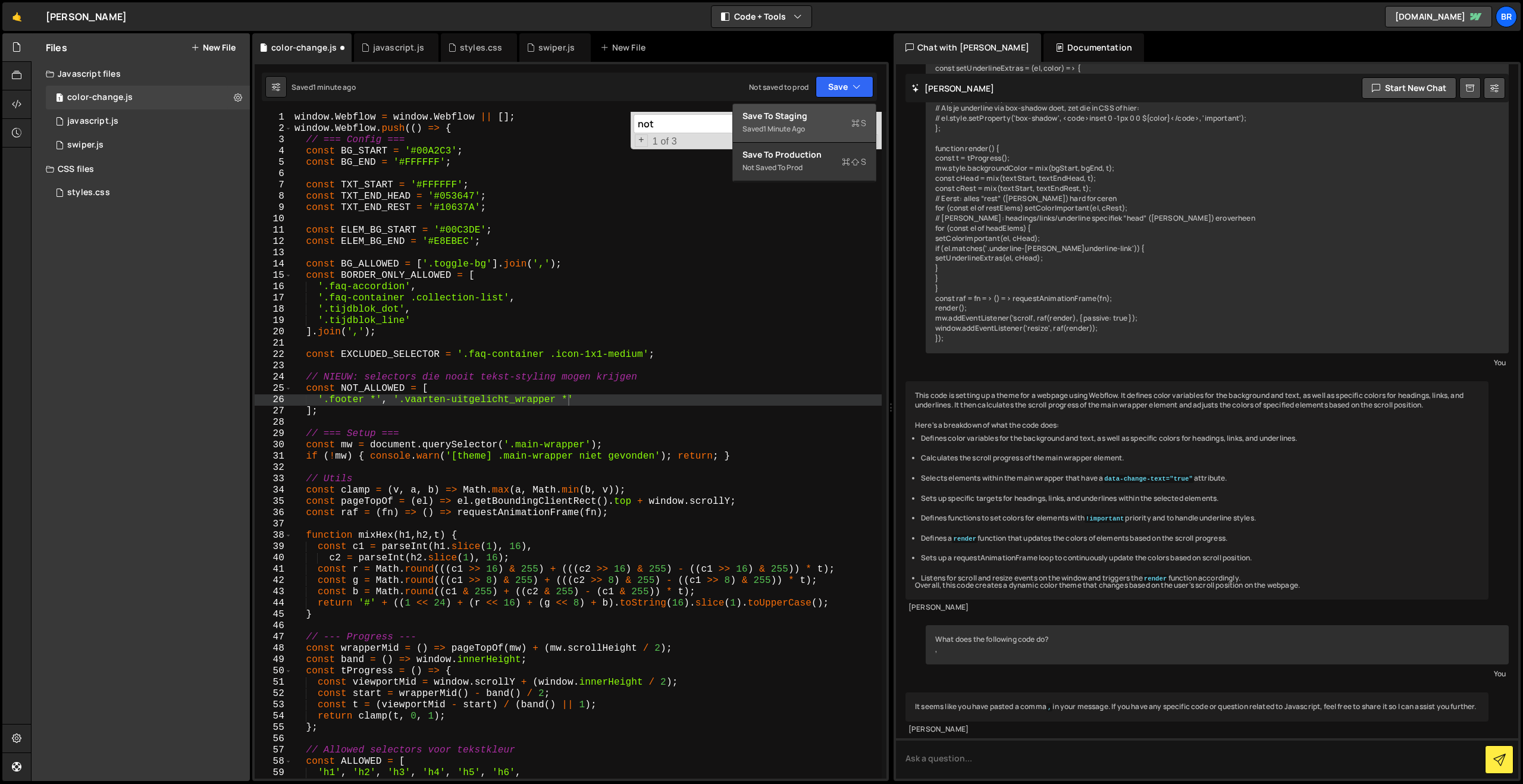
click at [805, 124] on div "1 minute ago" at bounding box center [784, 128] width 42 height 10
